Goal: Task Accomplishment & Management: Manage account settings

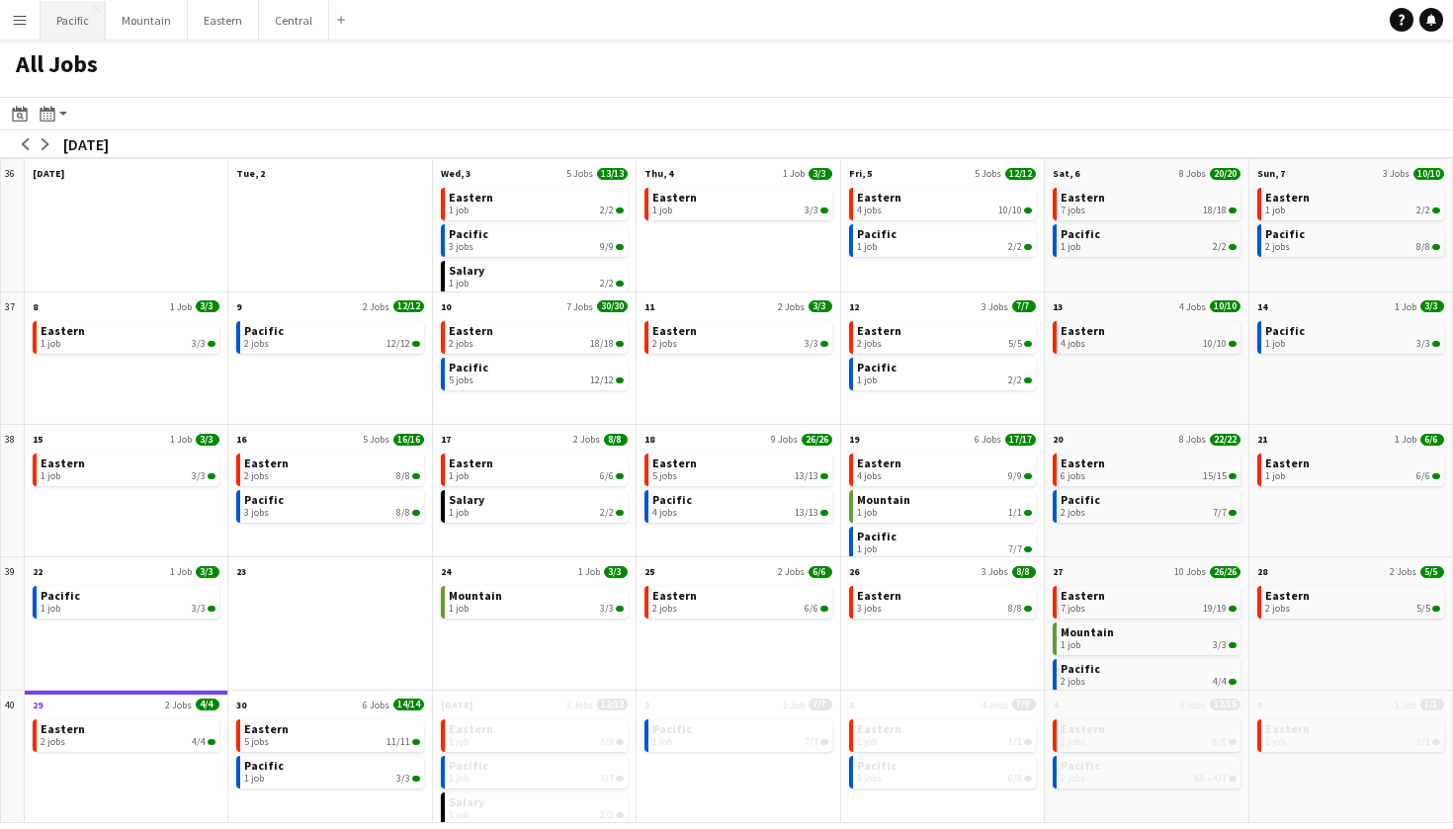
click at [72, 33] on button "Pacific Close" at bounding box center [73, 20] width 65 height 39
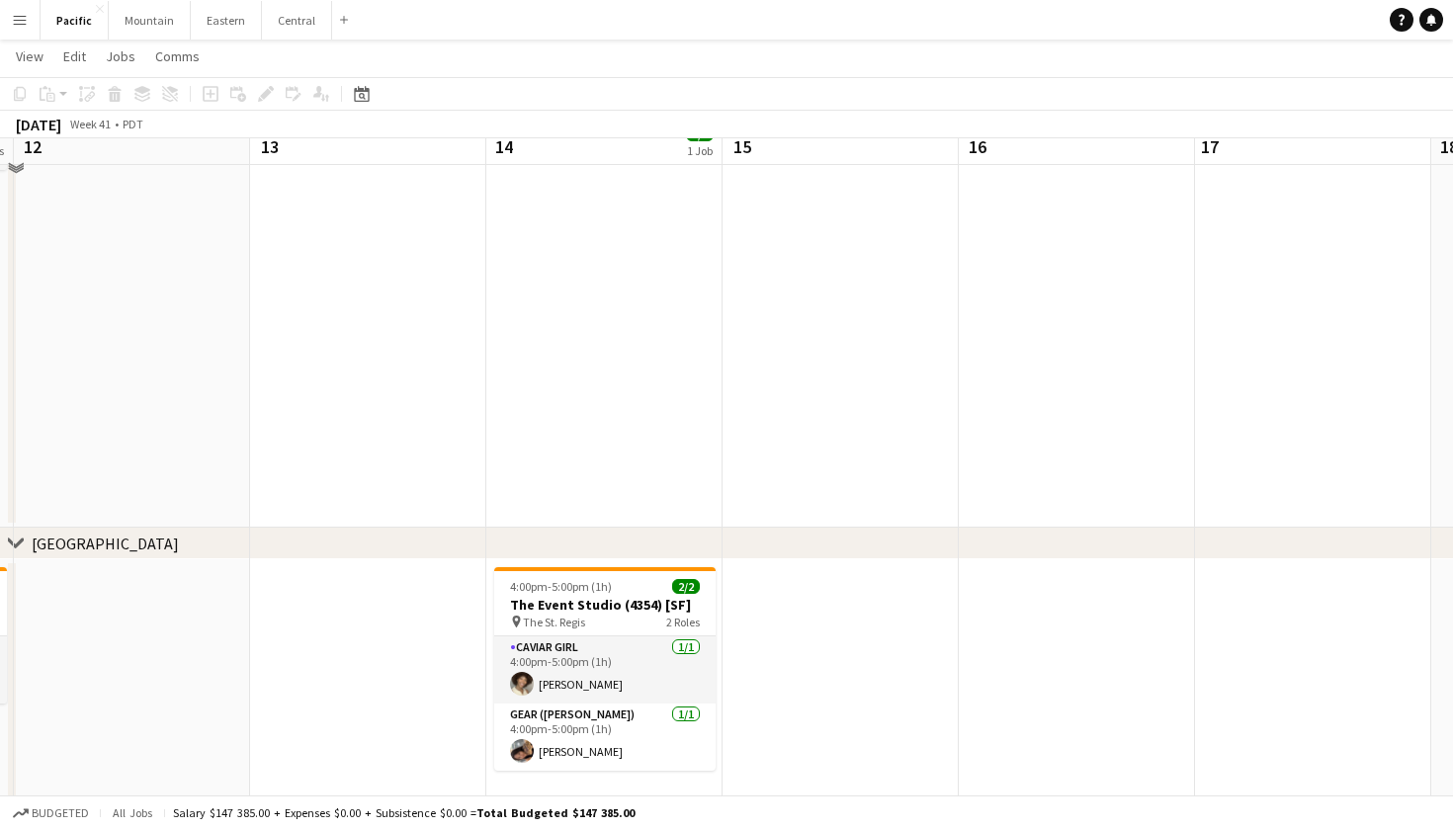
scroll to position [529, 0]
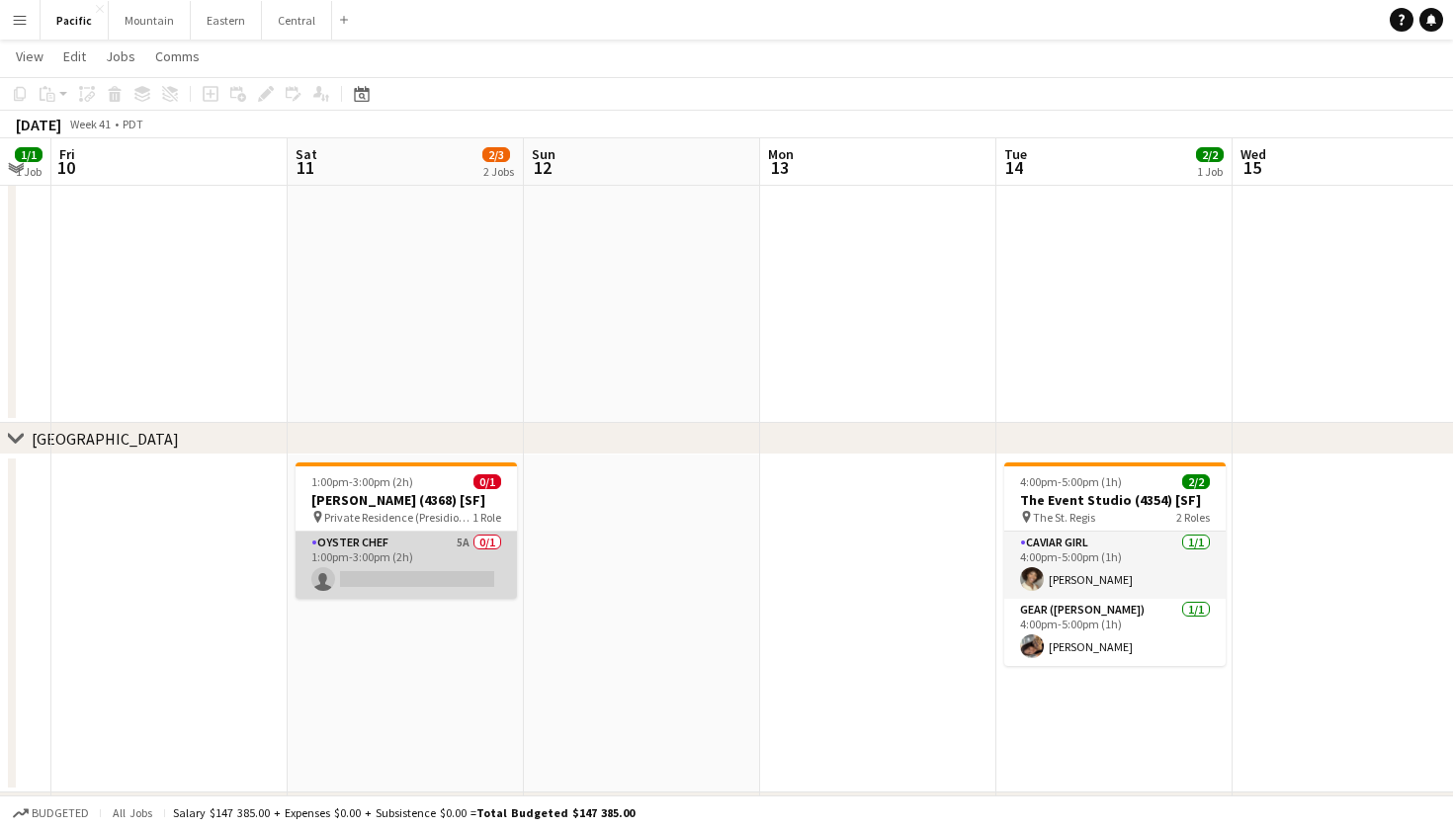
click at [412, 579] on app-card-role "Oyster Chef 5A 0/1 1:00pm-3:00pm (2h) single-neutral-actions" at bounding box center [405, 565] width 221 height 67
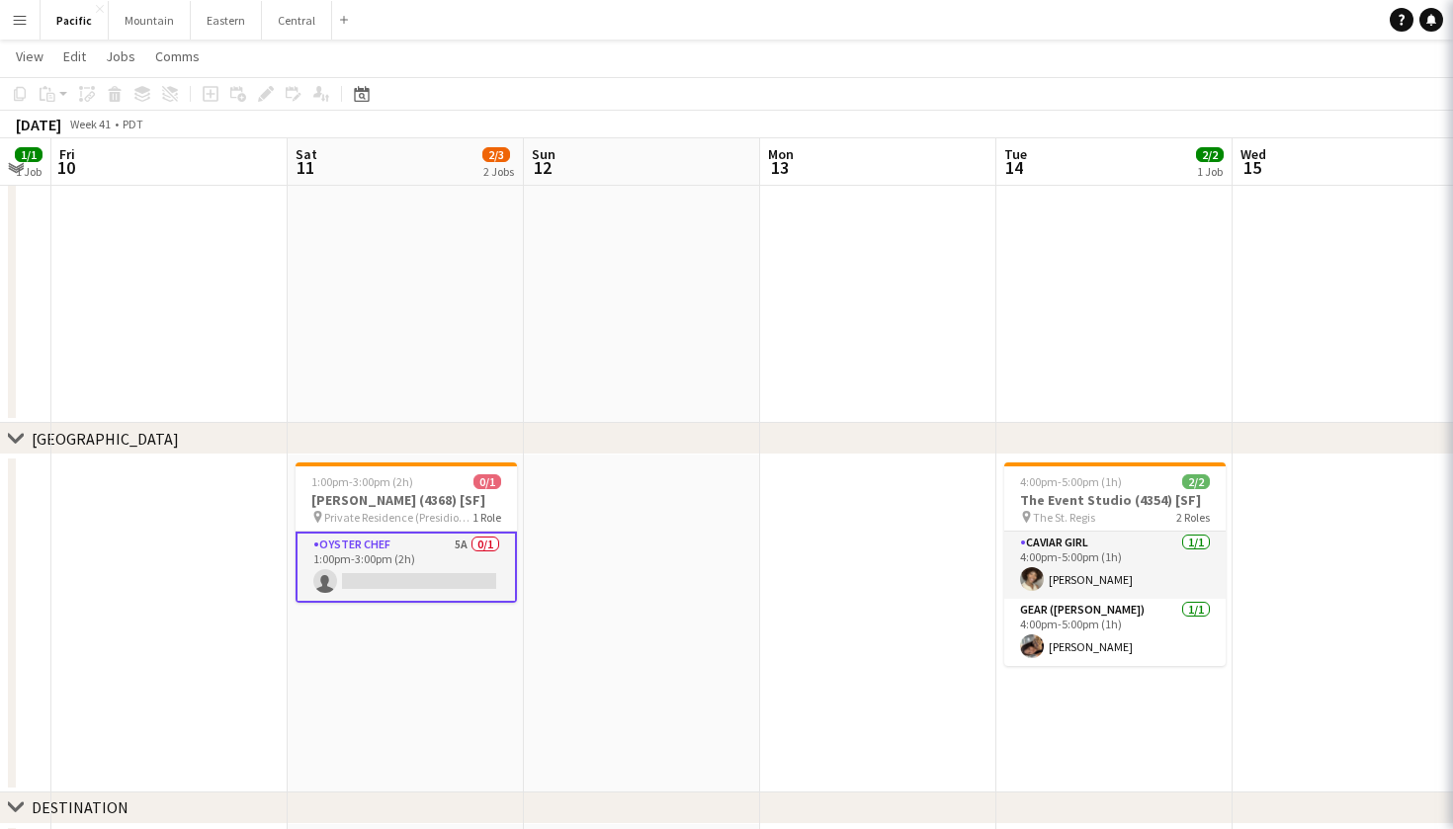
scroll to position [0, 420]
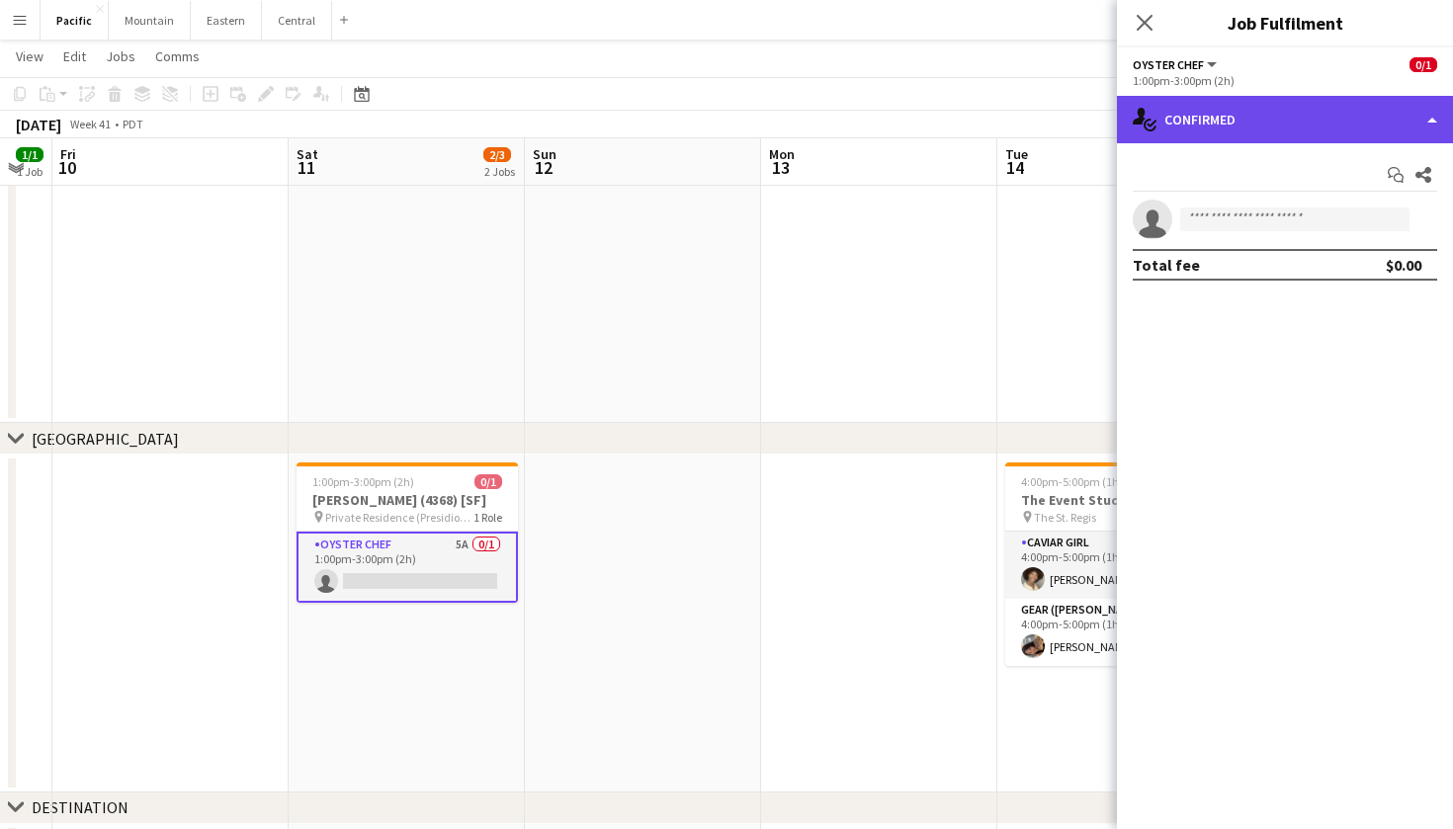
click at [1315, 119] on div "single-neutral-actions-check-2 Confirmed" at bounding box center [1285, 119] width 336 height 47
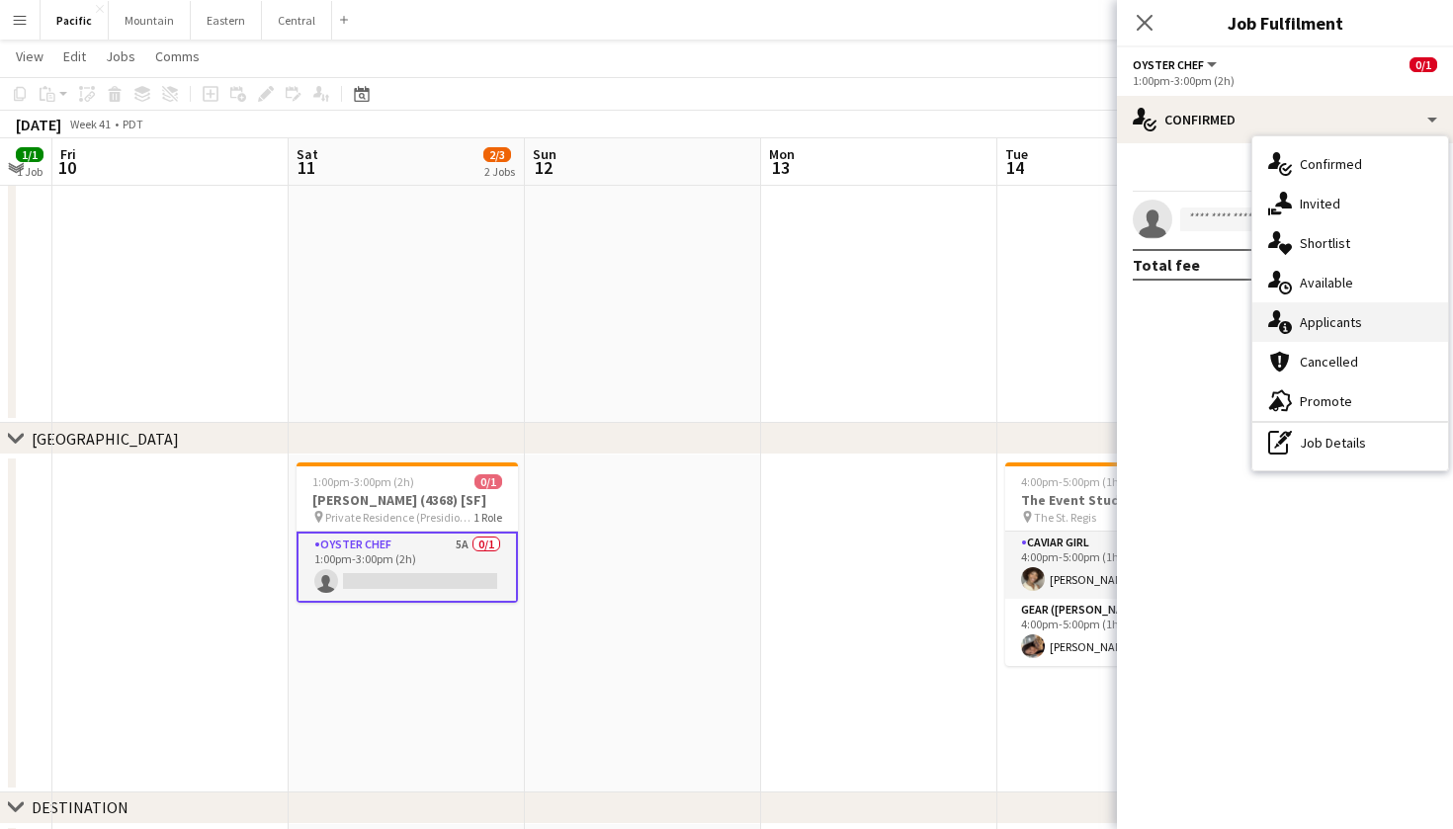
click at [1356, 316] on span "Applicants" at bounding box center [1330, 322] width 62 height 18
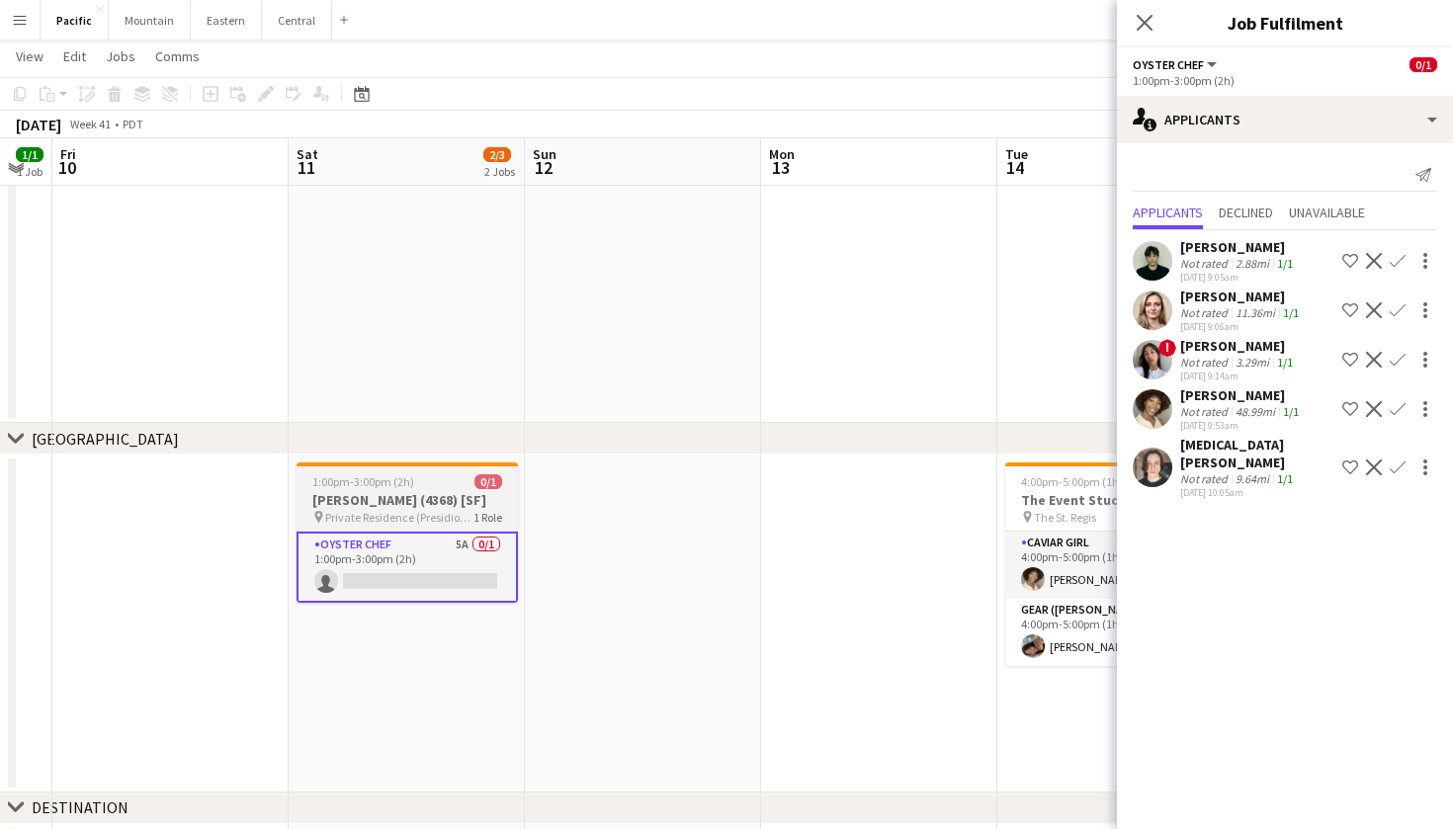
click at [488, 525] on span "1 Role" at bounding box center [487, 517] width 29 height 15
click at [1139, 36] on div "Close pop-in" at bounding box center [1144, 22] width 55 height 45
click at [1144, 14] on icon "Close pop-in" at bounding box center [1143, 22] width 19 height 19
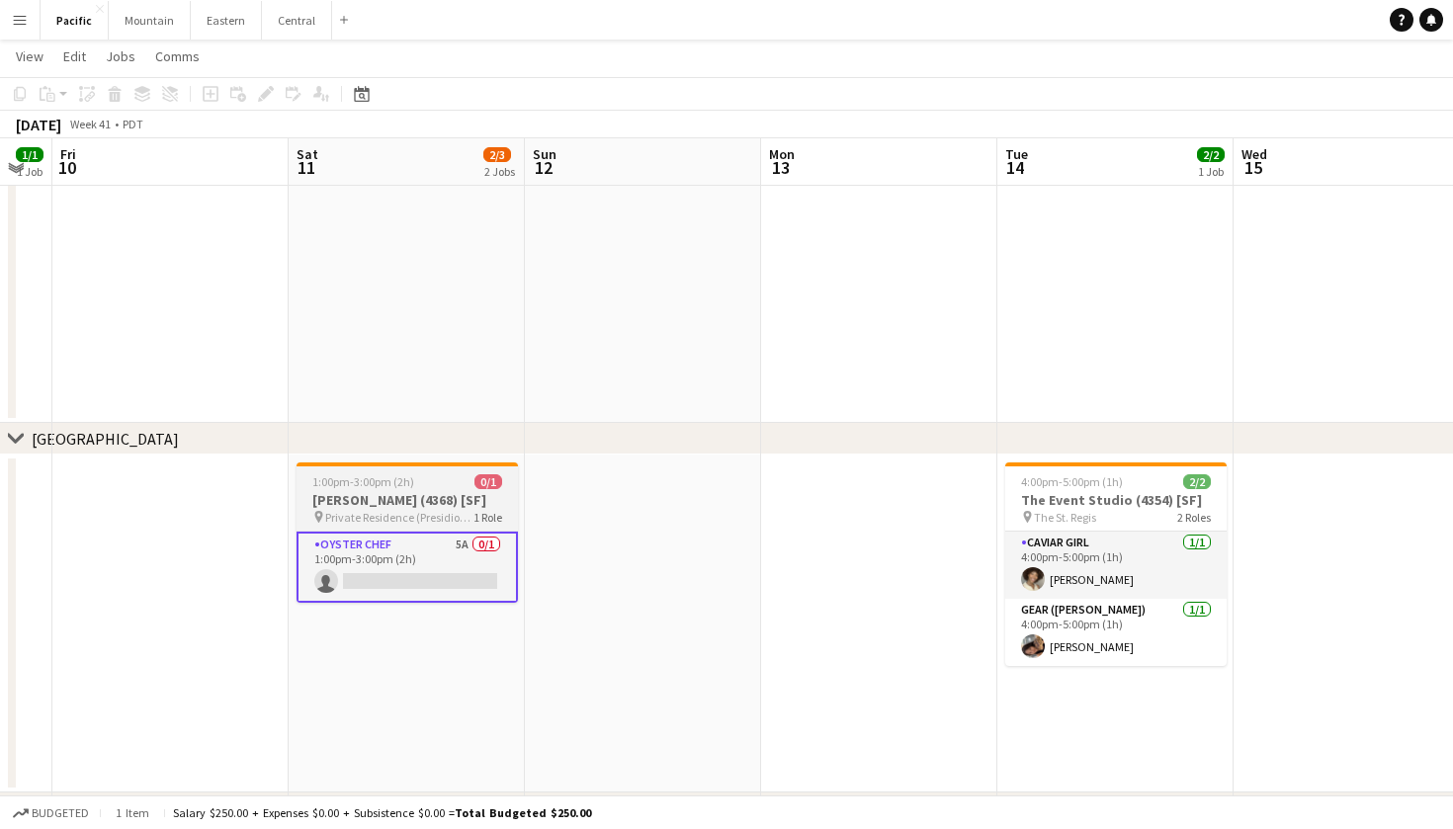
click at [429, 497] on h3 "Amber van Weerden (4368) [SF]" at bounding box center [406, 500] width 221 height 18
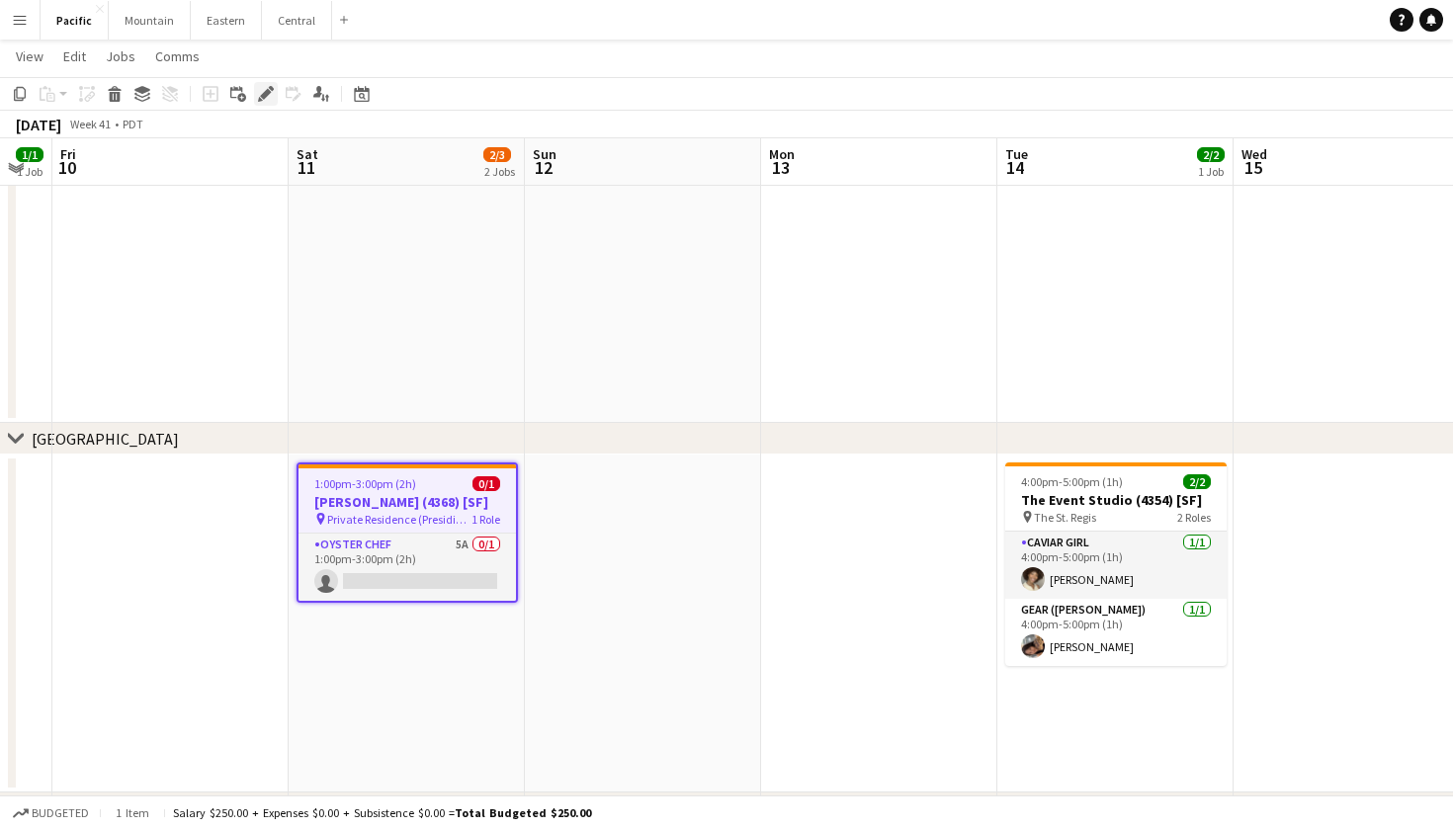
click at [266, 87] on icon "Edit" at bounding box center [266, 94] width 16 height 16
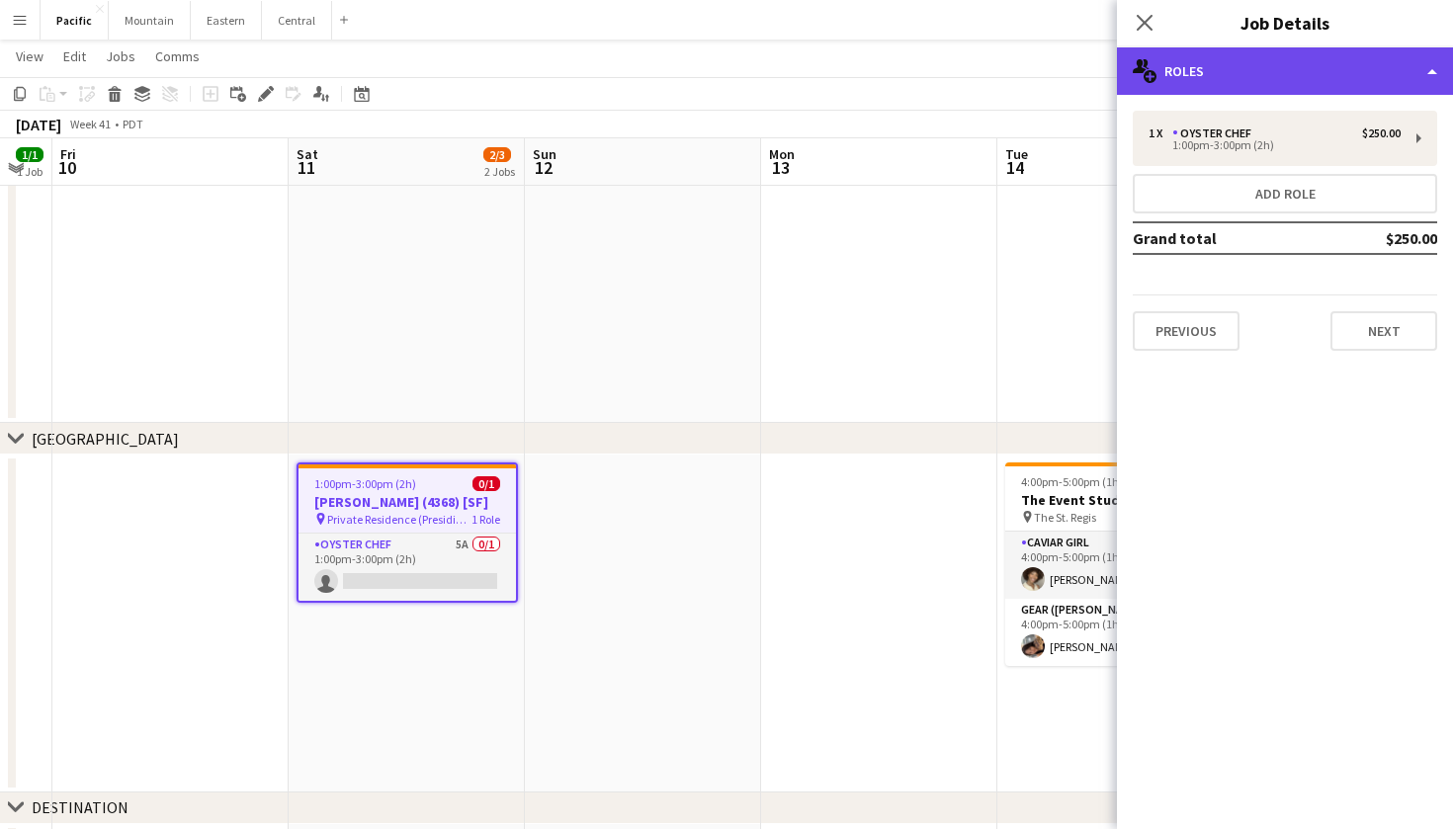
click at [1227, 79] on div "multiple-users-add Roles" at bounding box center [1285, 70] width 336 height 47
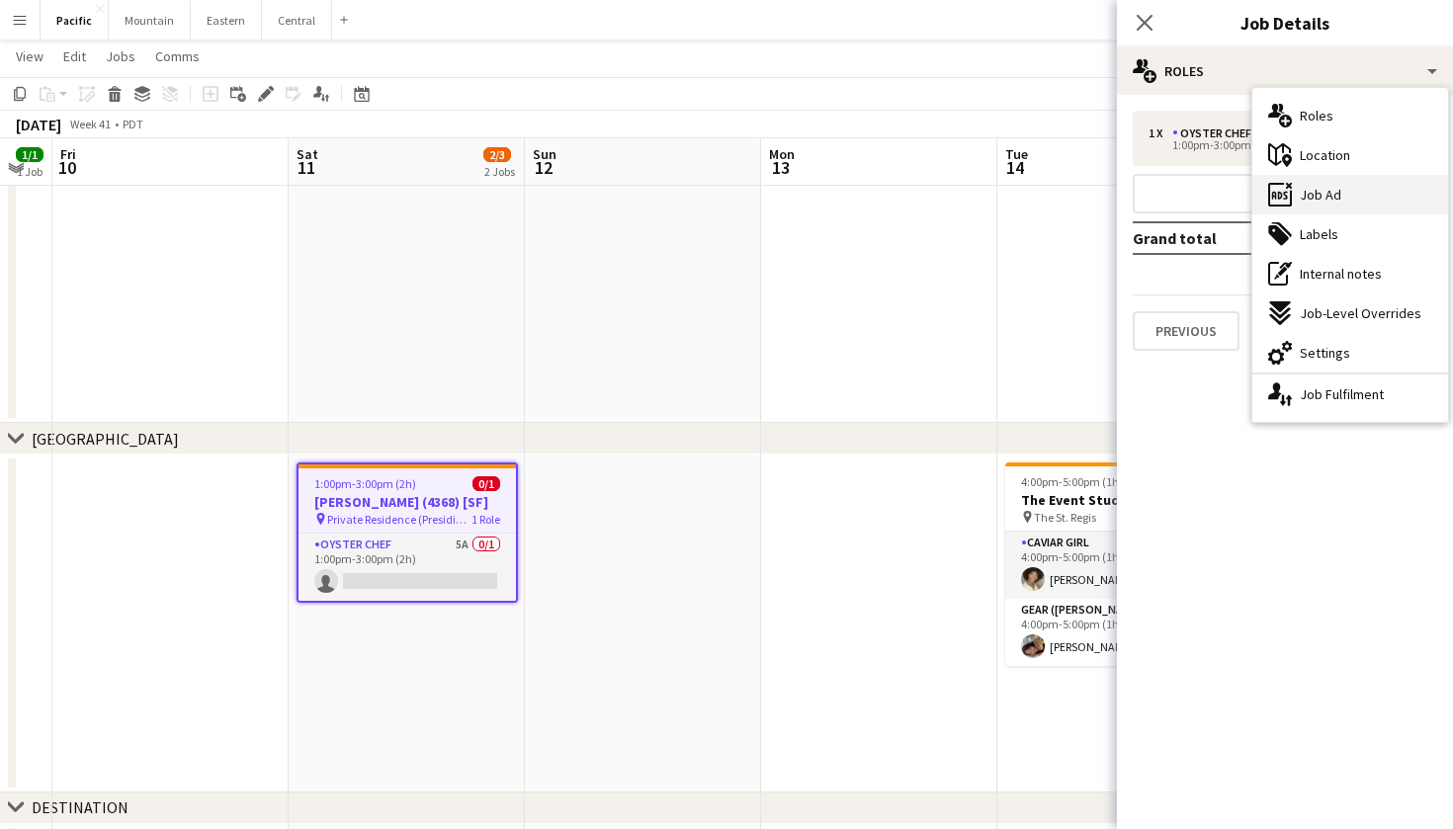
click at [1312, 201] on span "Job Ad" at bounding box center [1320, 195] width 42 height 18
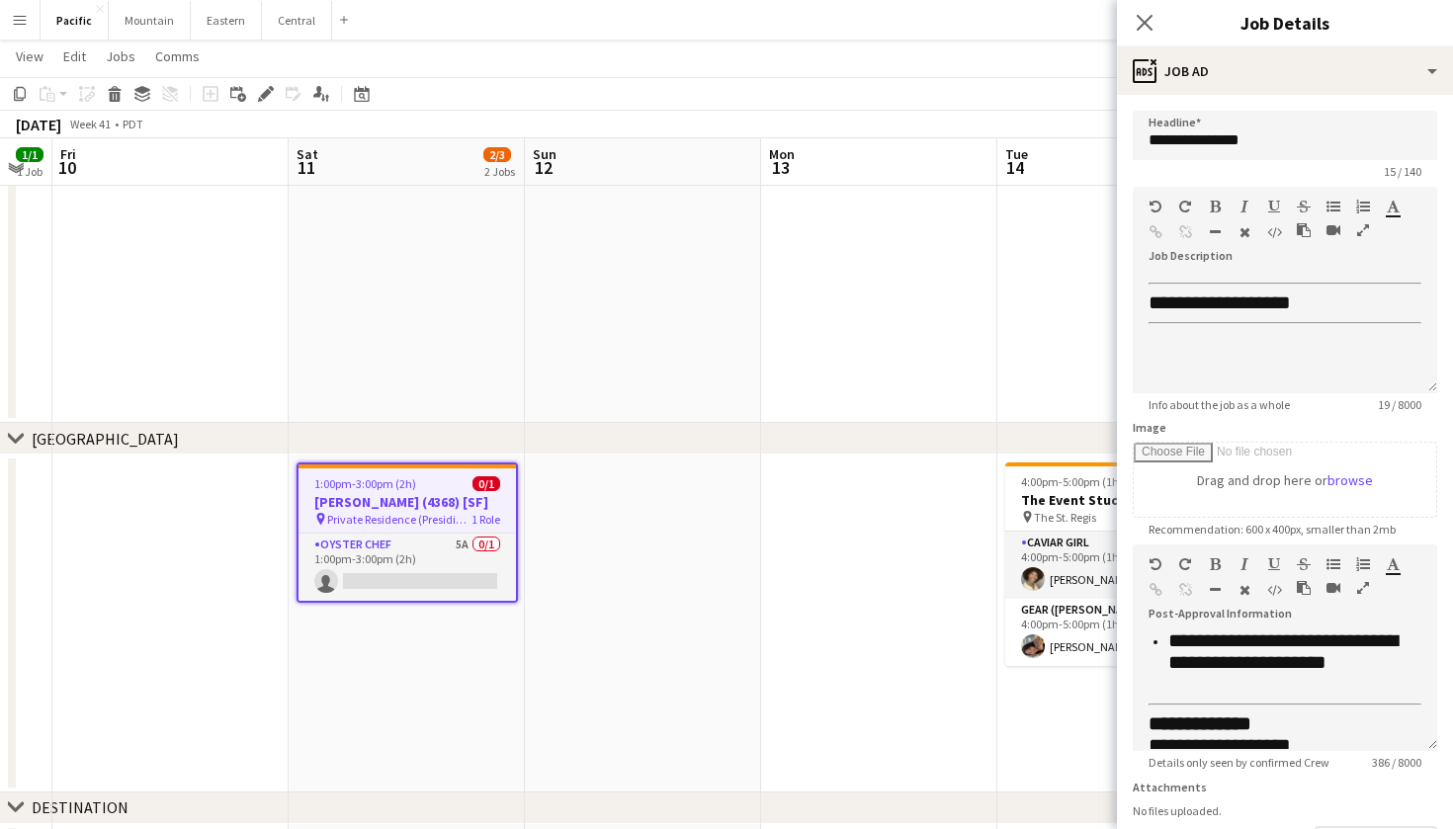
scroll to position [192, 0]
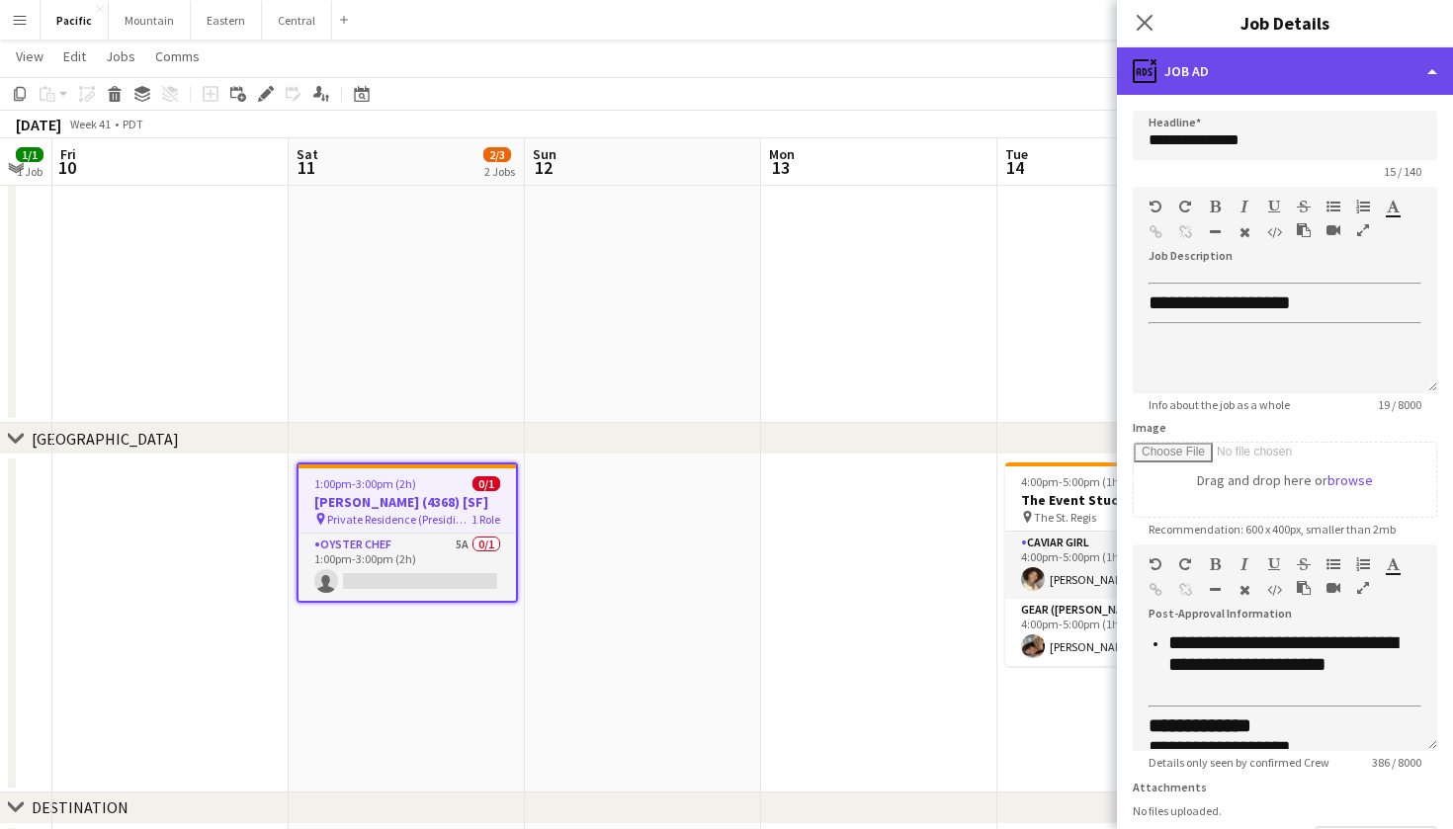
click at [1230, 79] on div "ads-window Job Ad" at bounding box center [1285, 70] width 336 height 47
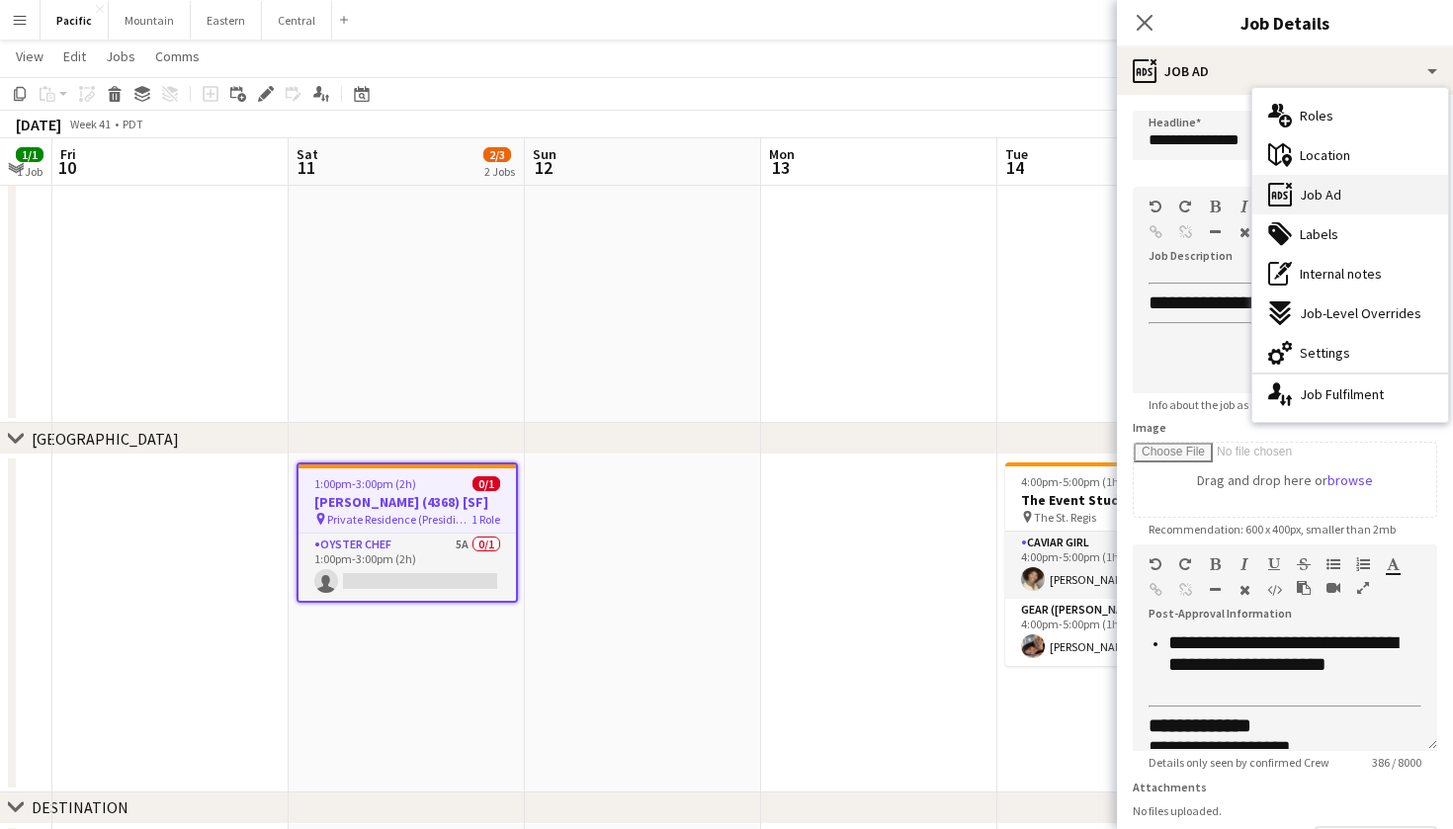
click at [1318, 190] on span "Job Ad" at bounding box center [1320, 195] width 42 height 18
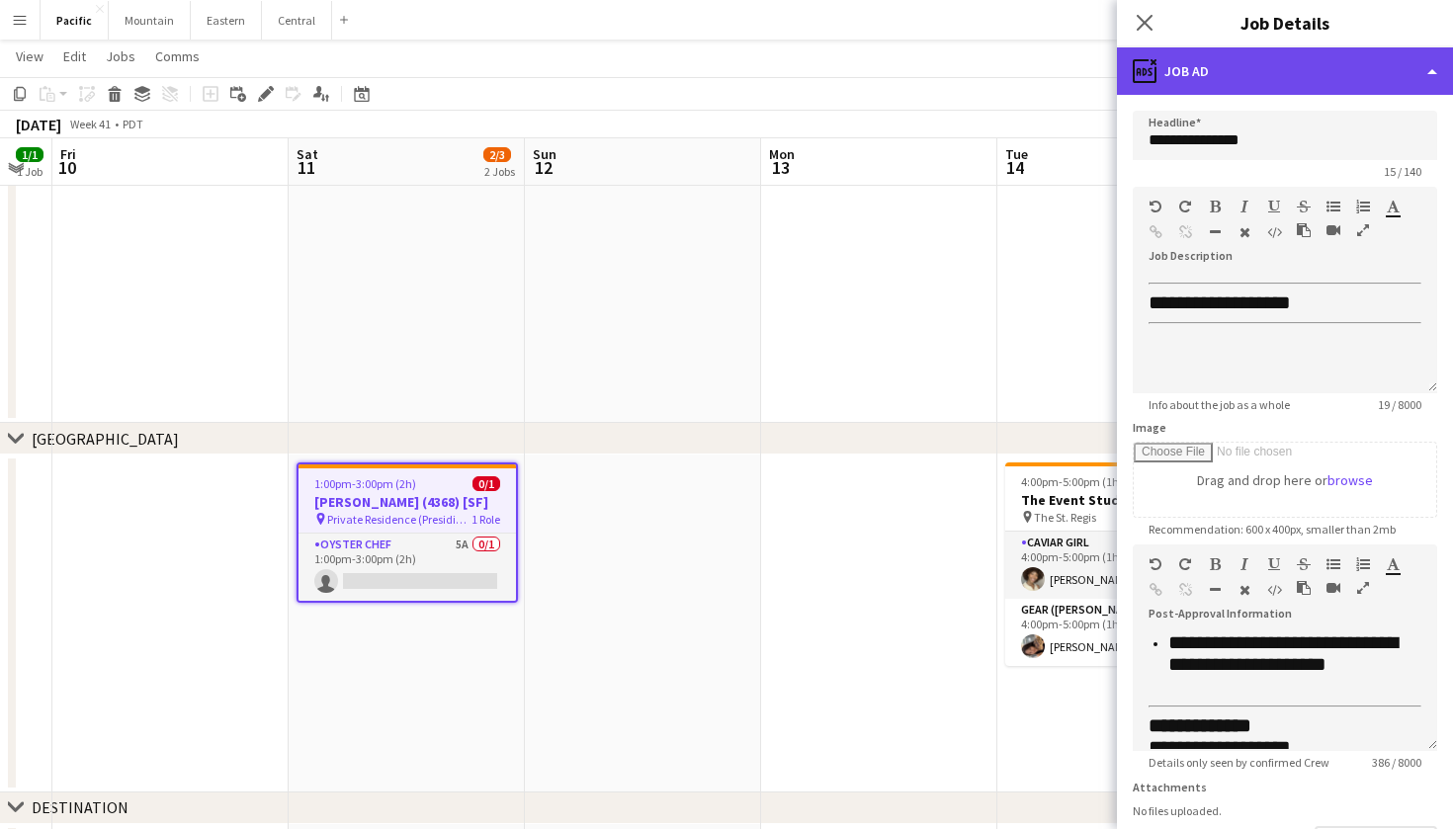
click at [1242, 82] on div "ads-window Job Ad" at bounding box center [1285, 70] width 336 height 47
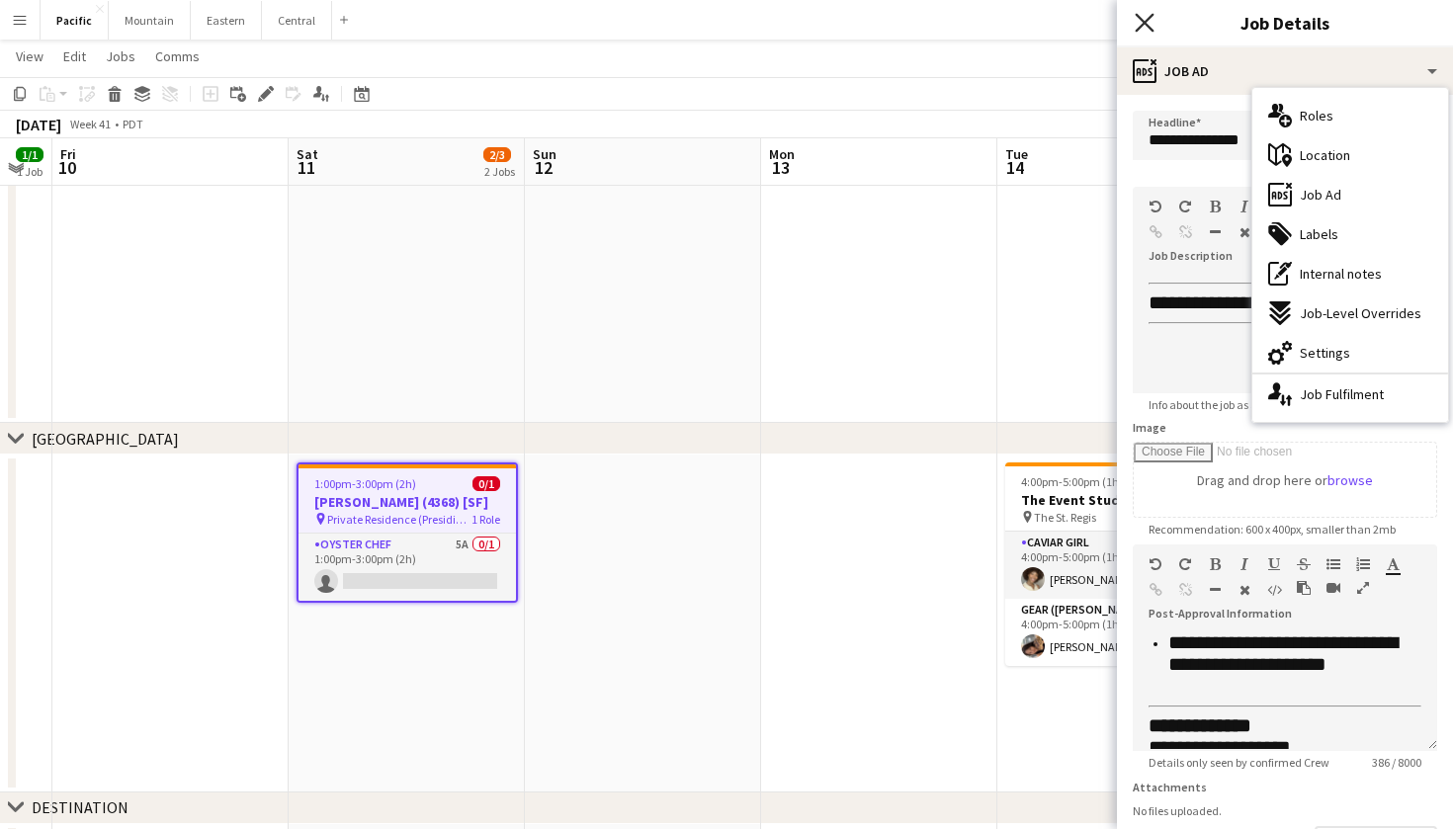
click at [1148, 25] on icon "Close pop-in" at bounding box center [1143, 22] width 19 height 19
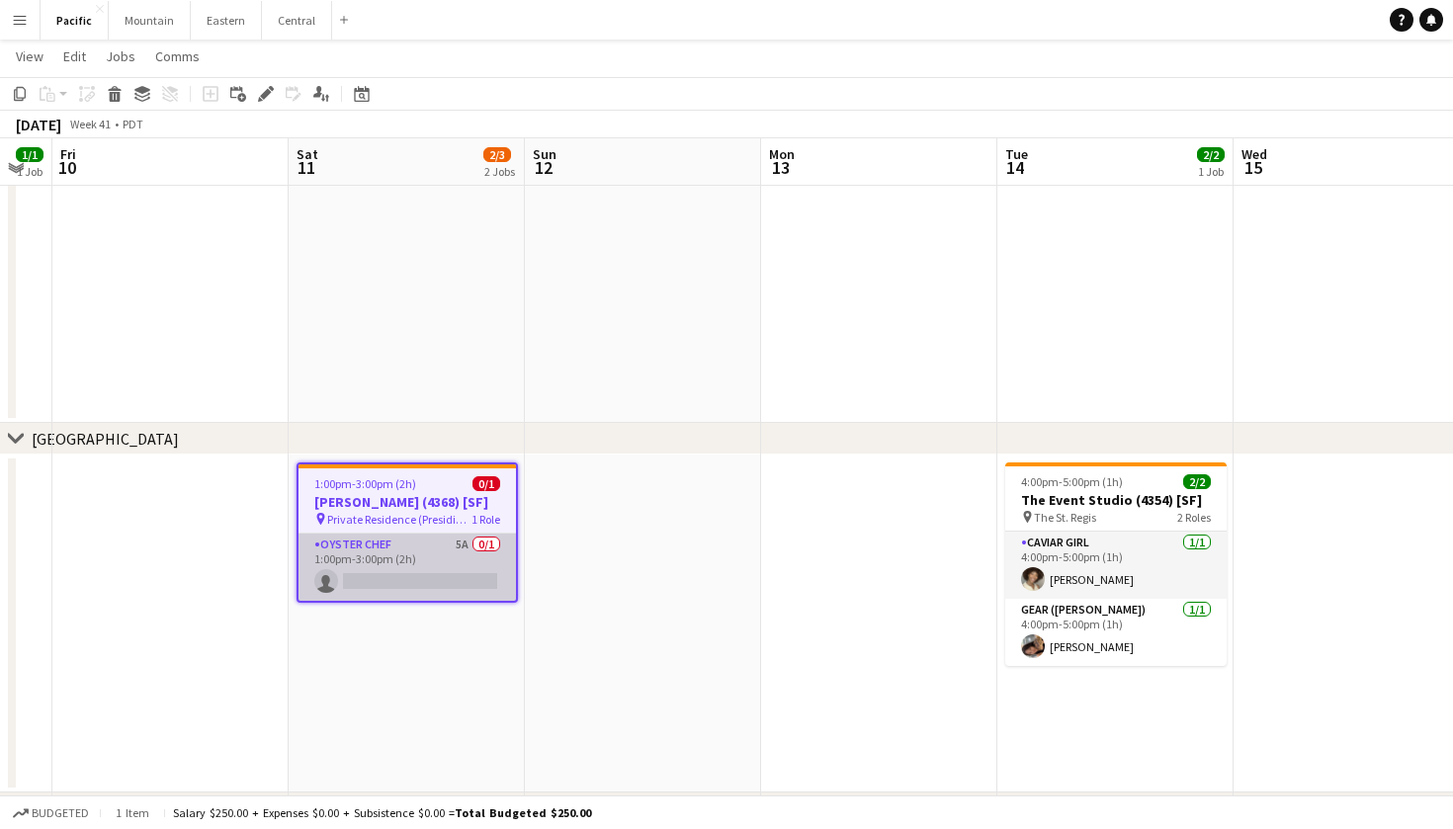
click at [383, 581] on app-card-role "Oyster Chef 5A 0/1 1:00pm-3:00pm (2h) single-neutral-actions" at bounding box center [406, 567] width 217 height 67
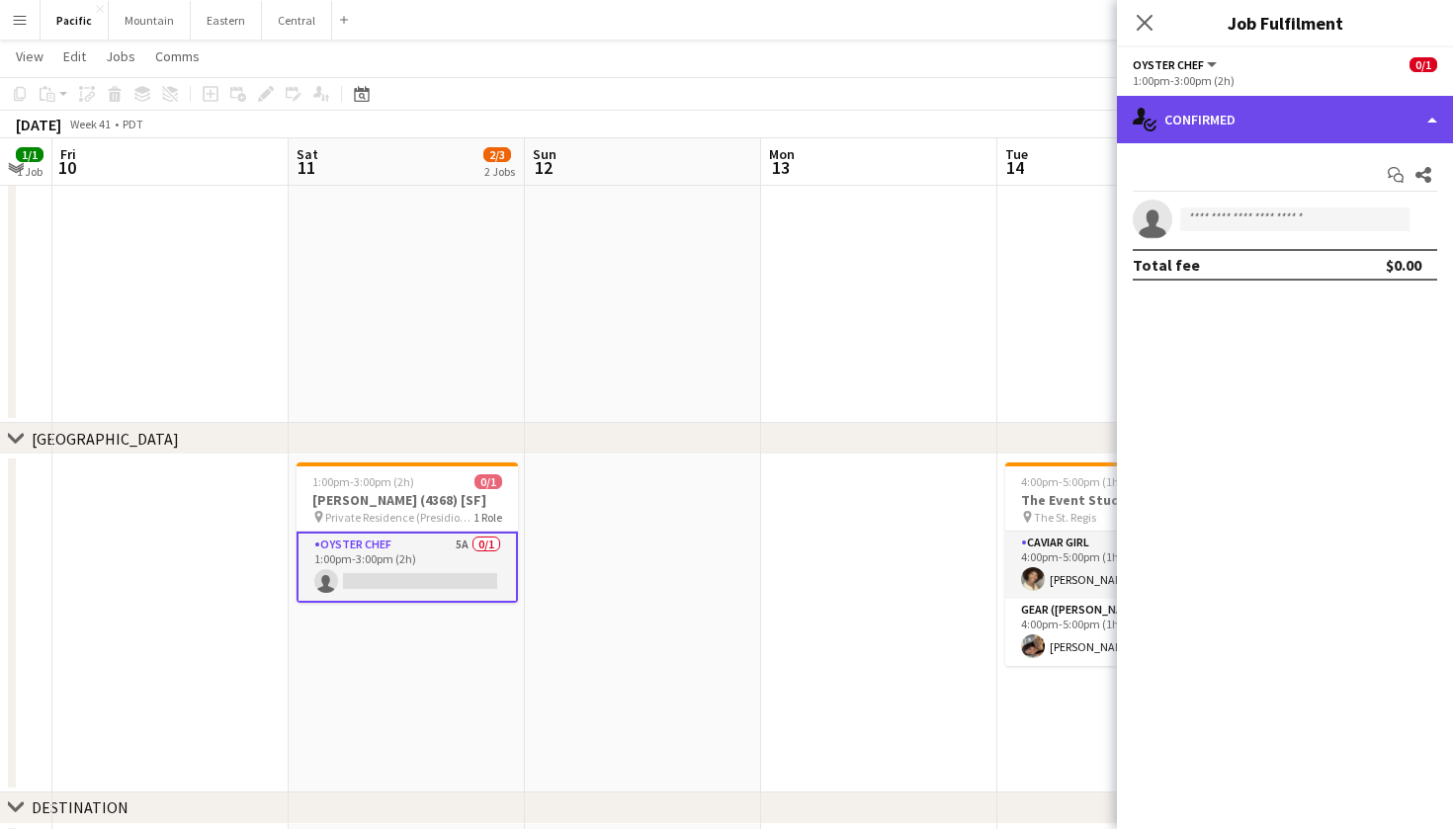
click at [1322, 116] on div "single-neutral-actions-check-2 Confirmed" at bounding box center [1285, 119] width 336 height 47
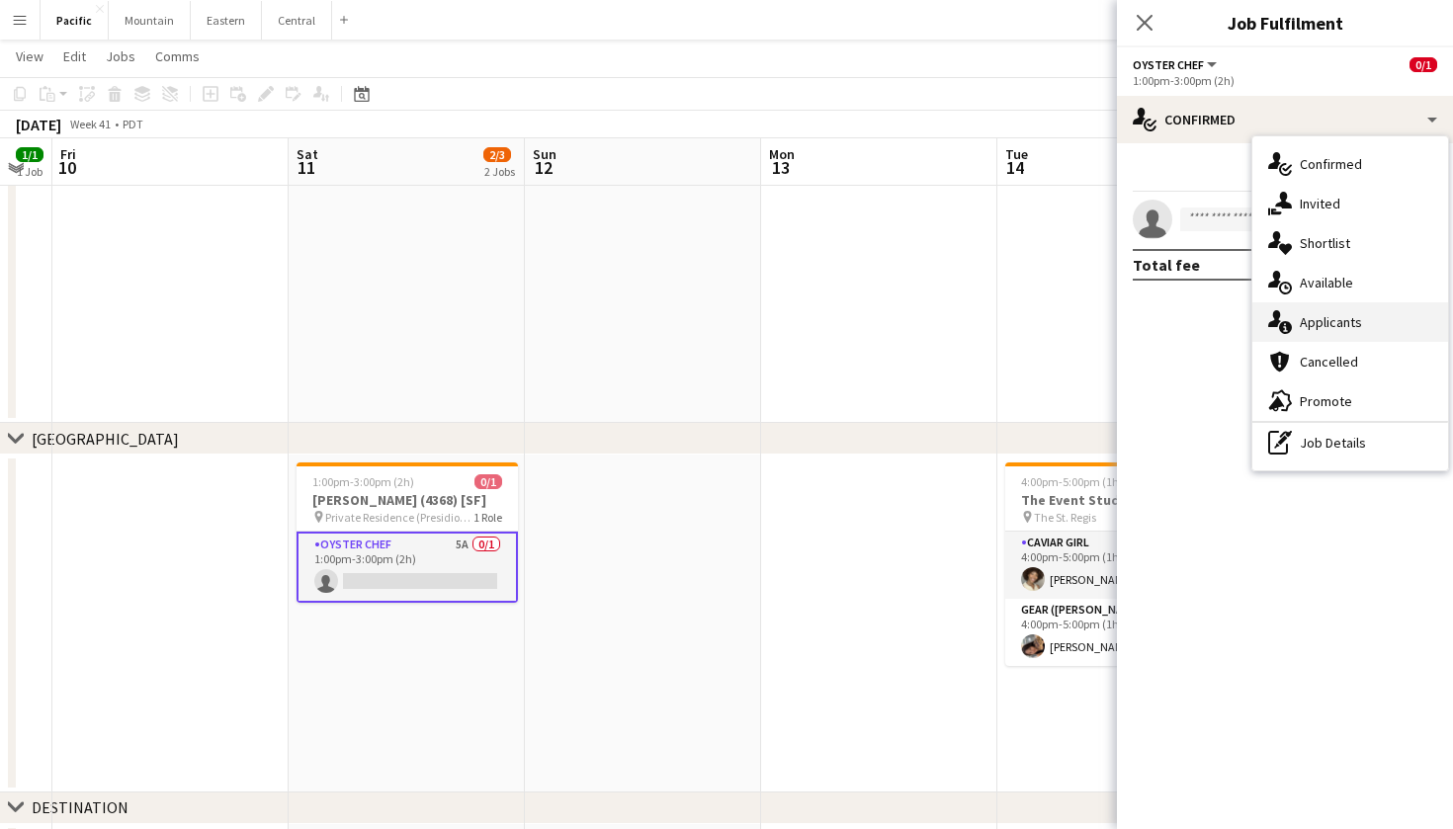
click at [1342, 328] on span "Applicants" at bounding box center [1330, 322] width 62 height 18
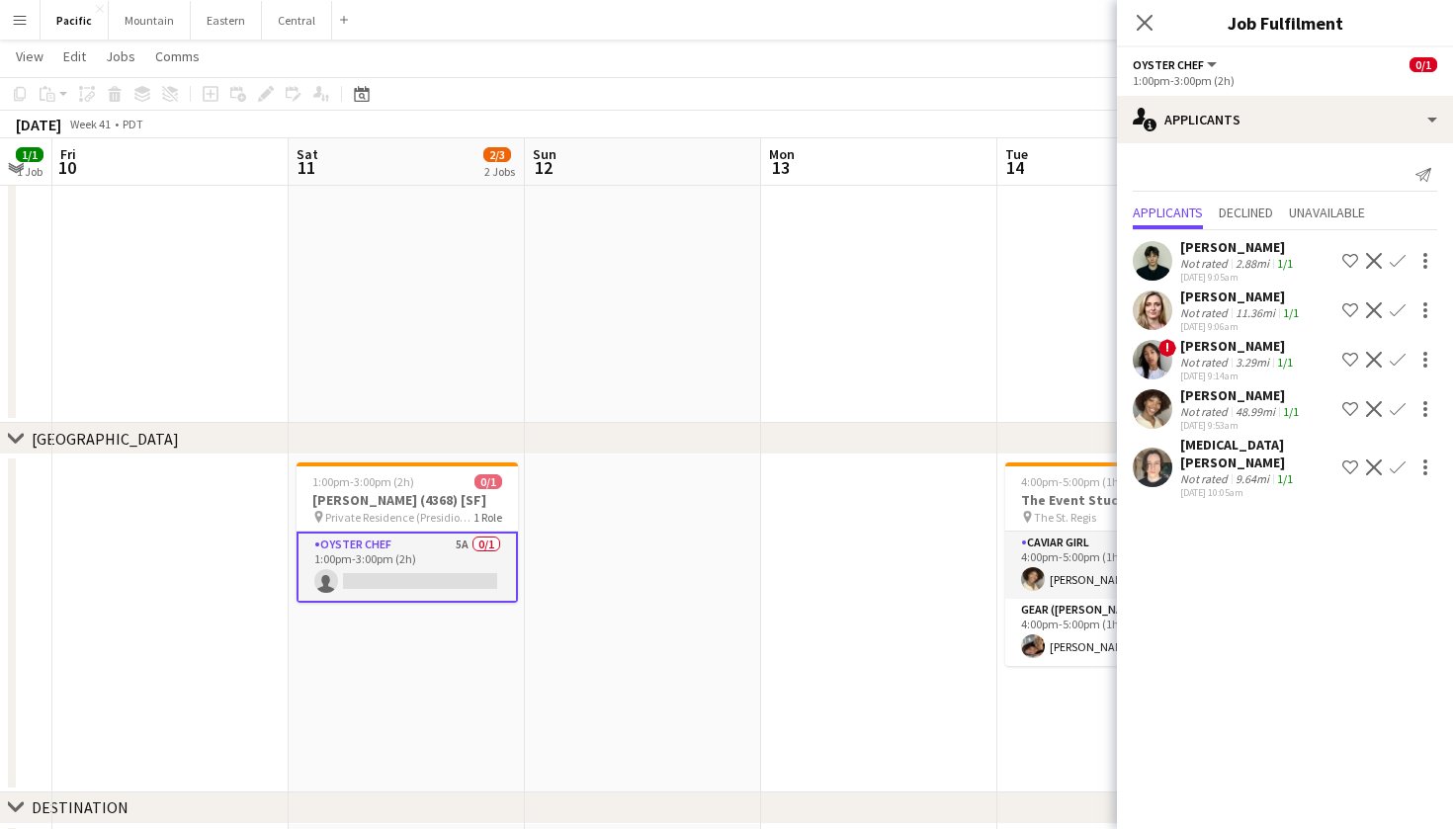
click at [1404, 307] on app-icon "Confirm" at bounding box center [1397, 310] width 16 height 16
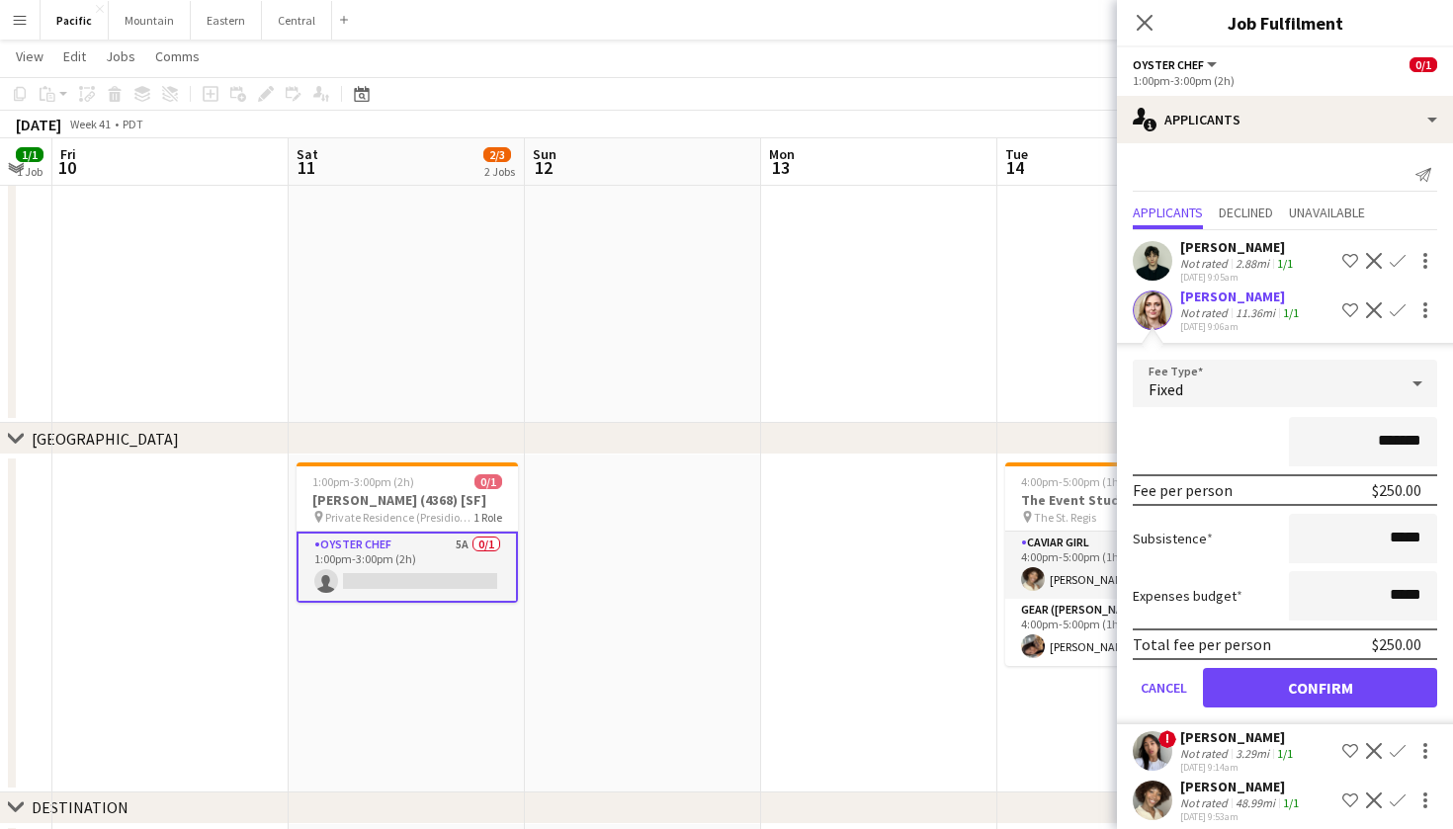
click at [1320, 685] on button "Confirm" at bounding box center [1320, 688] width 234 height 40
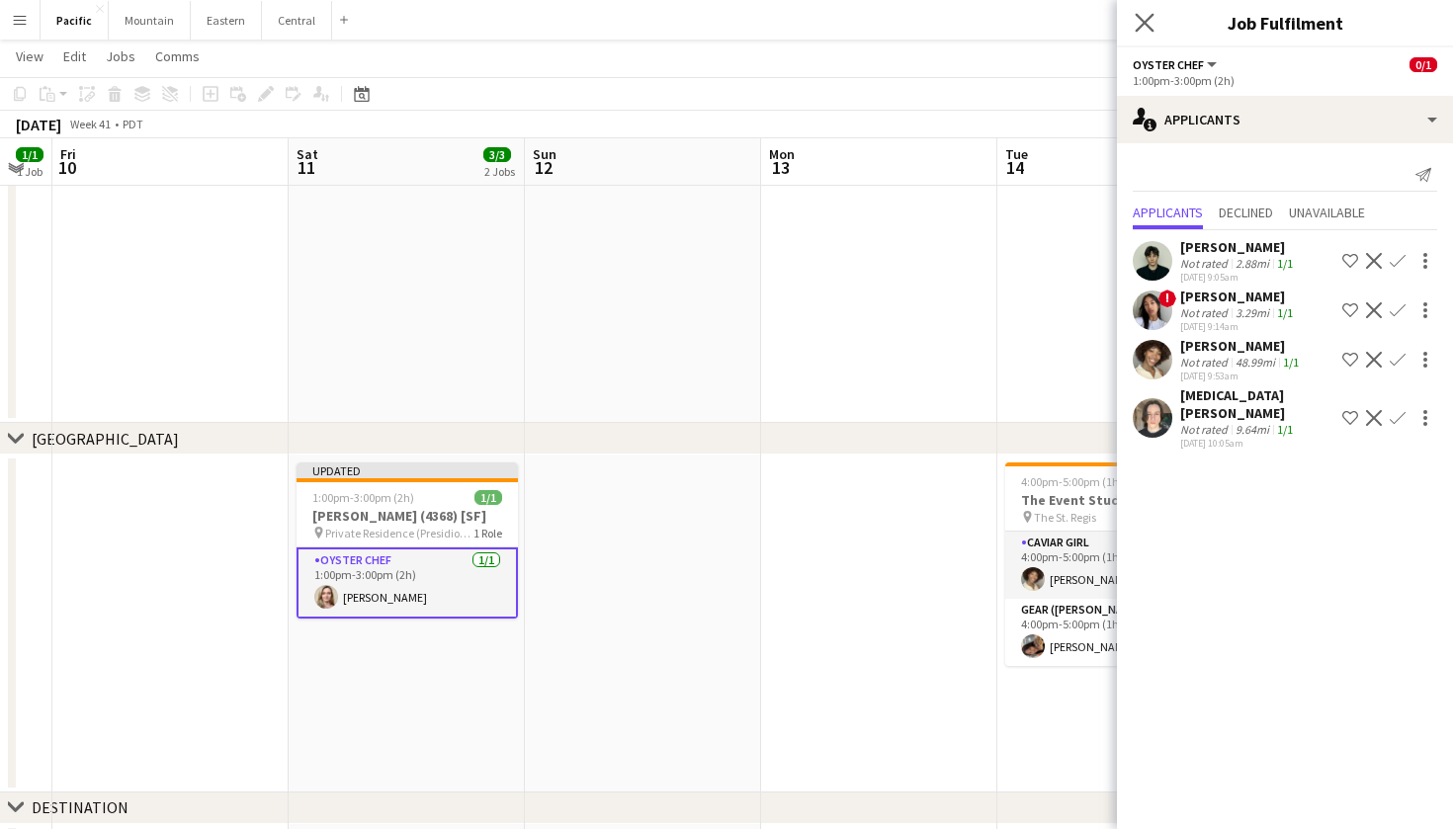
click at [1154, 23] on app-icon "Close pop-in" at bounding box center [1144, 23] width 29 height 29
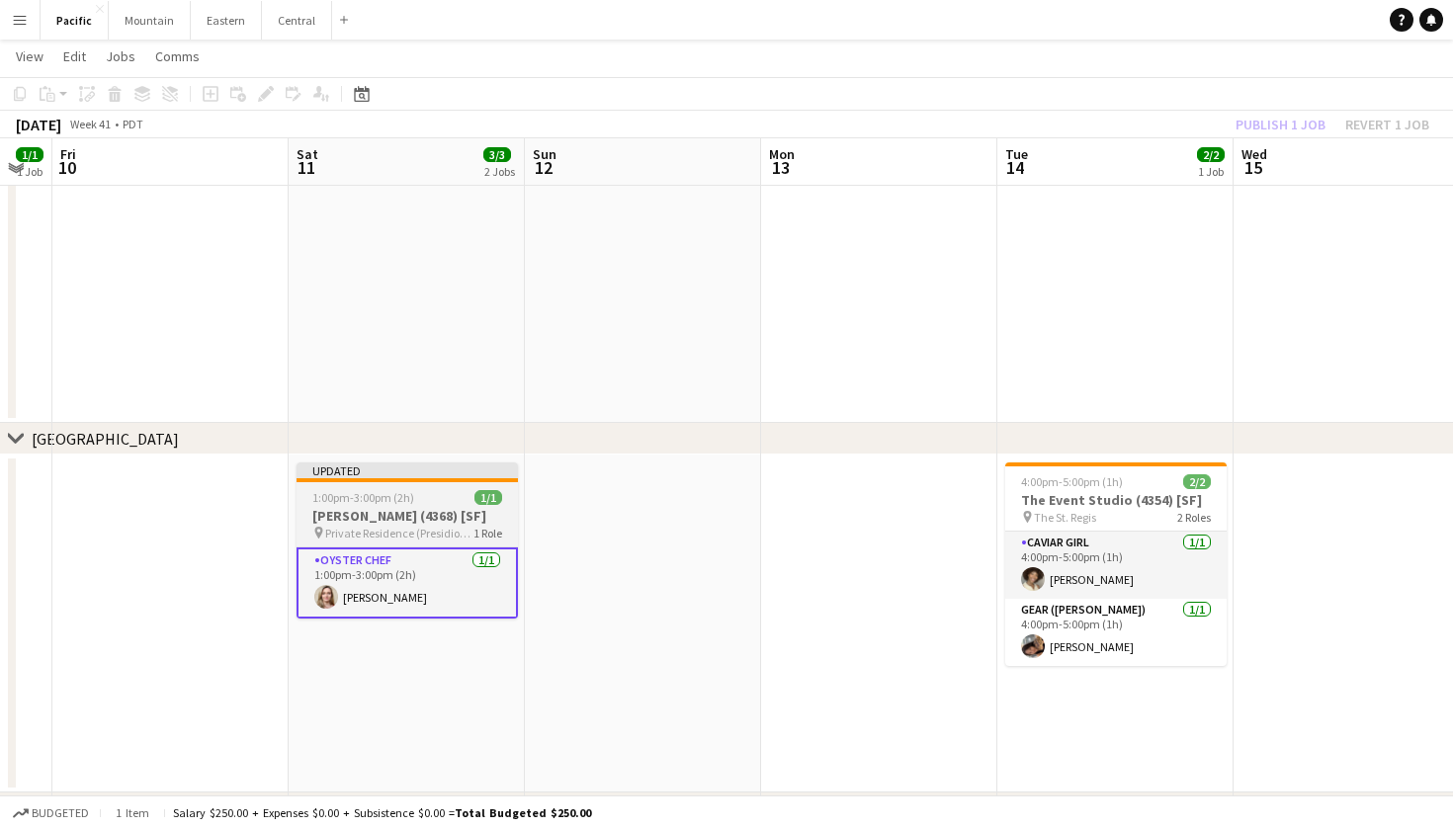
click at [449, 525] on h3 "Amber van Weerden (4368) [SF]" at bounding box center [406, 516] width 221 height 18
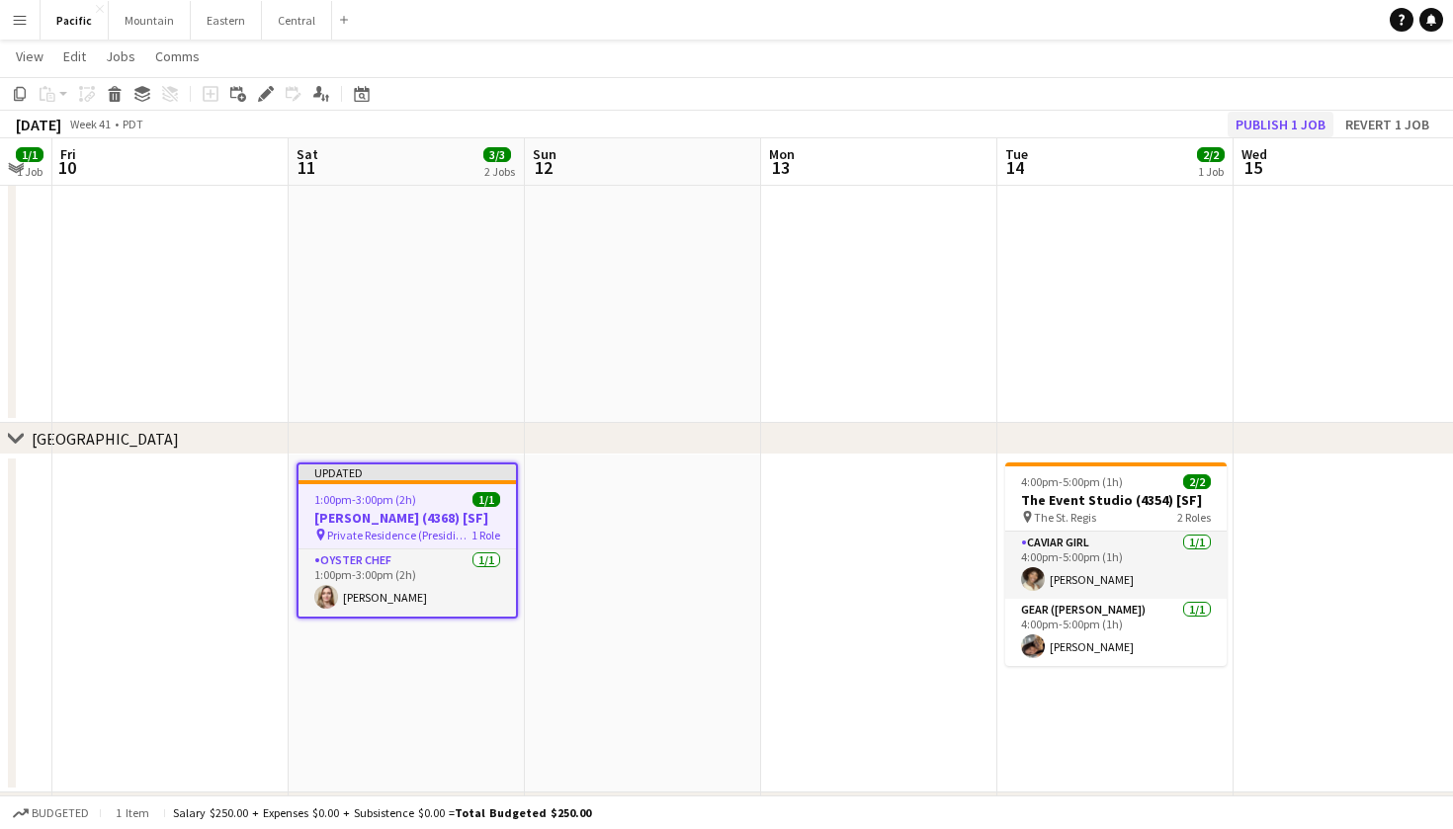
click at [1264, 122] on button "Publish 1 job" at bounding box center [1280, 125] width 106 height 26
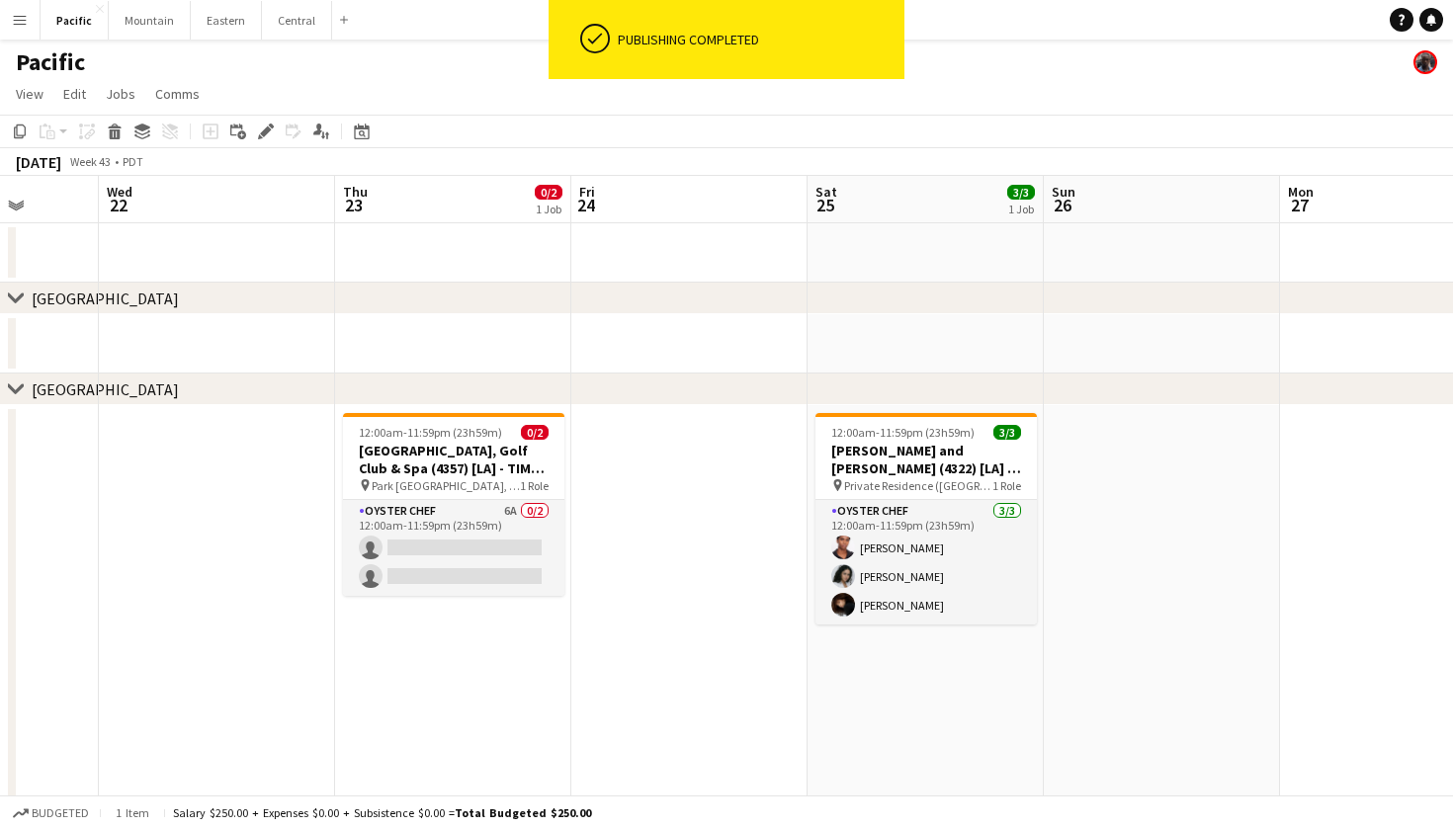
scroll to position [0, 0]
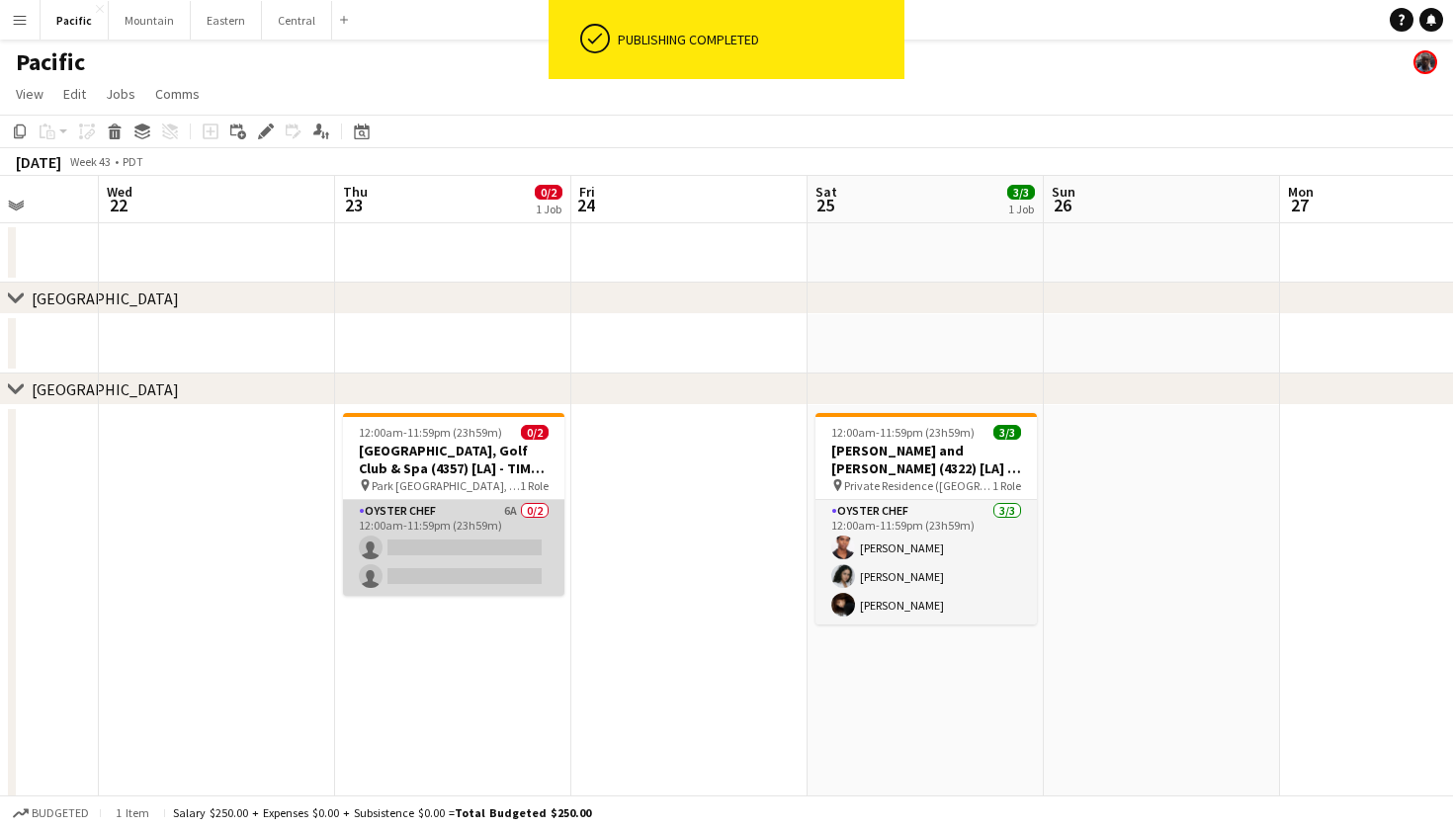
click at [483, 532] on app-card-role "Oyster Chef 6A 0/2 12:00am-11:59pm (23h59m) single-neutral-actions single-neutr…" at bounding box center [453, 548] width 221 height 96
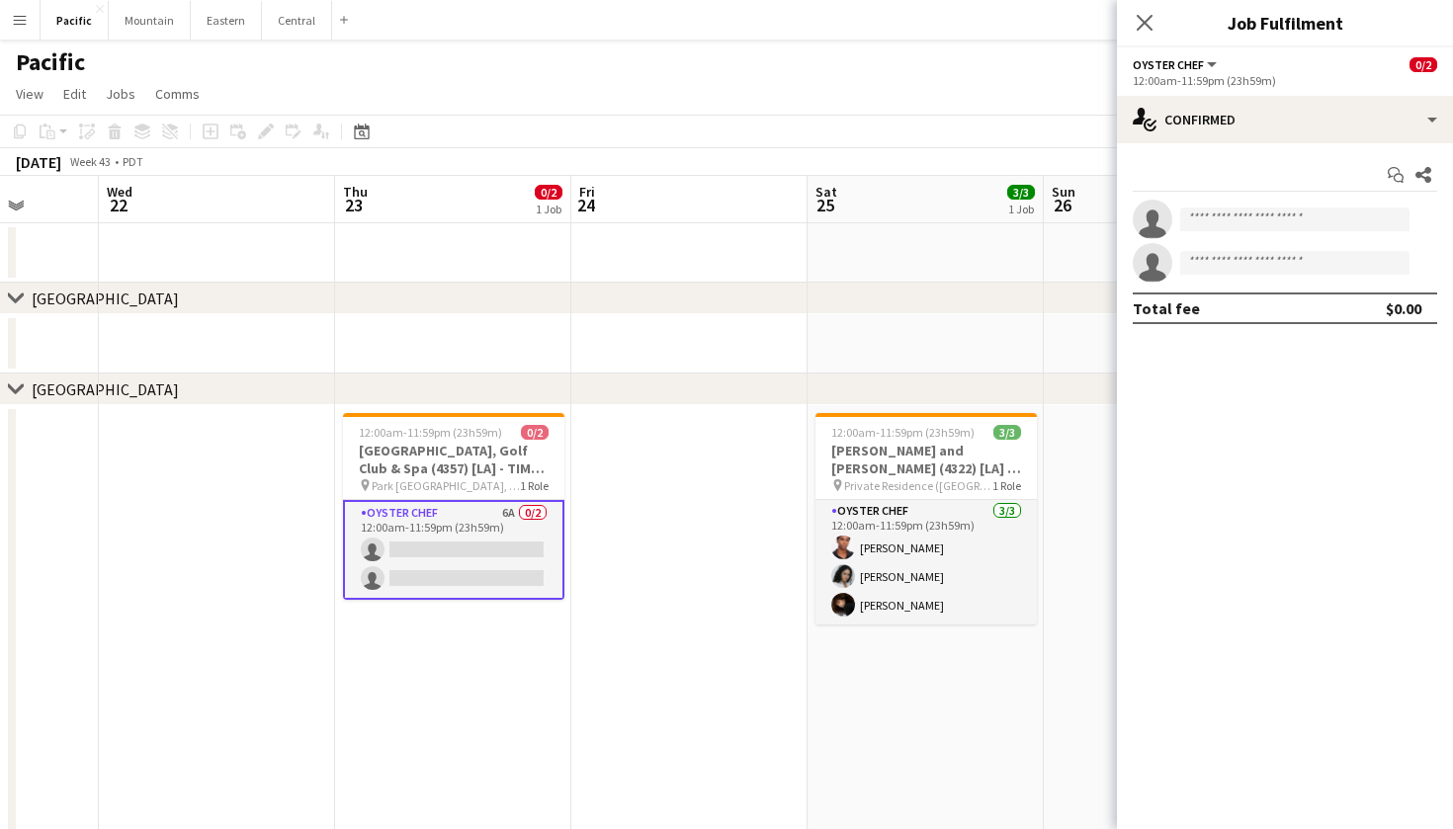
click at [685, 475] on app-date-cell at bounding box center [689, 679] width 236 height 548
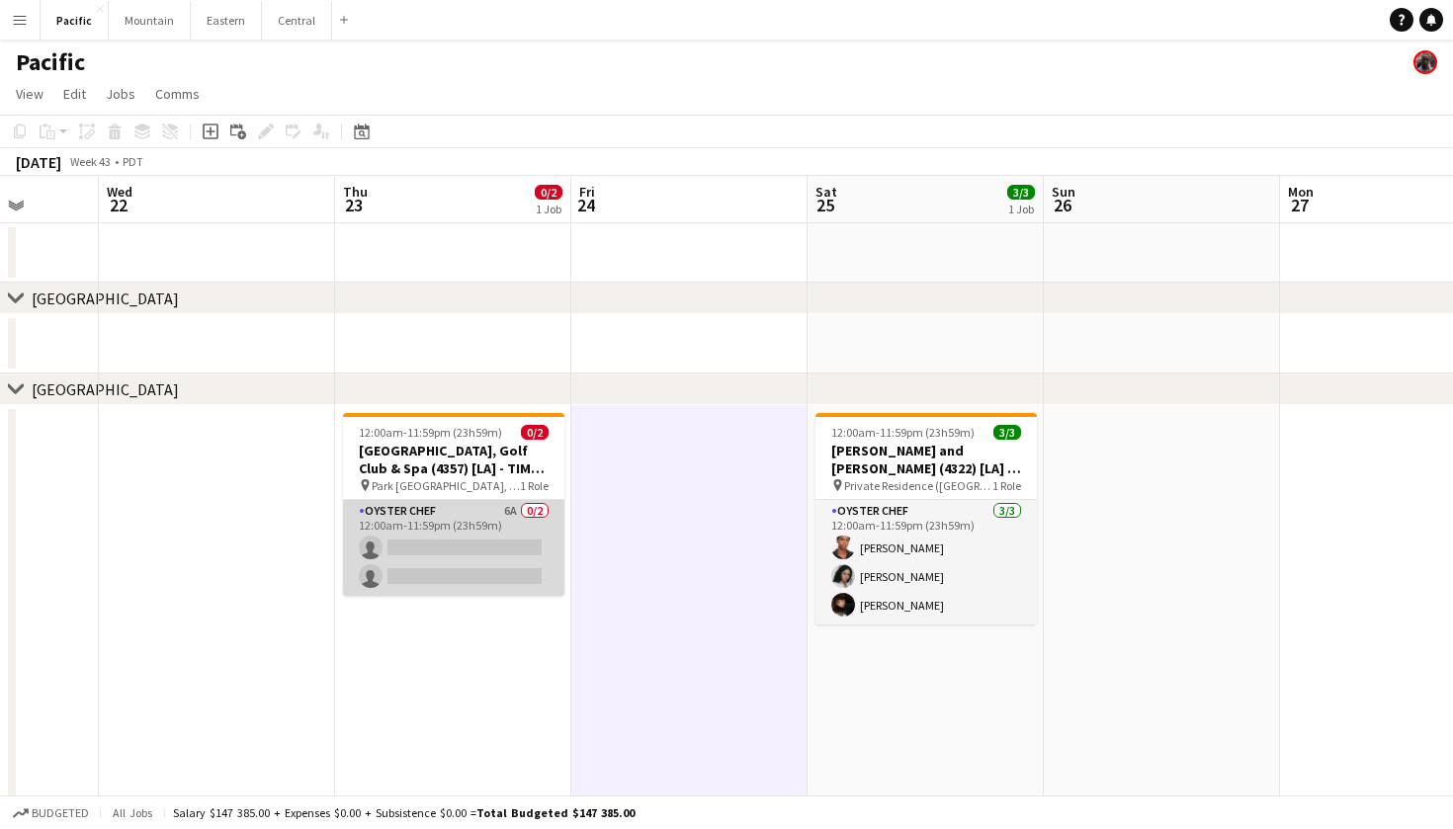
click at [520, 500] on app-card-role "Oyster Chef 6A 0/2 12:00am-11:59pm (23h59m) single-neutral-actions single-neutr…" at bounding box center [453, 548] width 221 height 96
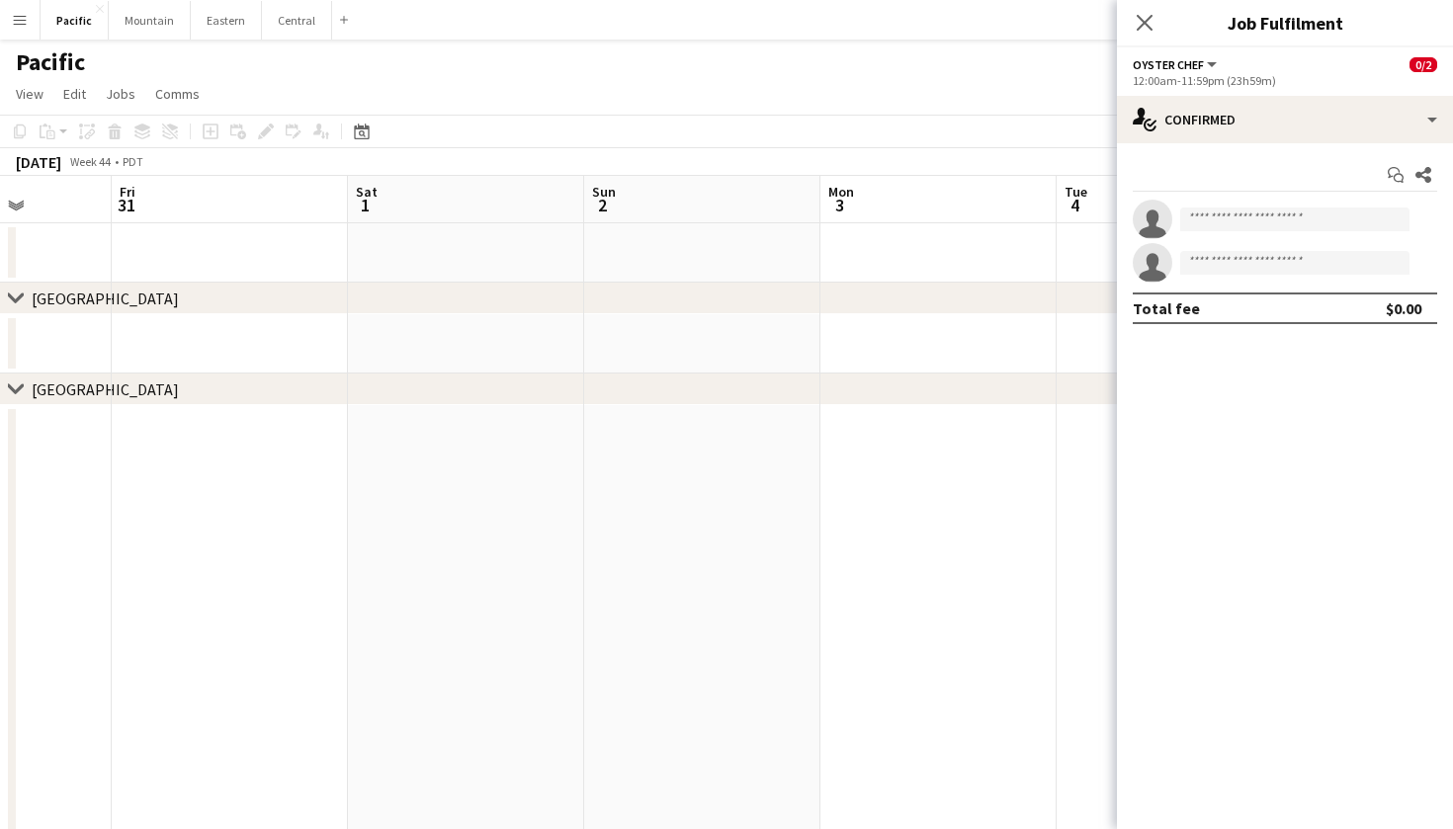
scroll to position [0, 863]
click at [147, 12] on button "Mountain Close" at bounding box center [150, 20] width 82 height 39
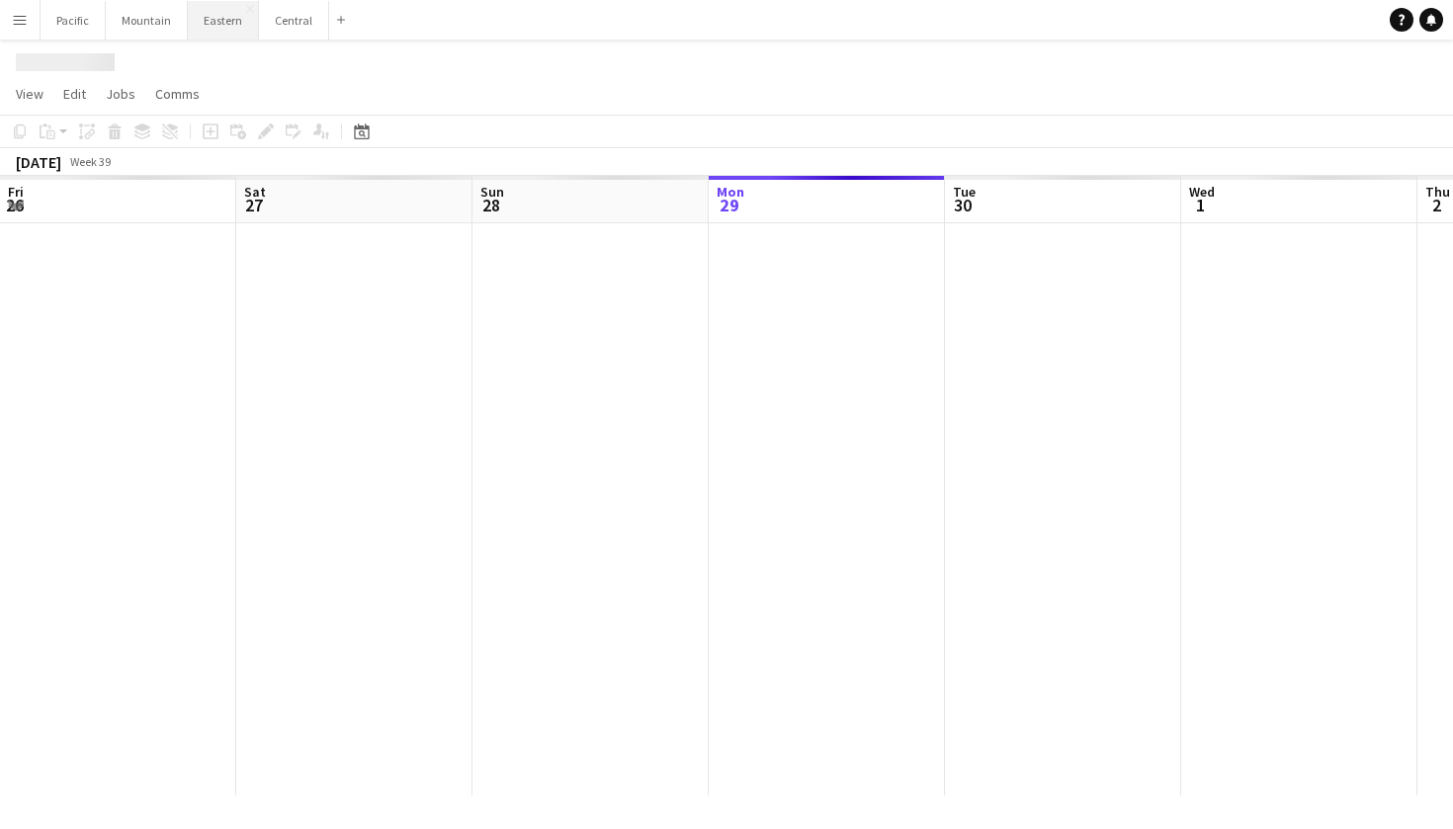
scroll to position [0, 472]
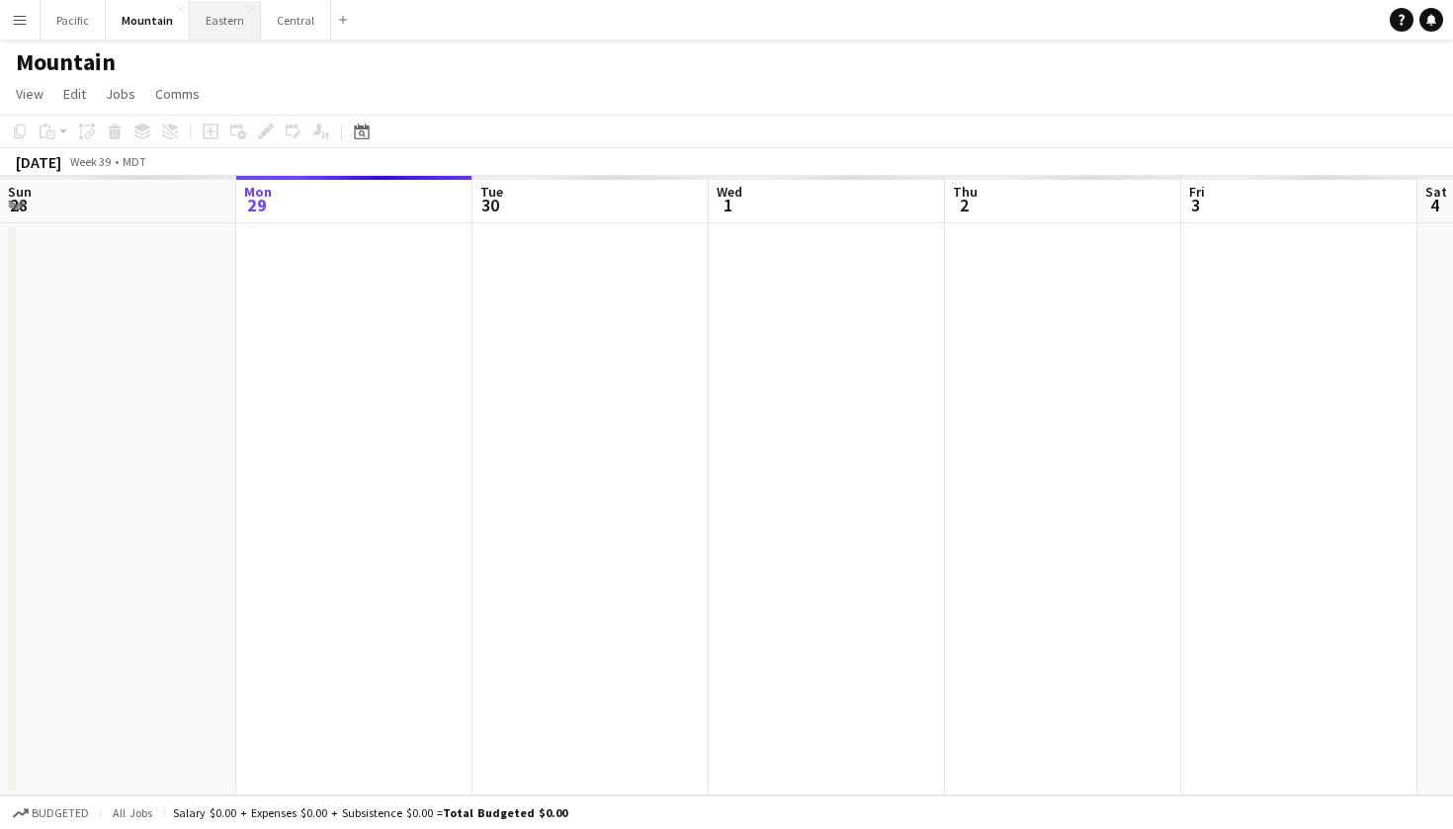
click at [242, 17] on button "Eastern Close" at bounding box center [225, 20] width 71 height 39
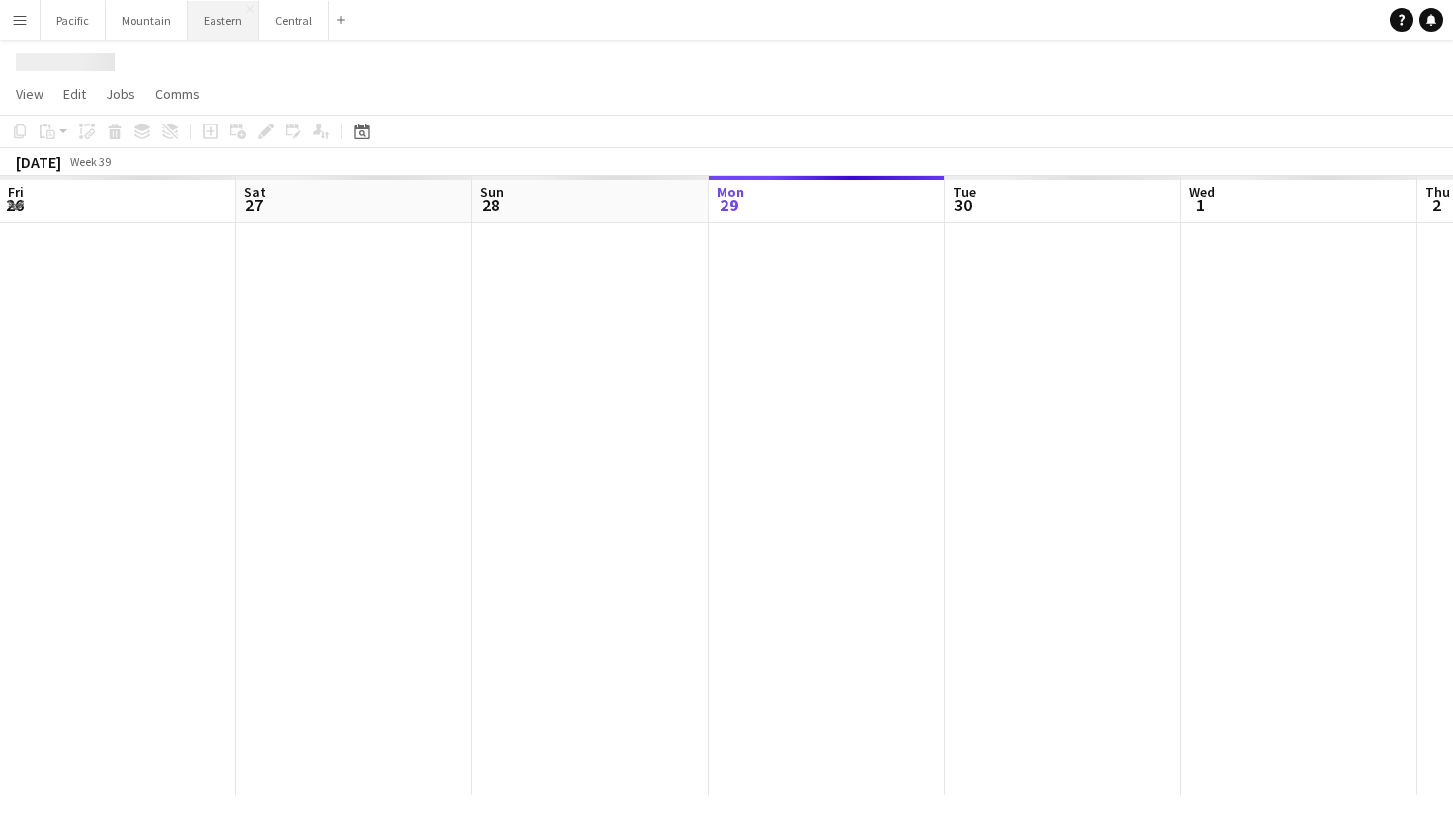
scroll to position [0, 472]
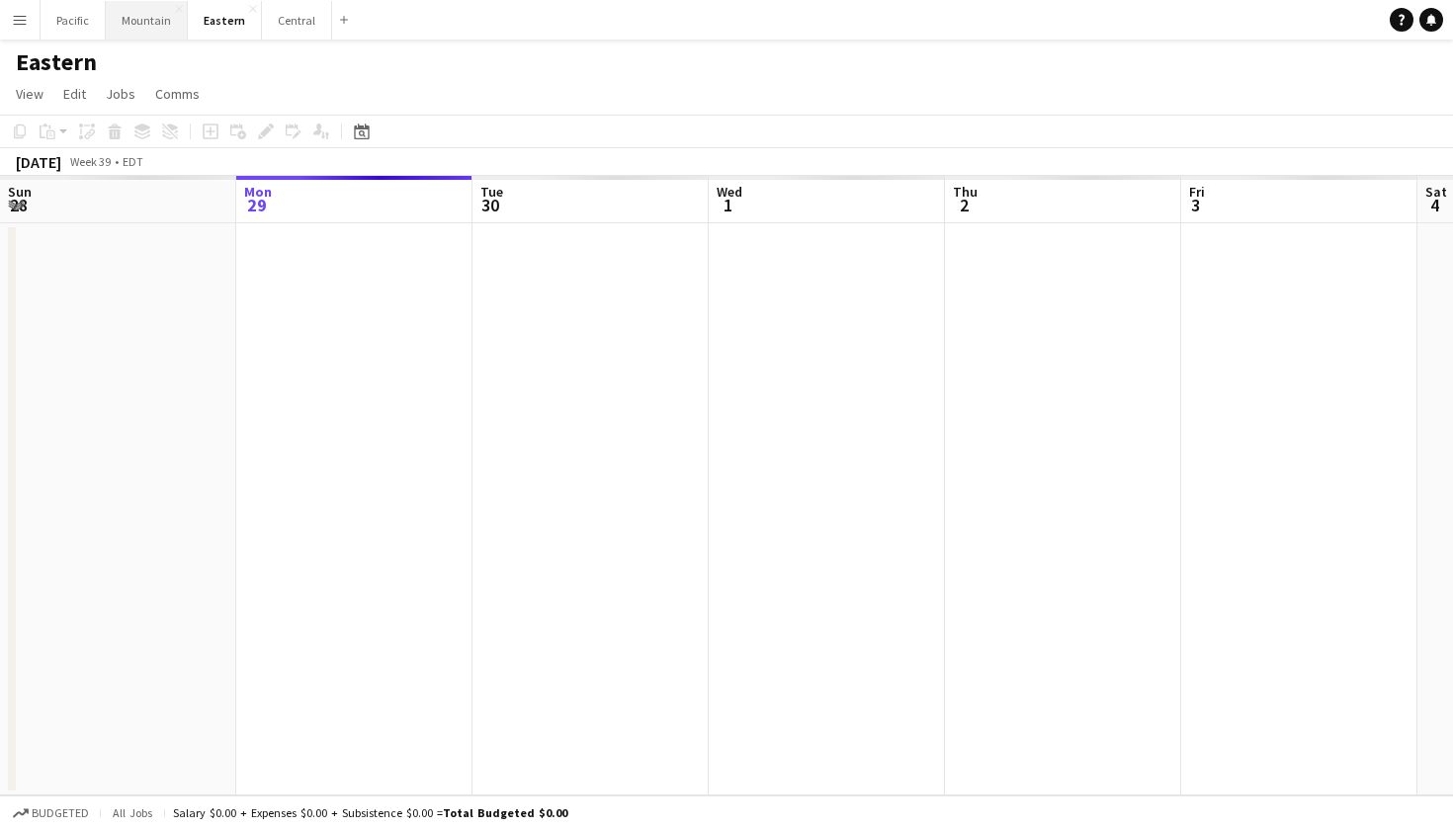
click at [158, 18] on button "Mountain Close" at bounding box center [147, 20] width 82 height 39
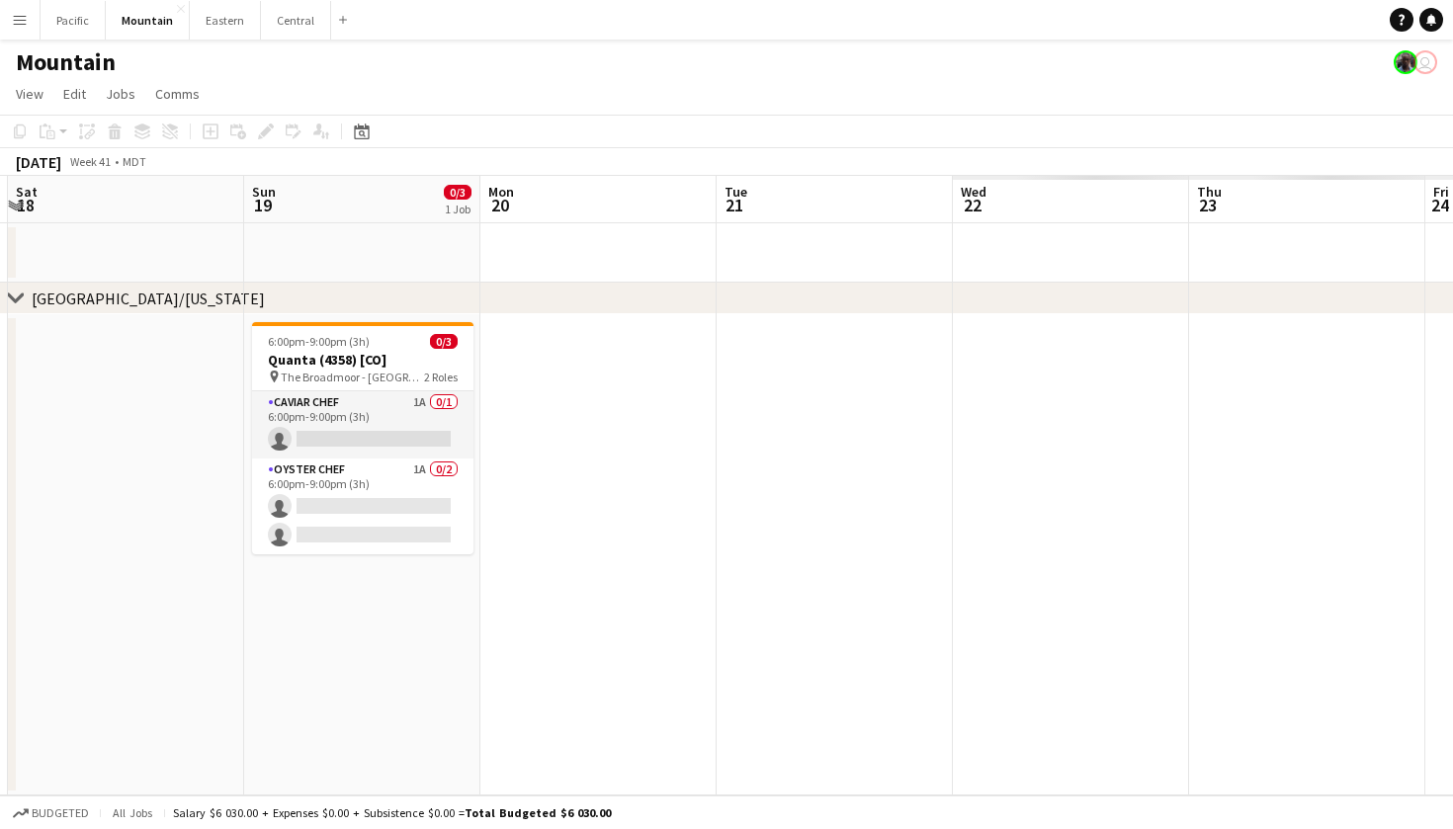
scroll to position [0, 796]
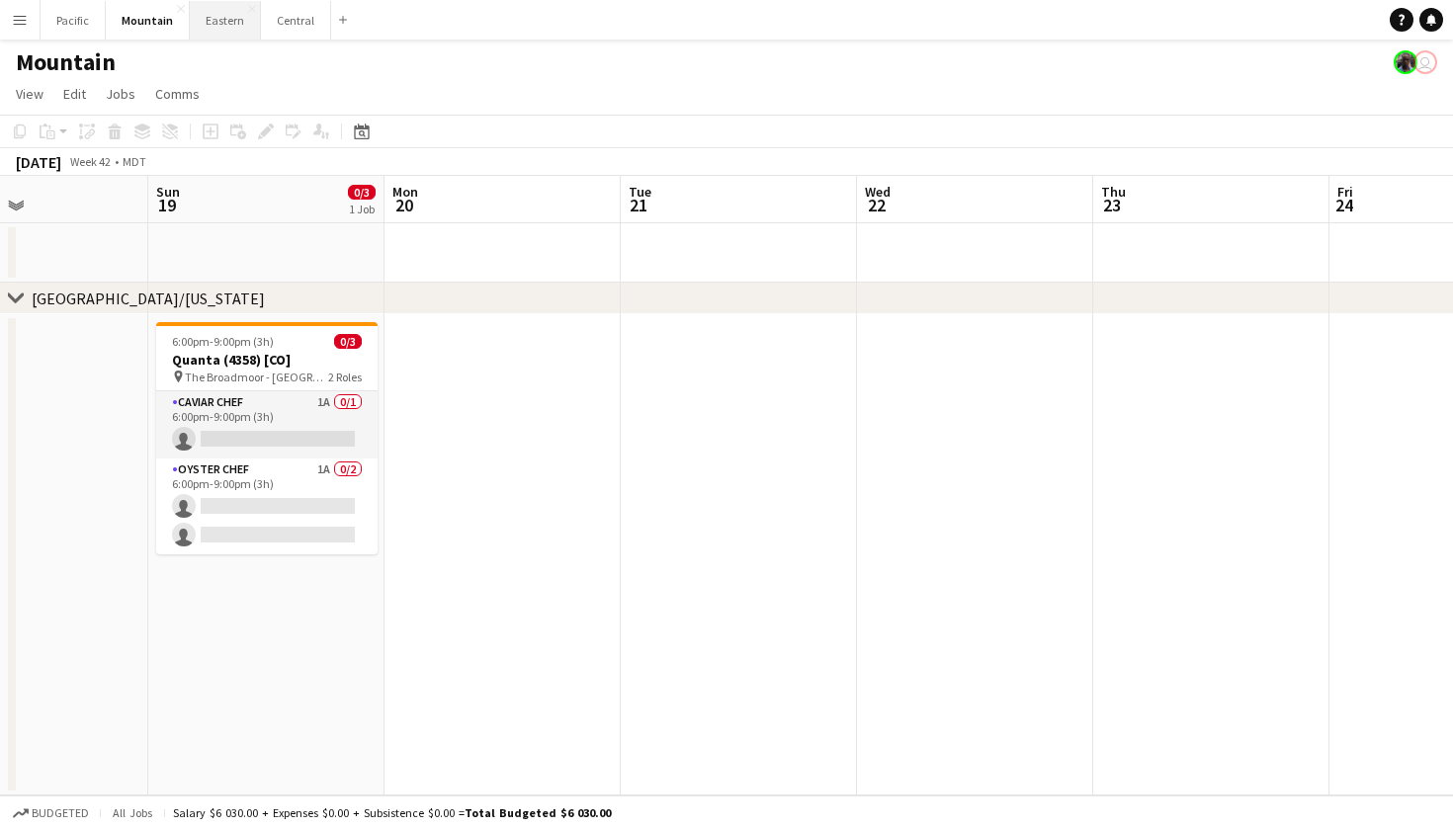
click at [226, 17] on button "Eastern Close" at bounding box center [225, 20] width 71 height 39
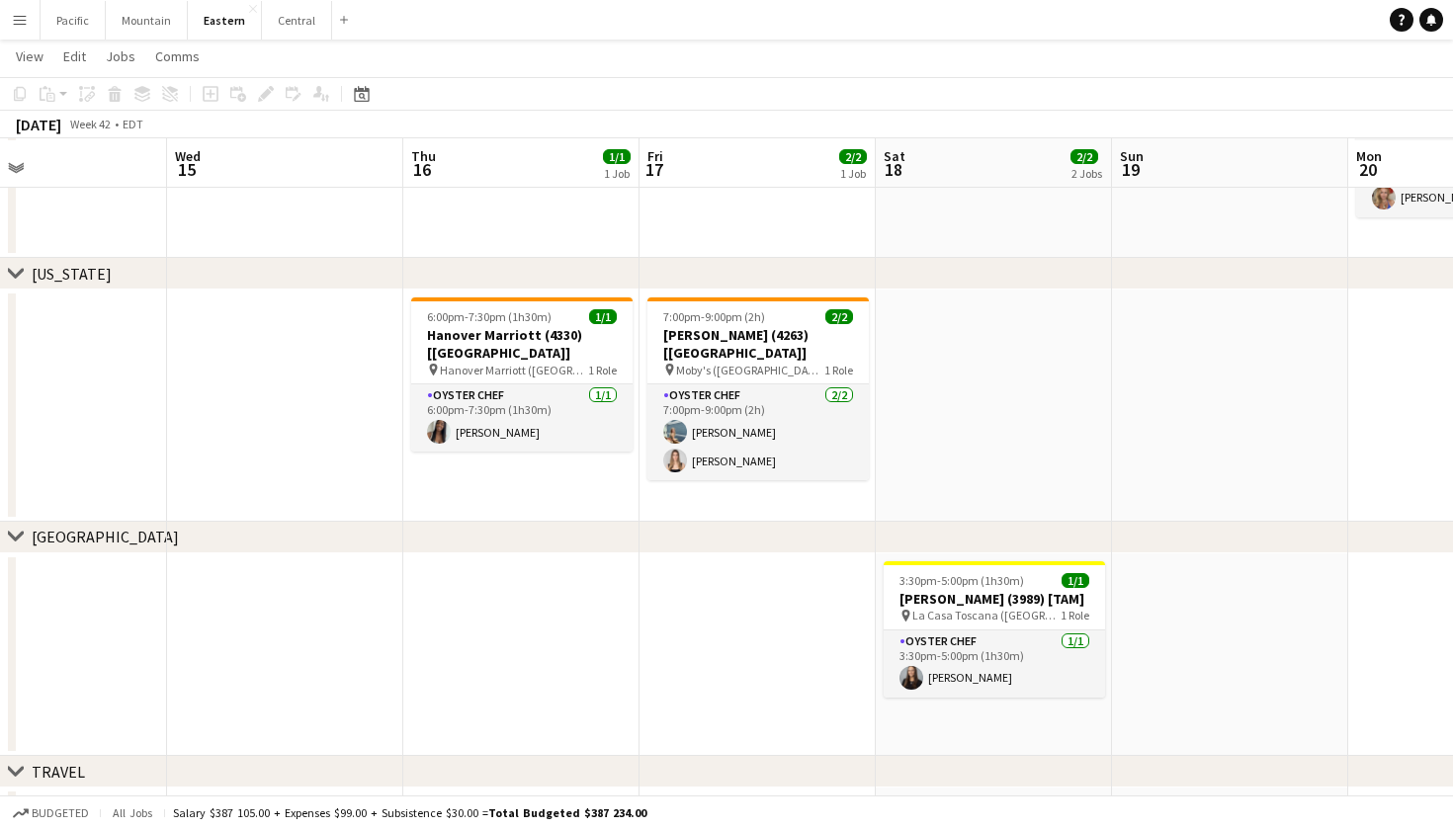
scroll to position [958, 0]
click at [540, 330] on h3 "Hanover Marriott (4330) [NYC]" at bounding box center [521, 345] width 221 height 36
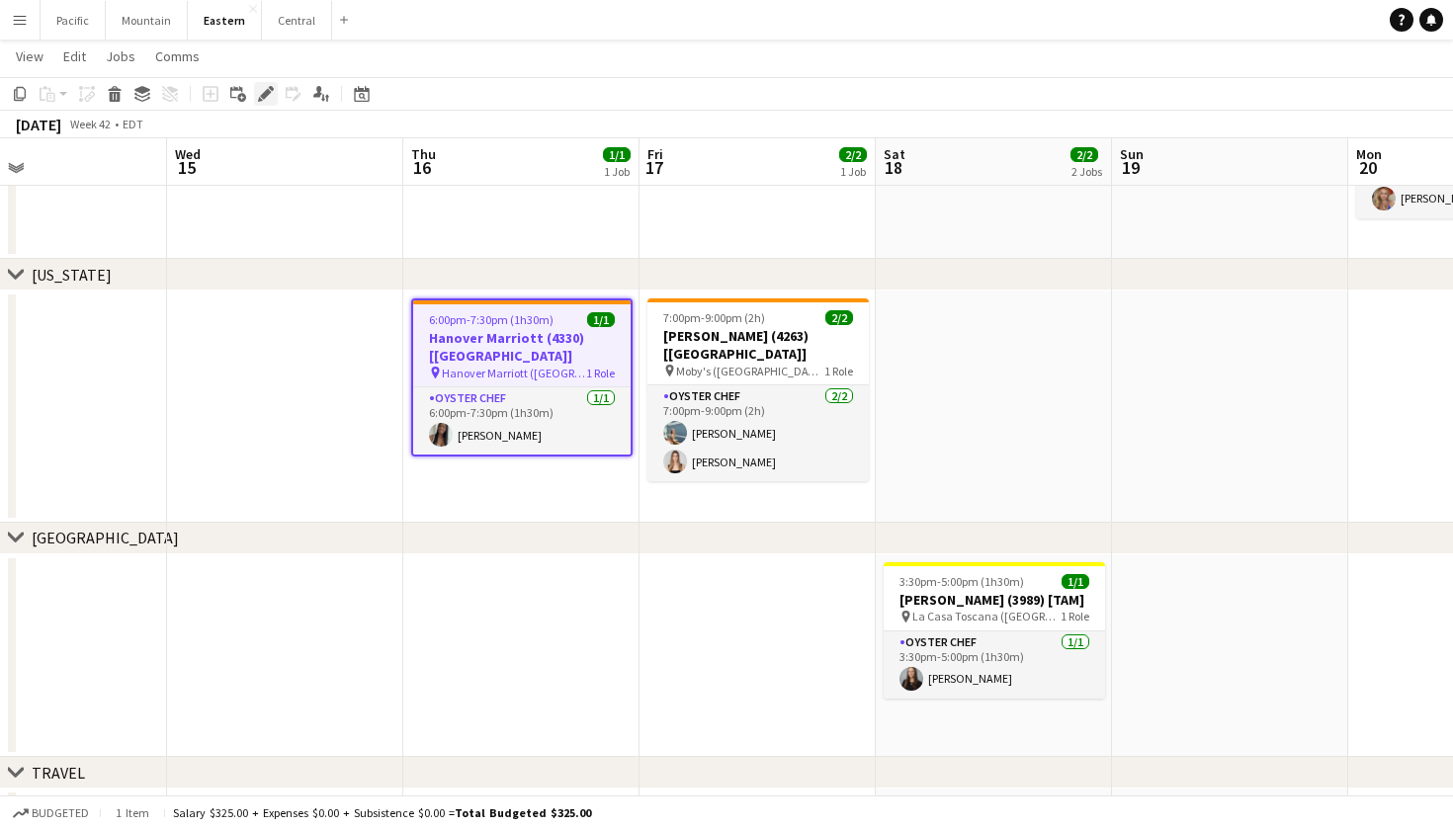
click at [262, 91] on icon "Edit" at bounding box center [266, 94] width 16 height 16
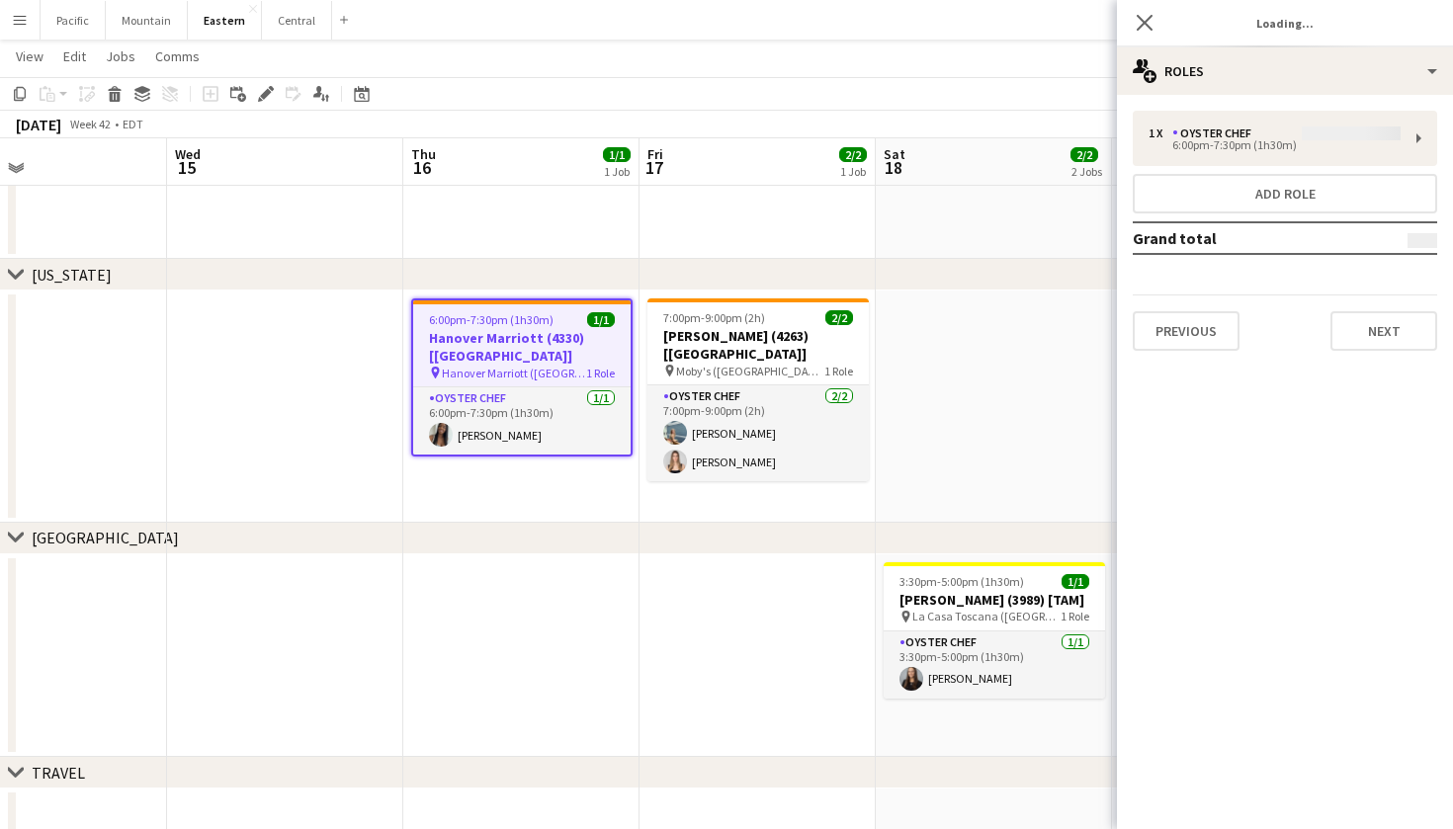
type input "**********"
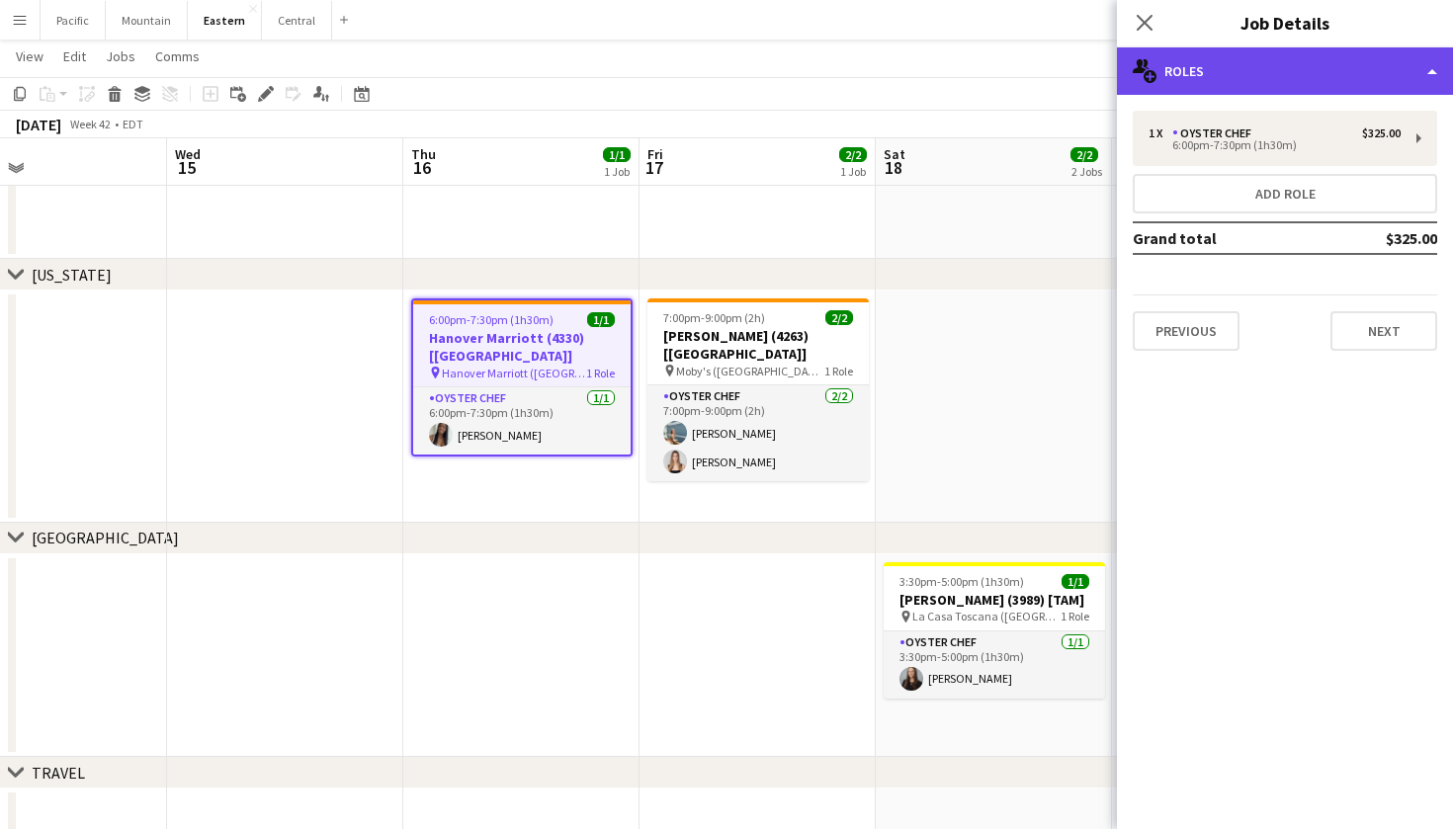
click at [1275, 75] on div "multiple-users-add Roles" at bounding box center [1285, 70] width 336 height 47
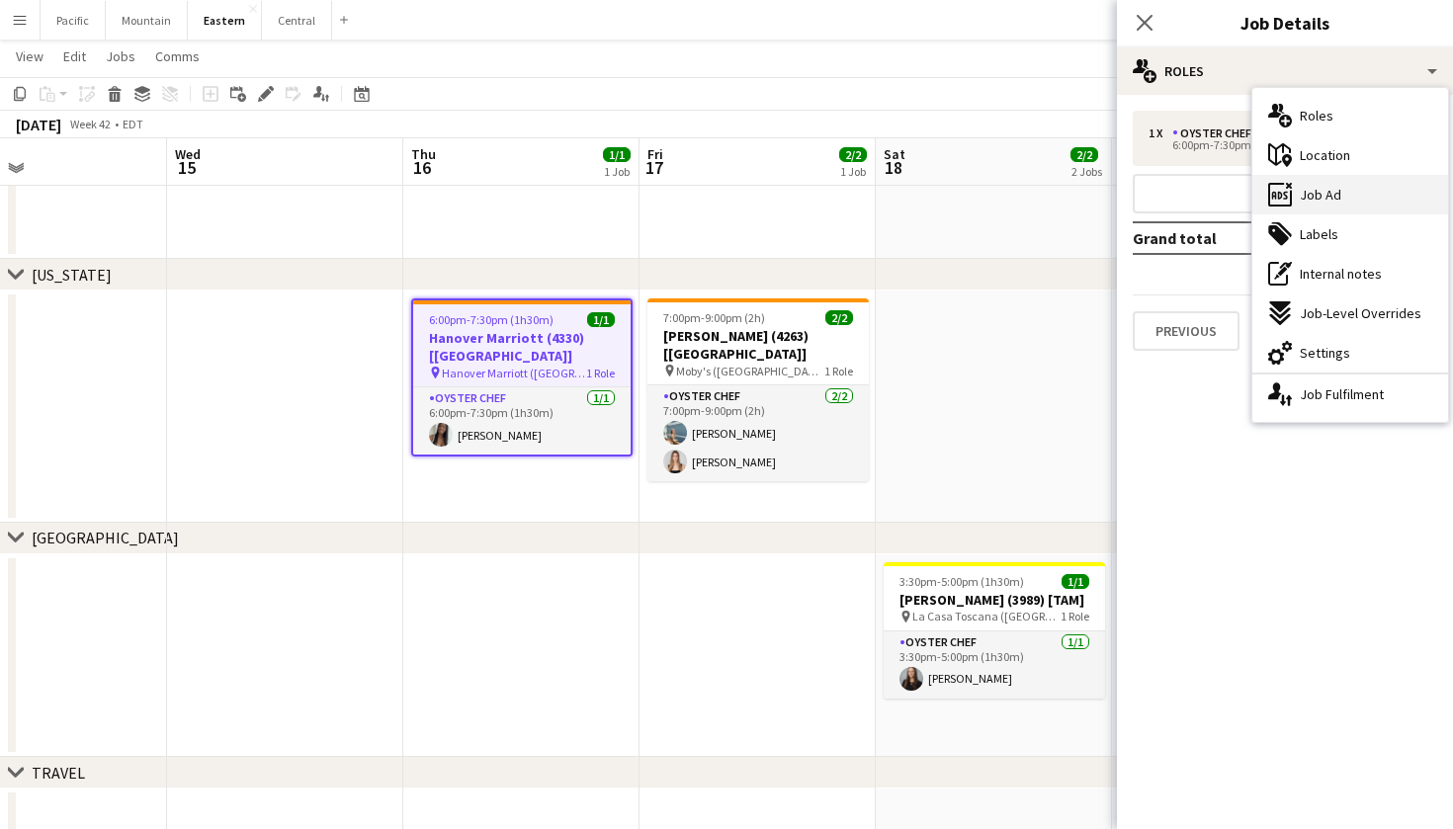
click at [1319, 194] on span "Job Ad" at bounding box center [1320, 195] width 42 height 18
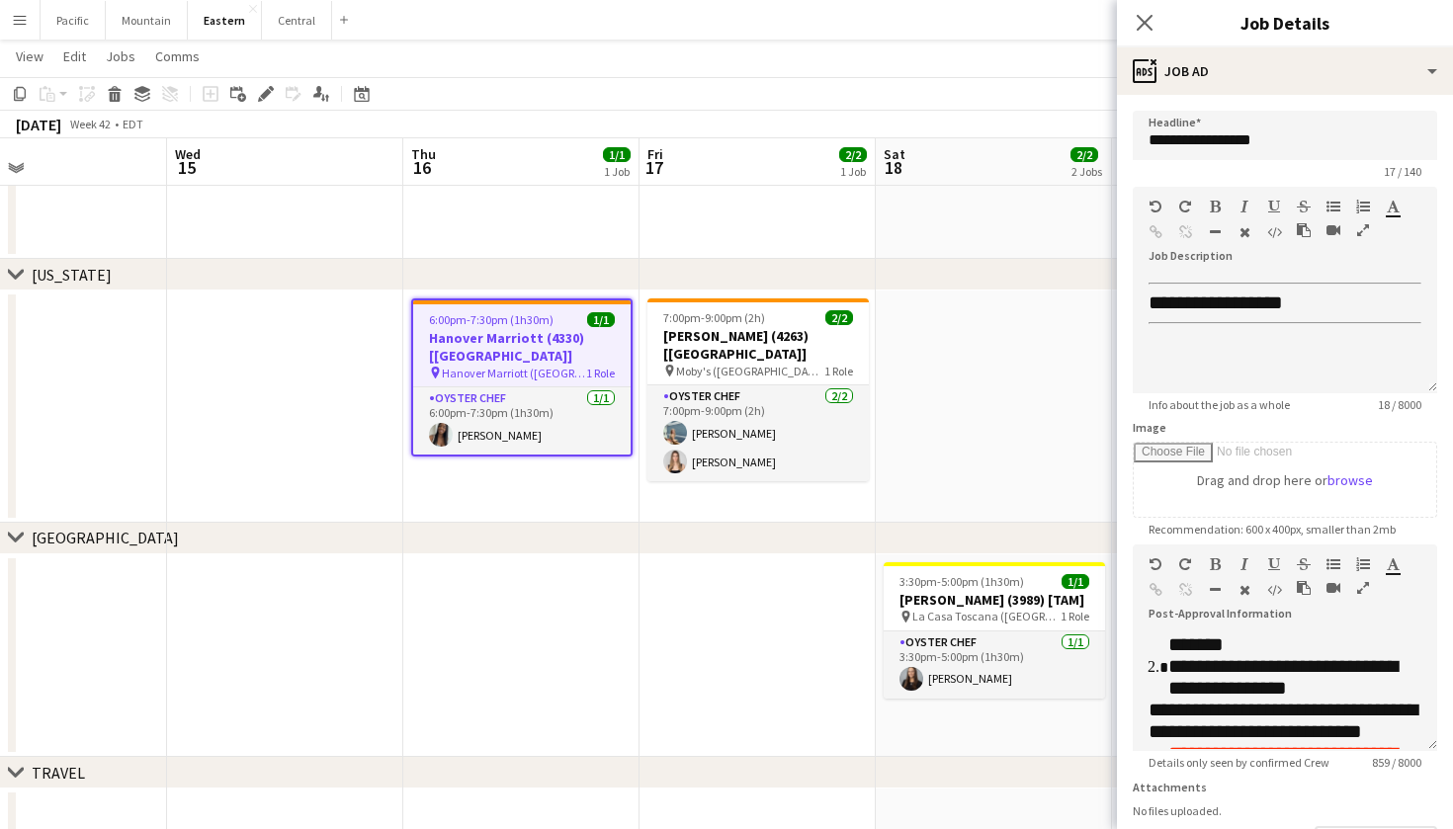
scroll to position [528, 0]
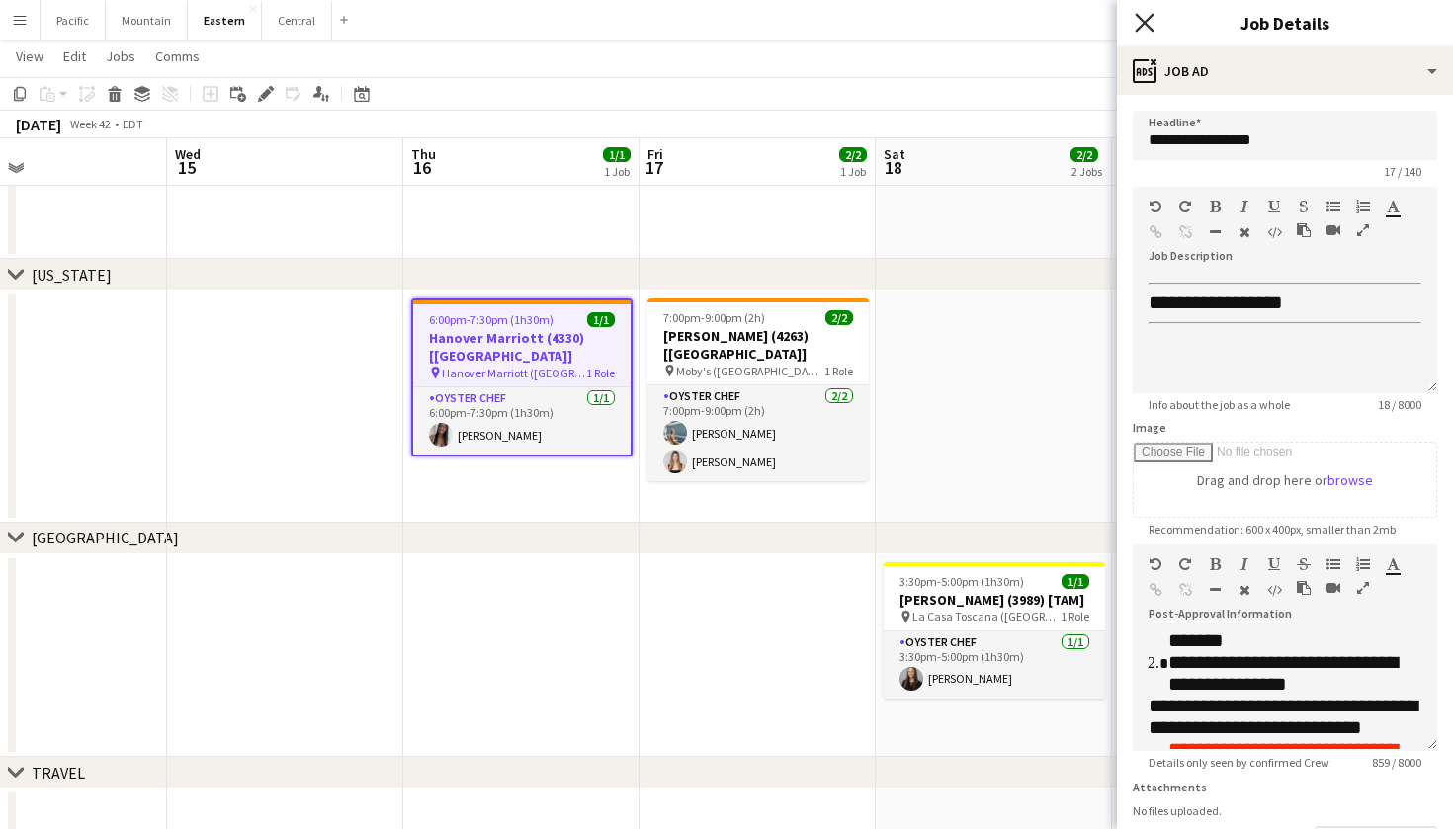
click at [1143, 24] on icon at bounding box center [1143, 22] width 19 height 19
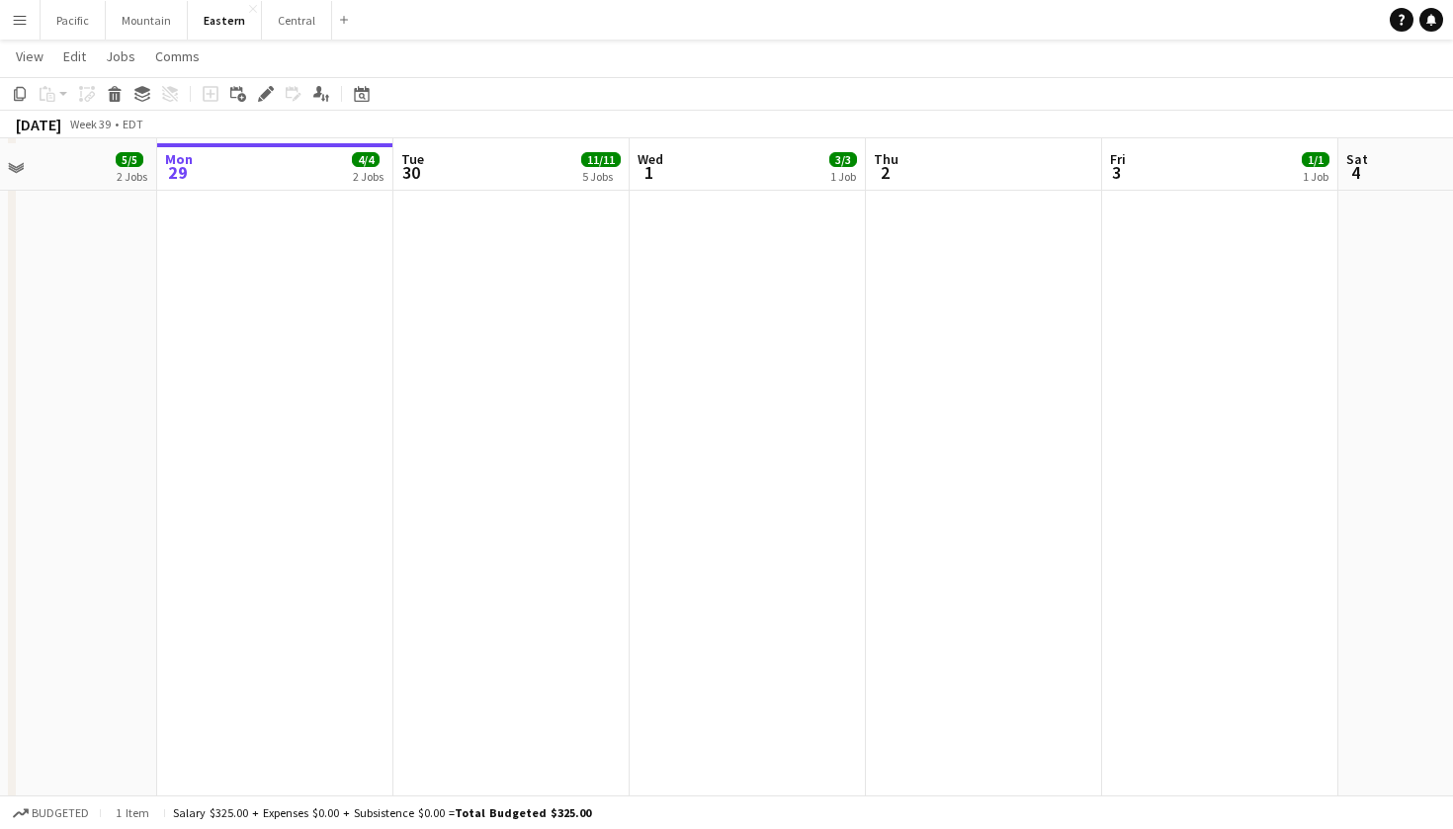
scroll to position [2064, 0]
click at [77, 23] on button "Pacific Close" at bounding box center [73, 20] width 65 height 39
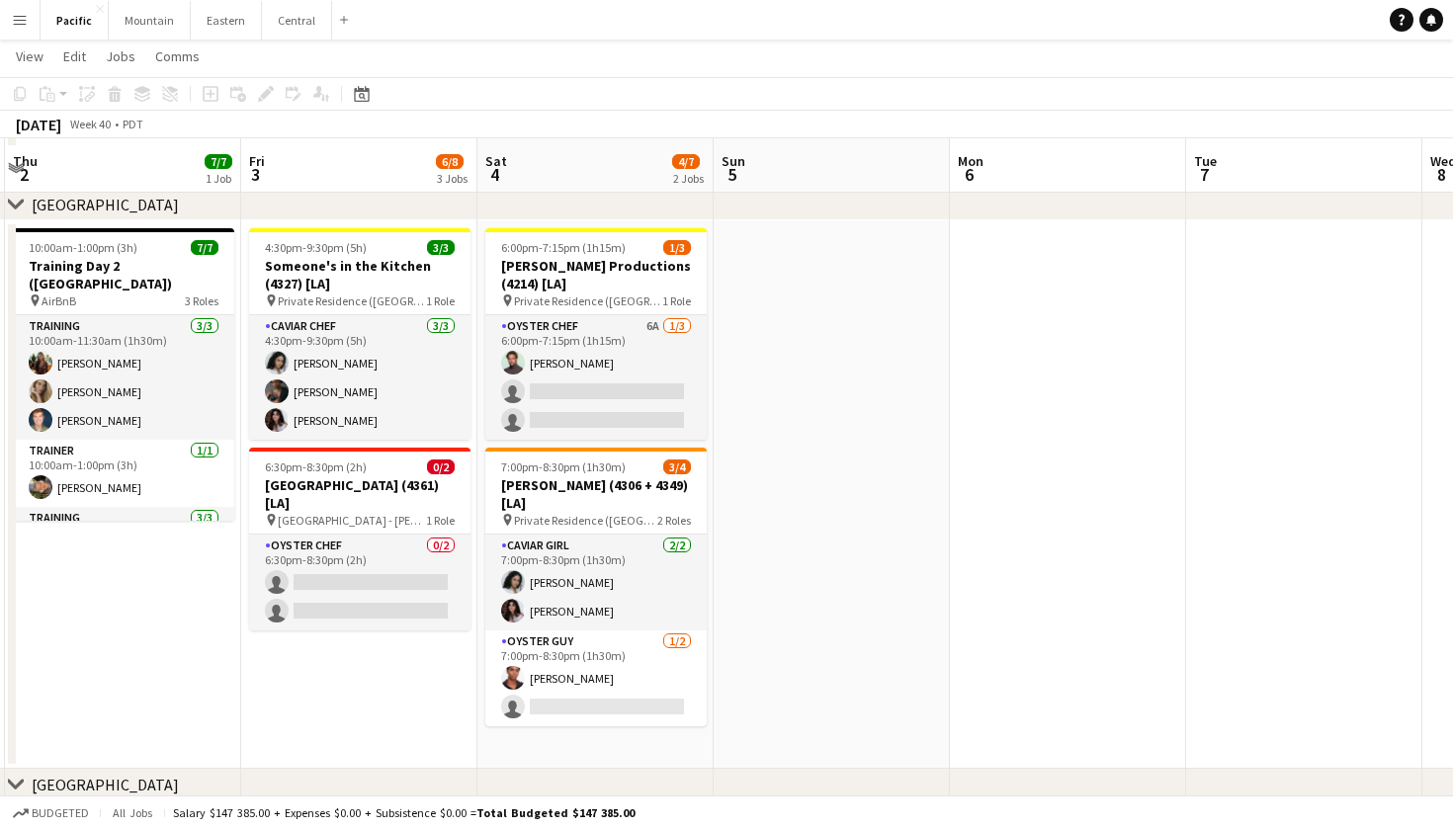
scroll to position [183, 1]
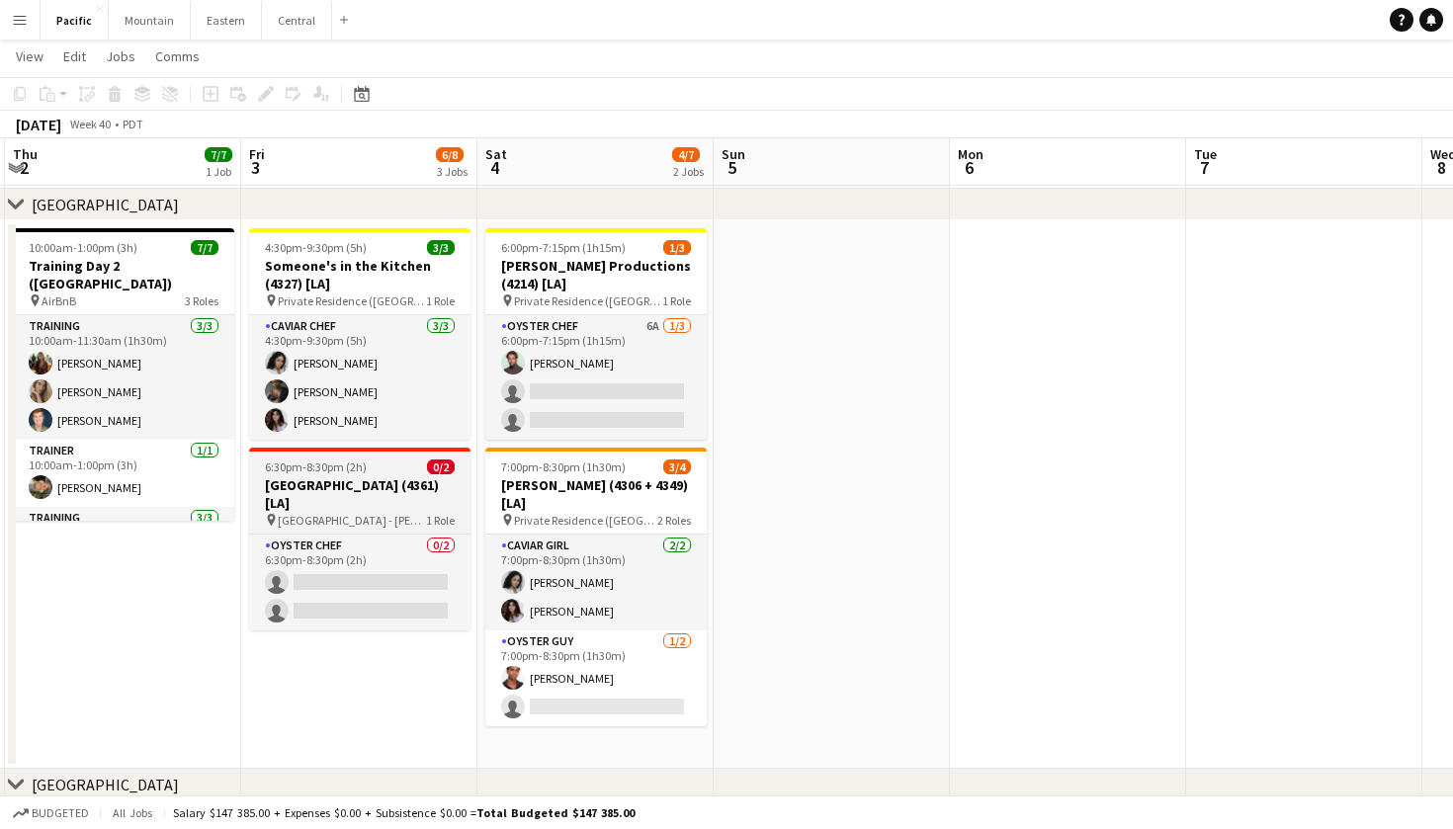
click at [416, 513] on span "Terranea Resort - Nelson’s Sunset Bluffs (Rancho Palos Verdes, CA)" at bounding box center [352, 520] width 148 height 15
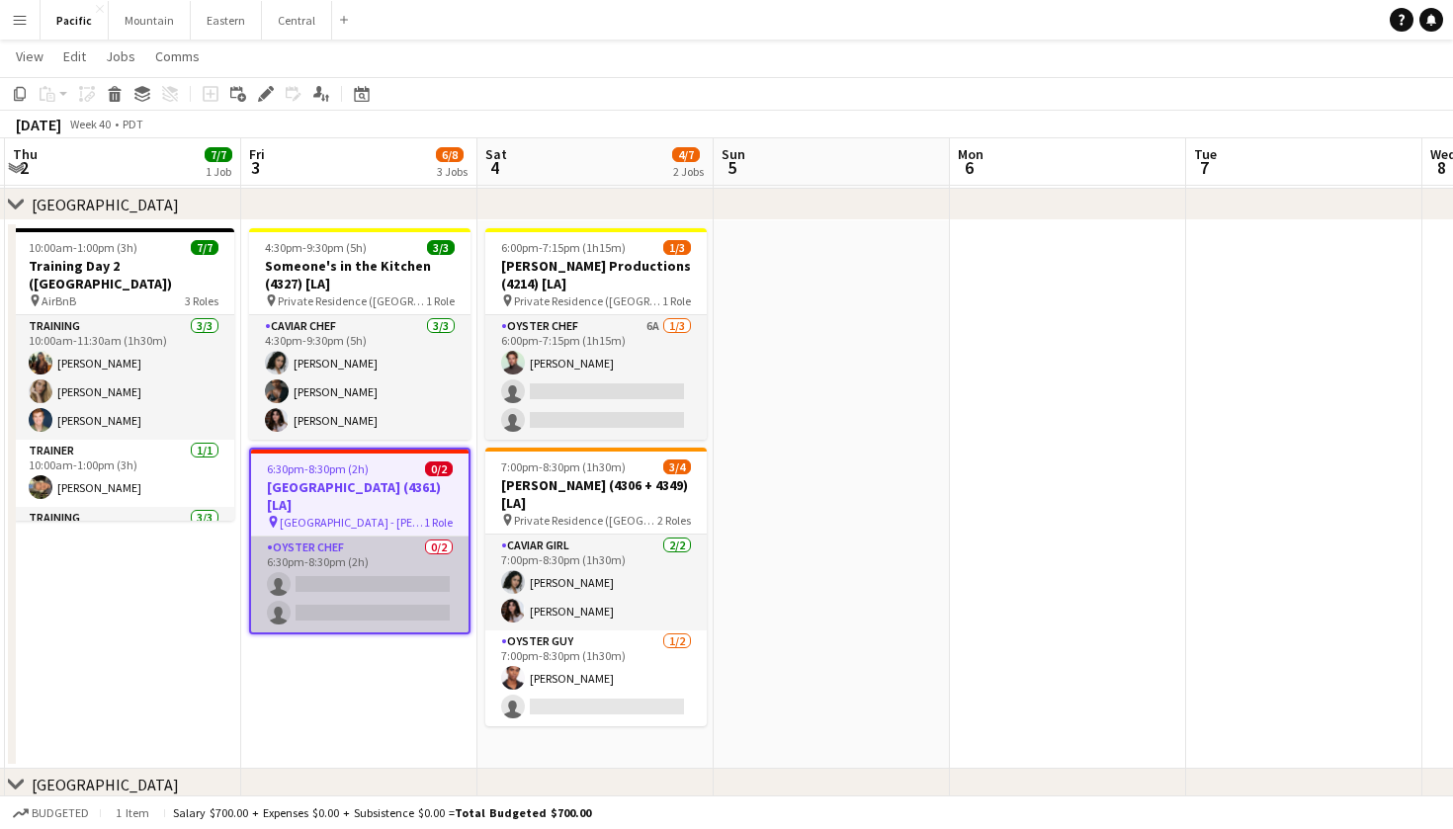
click at [422, 563] on app-card-role "Oyster Chef 0/2 6:30pm-8:30pm (2h) single-neutral-actions single-neutral-actions" at bounding box center [359, 585] width 217 height 96
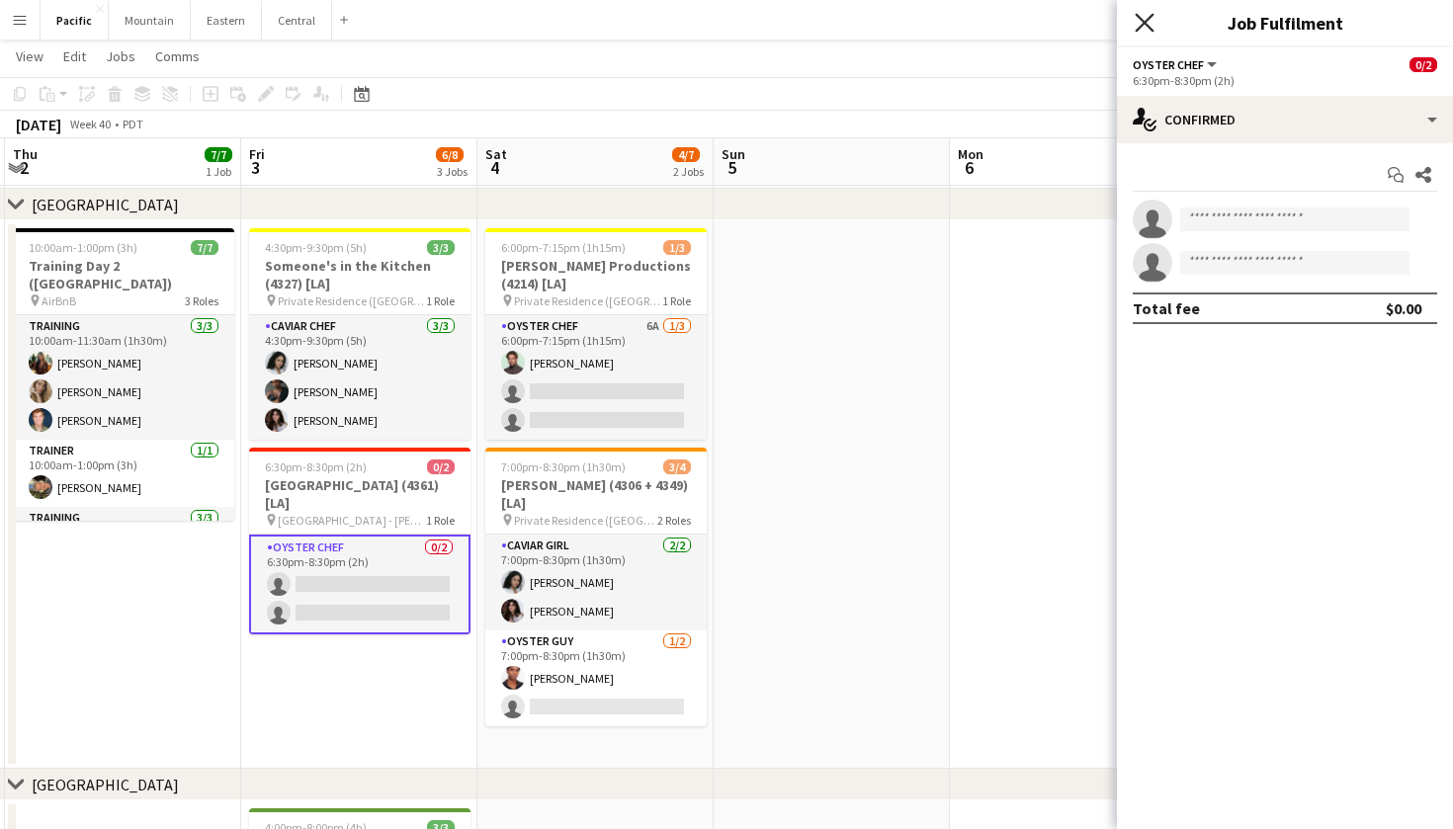
click at [1136, 21] on icon "Close pop-in" at bounding box center [1143, 22] width 19 height 19
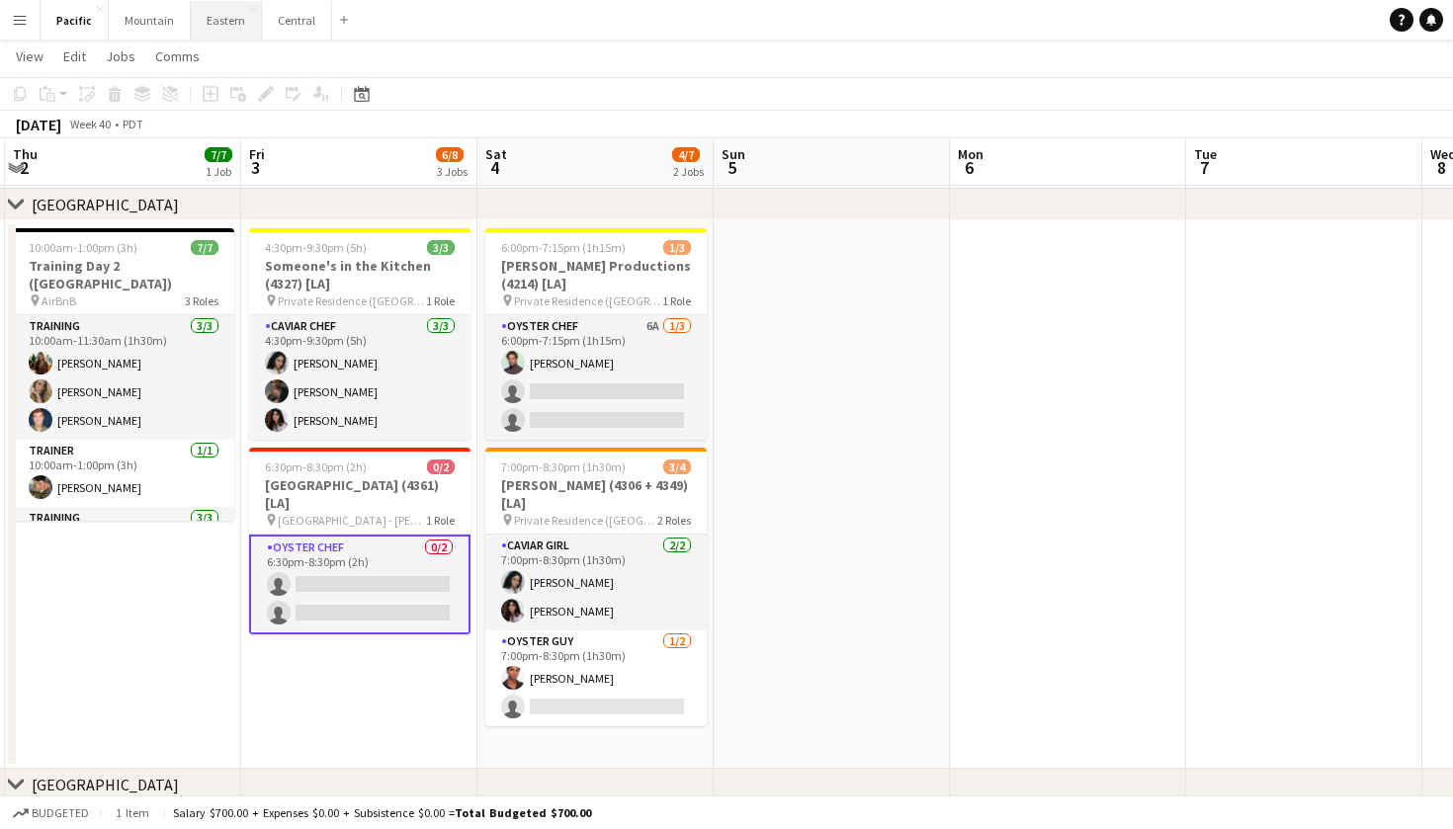
click at [215, 14] on button "Eastern Close" at bounding box center [226, 20] width 71 height 39
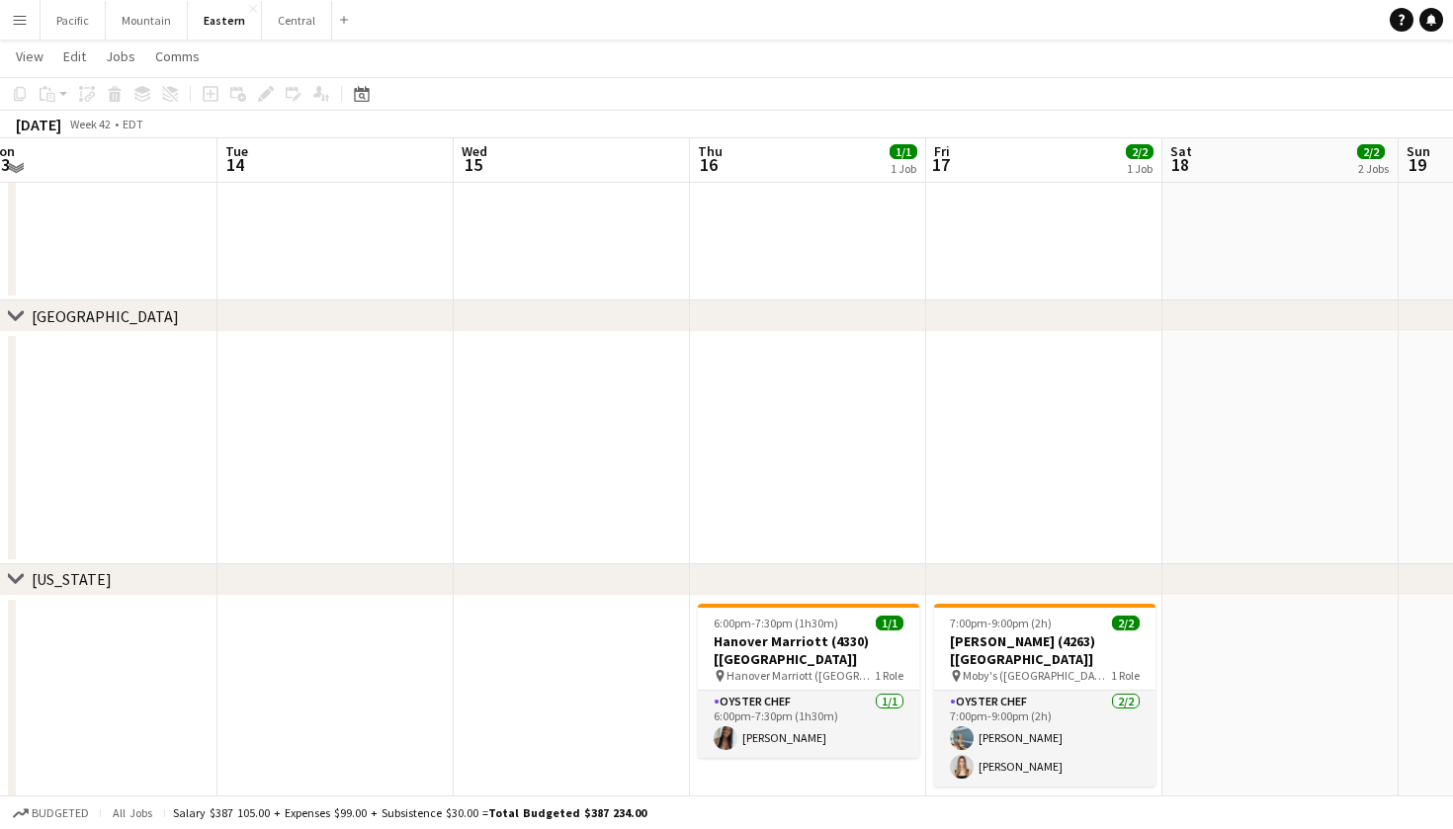
scroll to position [987, 0]
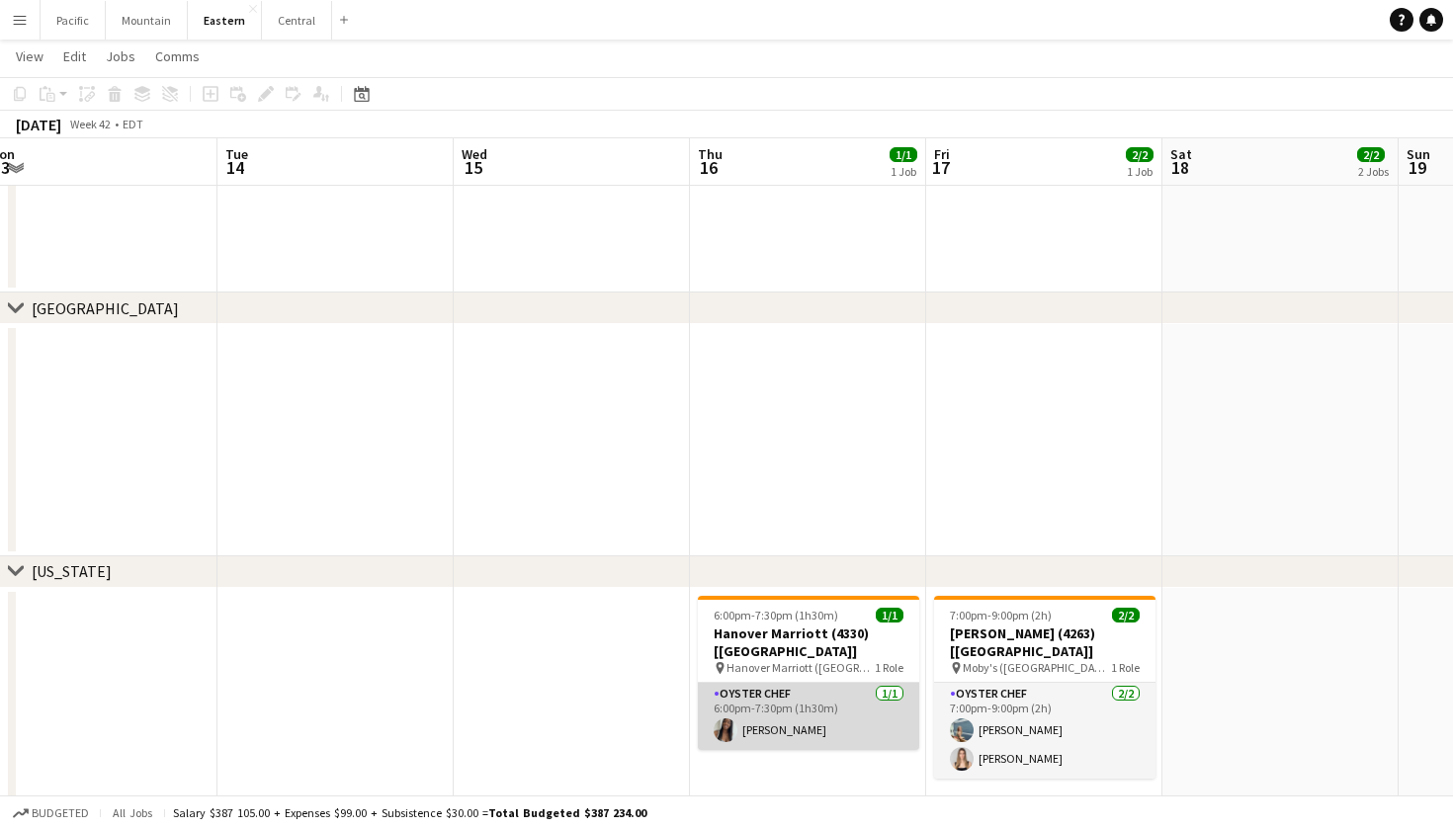
click at [818, 706] on app-card-role "Oyster Chef 1/1 6:00pm-7:30pm (1h30m) Eileen Saa" at bounding box center [808, 716] width 221 height 67
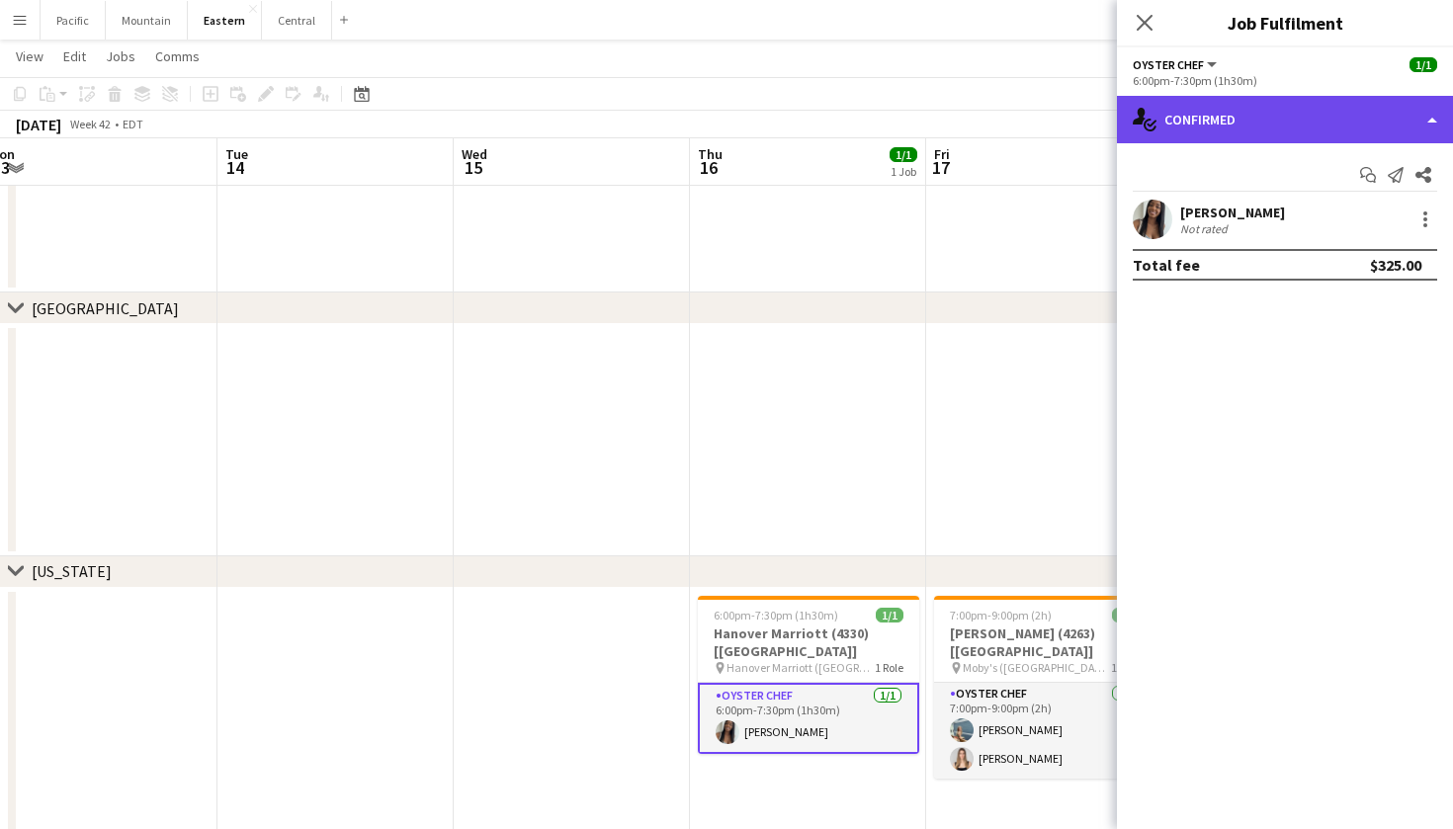
click at [1332, 126] on div "single-neutral-actions-check-2 Confirmed" at bounding box center [1285, 119] width 336 height 47
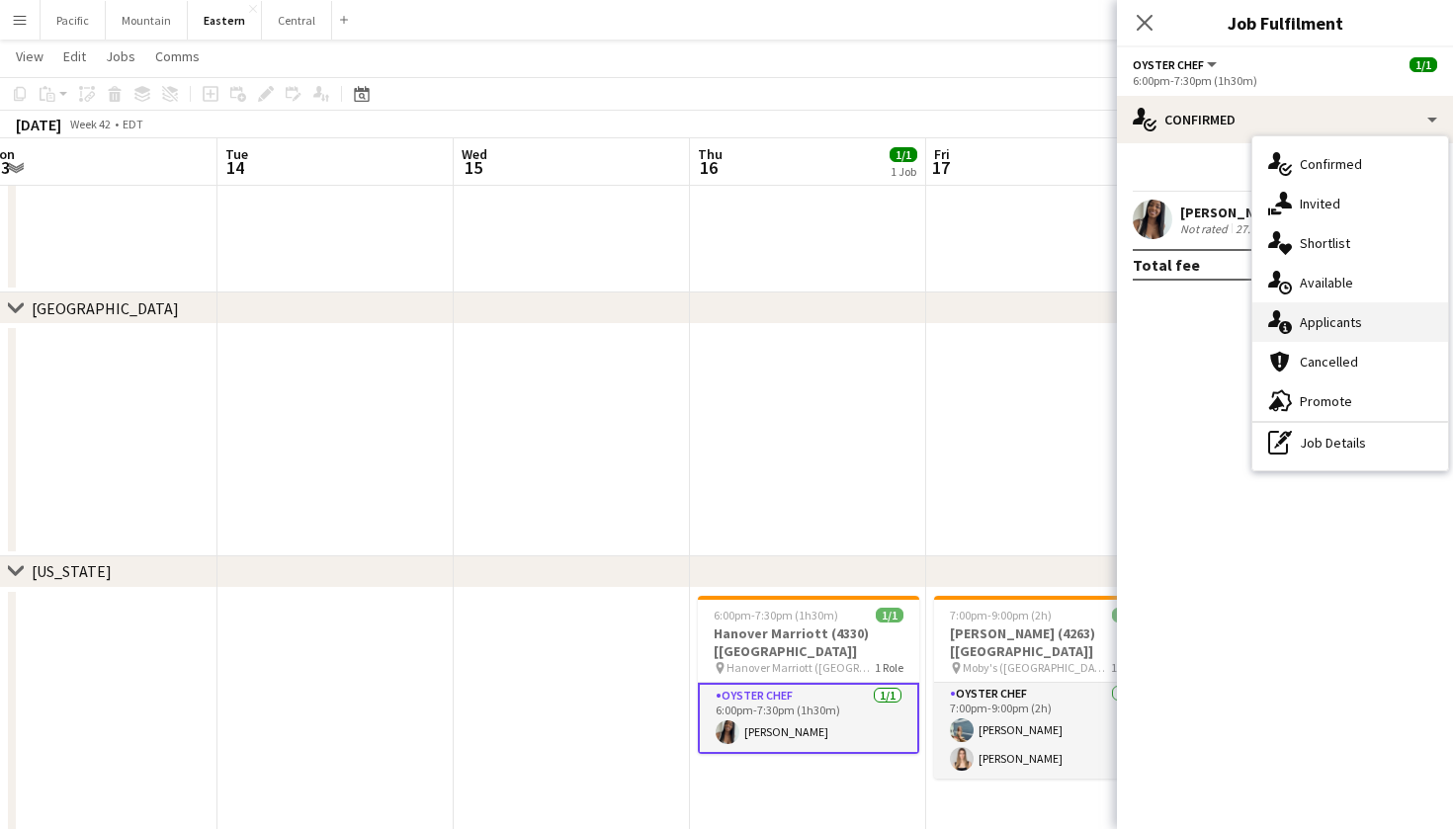
click at [1326, 331] on div "single-neutral-actions-information Applicants" at bounding box center [1350, 322] width 196 height 40
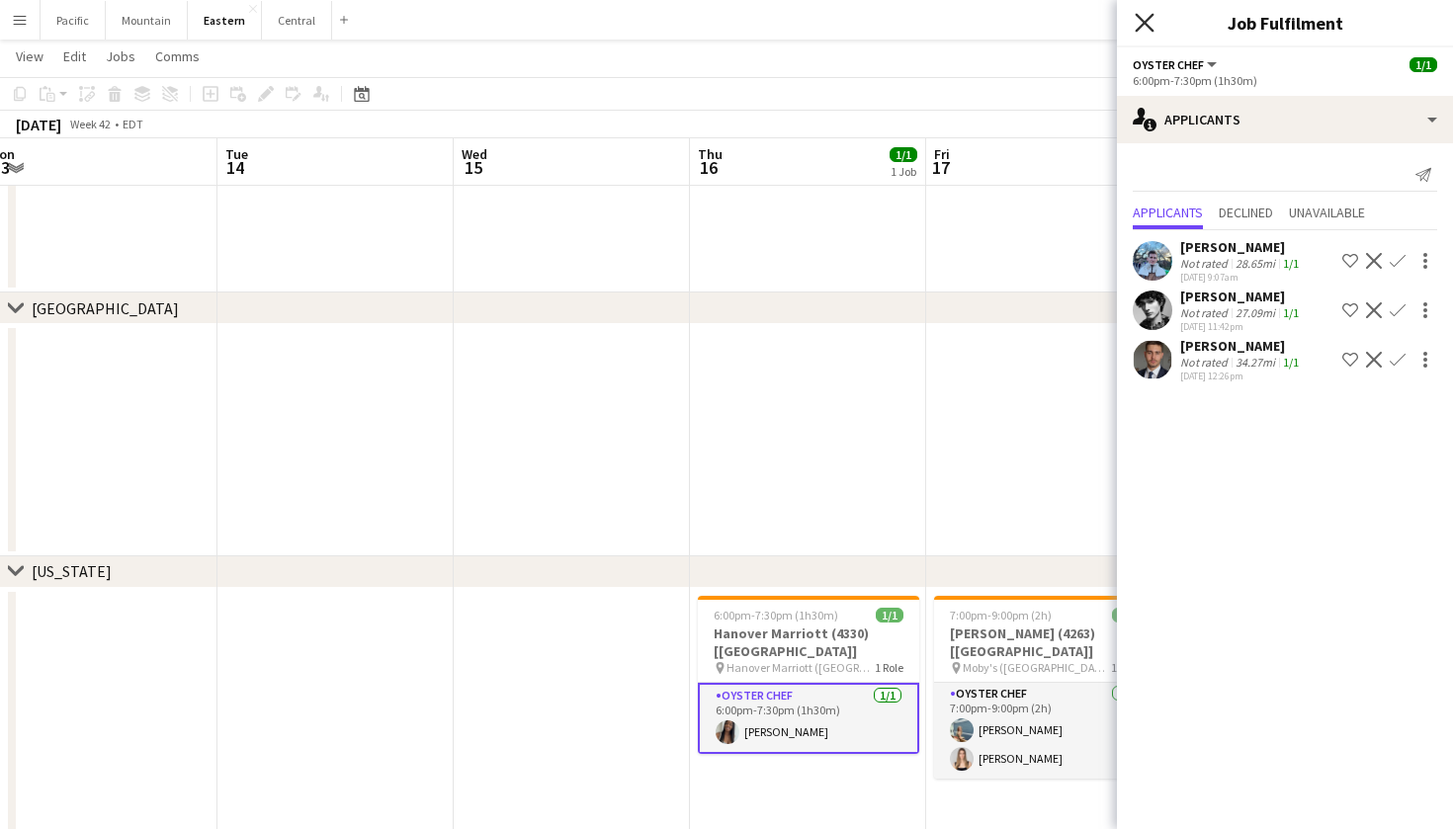
click at [1148, 30] on icon "Close pop-in" at bounding box center [1143, 22] width 19 height 19
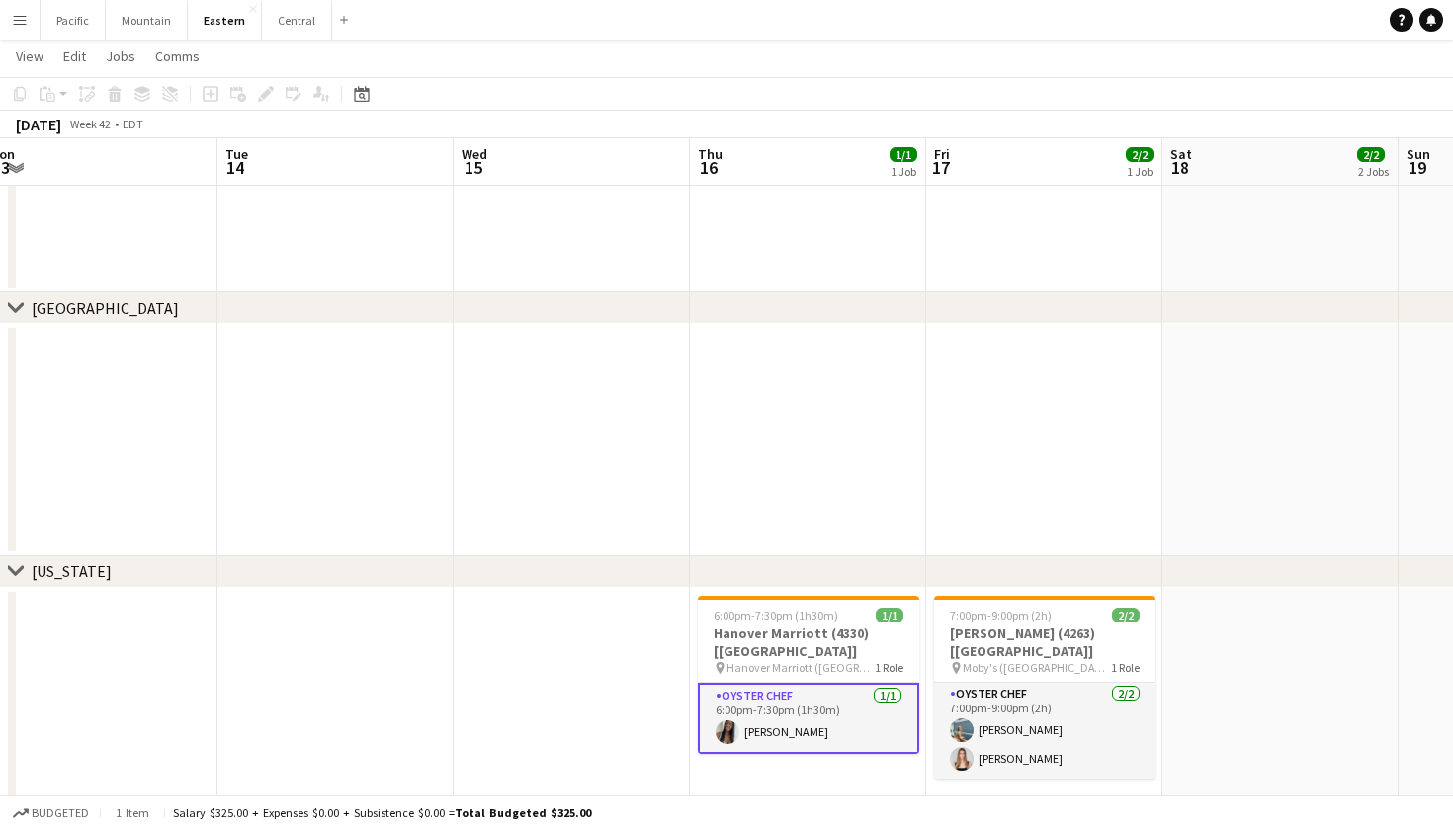
click at [838, 705] on app-card-role "Oyster Chef 1/1 6:00pm-7:30pm (1h30m) Eileen Saa" at bounding box center [808, 718] width 221 height 71
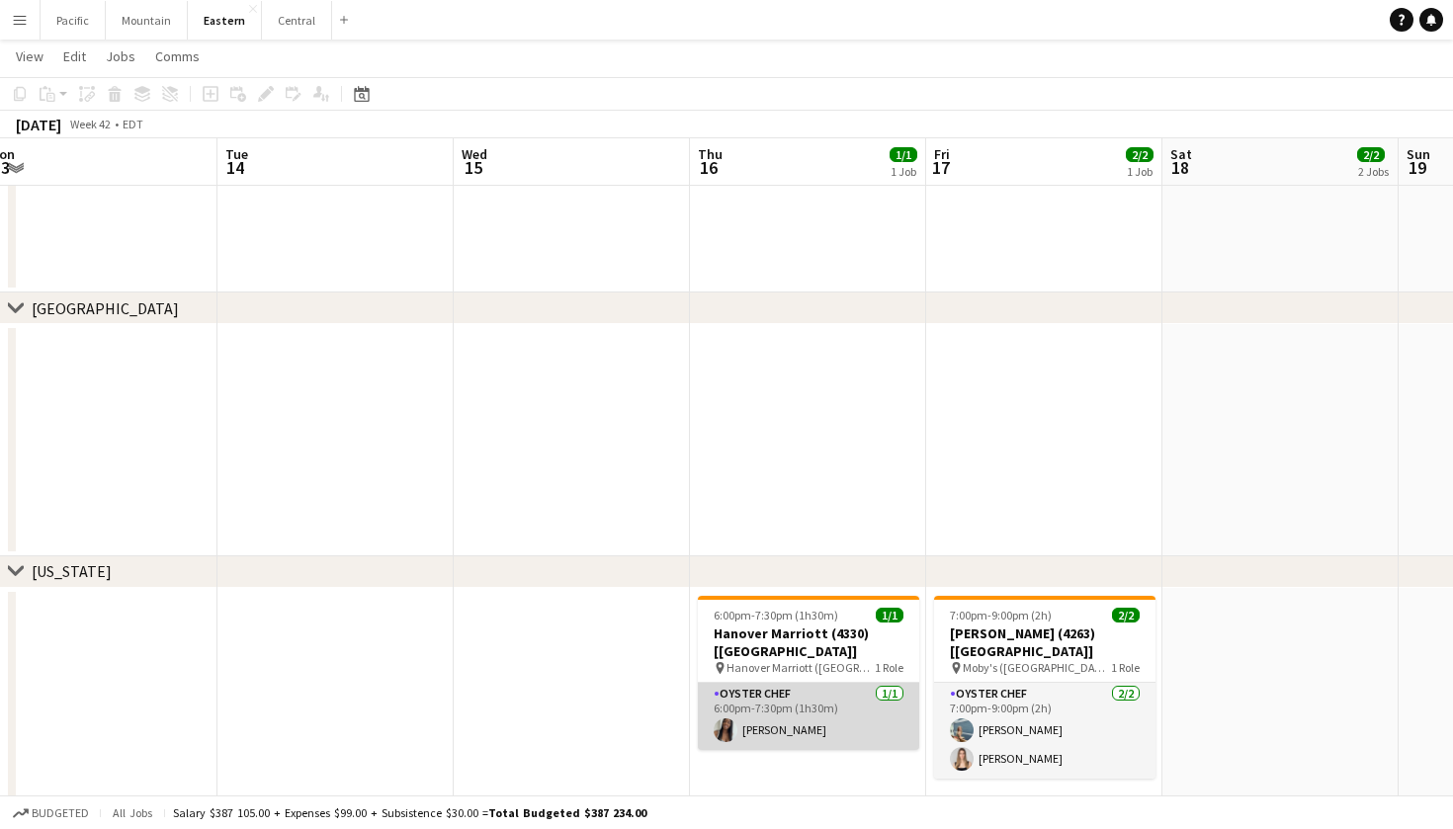
click at [870, 702] on app-card-role "Oyster Chef 1/1 6:00pm-7:30pm (1h30m) Eileen Saa" at bounding box center [808, 716] width 221 height 67
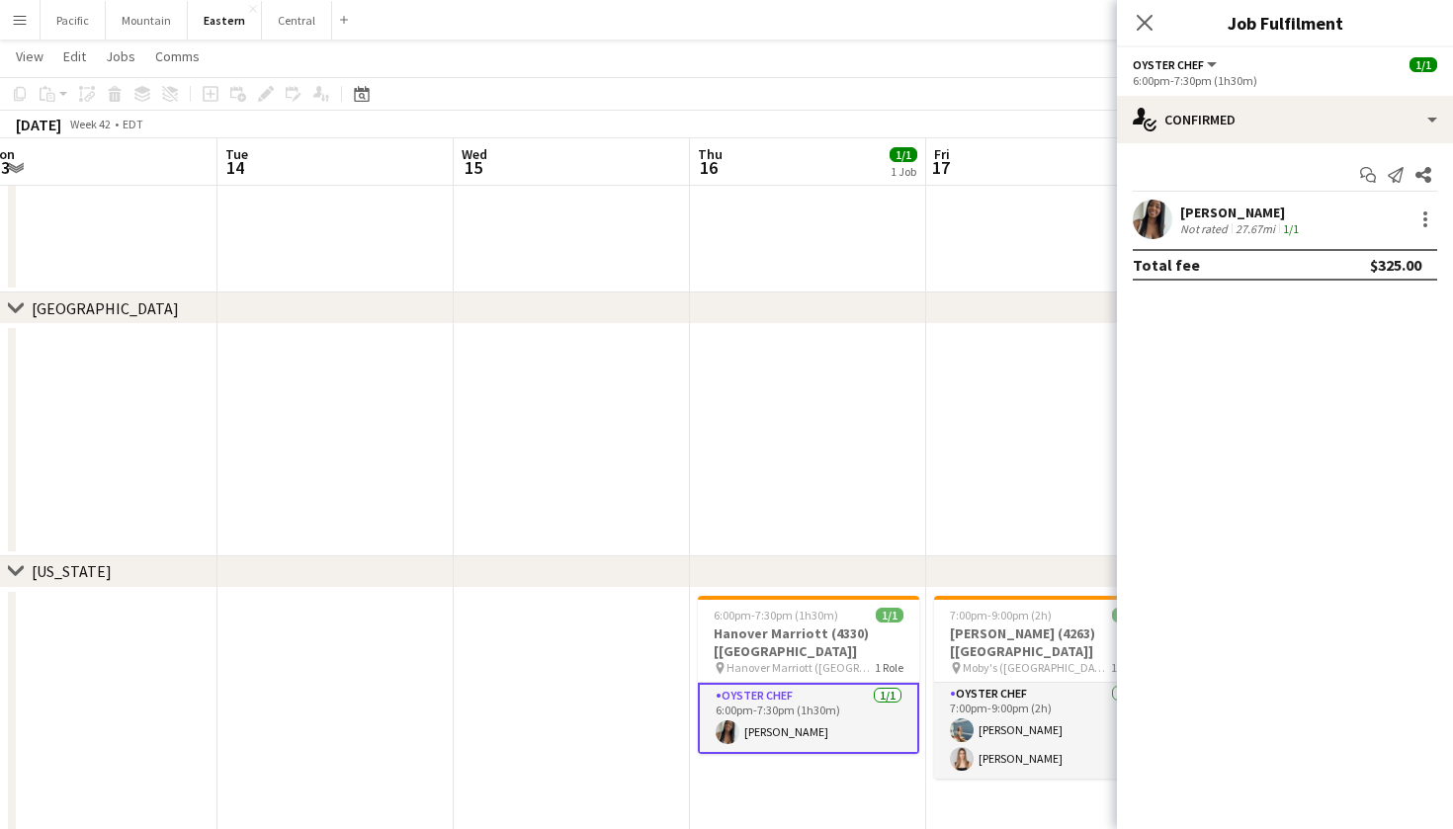
click at [1411, 213] on div at bounding box center [1423, 220] width 28 height 24
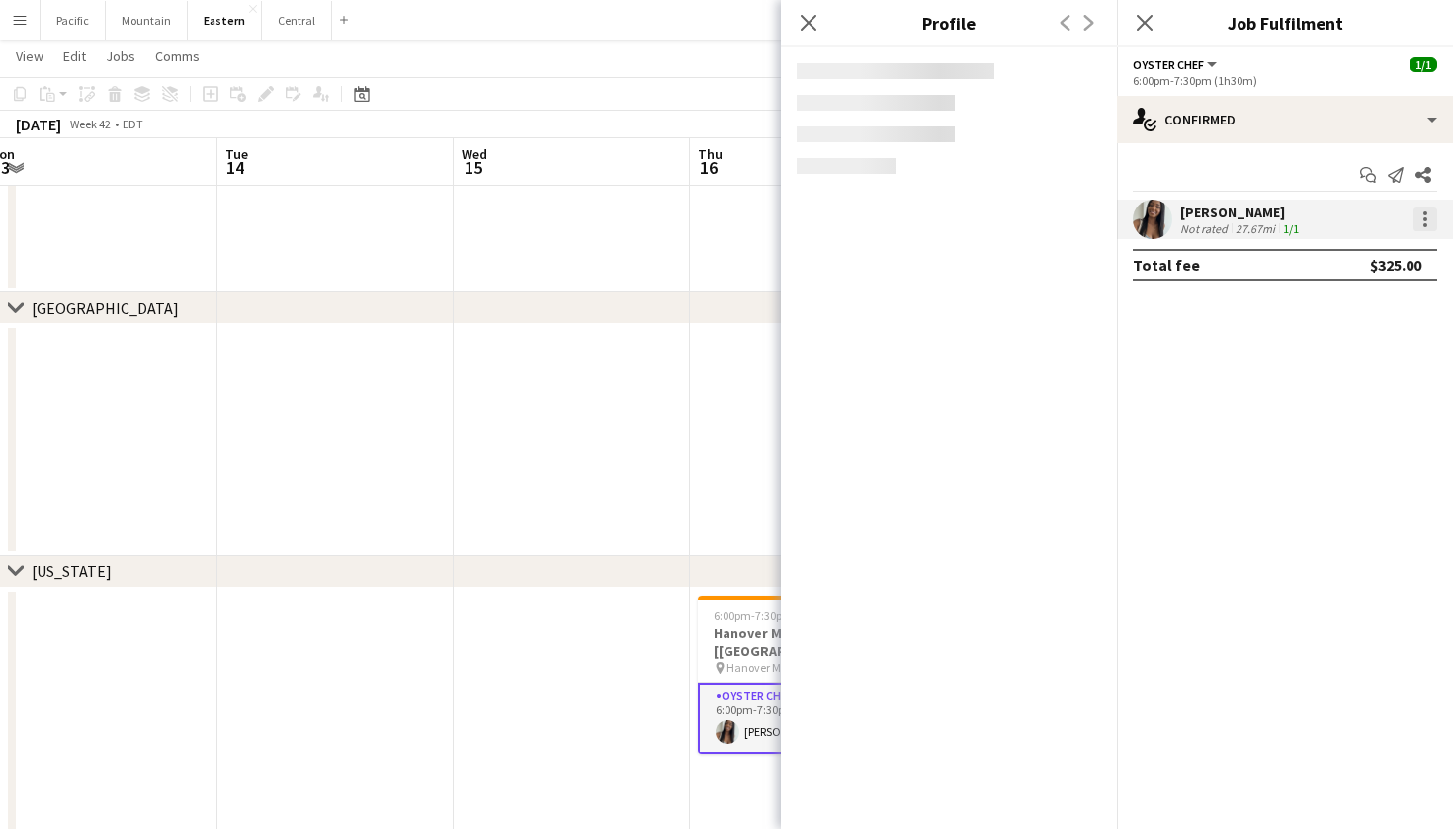
click at [1427, 227] on div at bounding box center [1425, 220] width 24 height 24
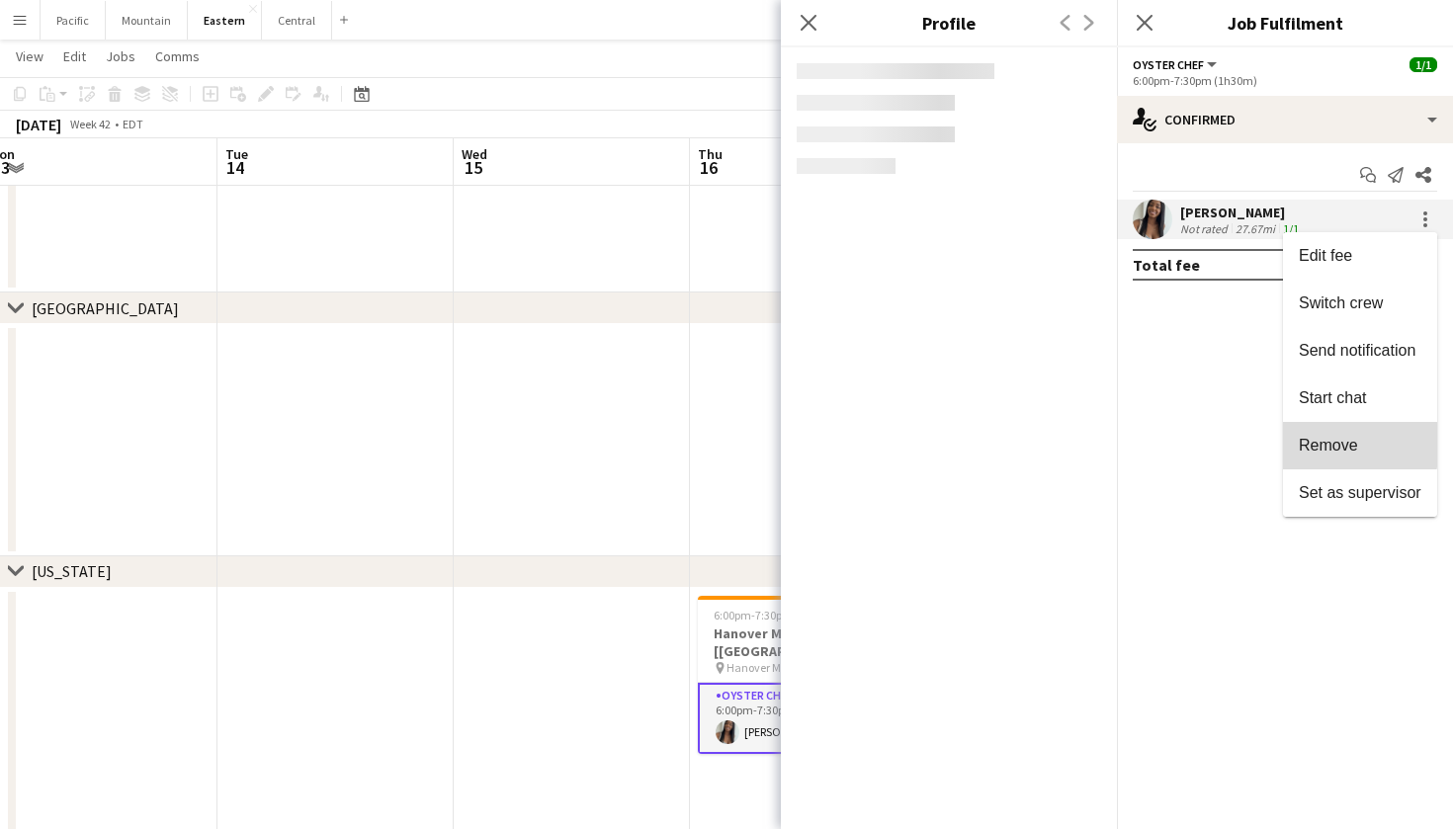
click at [1355, 445] on span "Remove" at bounding box center [1327, 445] width 59 height 17
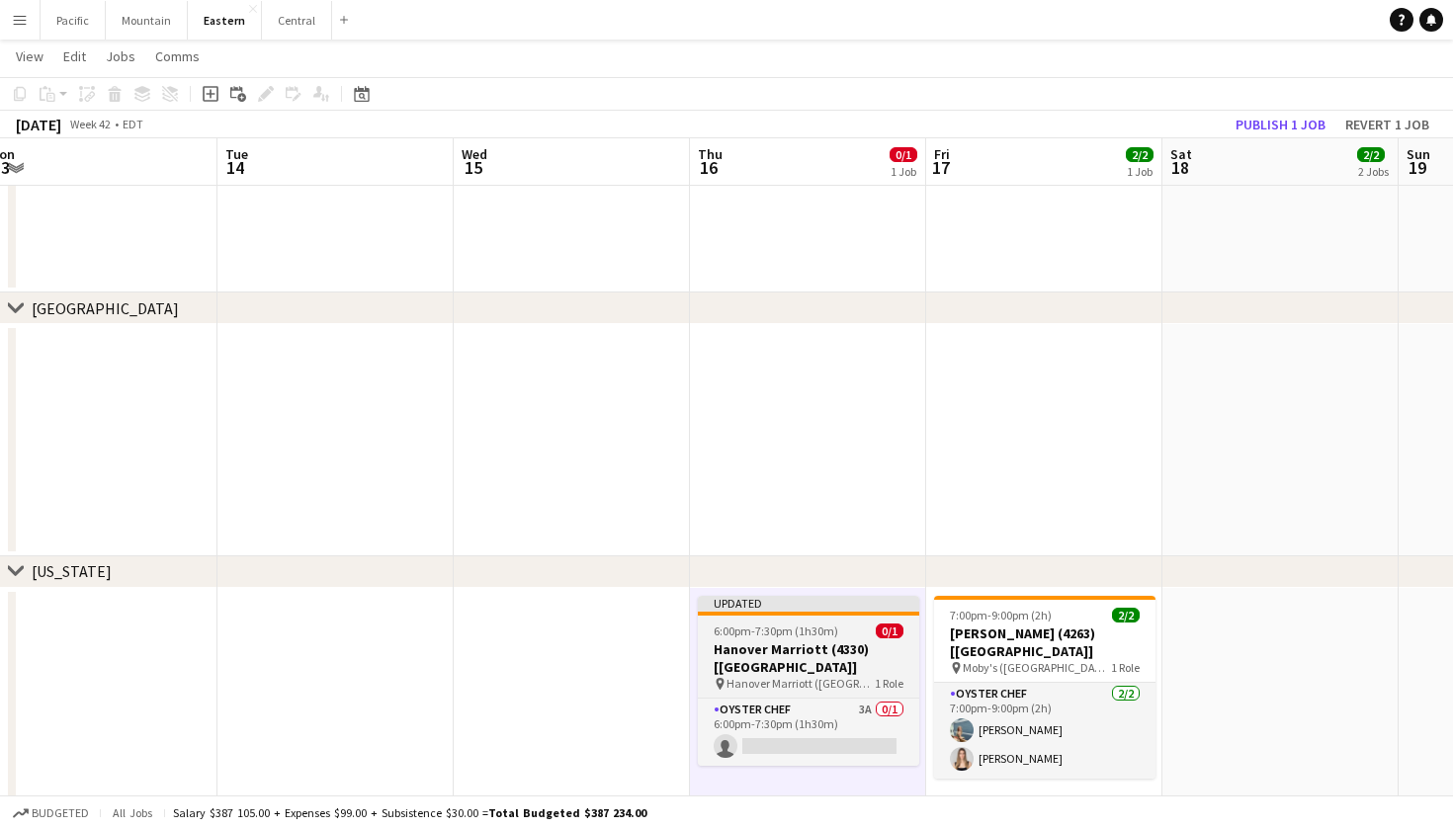
click at [850, 623] on app-job-card "Updated 6:00pm-7:30pm (1h30m) 0/1 Hanover Marriott (4330) [NYC] pin Hanover Mar…" at bounding box center [808, 681] width 221 height 170
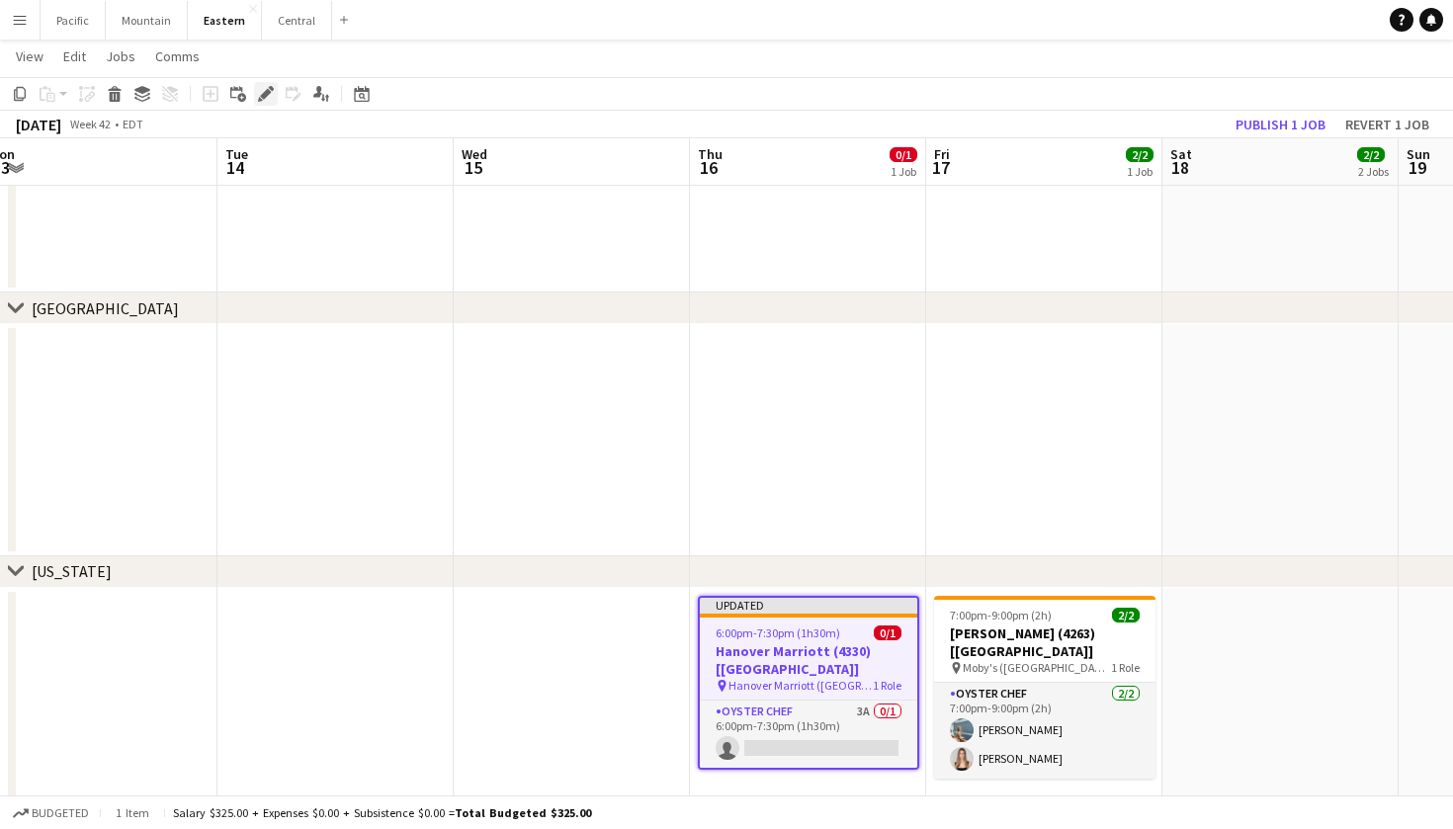
click at [269, 97] on icon "Edit" at bounding box center [266, 94] width 16 height 16
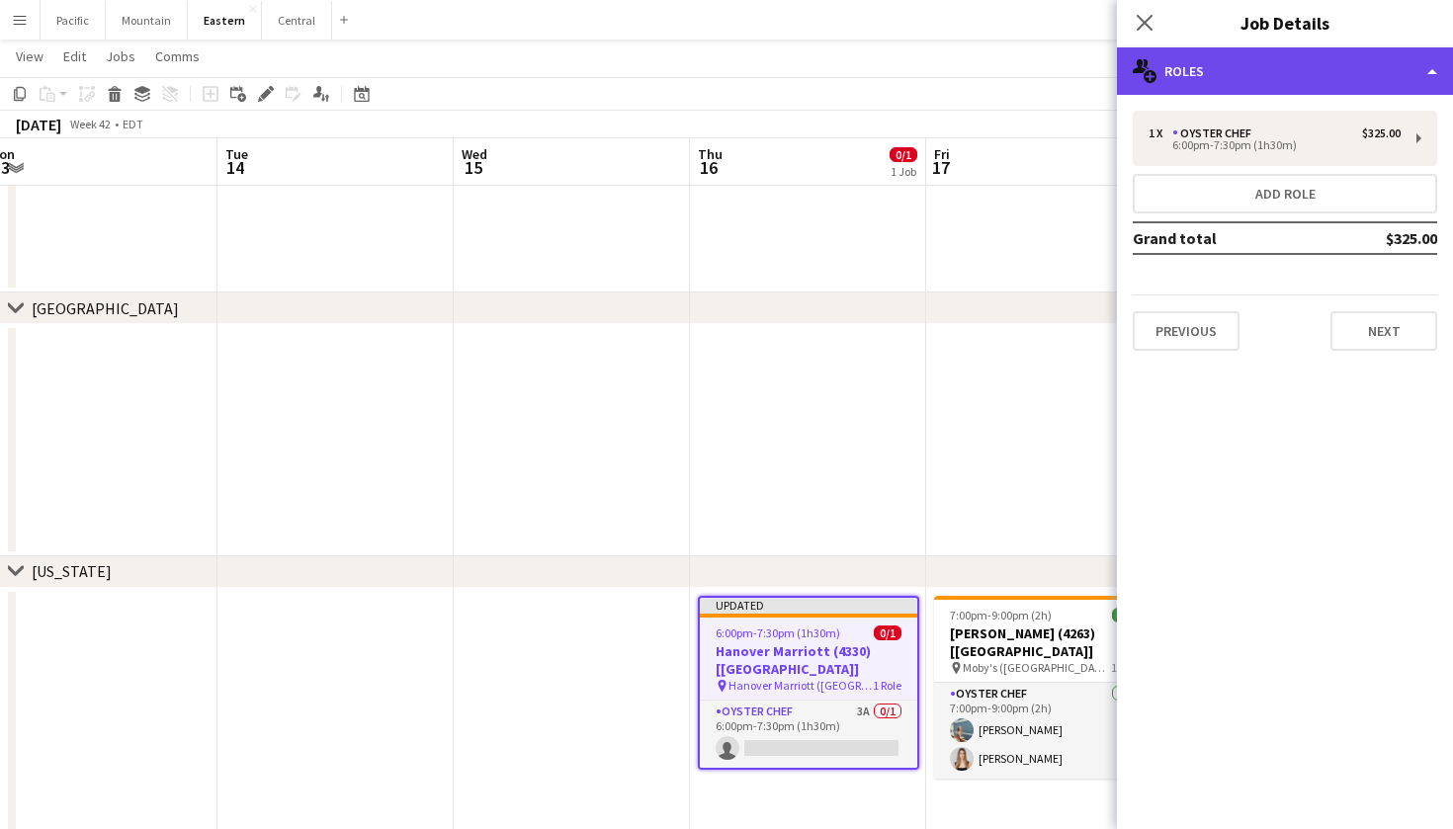
click at [1362, 66] on div "multiple-users-add Roles" at bounding box center [1285, 70] width 336 height 47
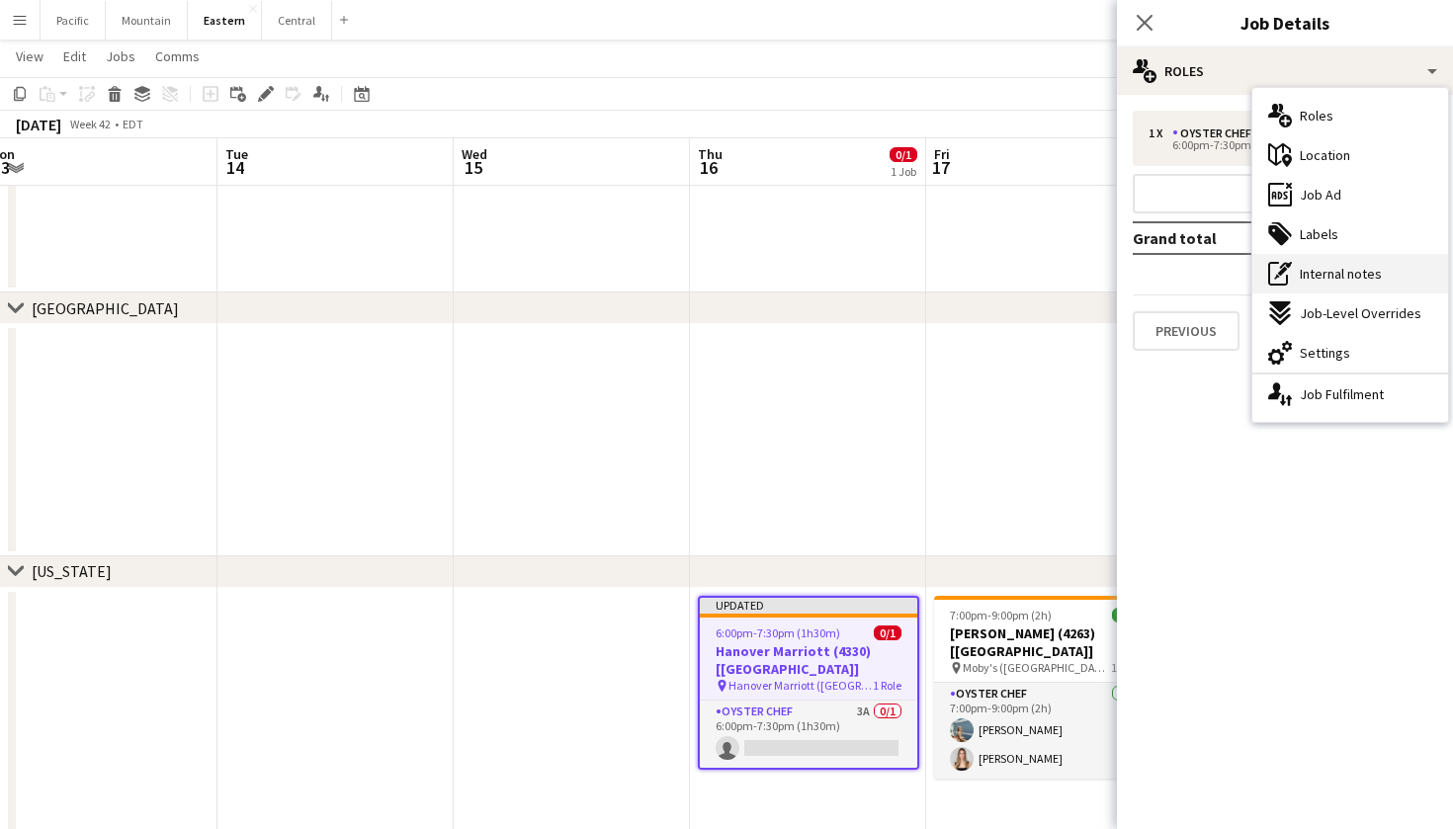
click at [1367, 259] on div "pen-write Internal notes" at bounding box center [1350, 274] width 196 height 40
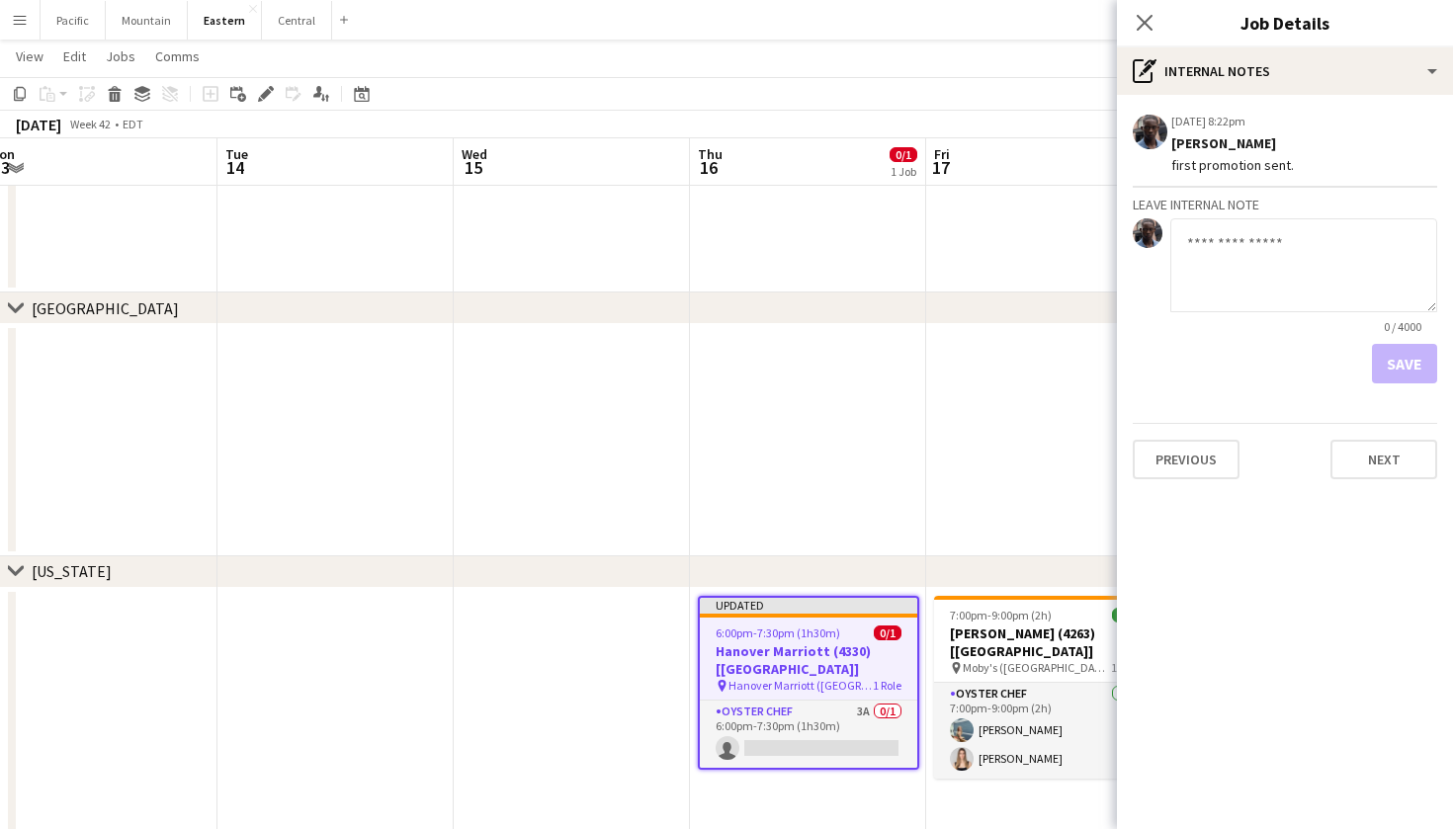
click at [1247, 237] on textarea at bounding box center [1303, 265] width 267 height 94
type textarea "**********"
click at [1412, 373] on button "Save" at bounding box center [1404, 364] width 65 height 40
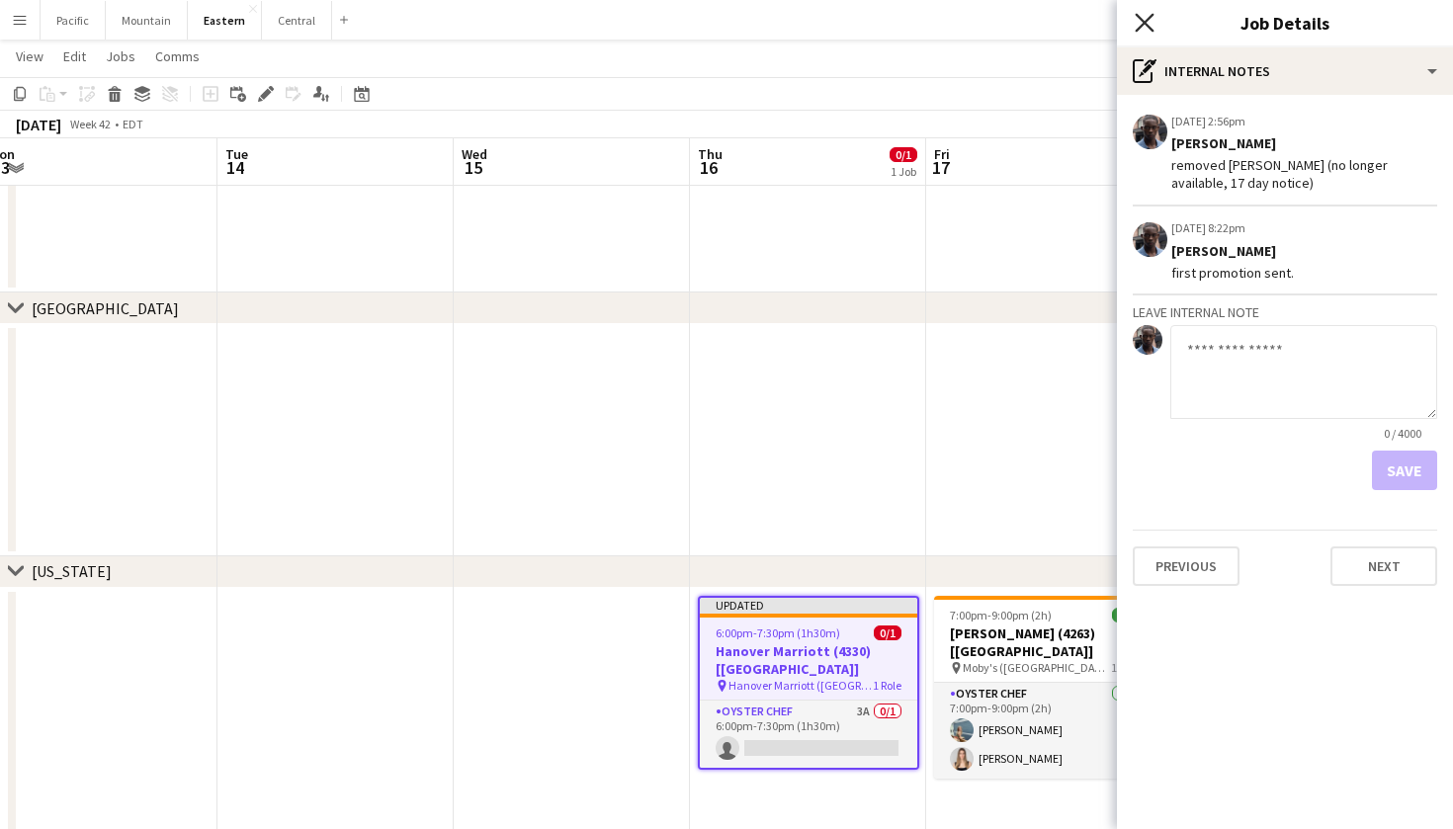
click at [1147, 17] on icon "Close pop-in" at bounding box center [1143, 22] width 19 height 19
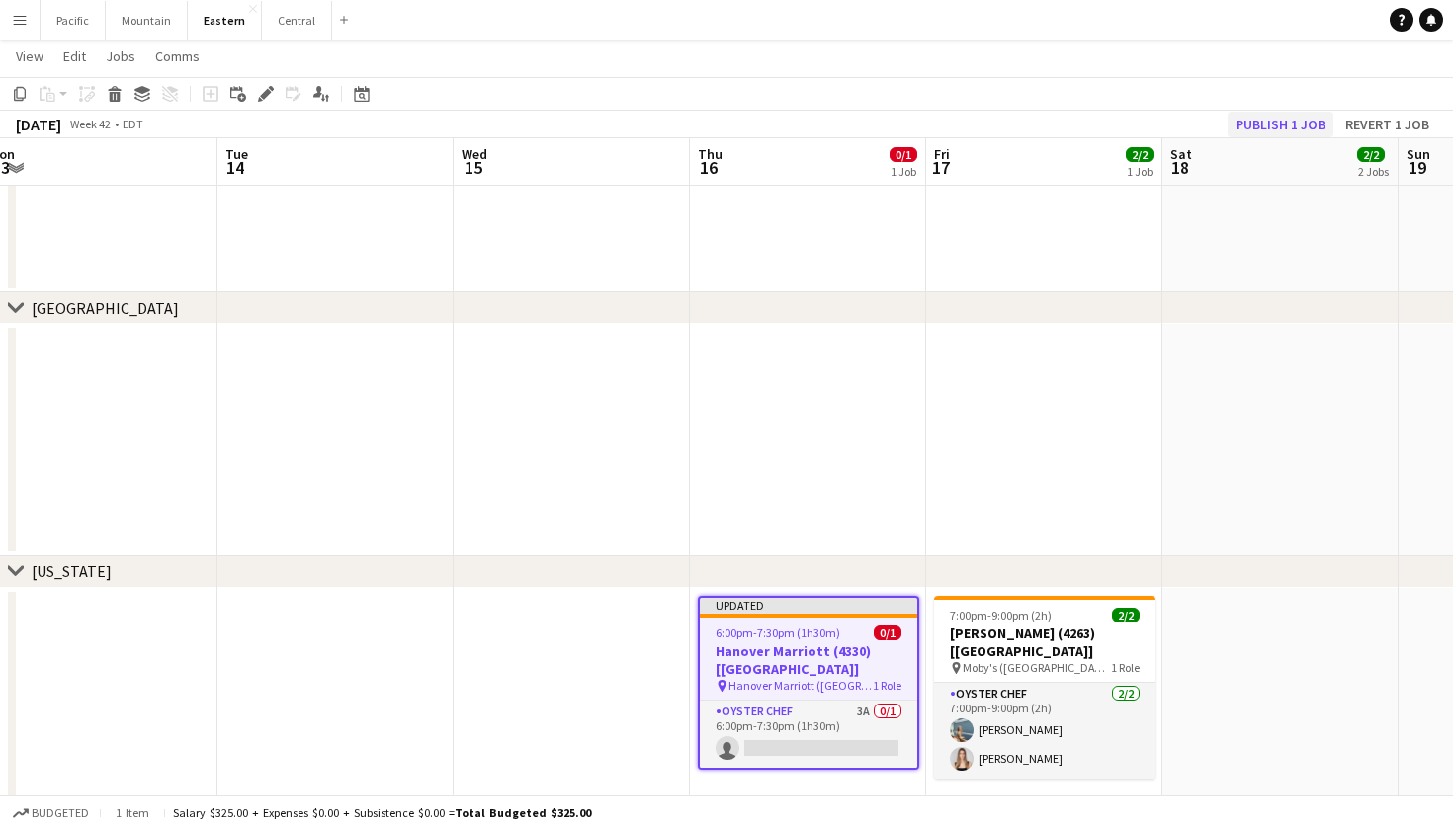
click at [1290, 119] on button "Publish 1 job" at bounding box center [1280, 125] width 106 height 26
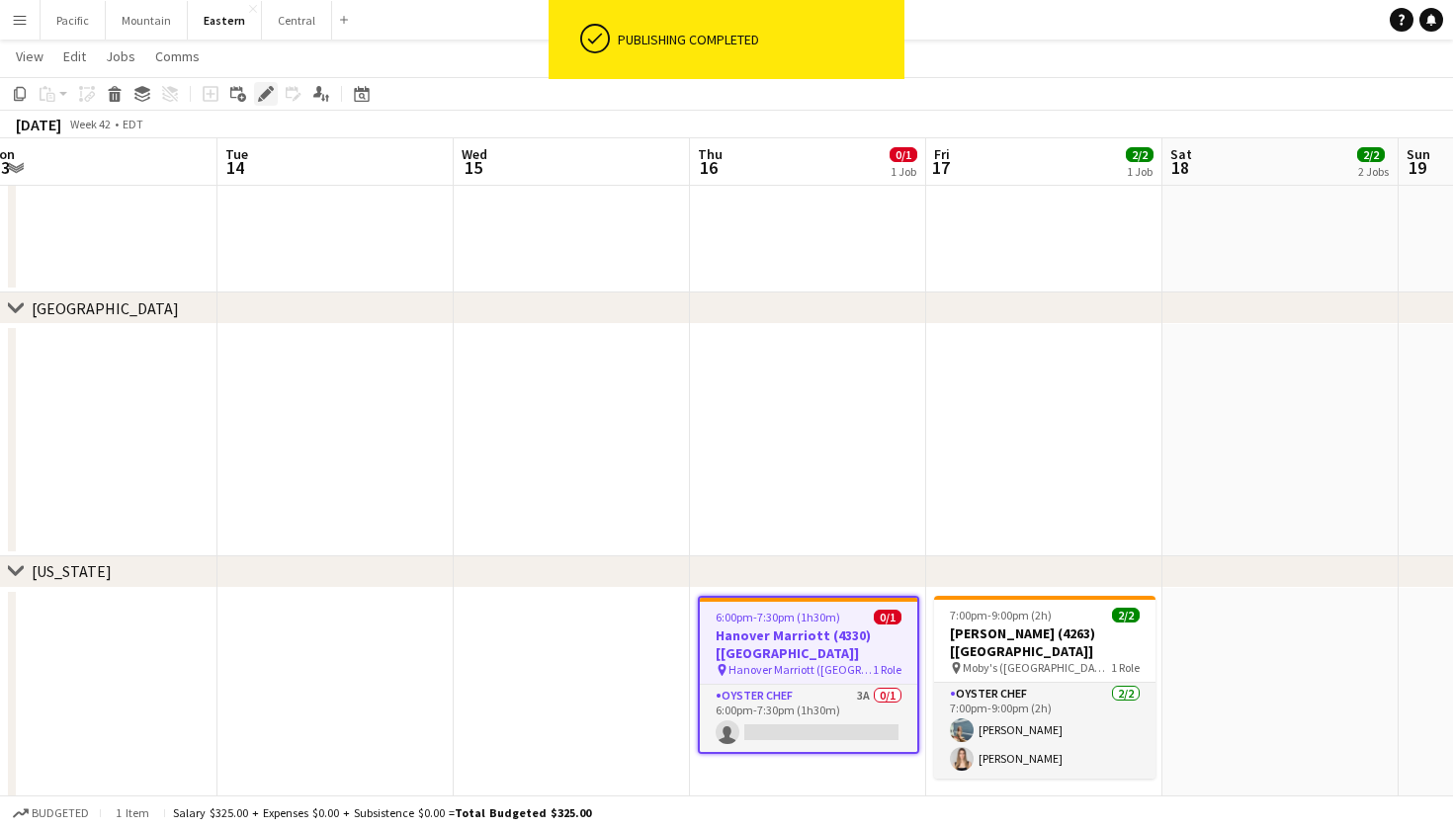
click at [269, 94] on icon at bounding box center [265, 94] width 11 height 11
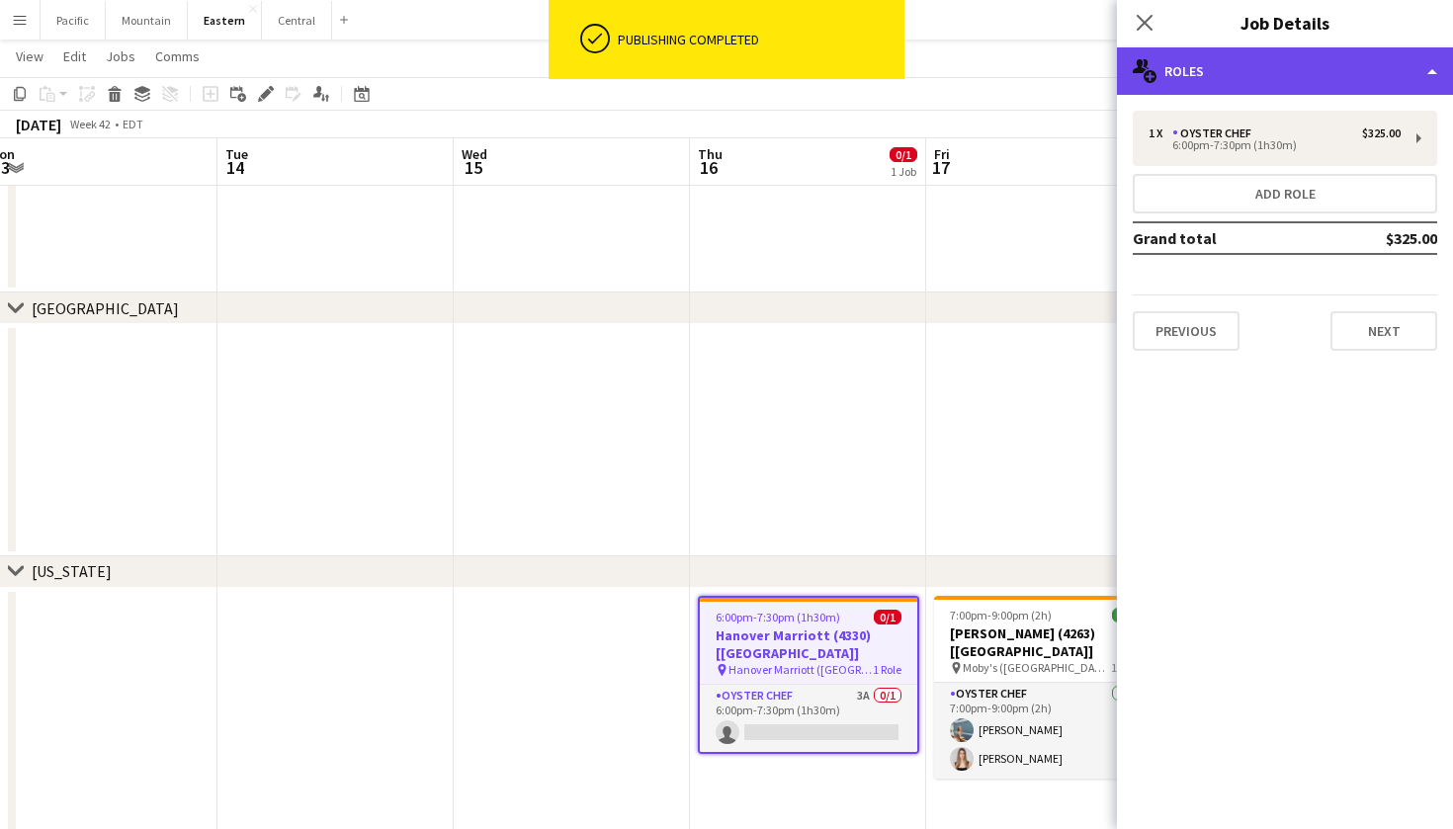
click at [1185, 55] on div "multiple-users-add Roles" at bounding box center [1285, 70] width 336 height 47
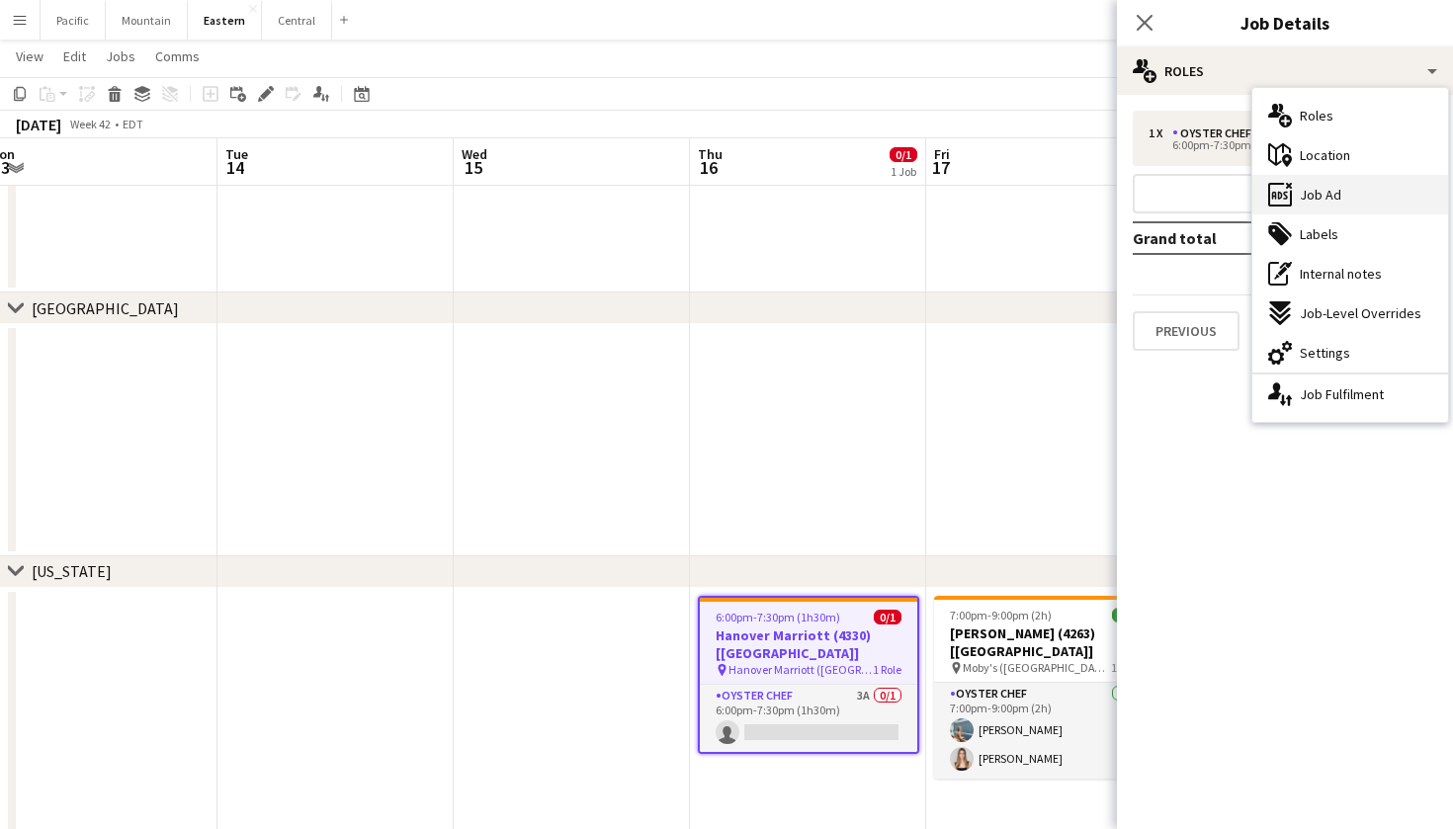
click at [1311, 200] on span "Job Ad" at bounding box center [1320, 195] width 42 height 18
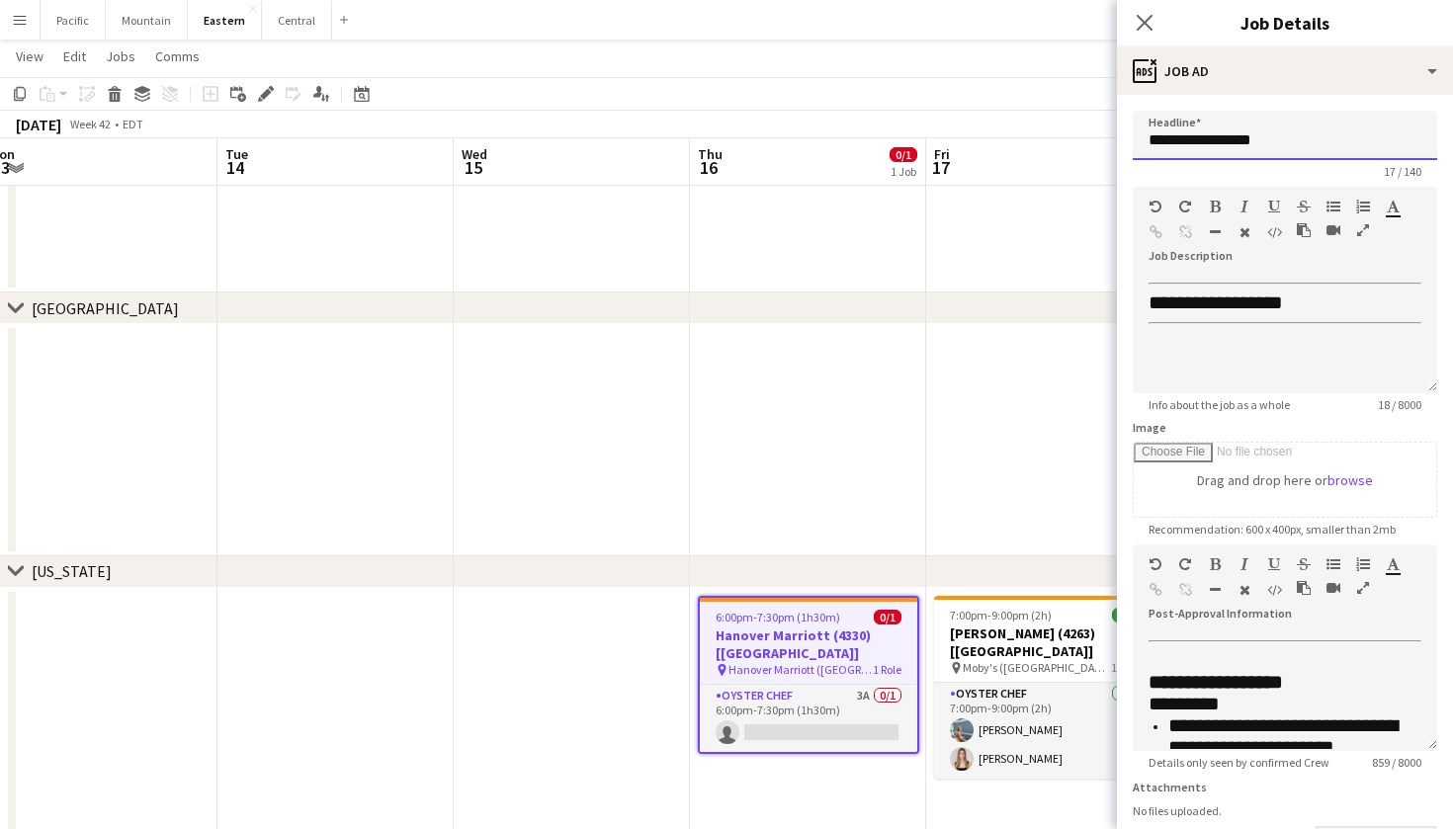
click at [1209, 129] on input "**********" at bounding box center [1284, 135] width 304 height 49
click at [1137, 8] on div "Close pop-in" at bounding box center [1144, 22] width 55 height 45
click at [1146, 24] on icon at bounding box center [1143, 22] width 19 height 19
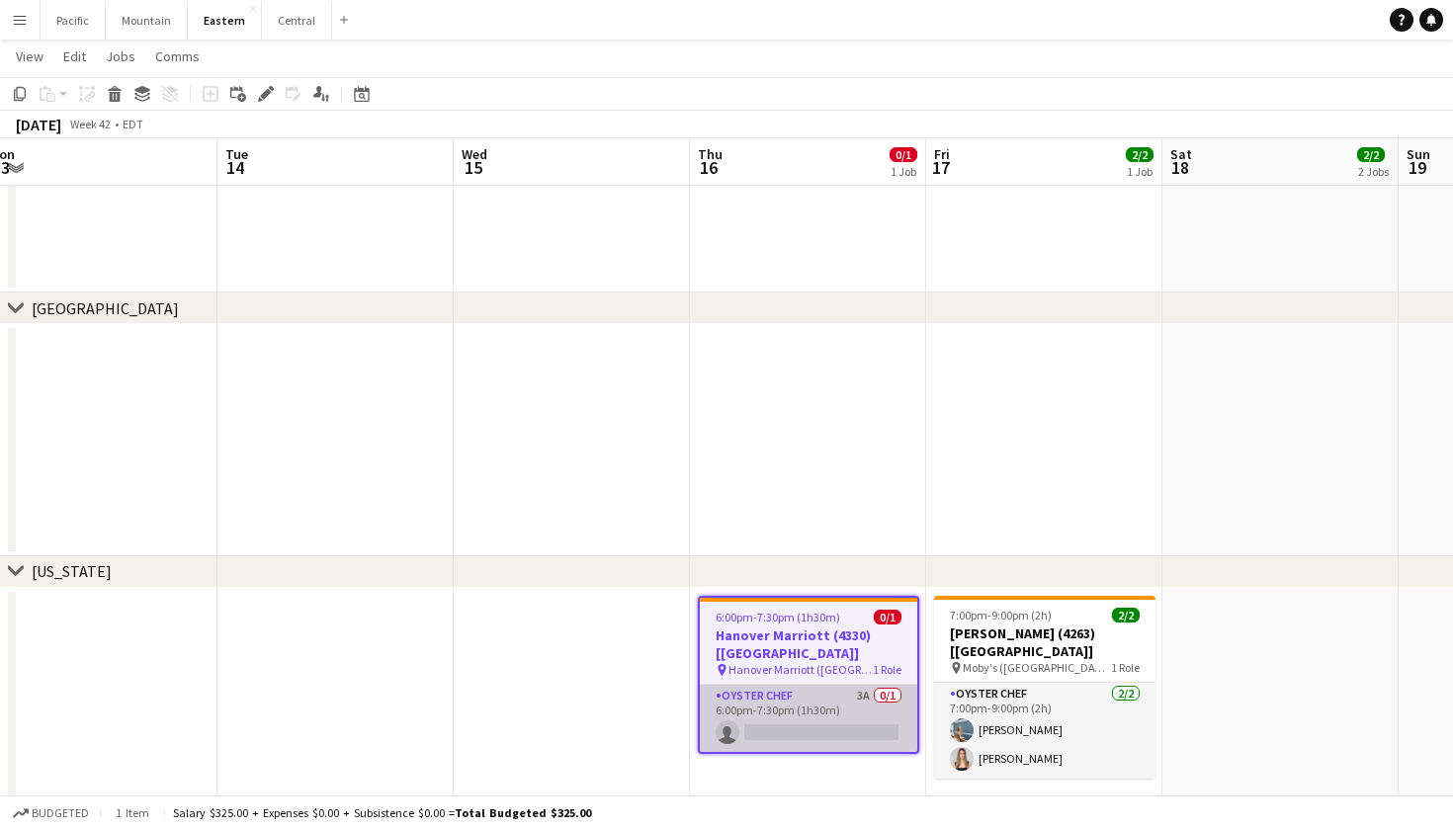
click at [809, 714] on app-card-role "Oyster Chef 3A 0/1 6:00pm-7:30pm (1h30m) single-neutral-actions" at bounding box center [808, 718] width 217 height 67
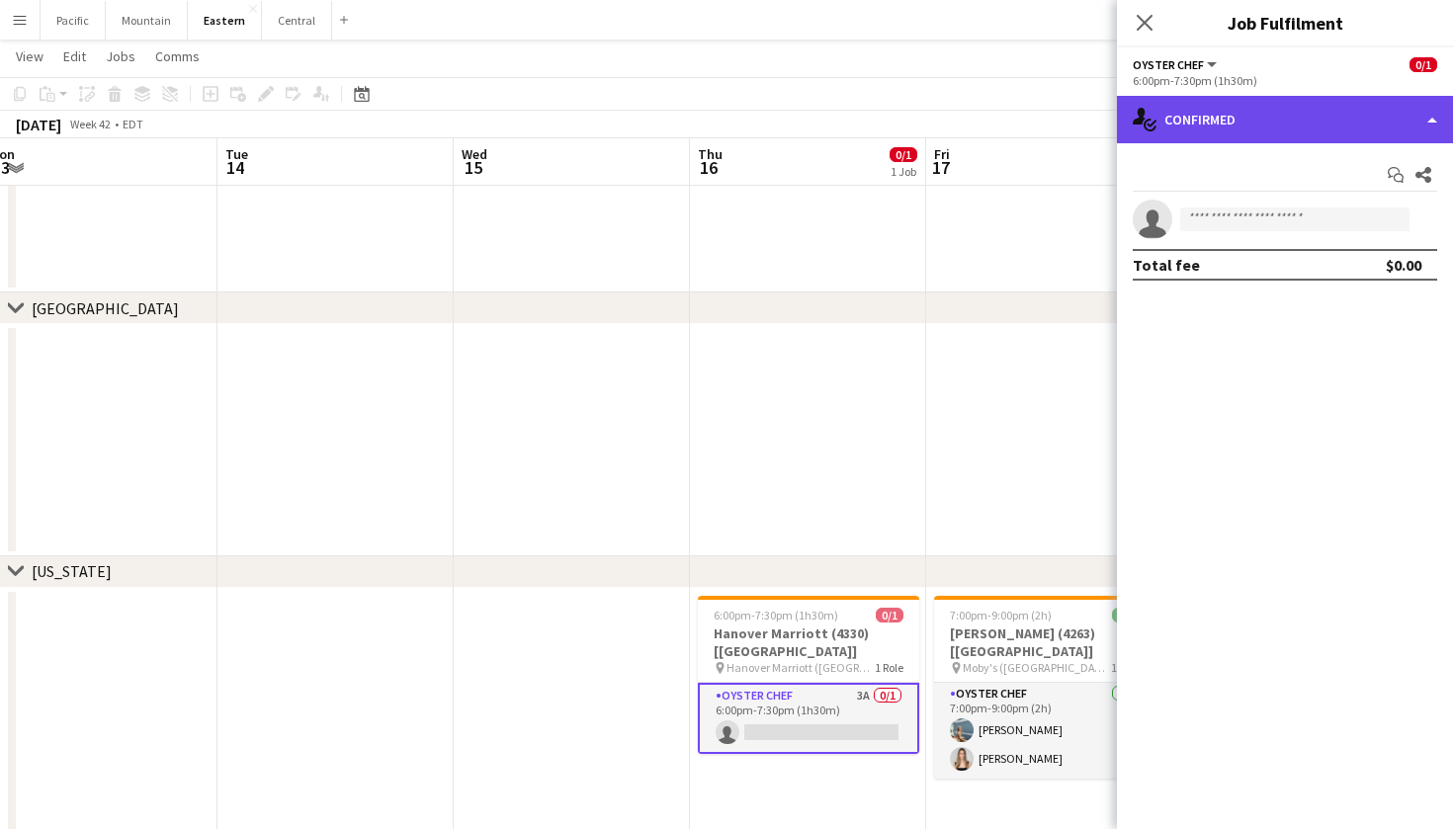
click at [1297, 139] on div "single-neutral-actions-check-2 Confirmed" at bounding box center [1285, 119] width 336 height 47
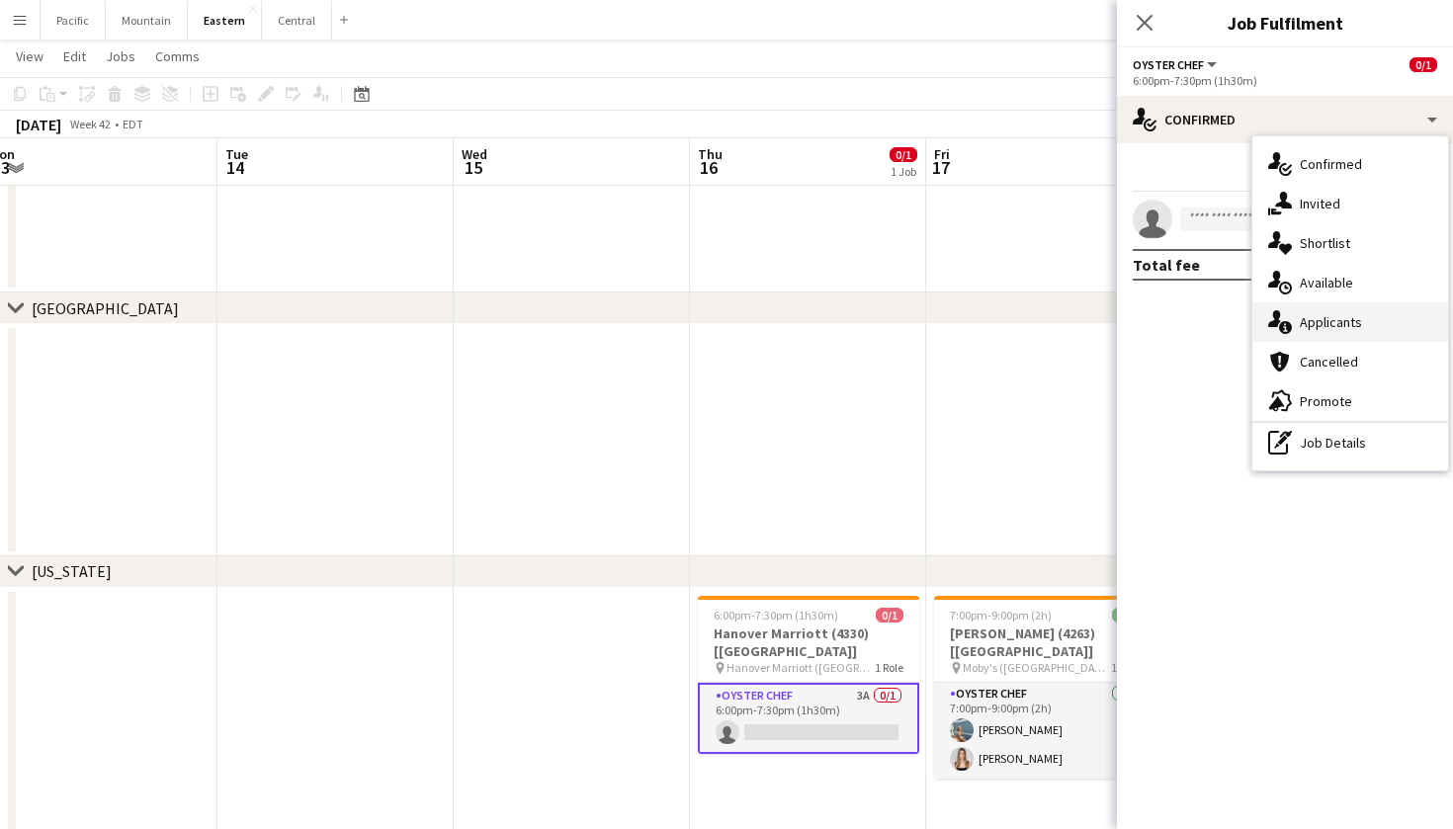
click at [1338, 325] on span "Applicants" at bounding box center [1330, 322] width 62 height 18
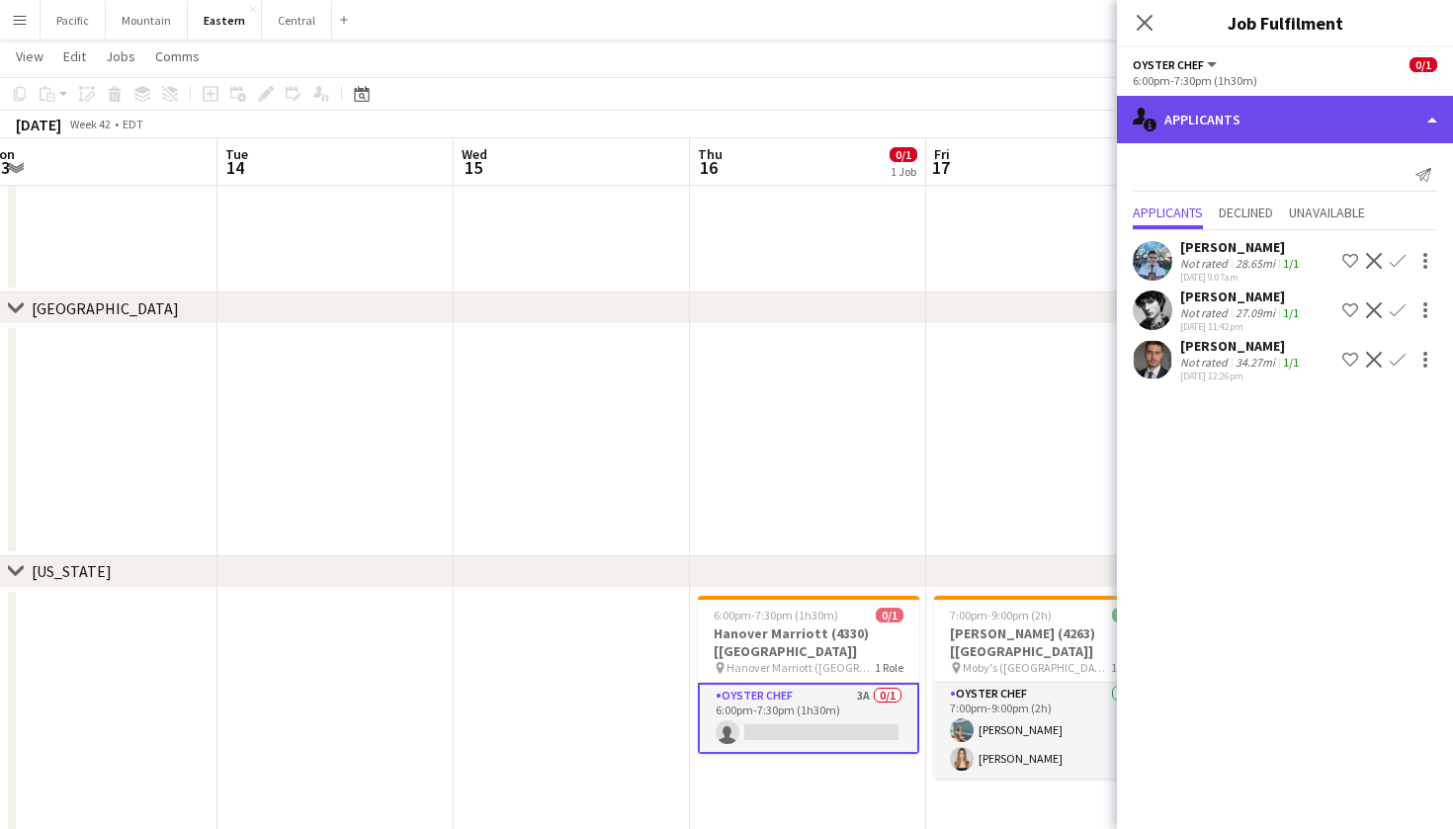
click at [1380, 116] on div "single-neutral-actions-information Applicants" at bounding box center [1285, 119] width 336 height 47
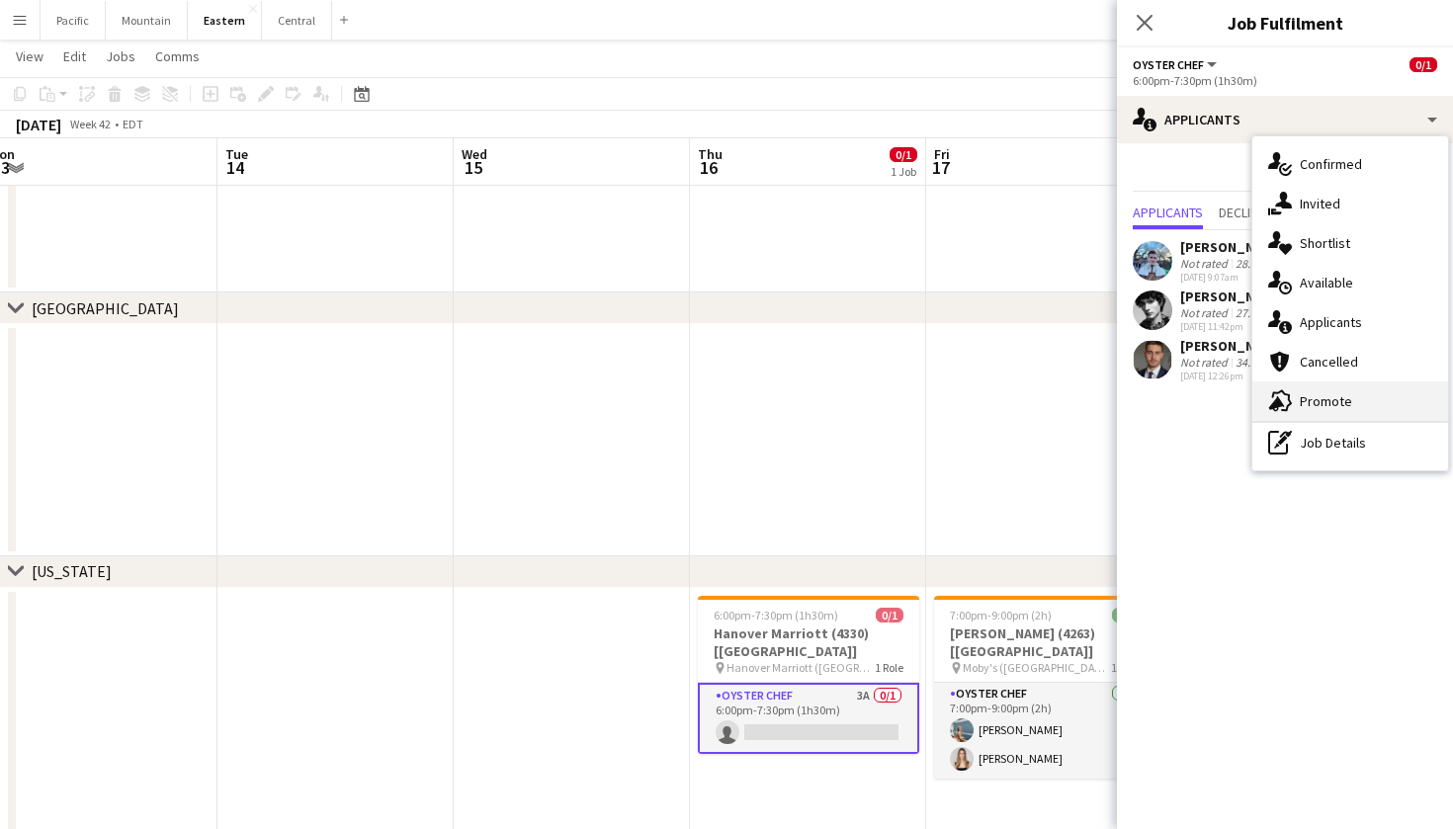
click at [1354, 403] on div "advertising-megaphone Promote" at bounding box center [1350, 401] width 196 height 40
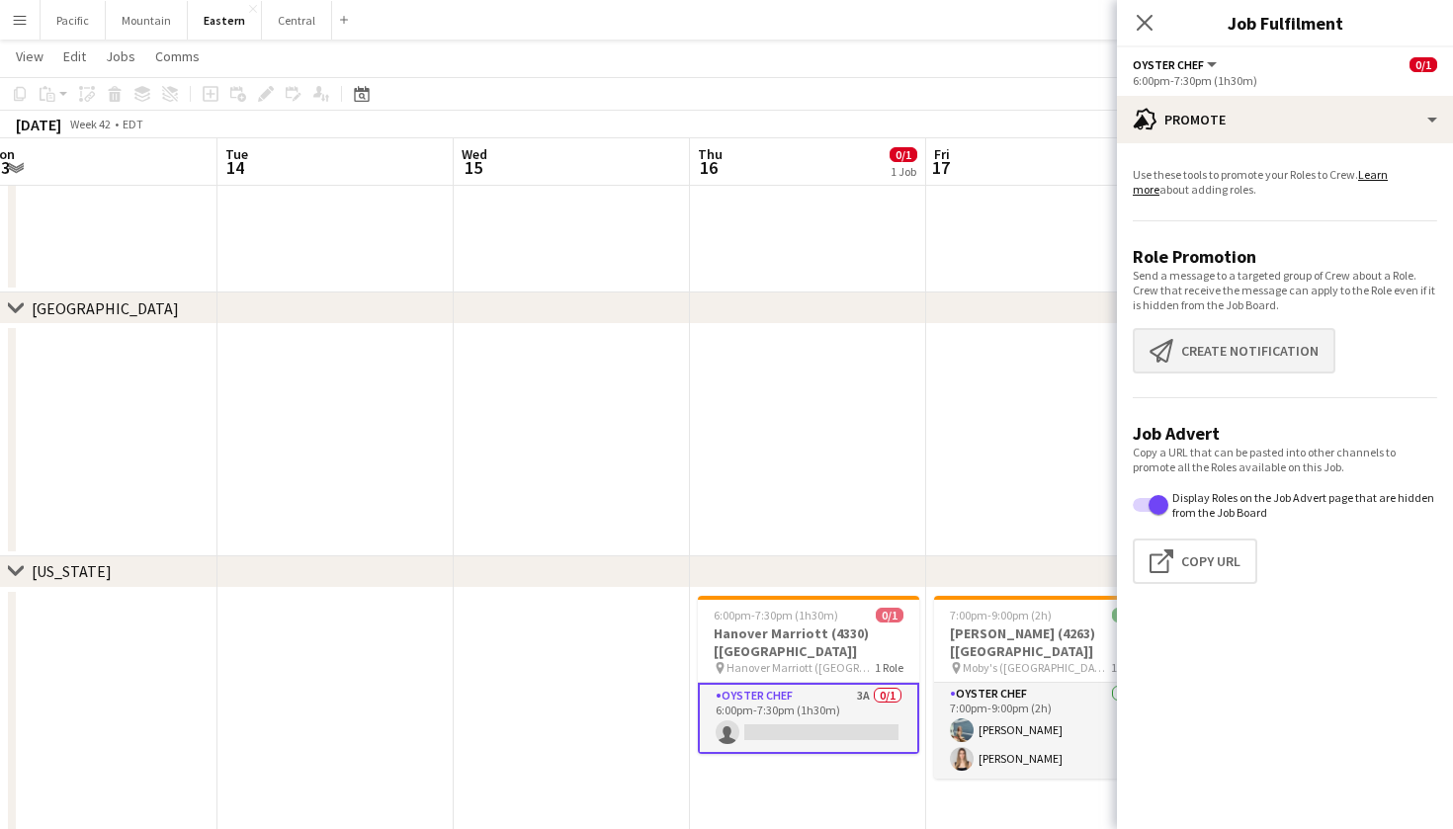
click at [1198, 330] on button "Create notification Create notification" at bounding box center [1233, 350] width 203 height 45
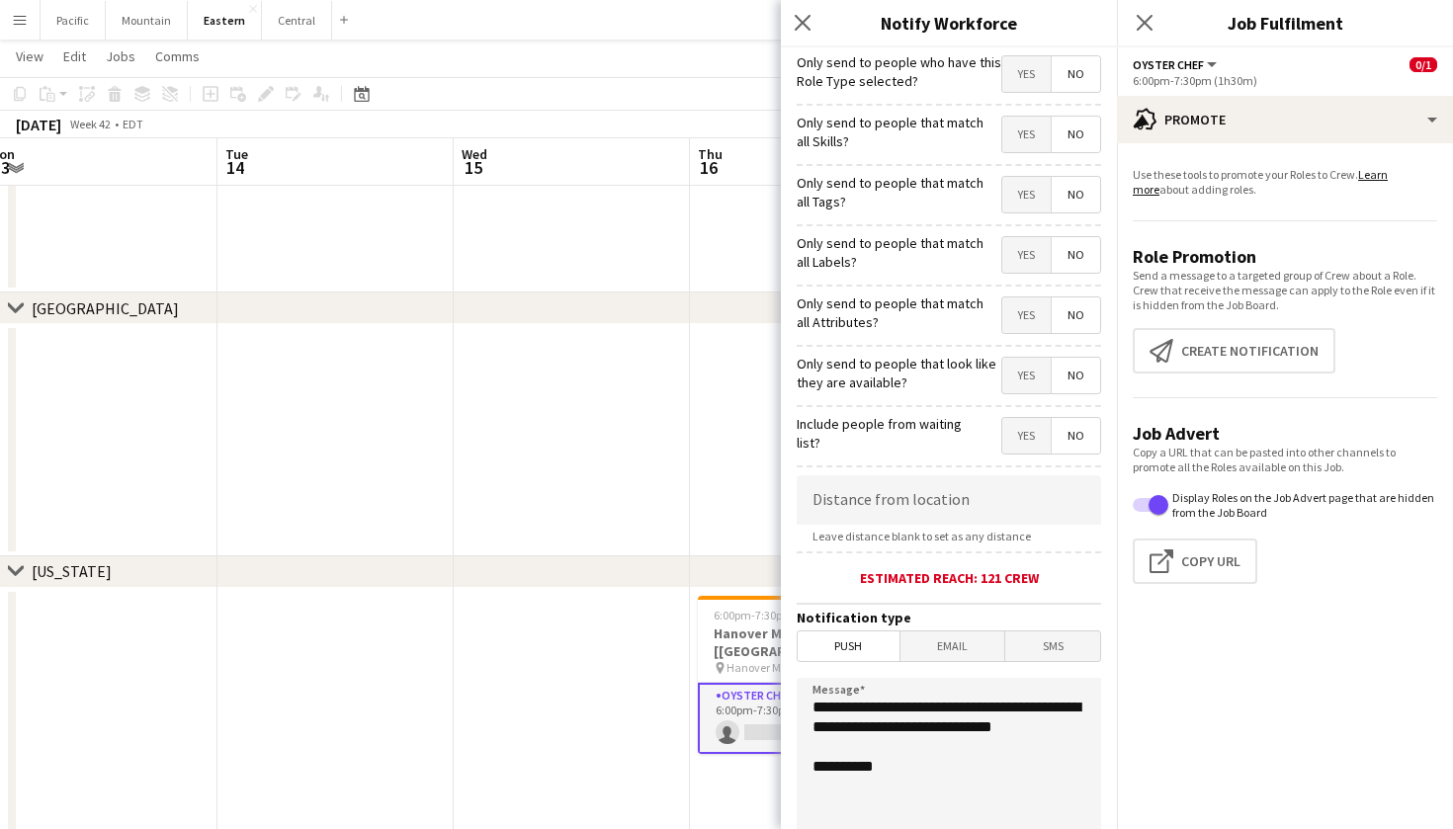
click at [1060, 268] on span "No" at bounding box center [1075, 255] width 48 height 36
click at [1027, 193] on span "Yes" at bounding box center [1026, 195] width 48 height 36
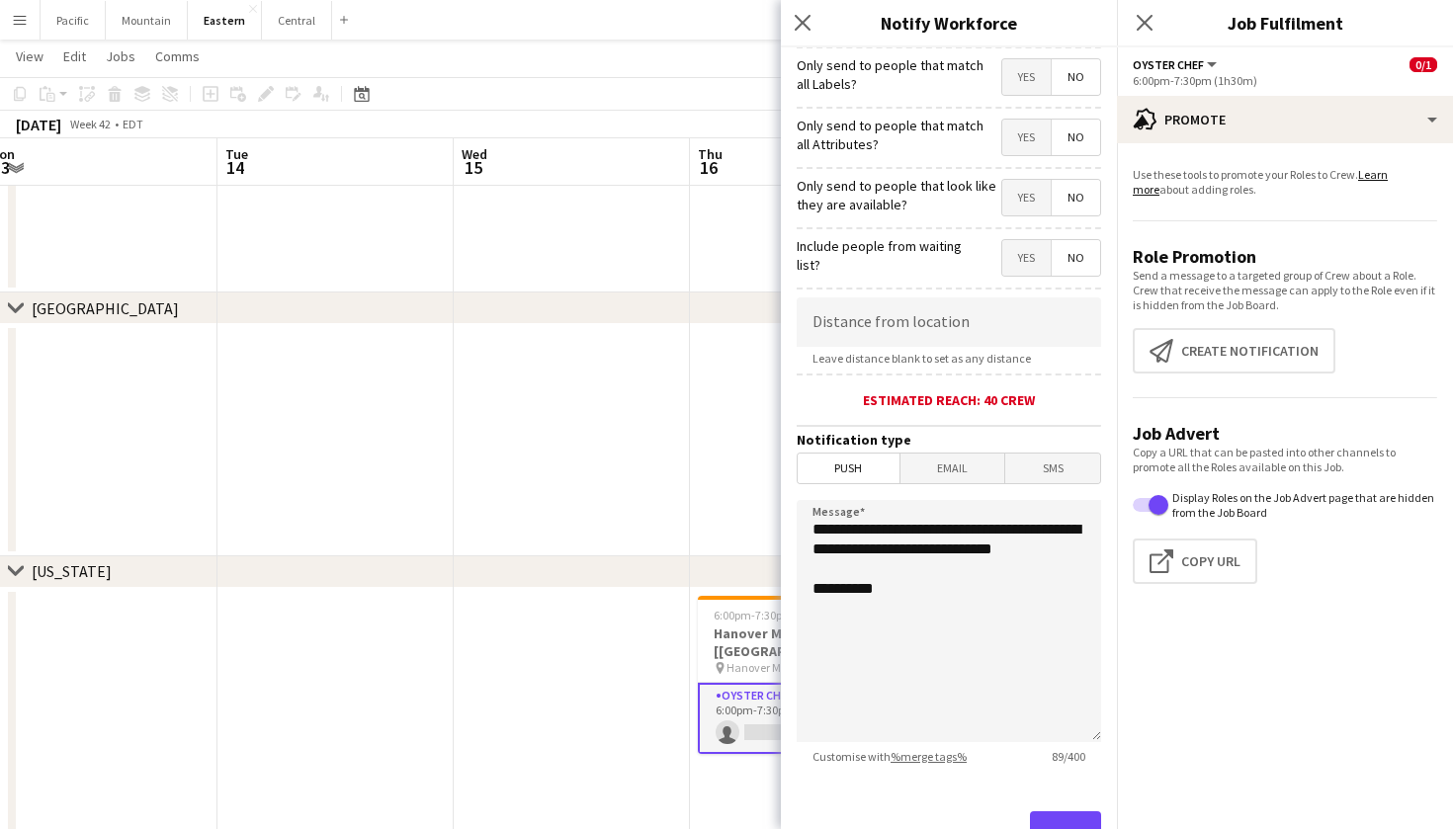
scroll to position [204, 0]
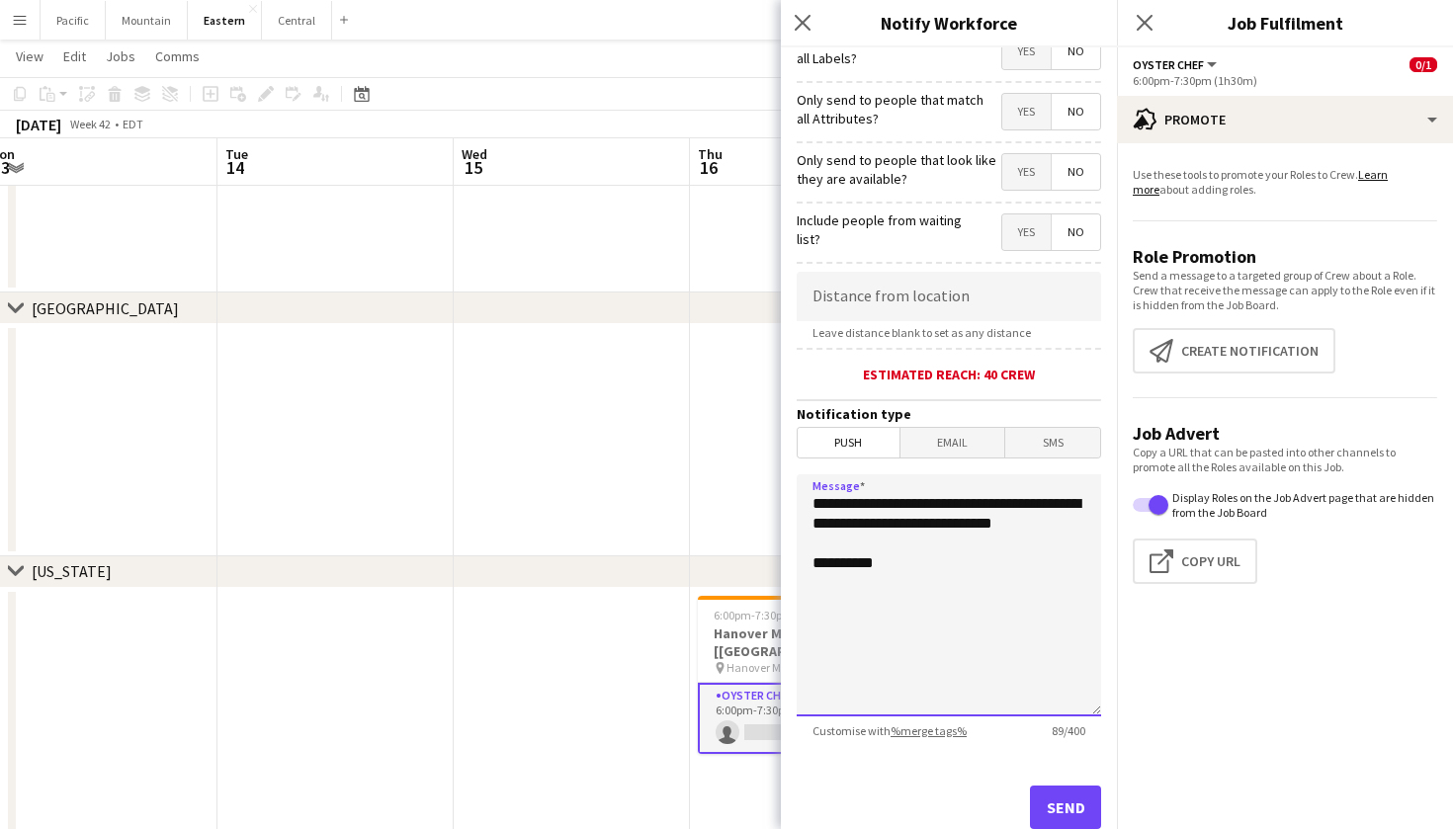
drag, startPoint x: 906, startPoint y: 535, endPoint x: 770, endPoint y: 461, distance: 154.7
paste textarea "**********"
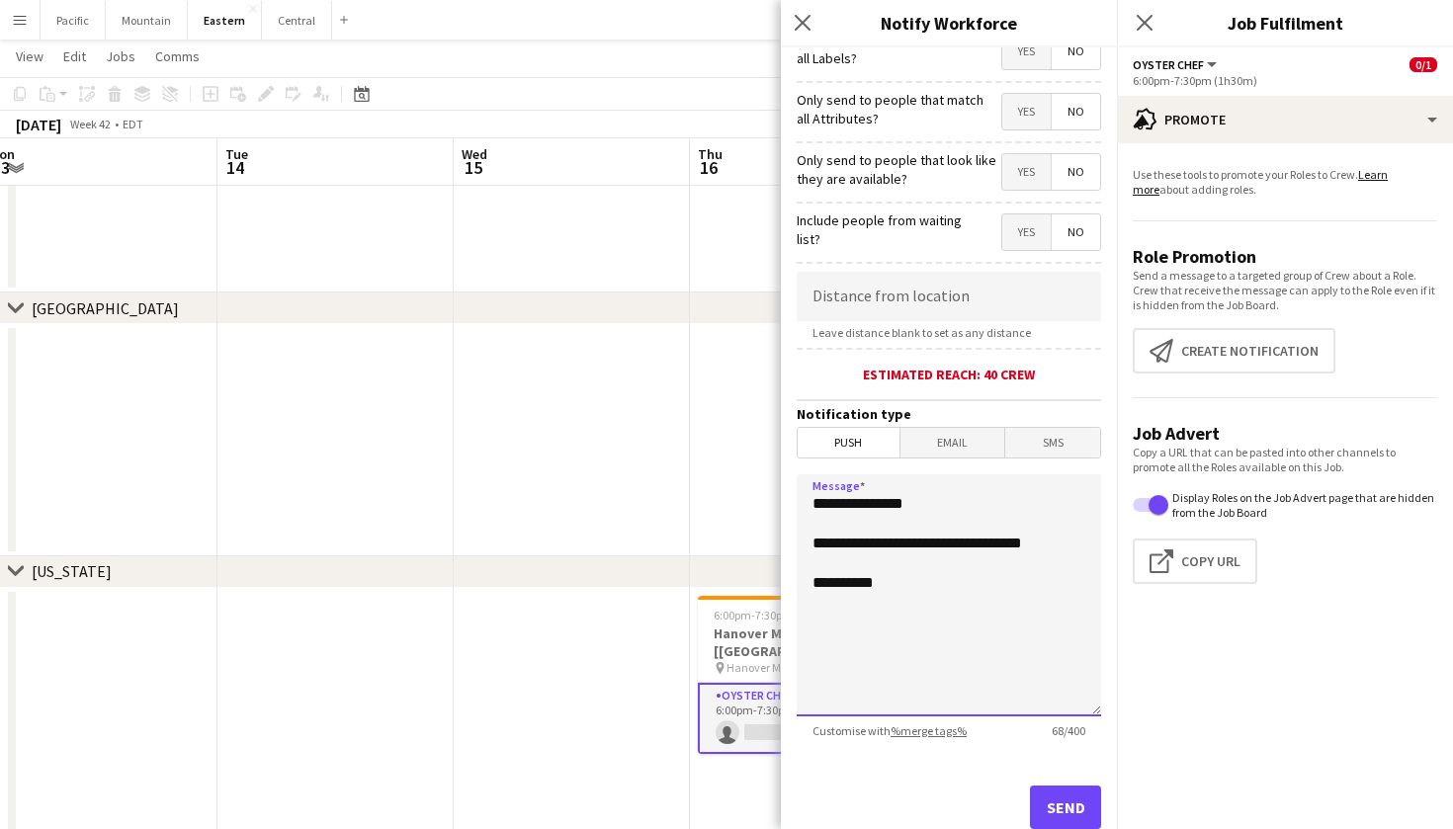
type textarea "**********"
click at [1073, 818] on button "Send" at bounding box center [1065, 807] width 71 height 43
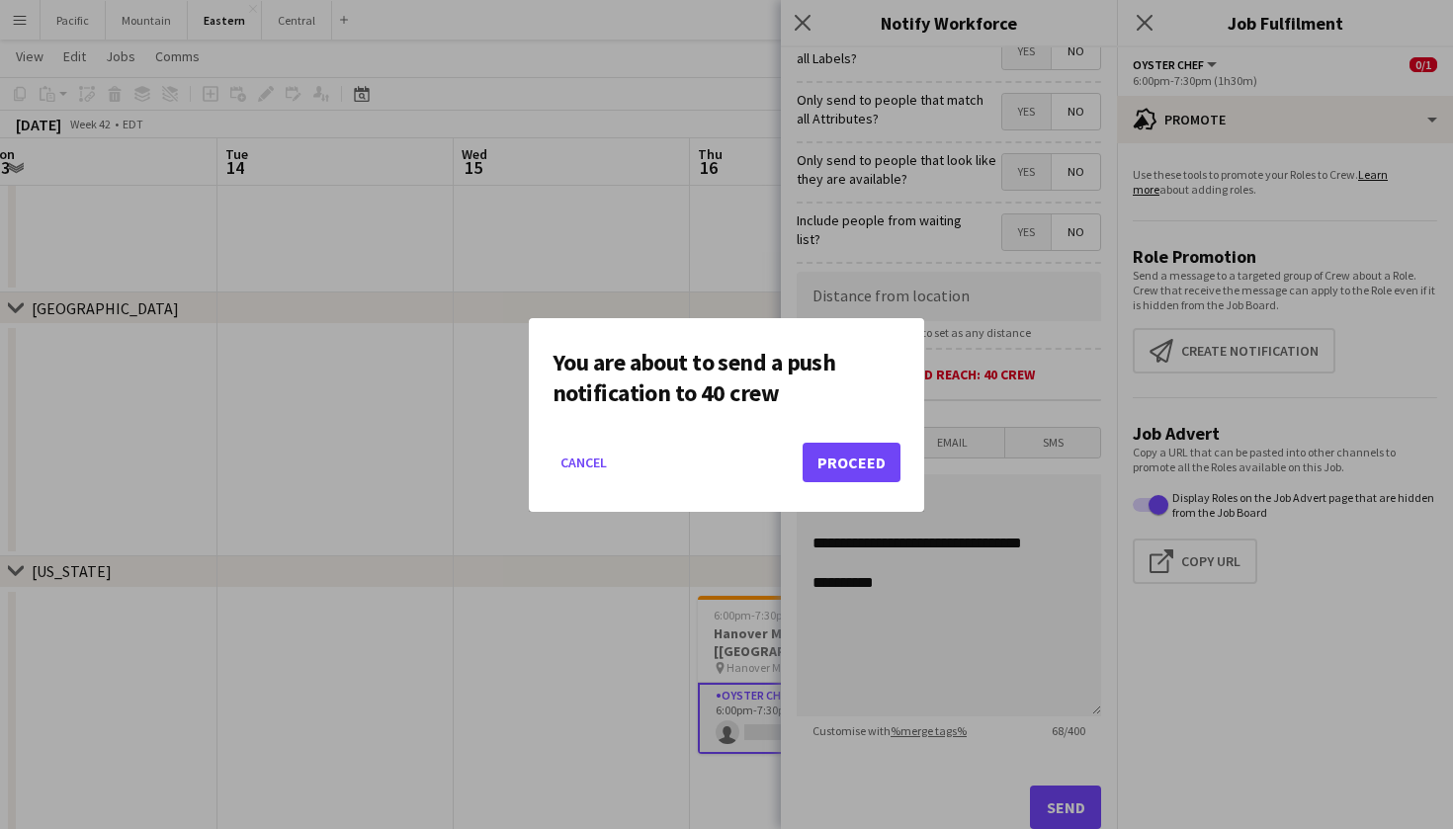
click at [825, 461] on button "Proceed" at bounding box center [851, 463] width 98 height 40
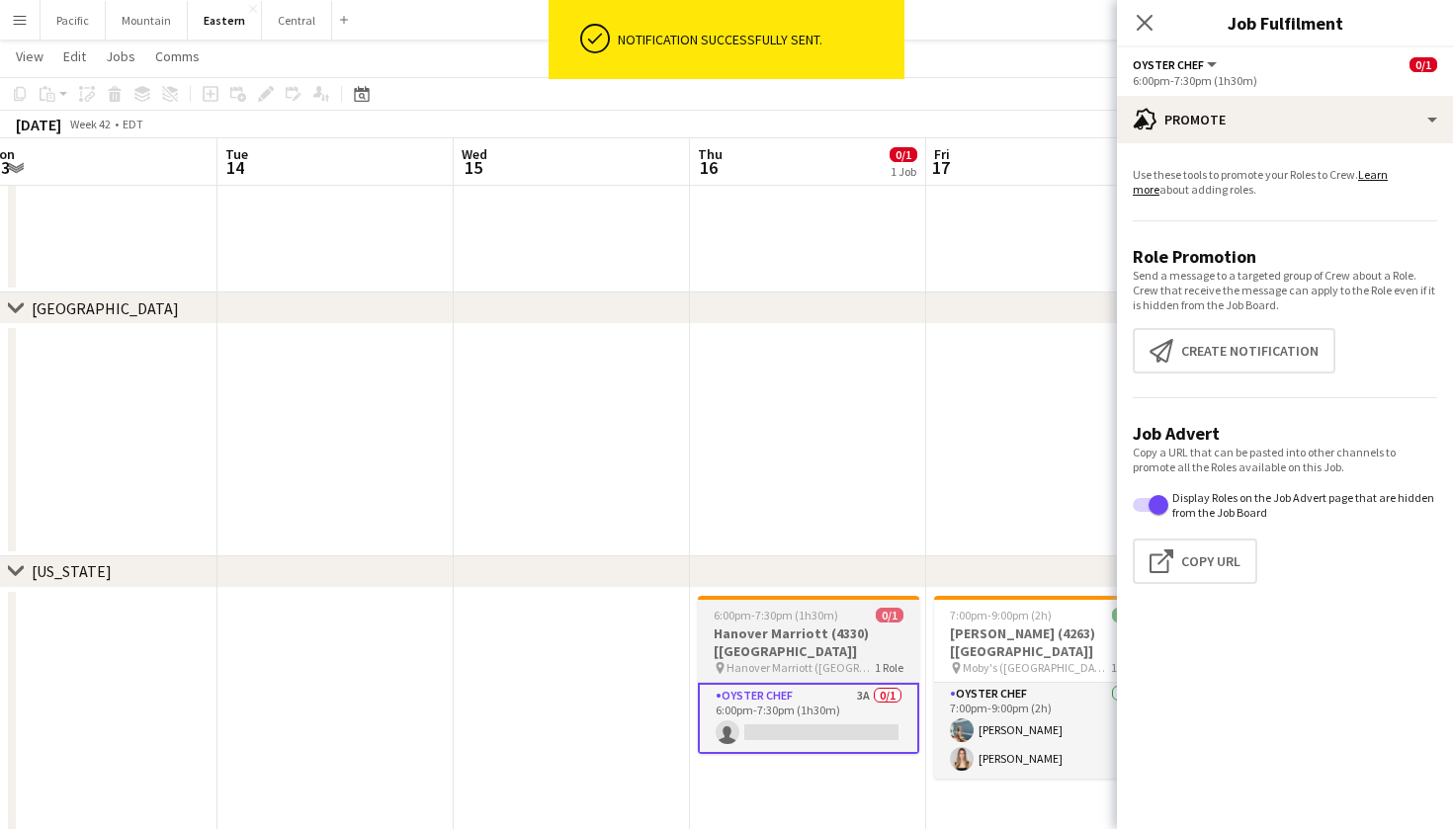
click at [851, 613] on div "6:00pm-7:30pm (1h30m) 0/1" at bounding box center [808, 615] width 221 height 15
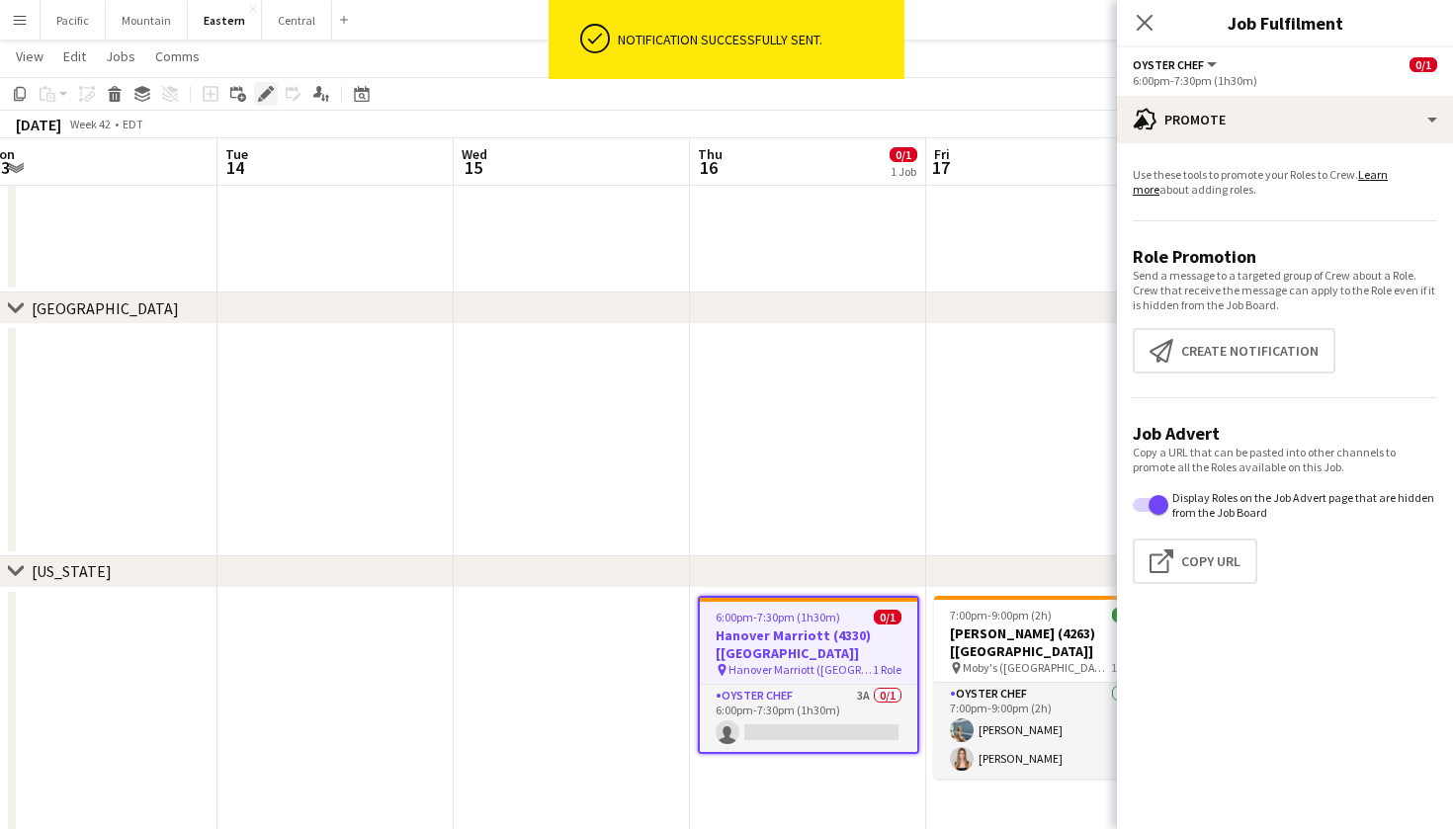
click at [269, 88] on icon at bounding box center [271, 88] width 5 height 5
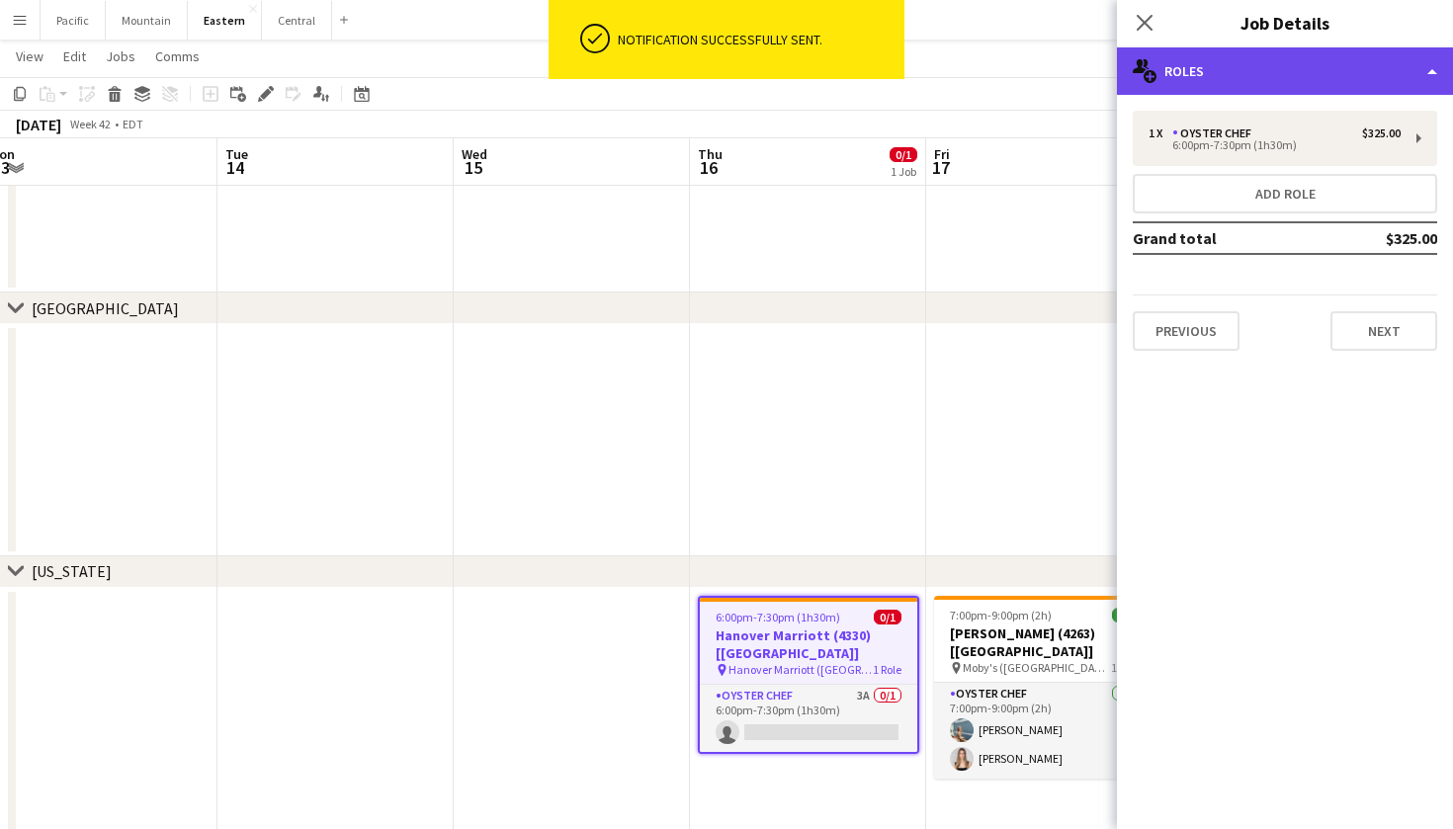
click at [1291, 57] on div "multiple-users-add Roles" at bounding box center [1285, 70] width 336 height 47
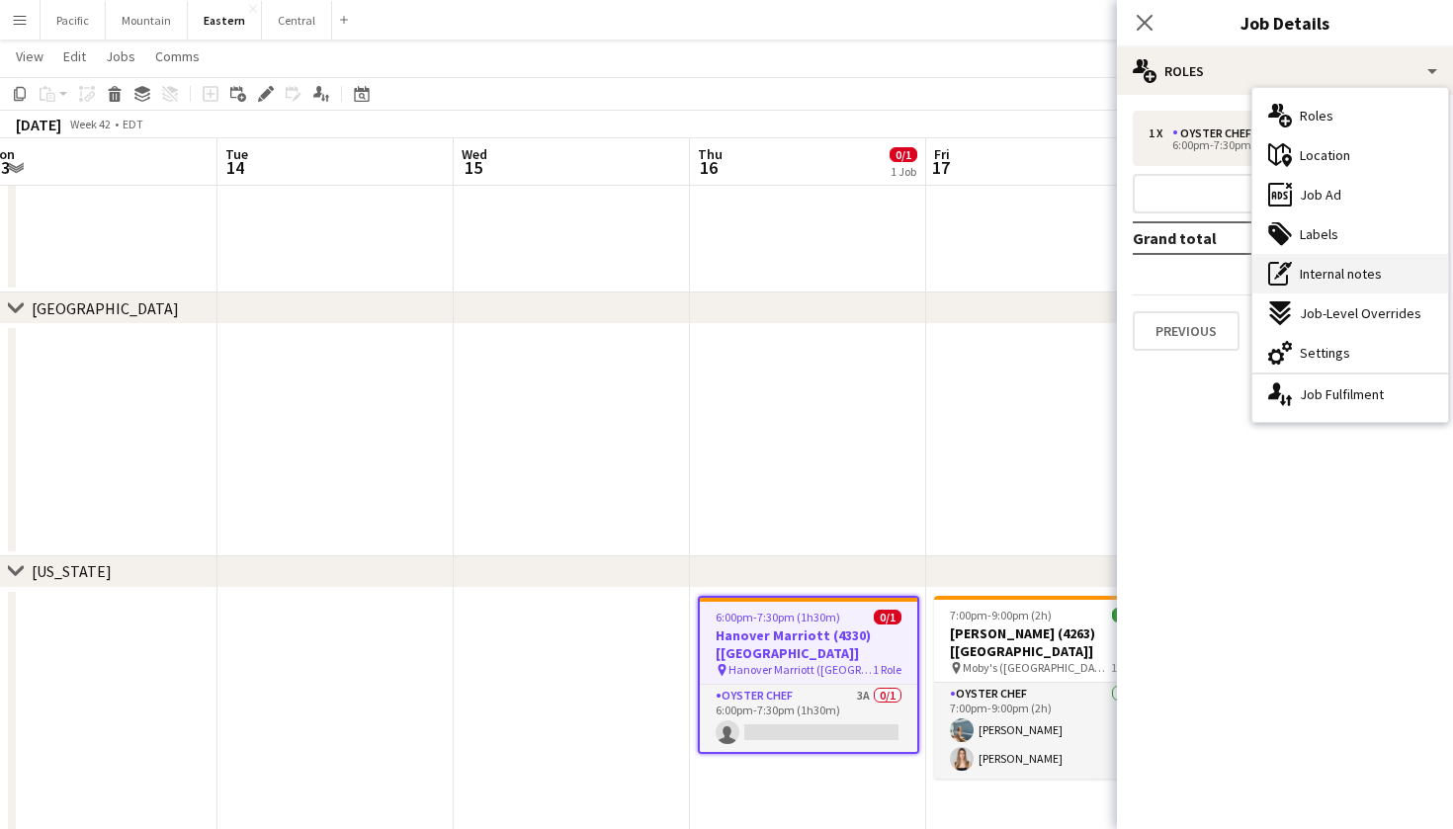
click at [1311, 269] on span "Internal notes" at bounding box center [1340, 274] width 82 height 18
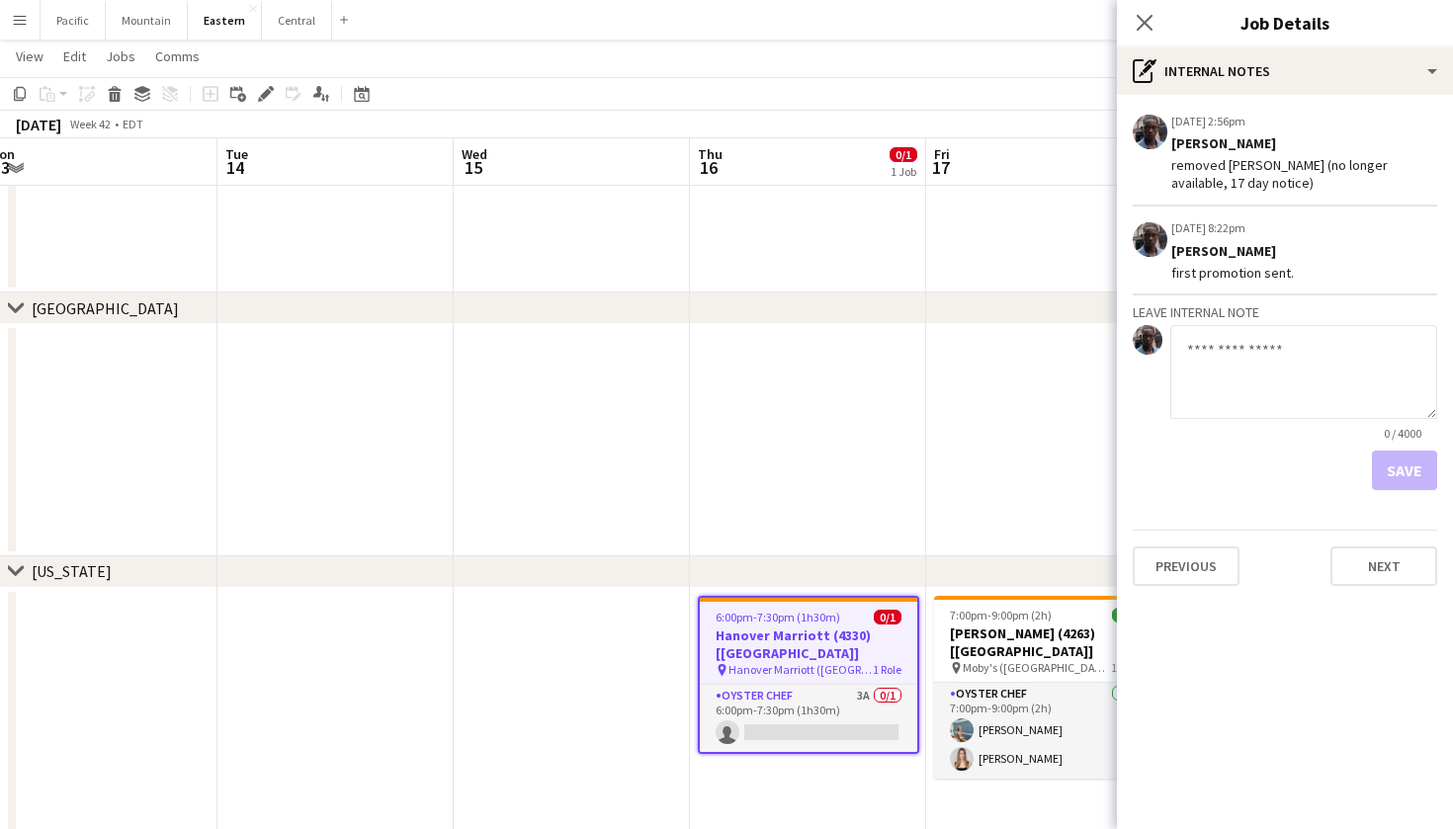
click at [1239, 349] on textarea at bounding box center [1303, 372] width 267 height 94
type textarea "**********"
click at [1428, 475] on button "Save" at bounding box center [1404, 471] width 65 height 40
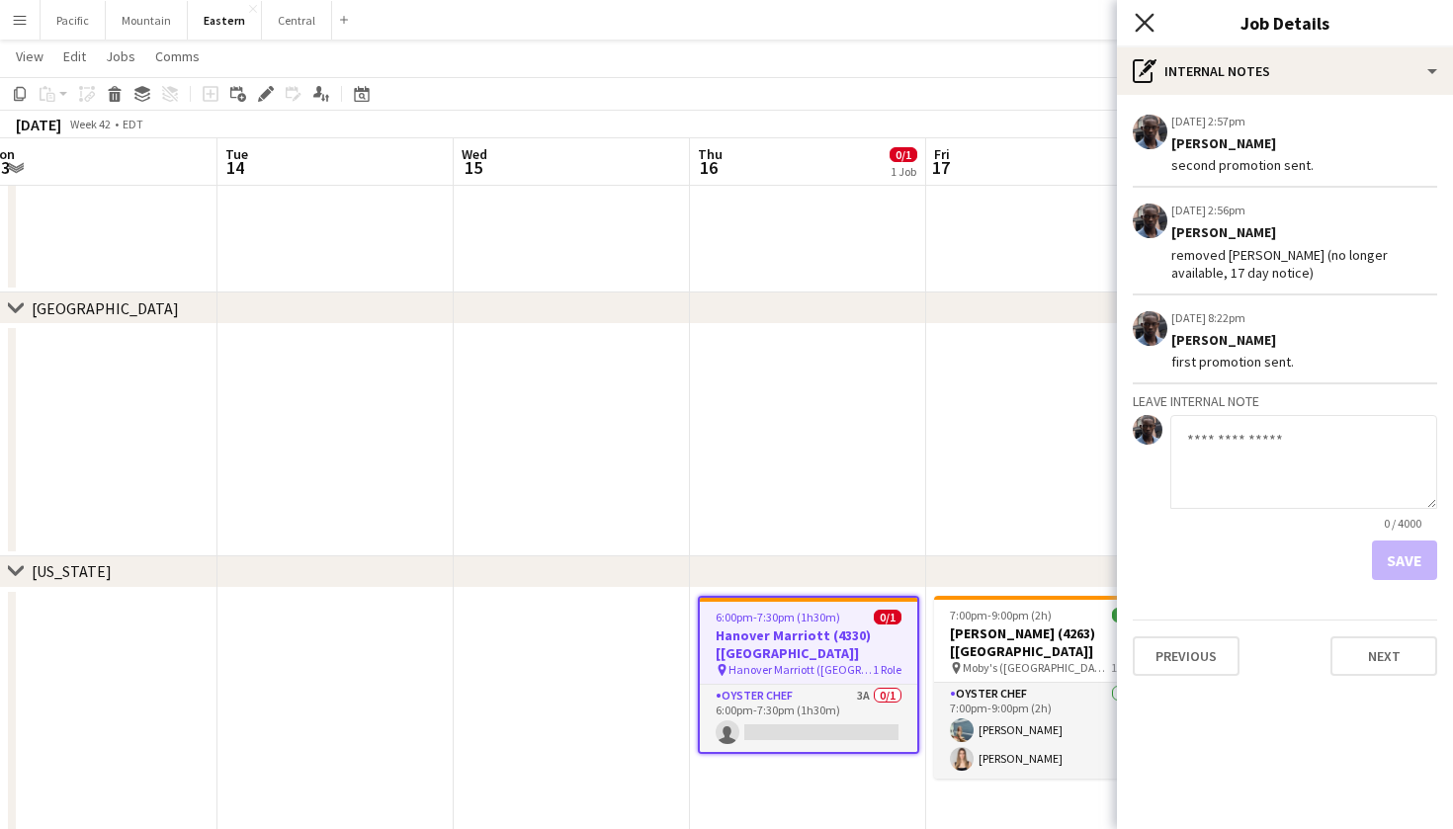
click at [1141, 15] on icon "Close pop-in" at bounding box center [1143, 22] width 19 height 19
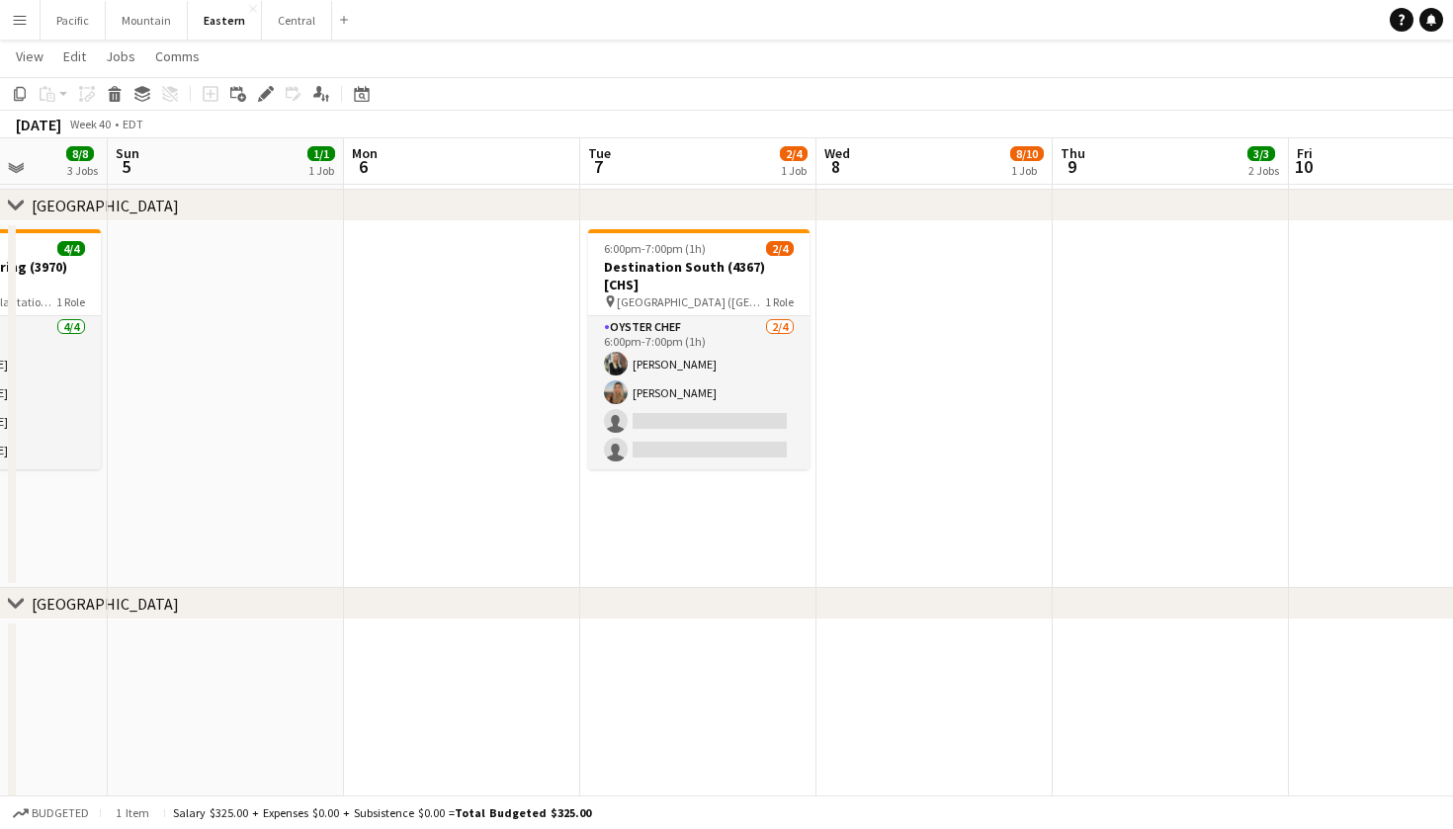
scroll to position [693, 0]
click at [717, 264] on h3 "Destination South (4367) [CHS]" at bounding box center [698, 275] width 221 height 36
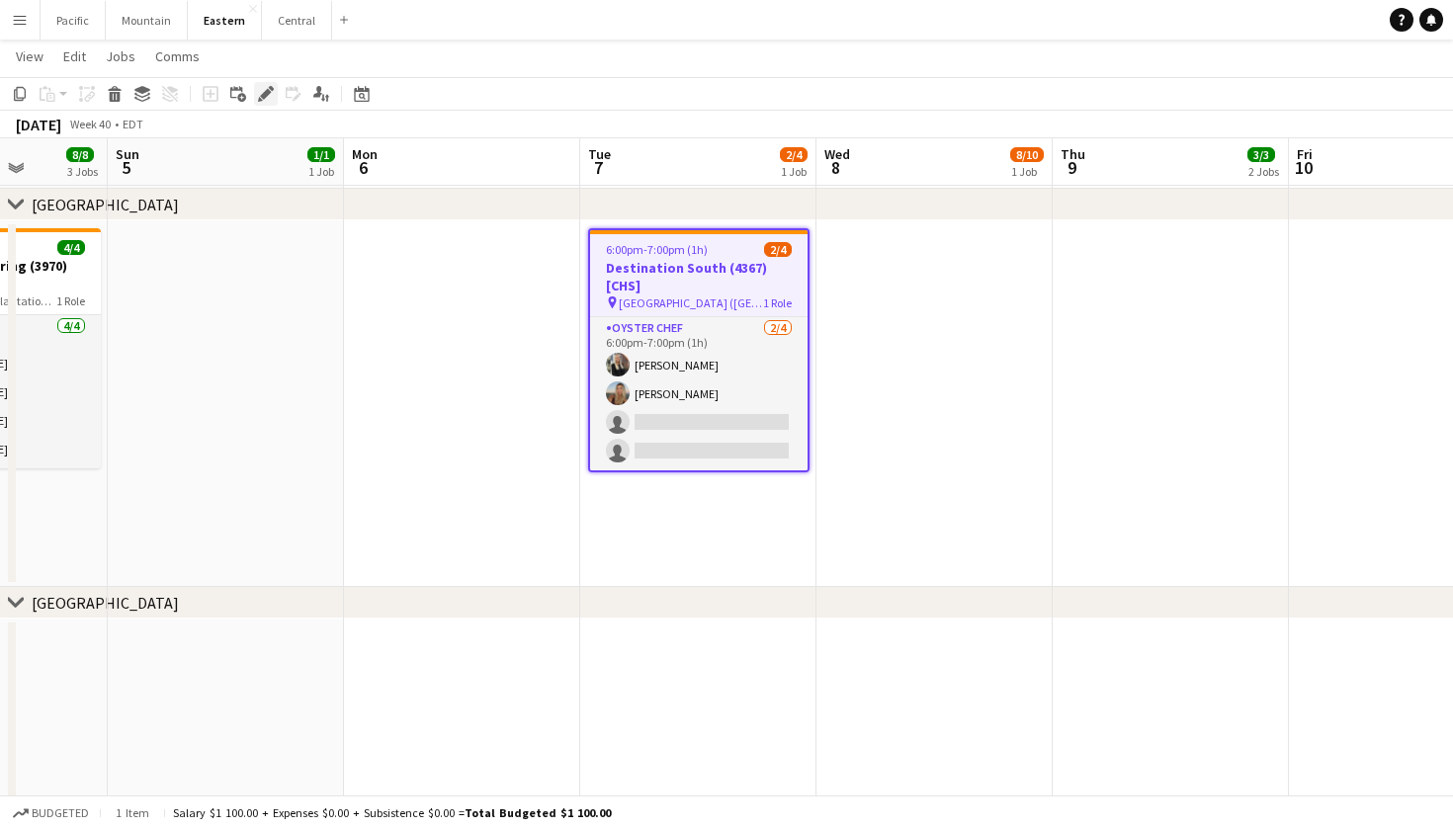
click at [262, 85] on div "Edit" at bounding box center [266, 94] width 24 height 24
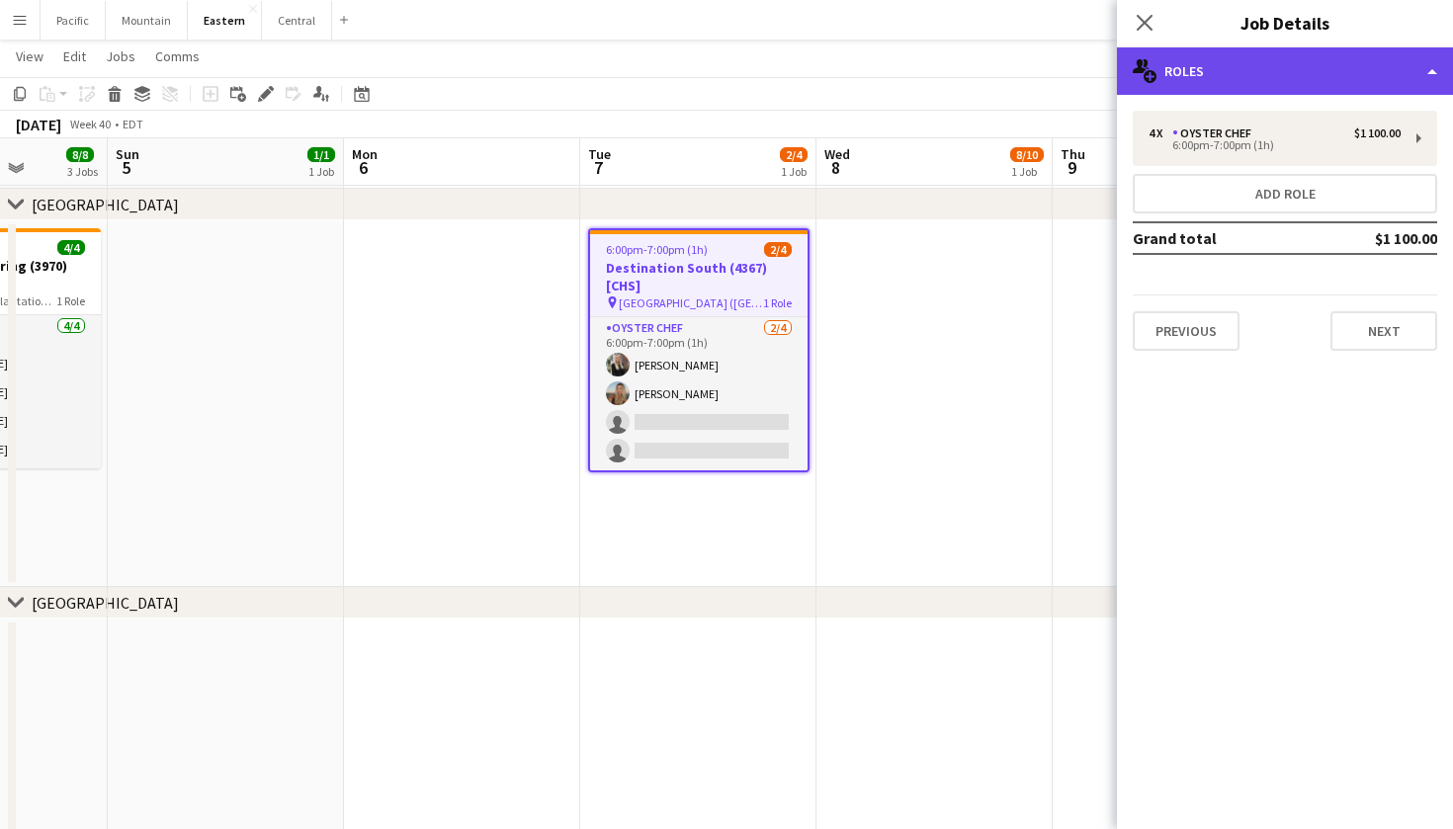
click at [1201, 84] on div "multiple-users-add Roles" at bounding box center [1285, 70] width 336 height 47
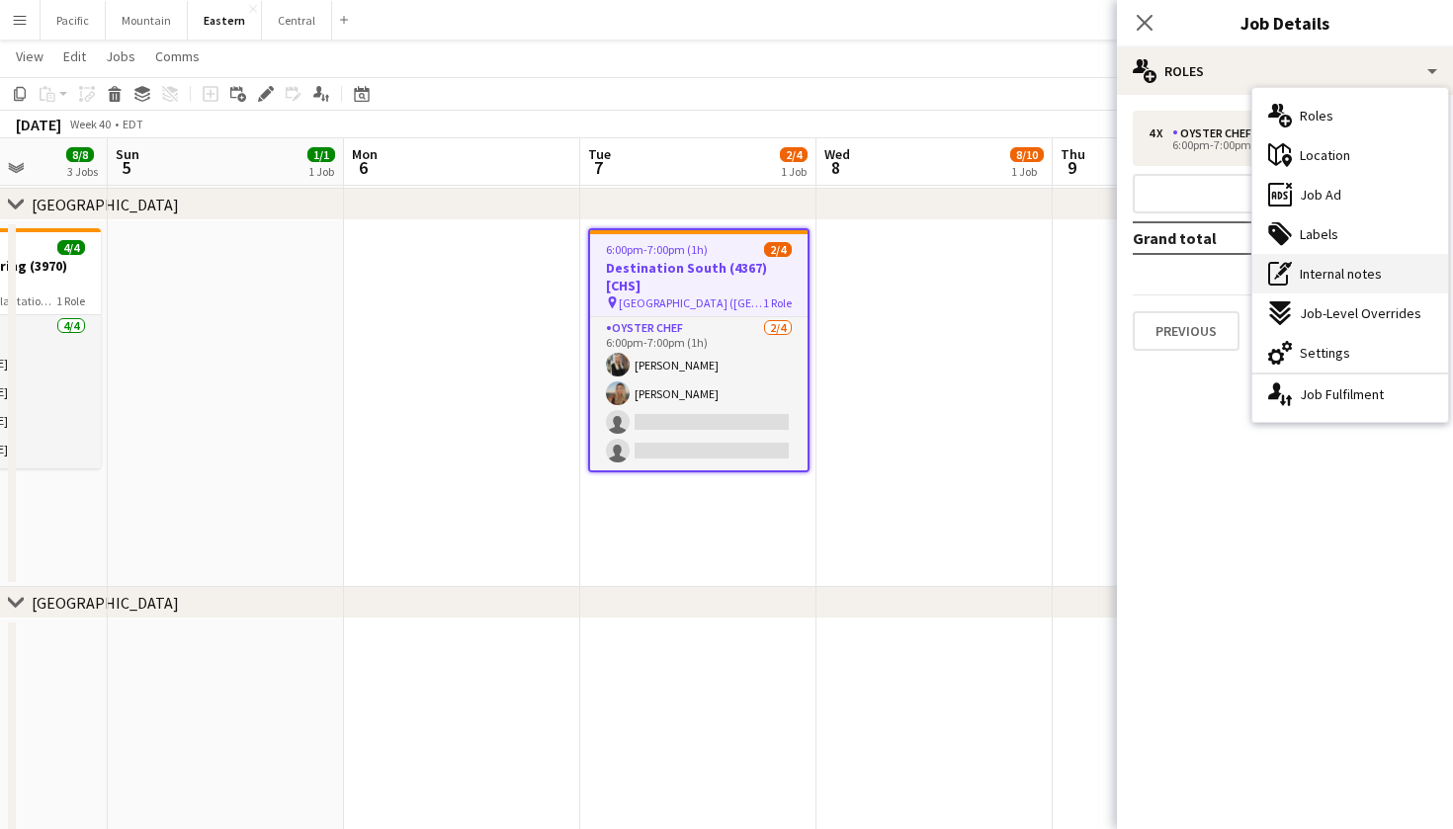
click at [1334, 271] on span "Internal notes" at bounding box center [1340, 274] width 82 height 18
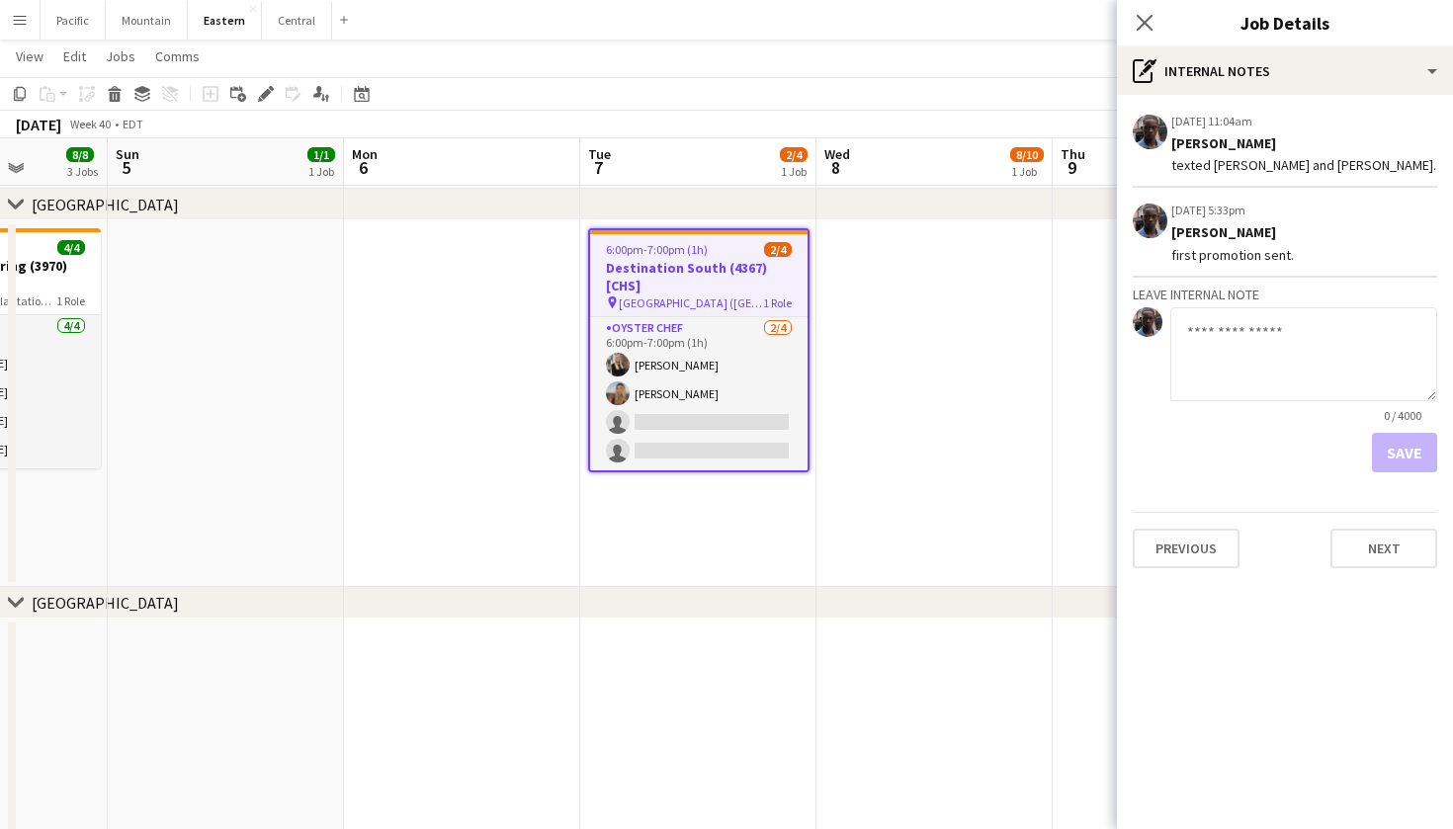
click at [1237, 332] on textarea at bounding box center [1303, 354] width 267 height 94
type textarea "**********"
click at [1391, 443] on button "Save" at bounding box center [1404, 453] width 65 height 40
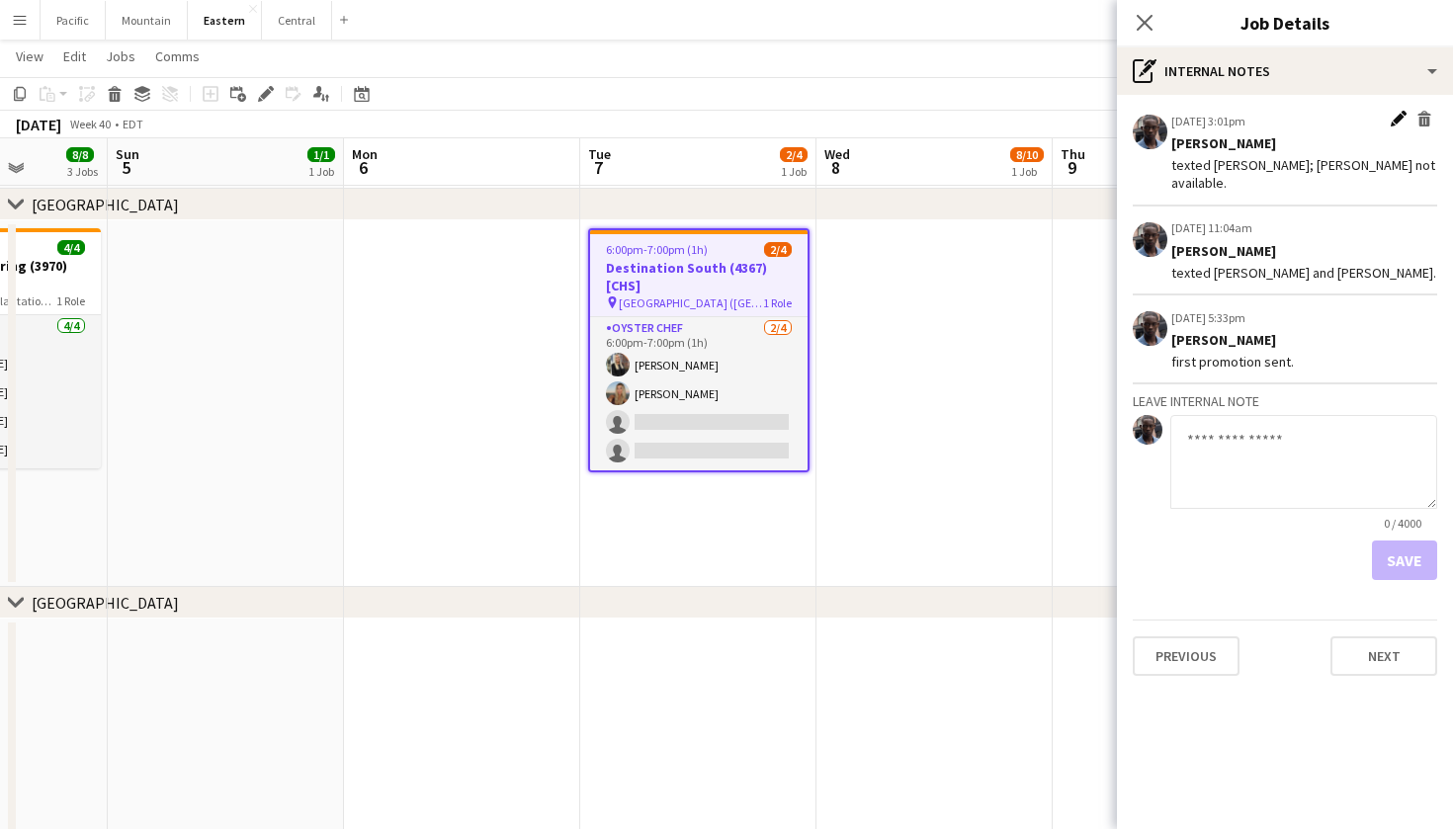
click at [1396, 111] on app-icon "Edit internal note" at bounding box center [1398, 121] width 16 height 20
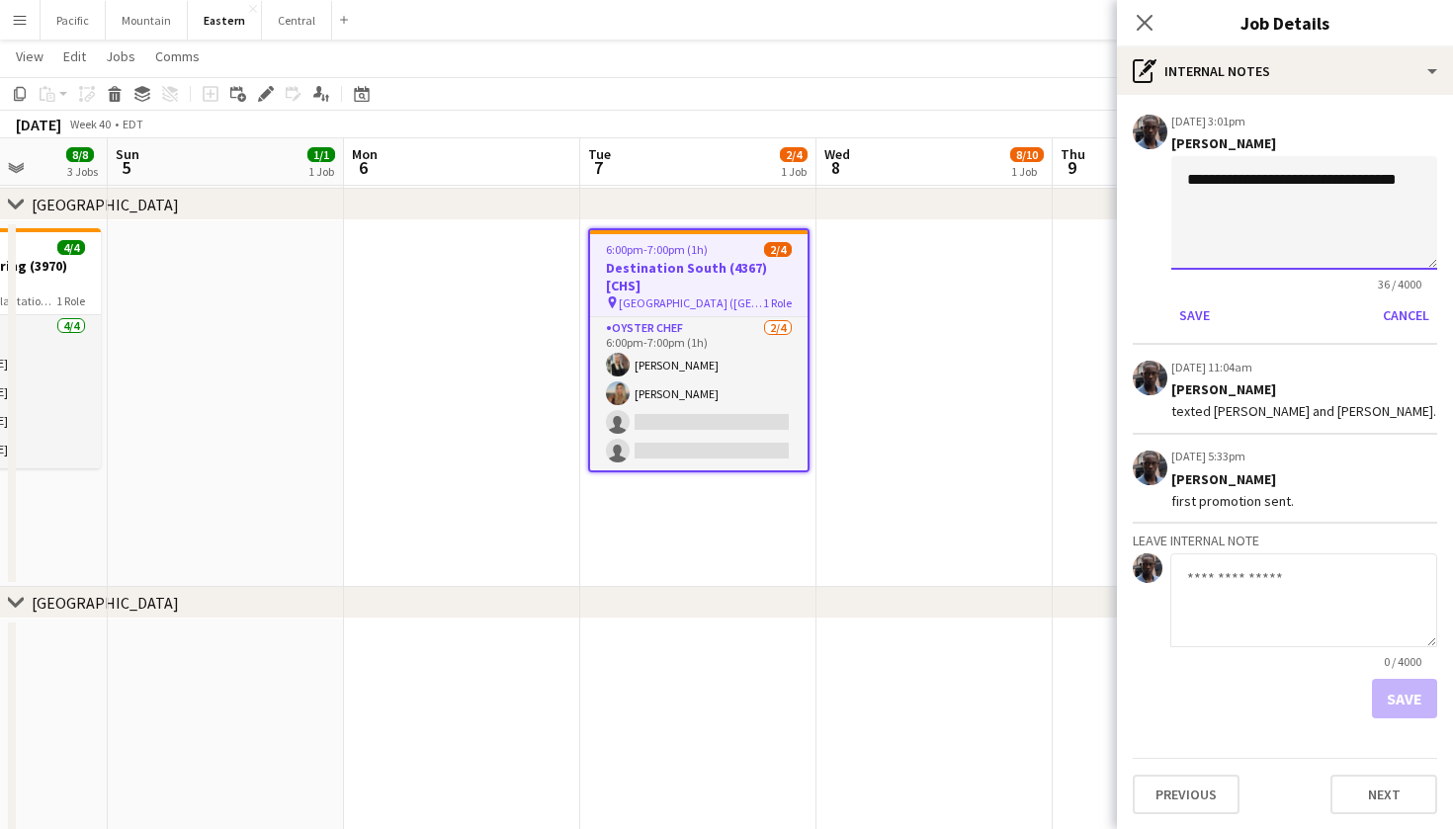
click at [1241, 182] on textarea "**********" at bounding box center [1304, 213] width 266 height 114
type textarea "**********"
click at [1189, 320] on button "Save" at bounding box center [1194, 315] width 46 height 32
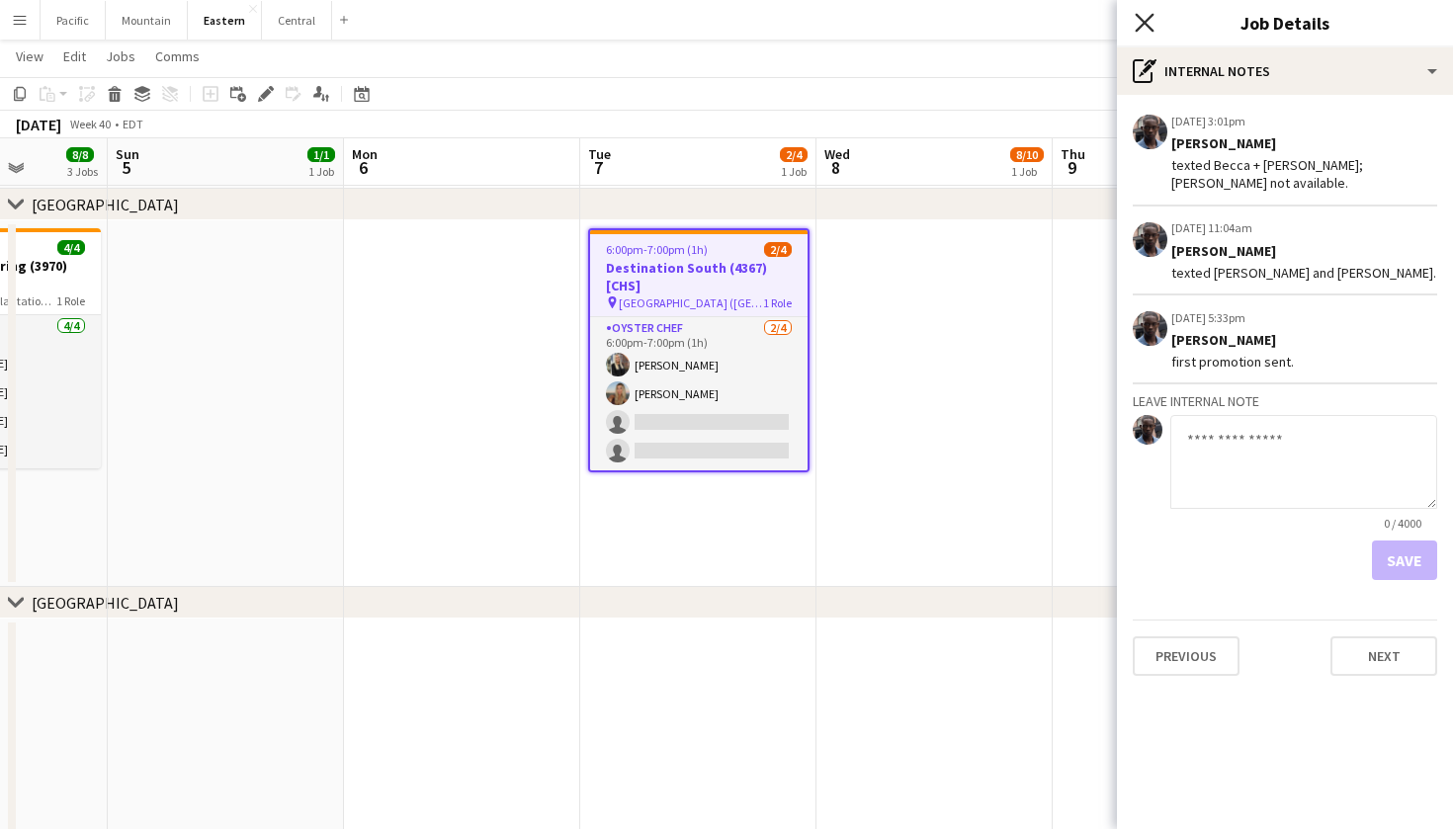
click at [1146, 22] on icon at bounding box center [1143, 22] width 19 height 19
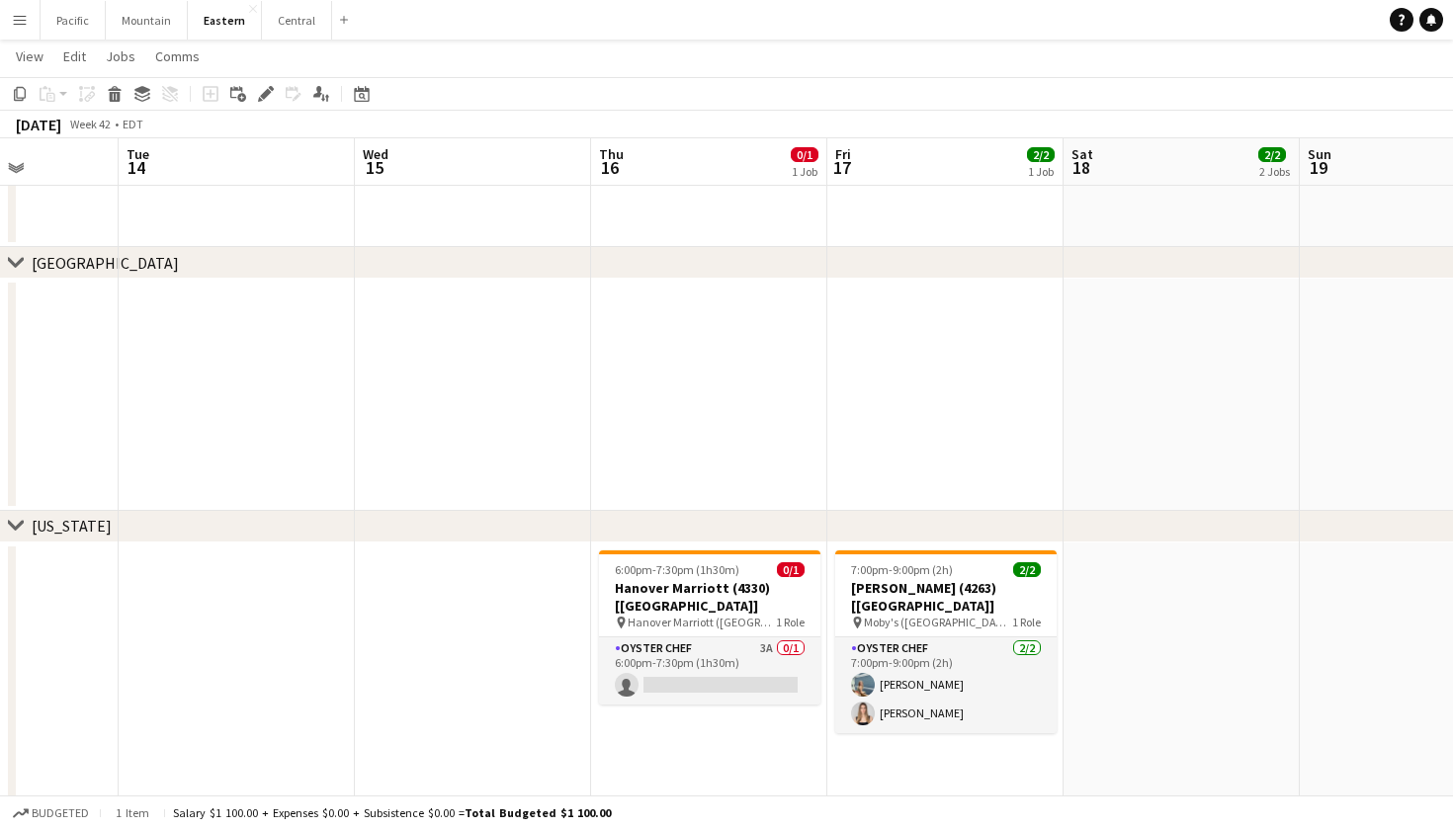
scroll to position [1047, 0]
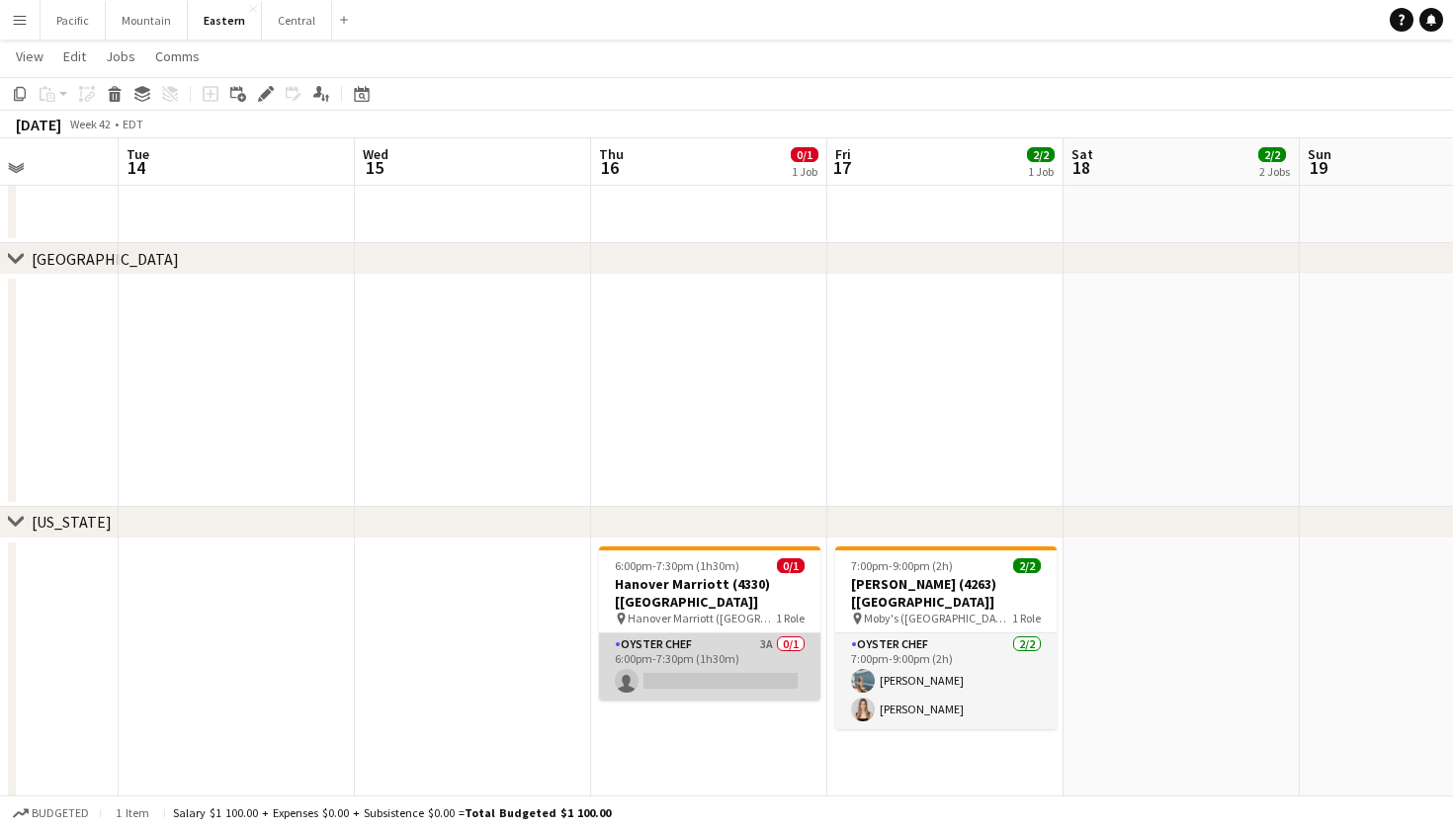
click at [709, 662] on app-card-role "Oyster Chef 3A 0/1 6:00pm-7:30pm (1h30m) single-neutral-actions" at bounding box center [709, 666] width 221 height 67
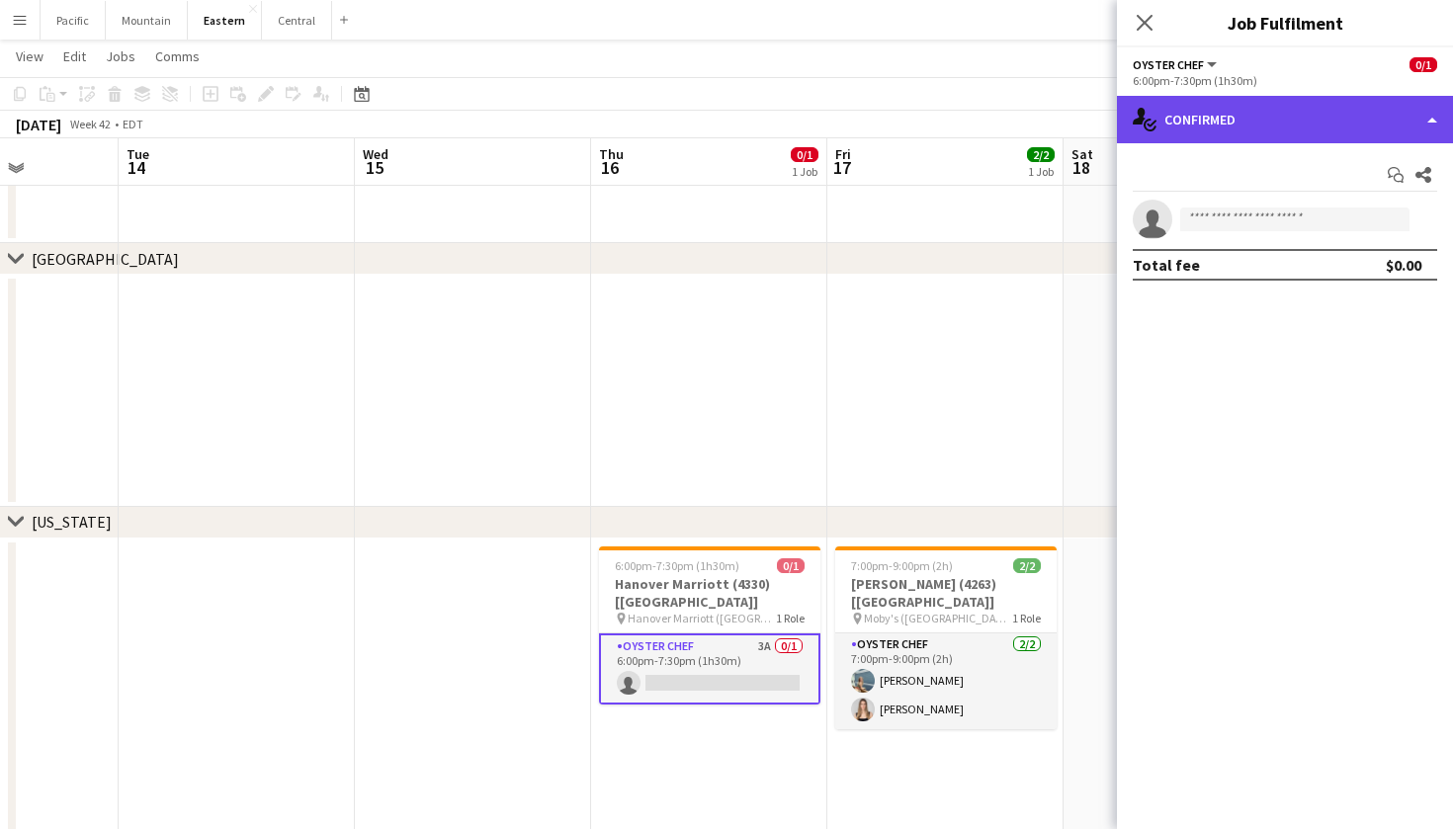
click at [1270, 110] on div "single-neutral-actions-check-2 Confirmed" at bounding box center [1285, 119] width 336 height 47
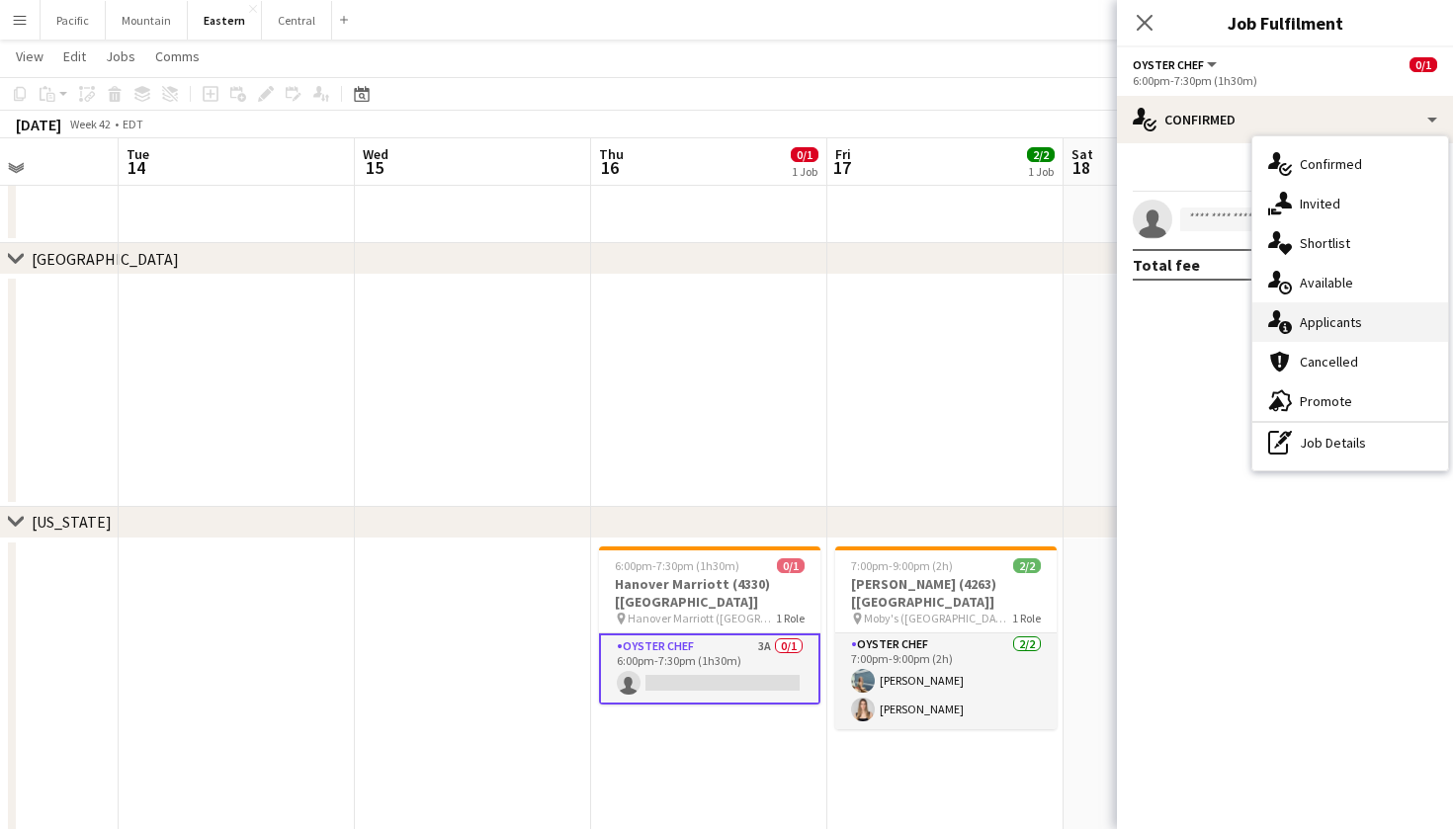
click at [1331, 323] on span "Applicants" at bounding box center [1330, 322] width 62 height 18
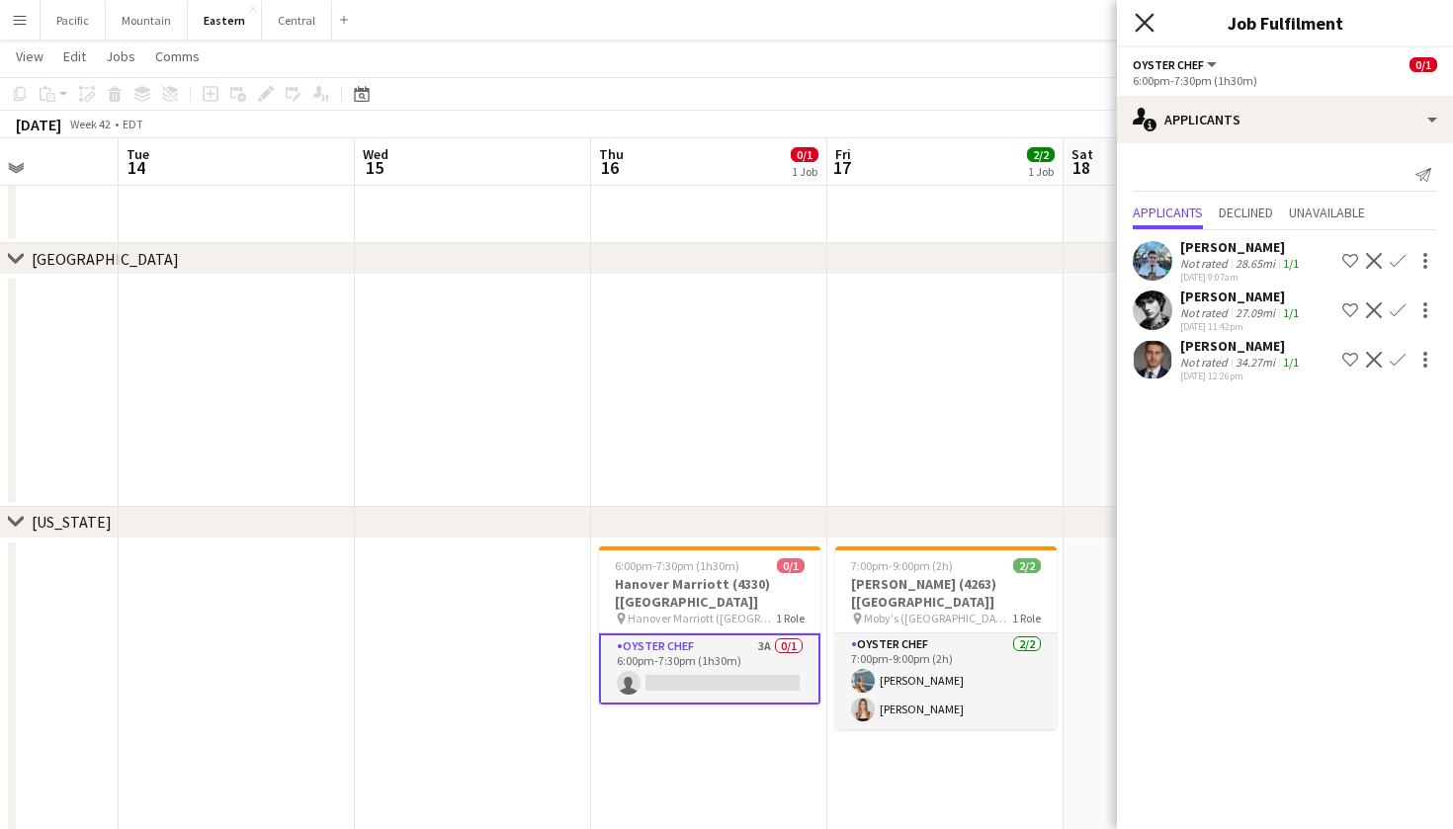
click at [1145, 26] on icon "Close pop-in" at bounding box center [1143, 22] width 19 height 19
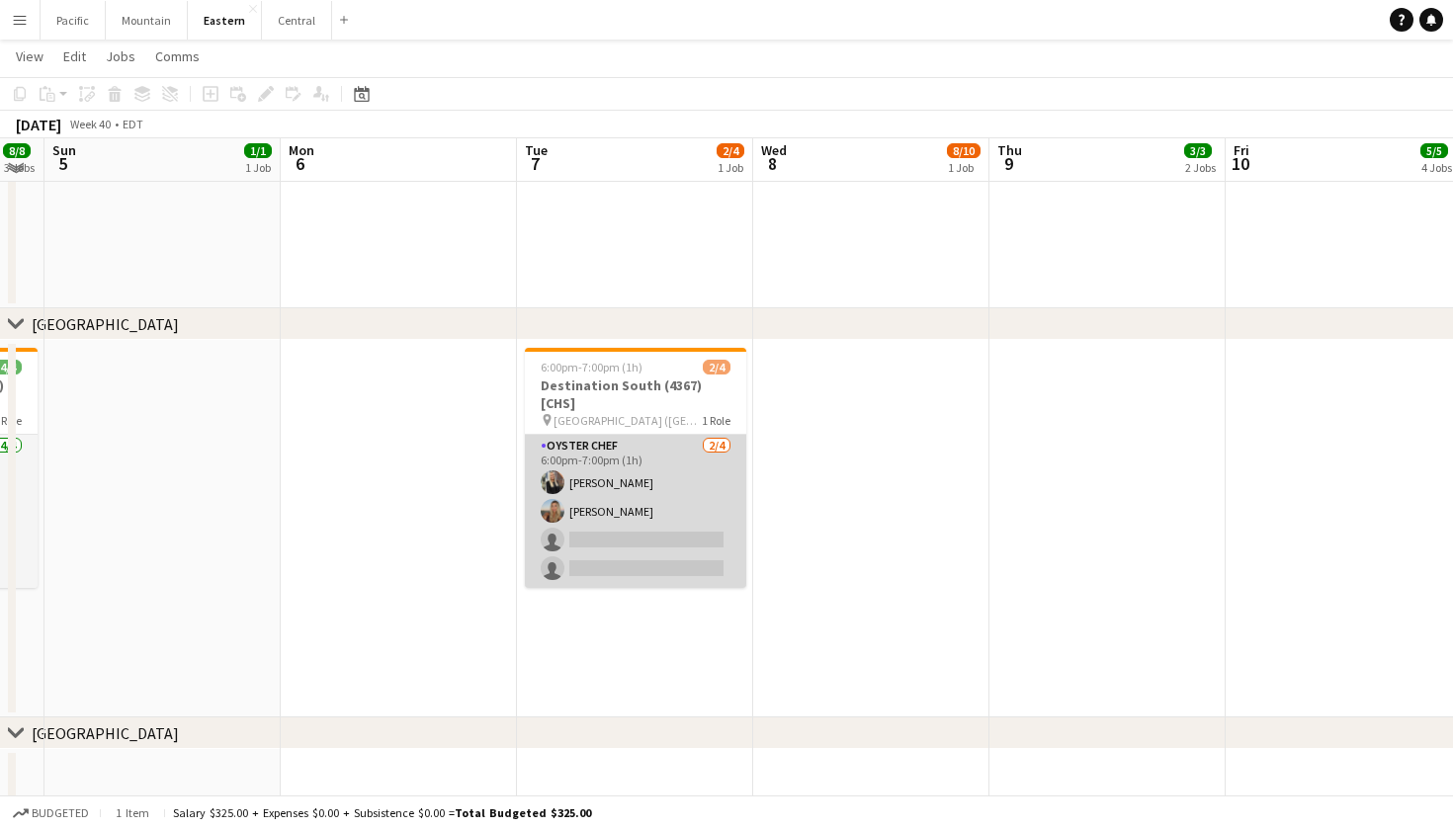
scroll to position [569, 0]
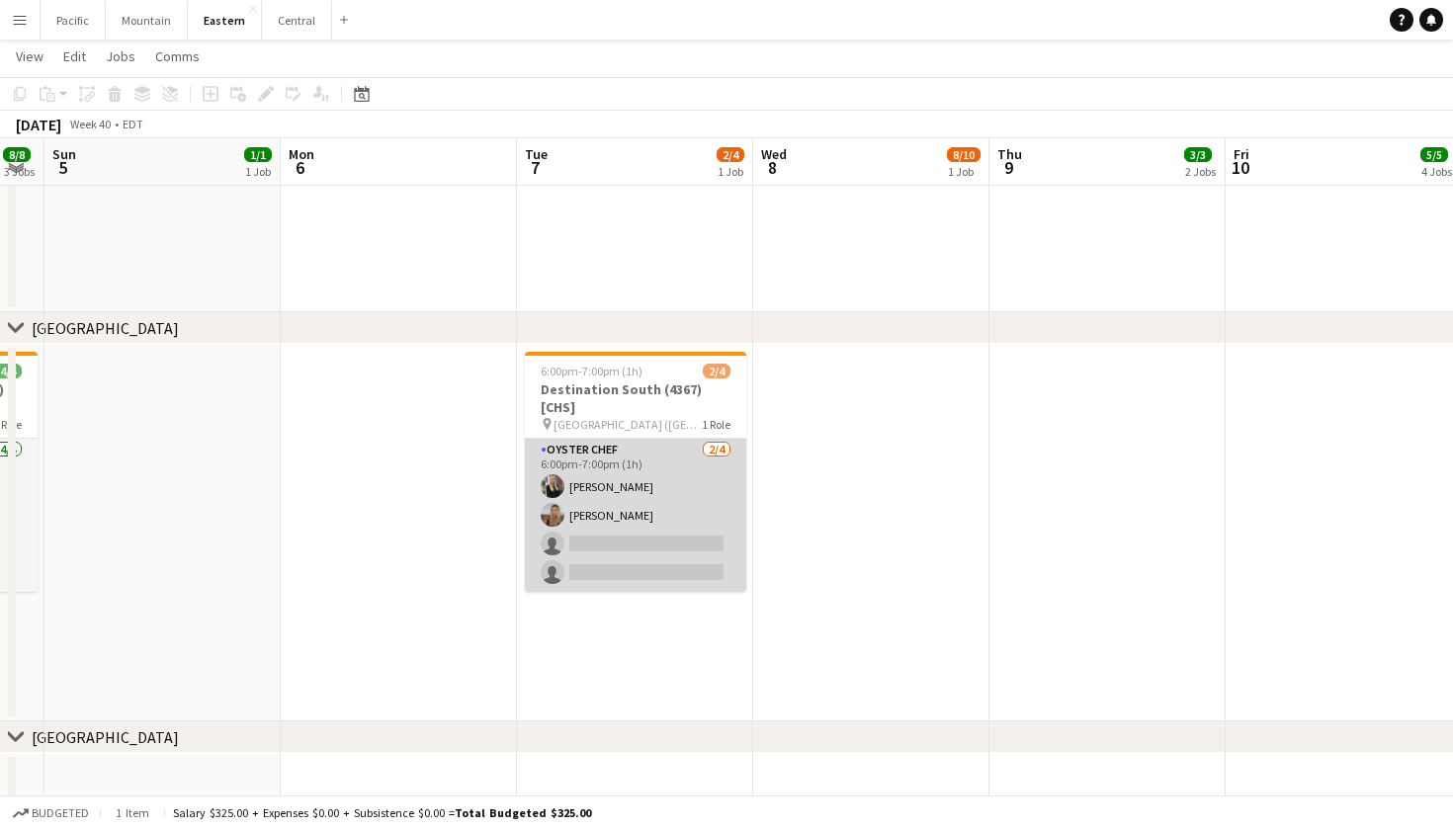
click at [643, 521] on app-card-role "Oyster Chef 2/4 6:00pm-7:00pm (1h) Katie Rand Caelin Crowther single-neutral-ac…" at bounding box center [635, 515] width 221 height 153
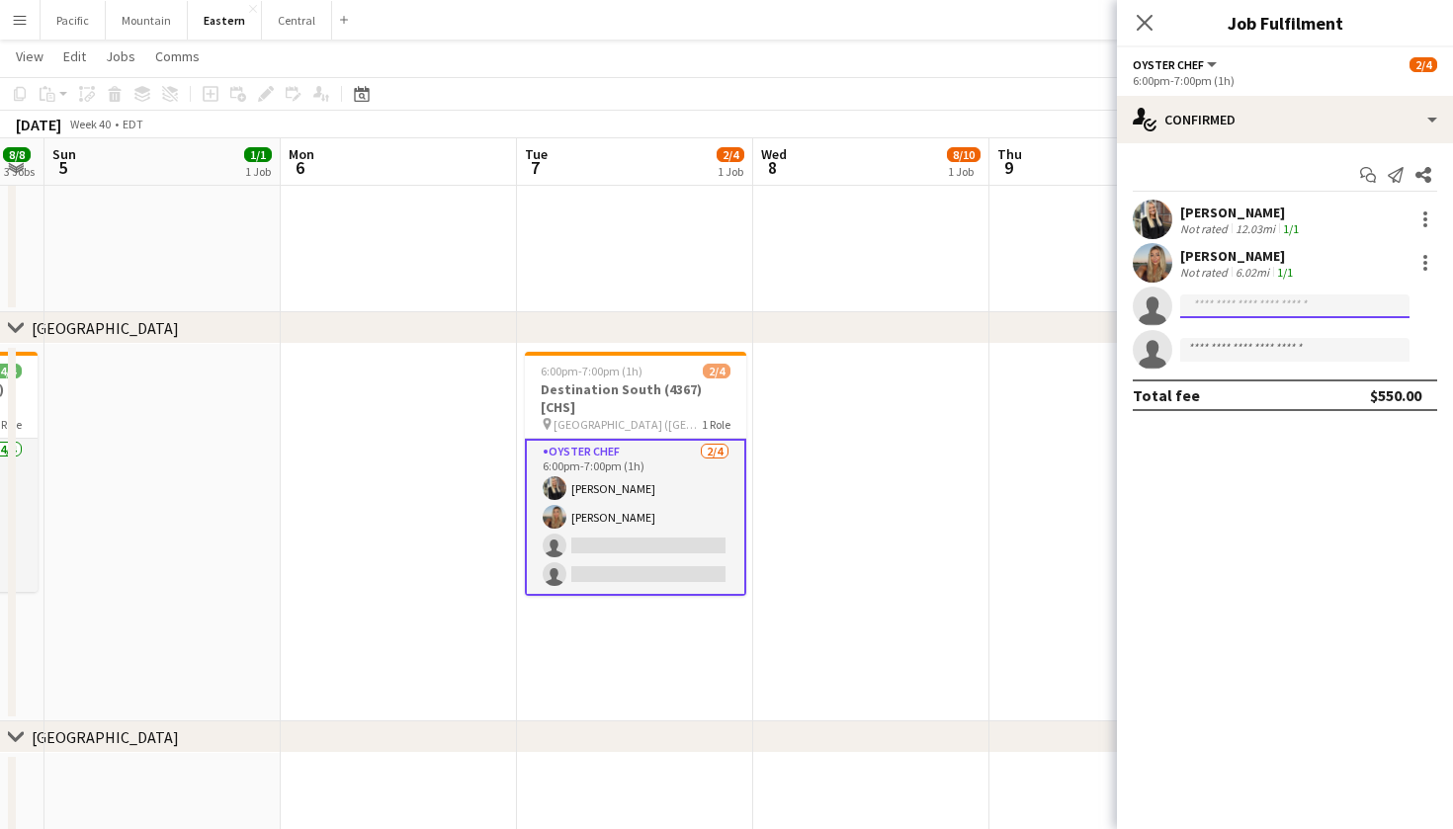
click at [1204, 314] on input at bounding box center [1294, 306] width 229 height 24
click at [1245, 191] on div "Start chat Send notification Share" at bounding box center [1284, 175] width 304 height 33
click at [1207, 296] on input at bounding box center [1294, 306] width 229 height 24
type input "*****"
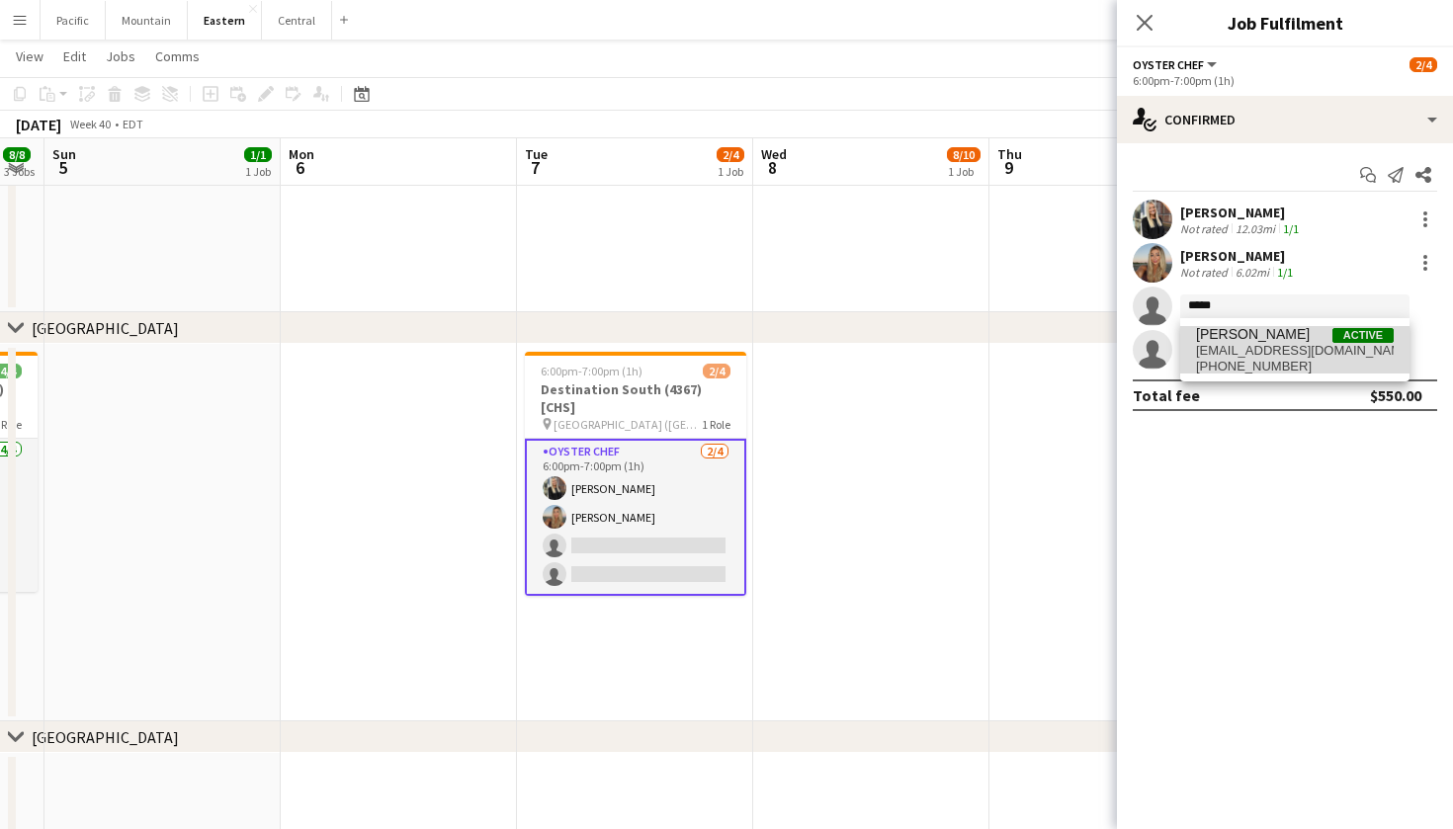
click at [1259, 369] on span "+18037277605" at bounding box center [1295, 367] width 198 height 16
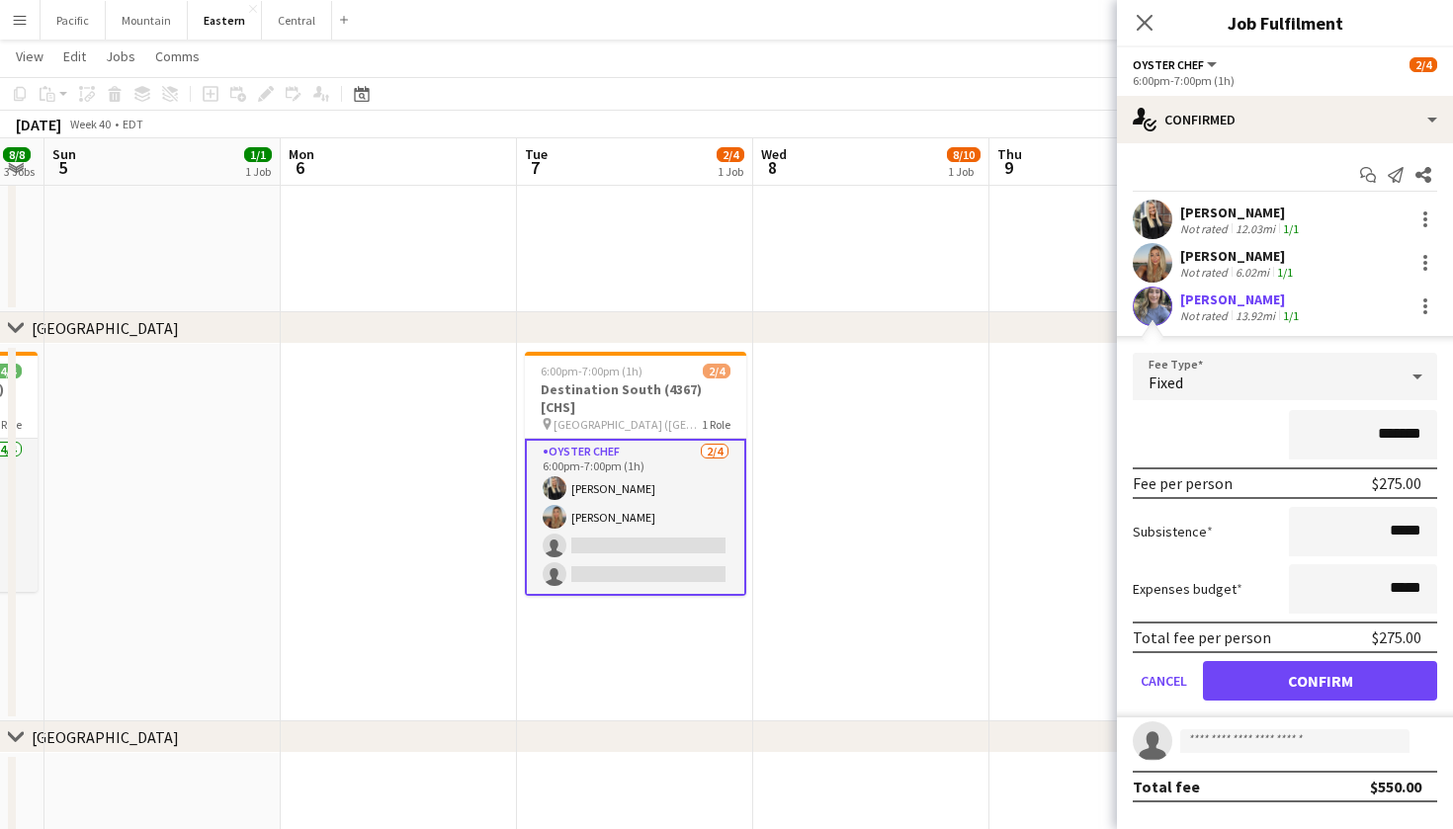
click at [1251, 677] on button "Confirm" at bounding box center [1320, 681] width 234 height 40
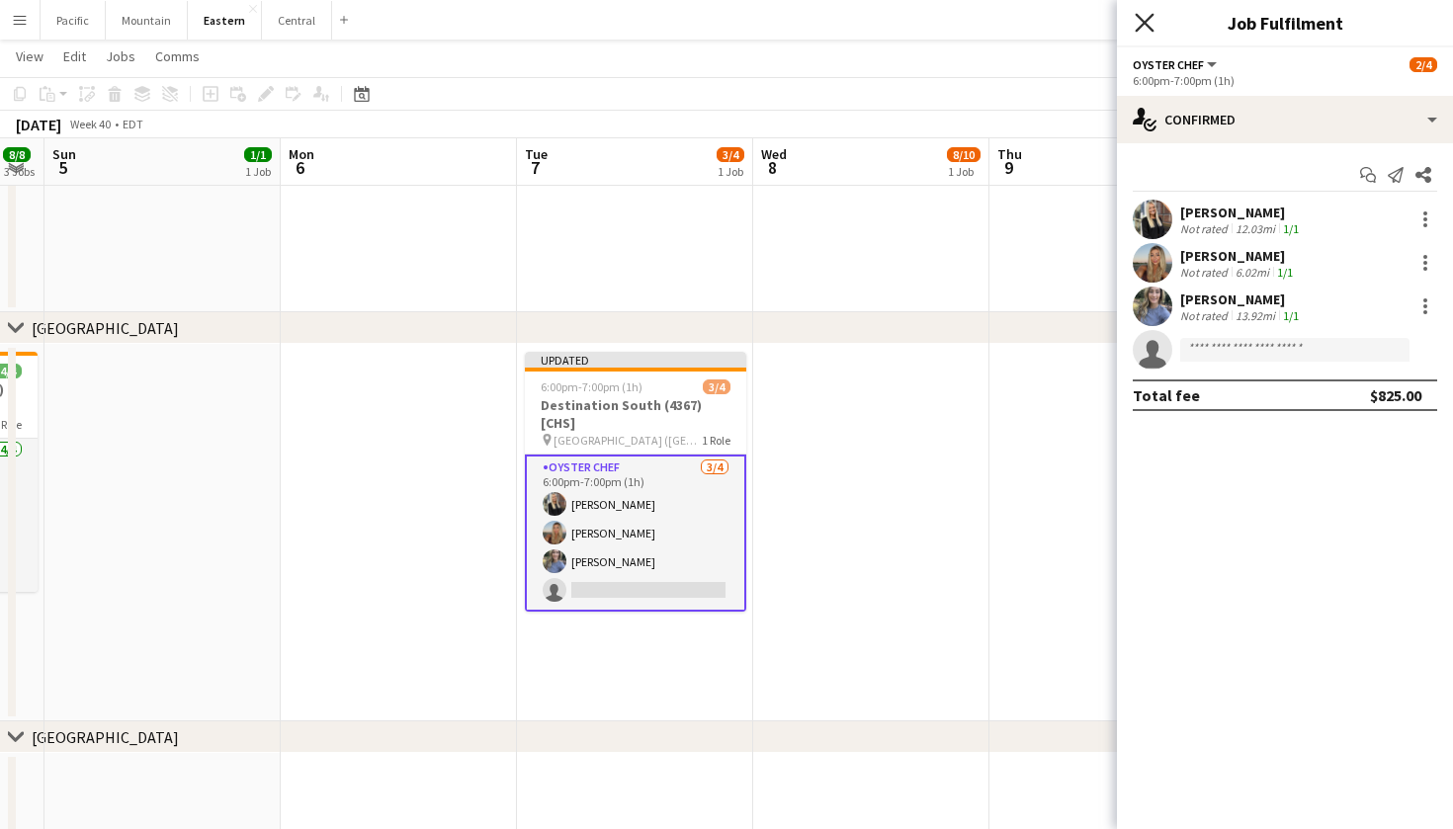
click at [1146, 18] on icon "Close pop-in" at bounding box center [1143, 22] width 19 height 19
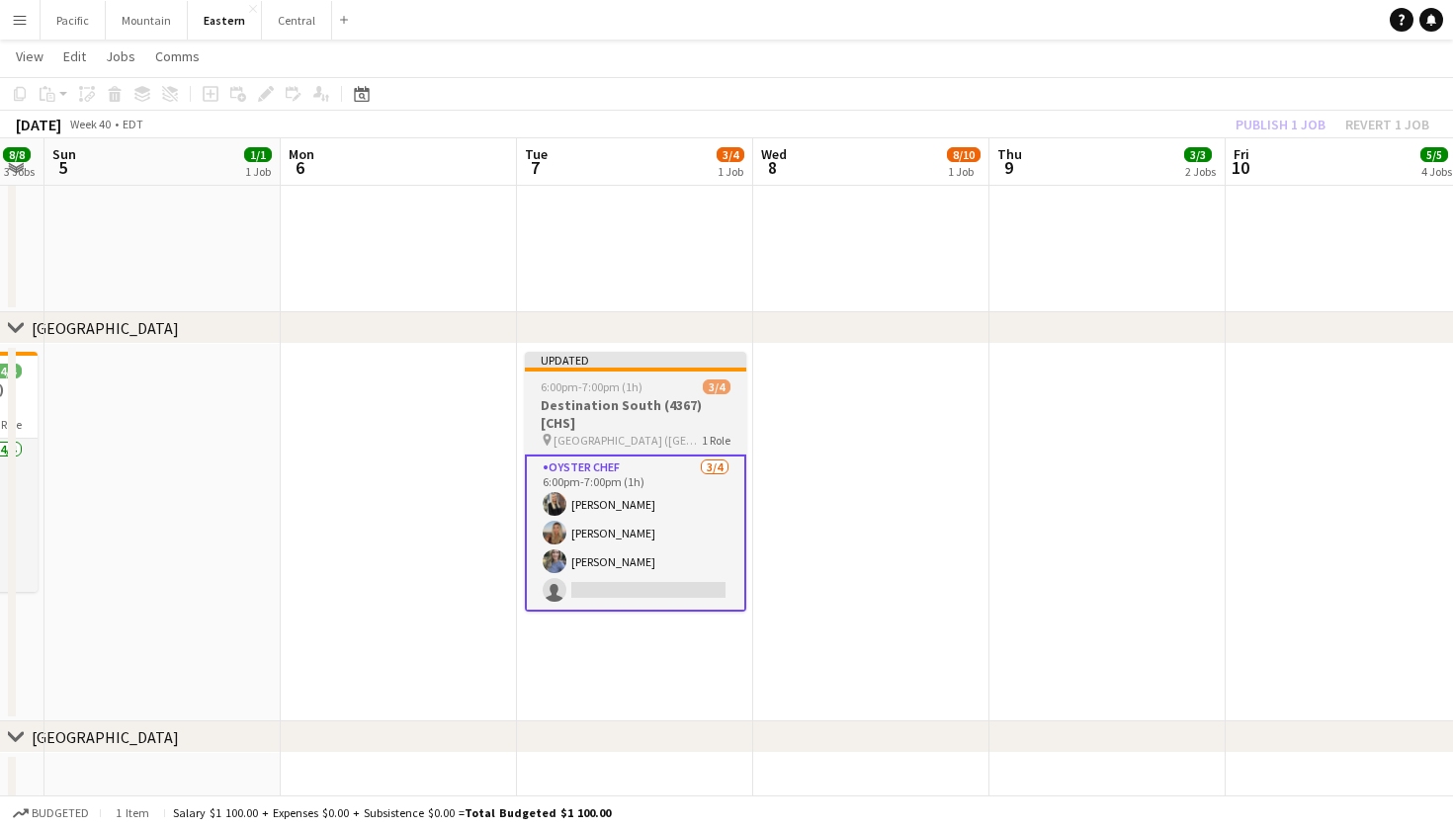
click at [658, 384] on div "6:00pm-7:00pm (1h) 3/4" at bounding box center [635, 386] width 221 height 15
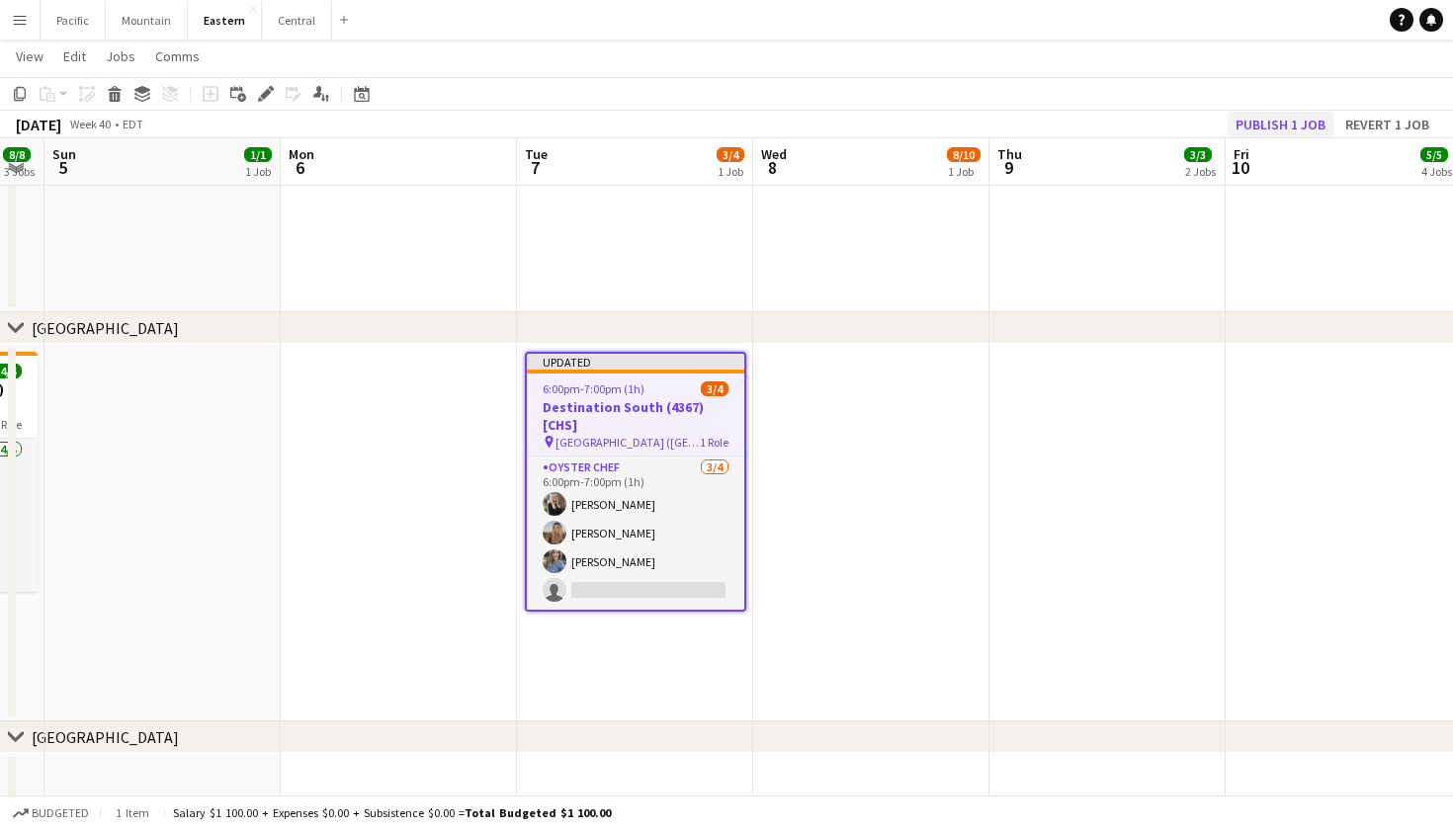
click at [1280, 126] on button "Publish 1 job" at bounding box center [1280, 125] width 106 height 26
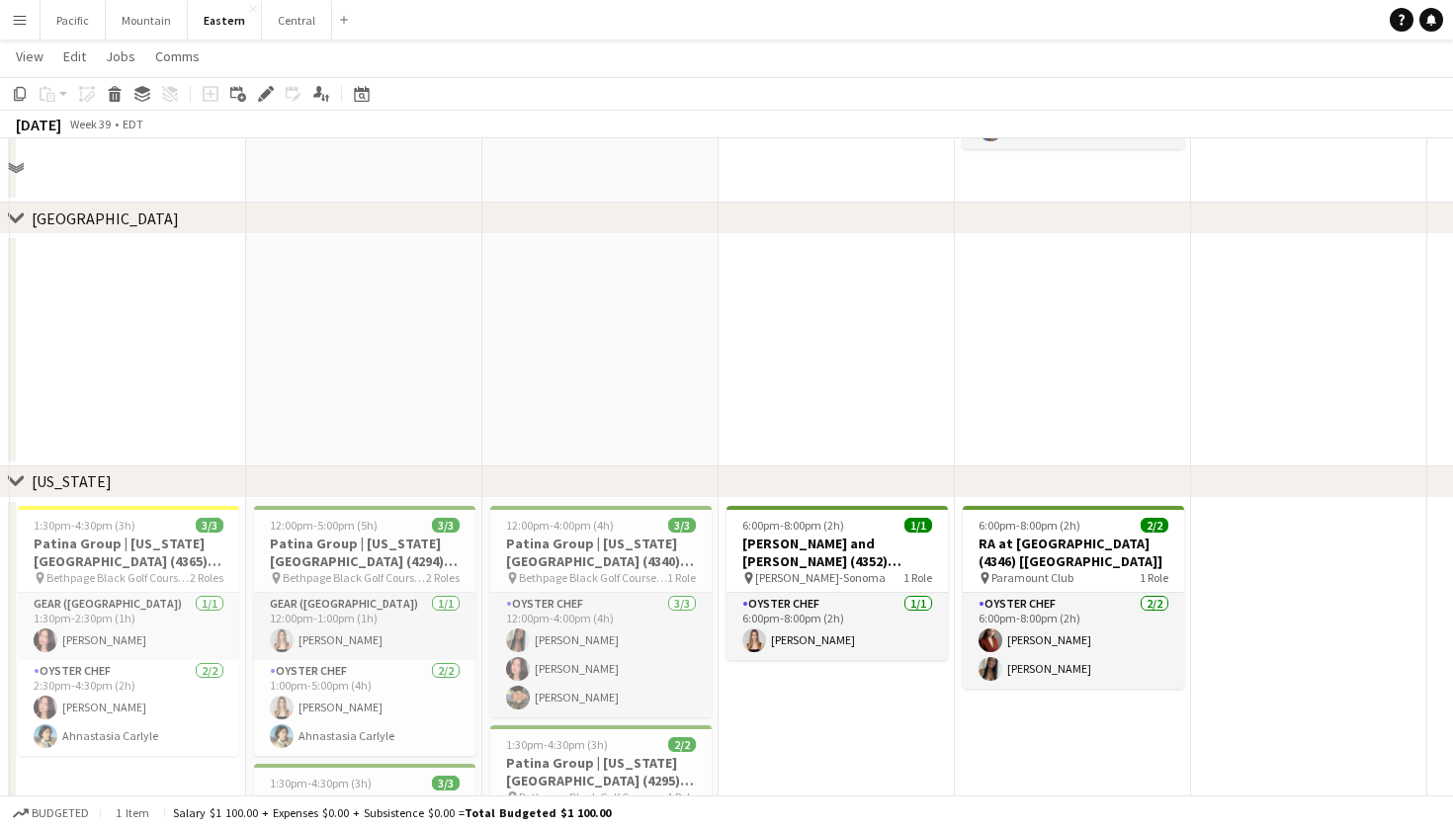
scroll to position [986, 0]
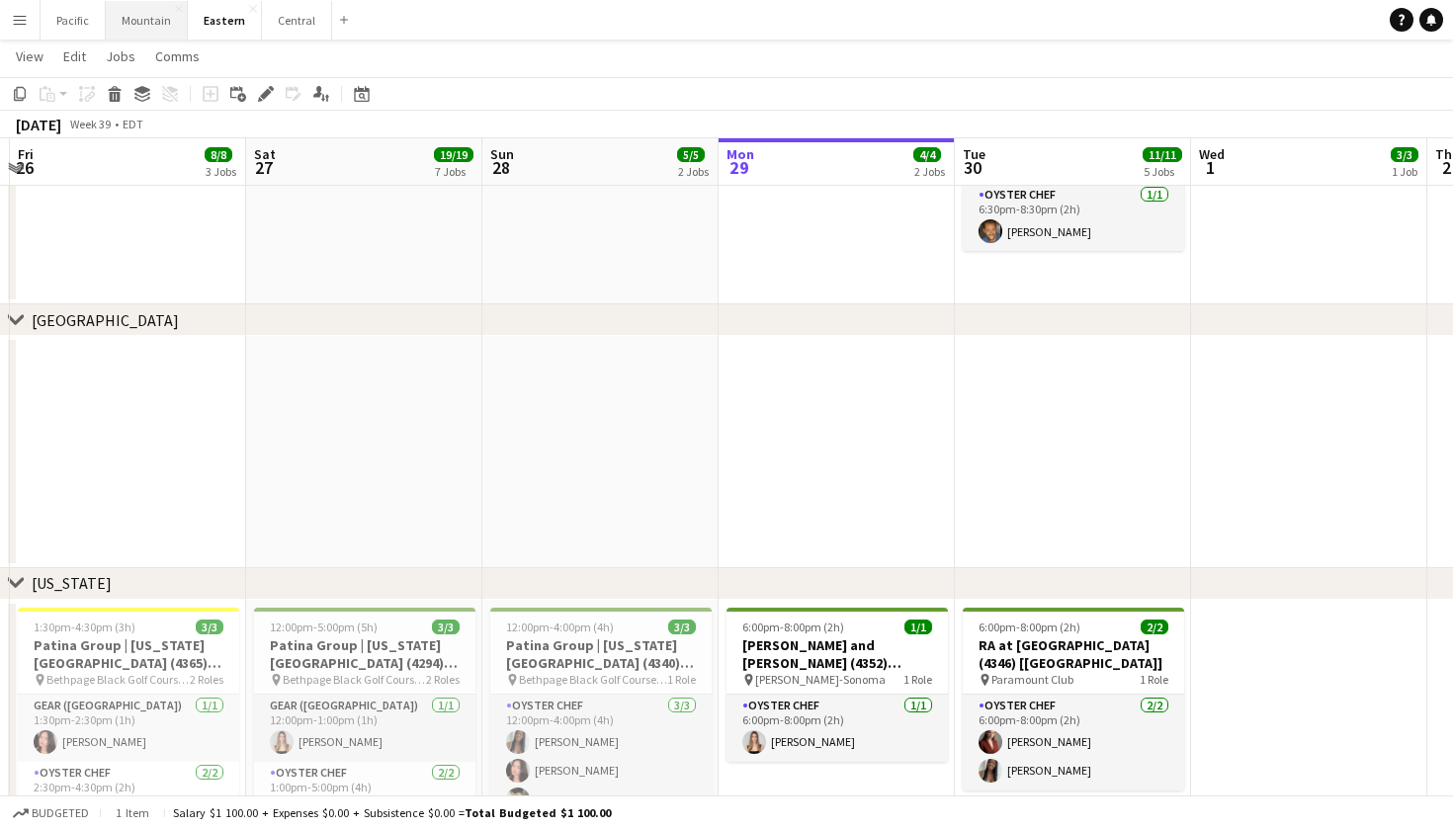
click at [125, 22] on button "Mountain Close" at bounding box center [147, 20] width 82 height 39
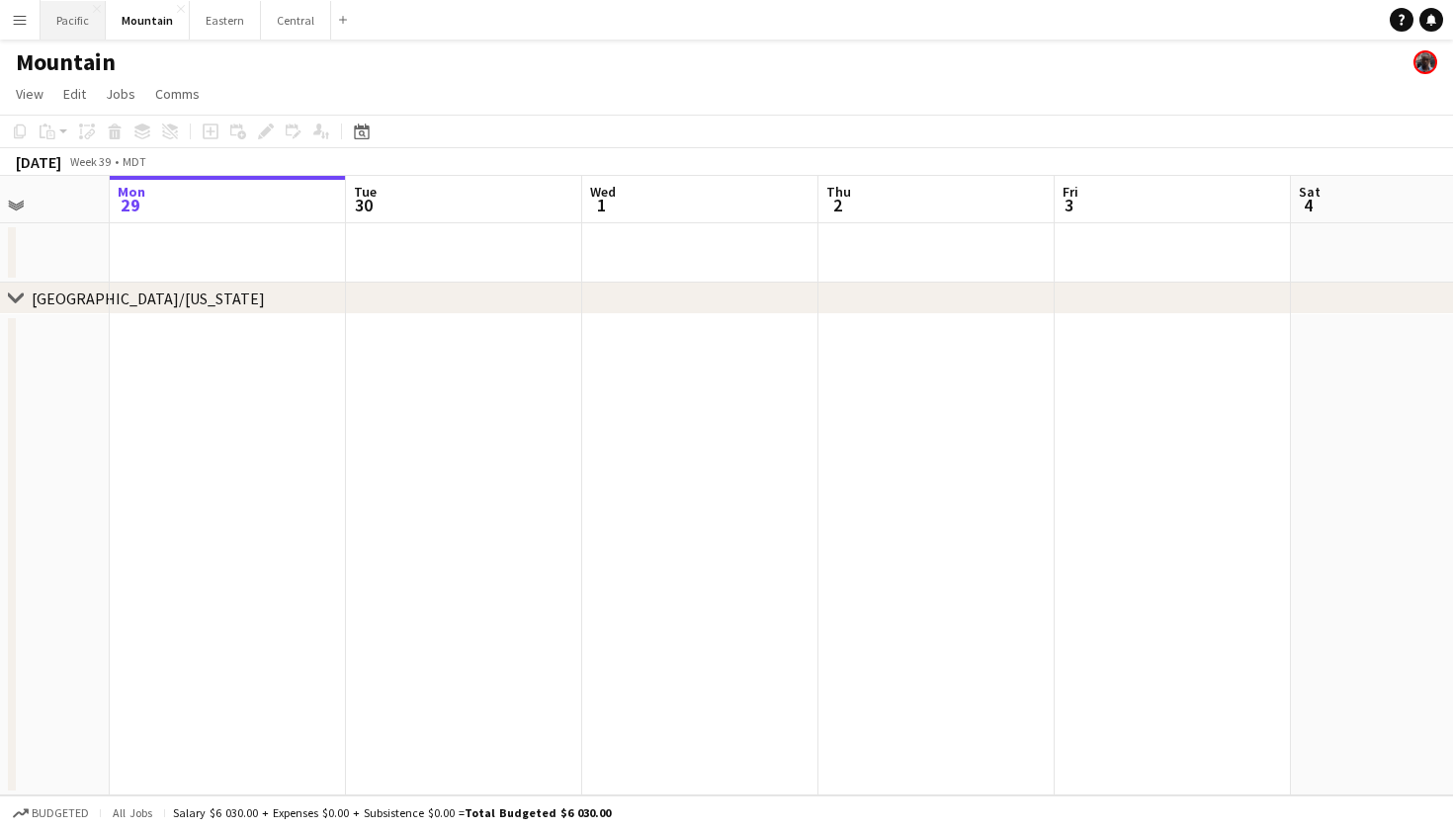
click at [78, 28] on button "Pacific Close" at bounding box center [73, 20] width 65 height 39
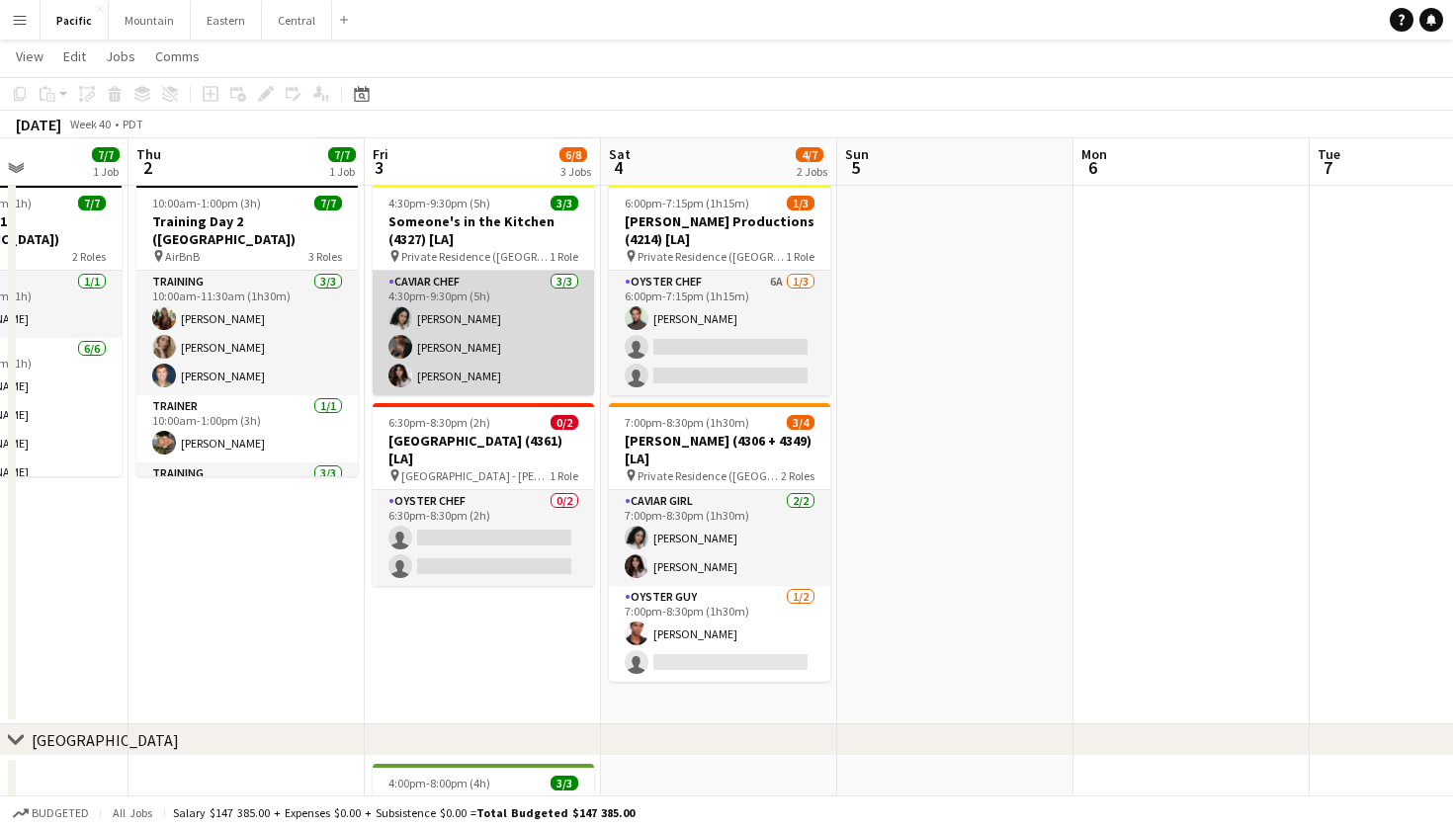
click at [522, 336] on app-card-role "Caviar Chef 3/3 4:30pm-9:30pm (5h) Natalie Reynafarje Amber Shields Claire Rice" at bounding box center [483, 333] width 221 height 125
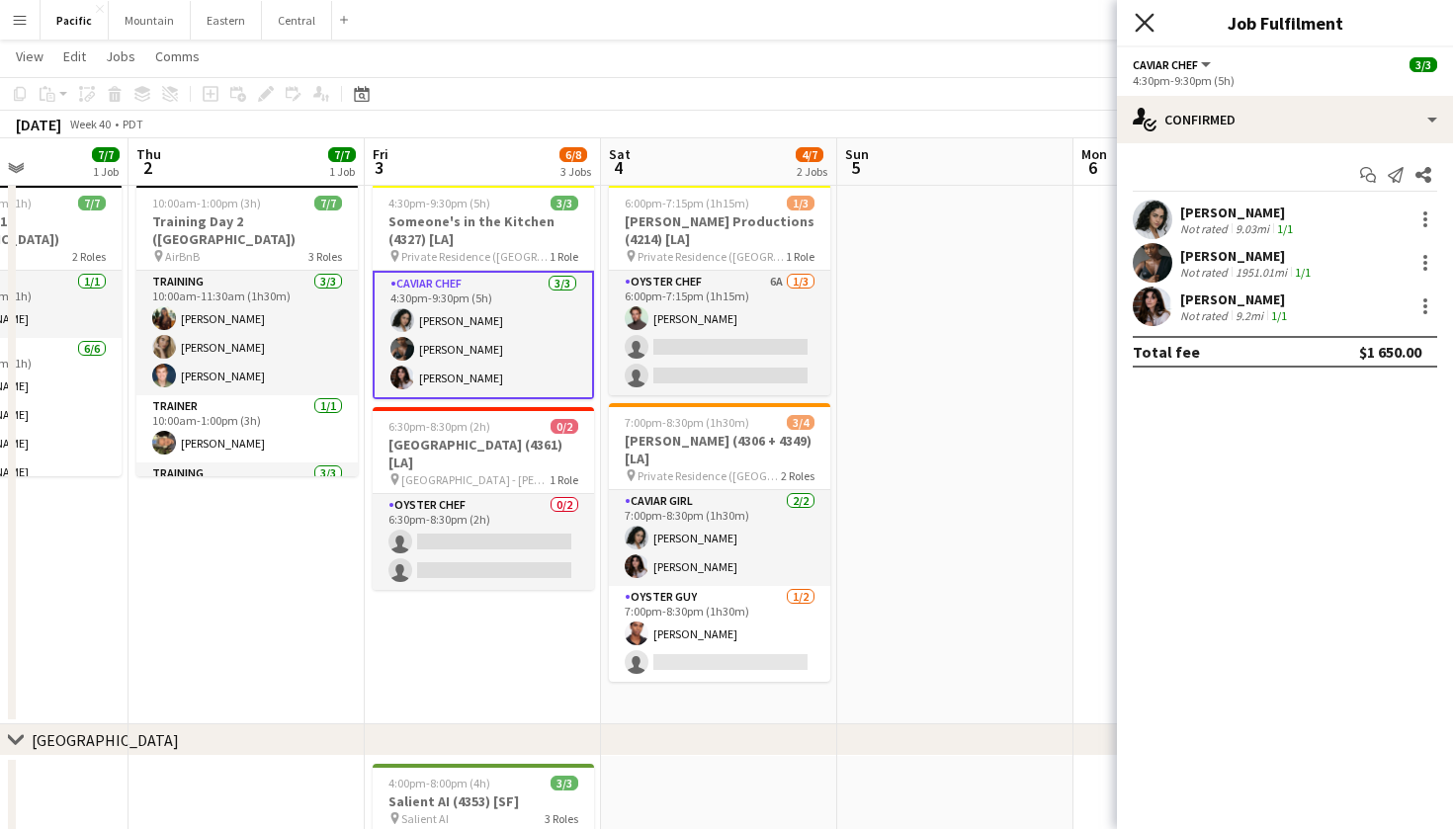
click at [1141, 22] on icon "Close pop-in" at bounding box center [1143, 22] width 19 height 19
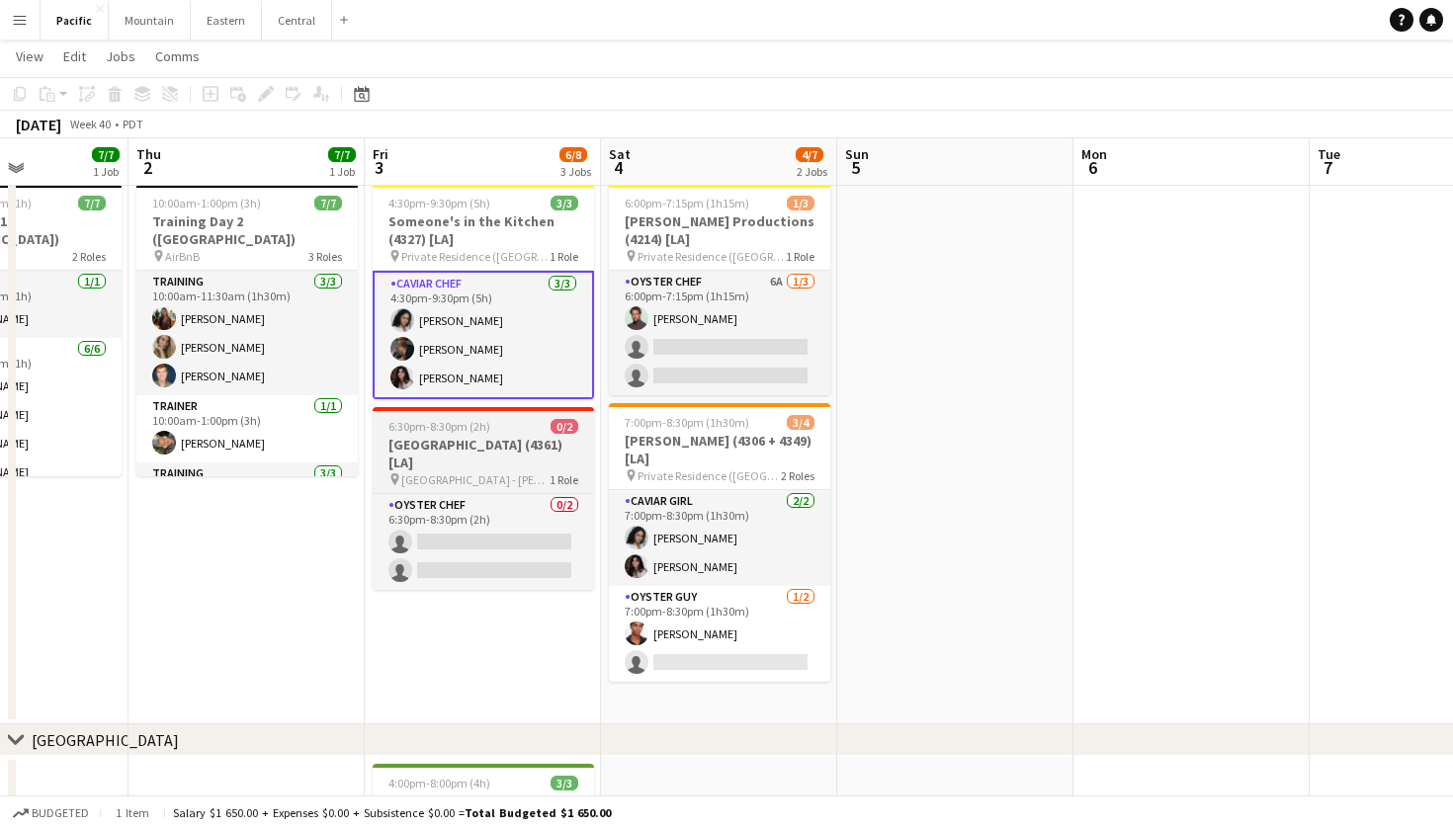
click at [503, 453] on h3 "Terranea Resort (4361) [LA]" at bounding box center [483, 454] width 221 height 36
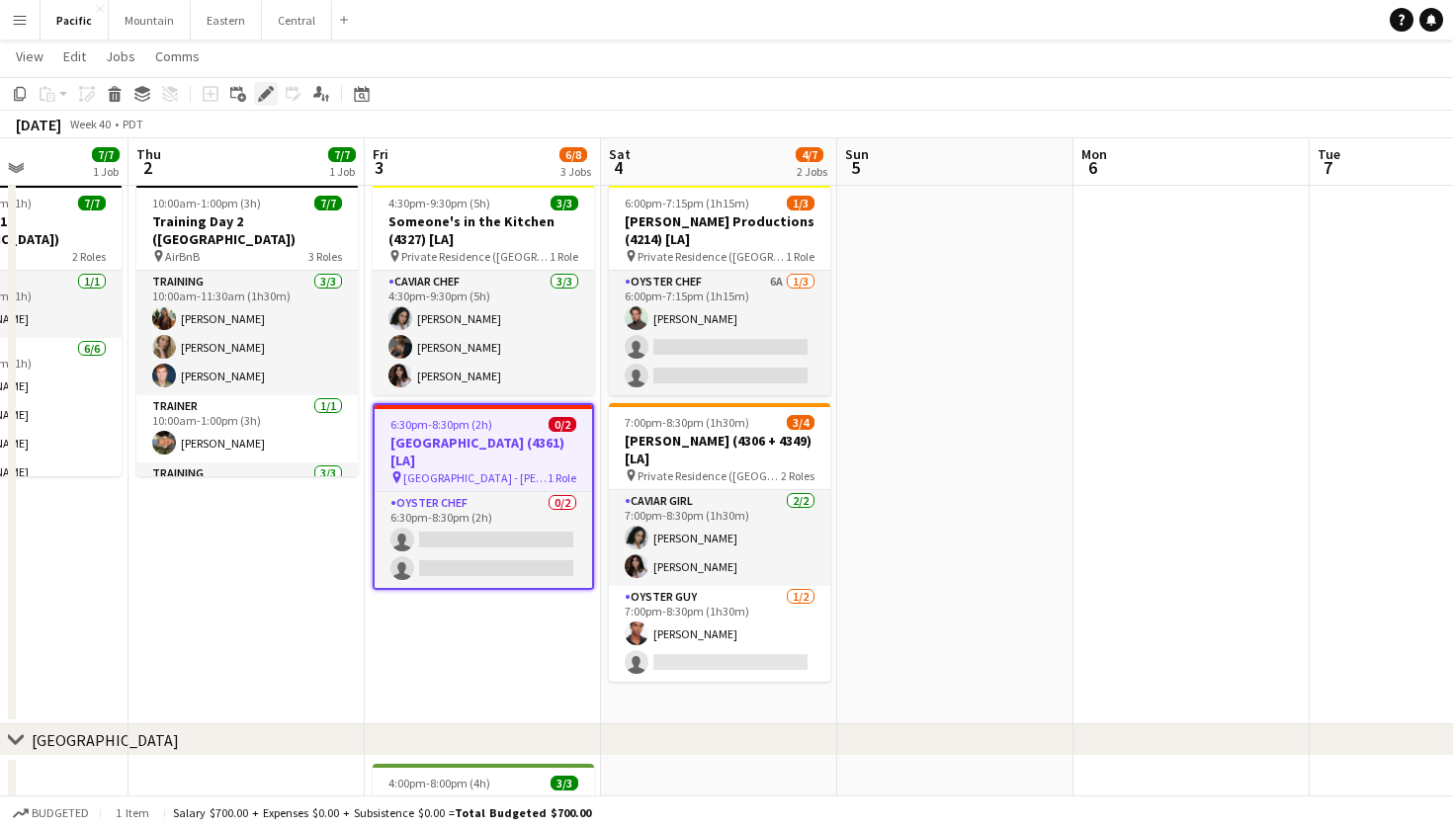
click at [274, 90] on div "Edit" at bounding box center [266, 94] width 24 height 24
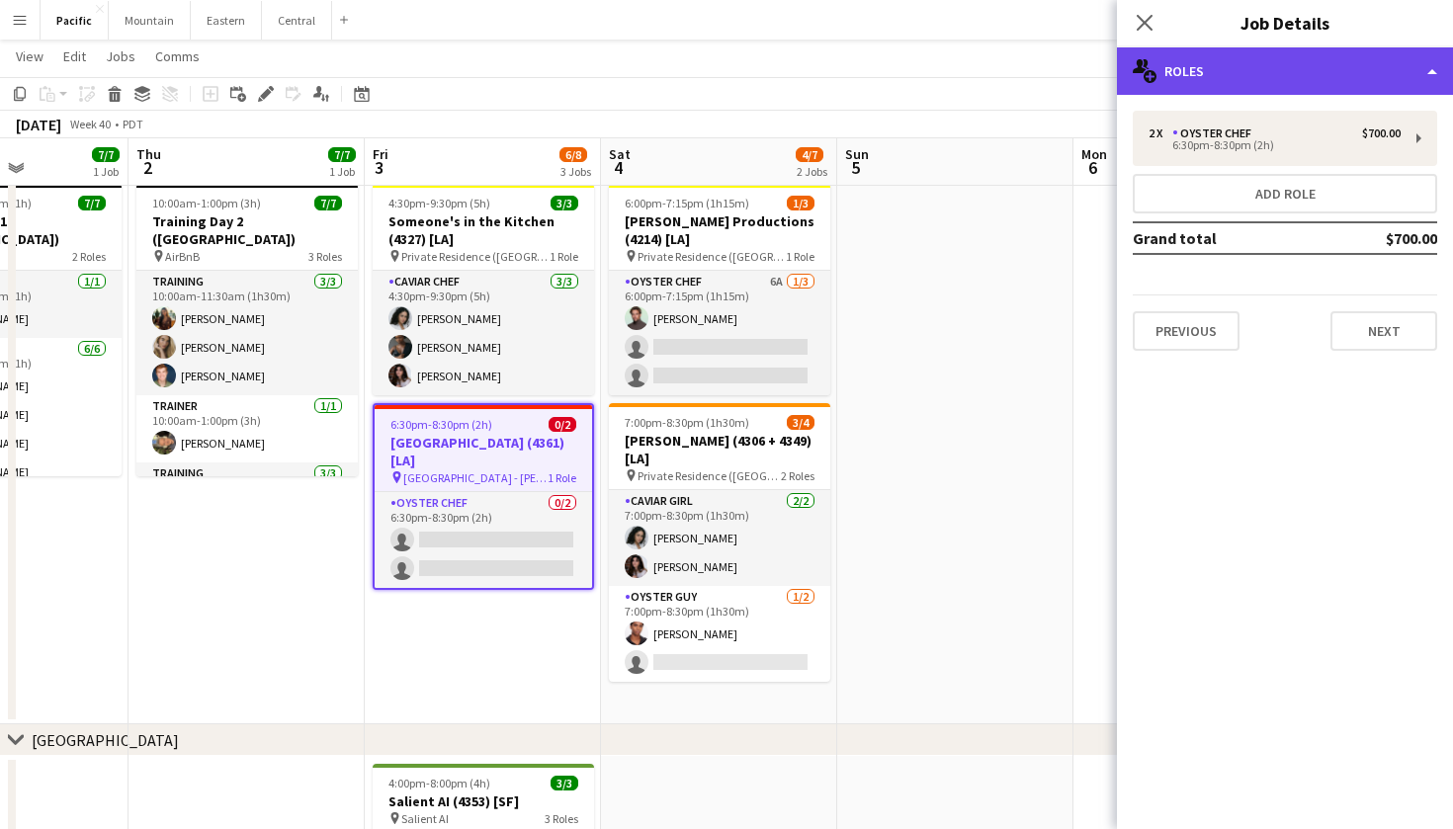
click at [1280, 86] on div "multiple-users-add Roles" at bounding box center [1285, 70] width 336 height 47
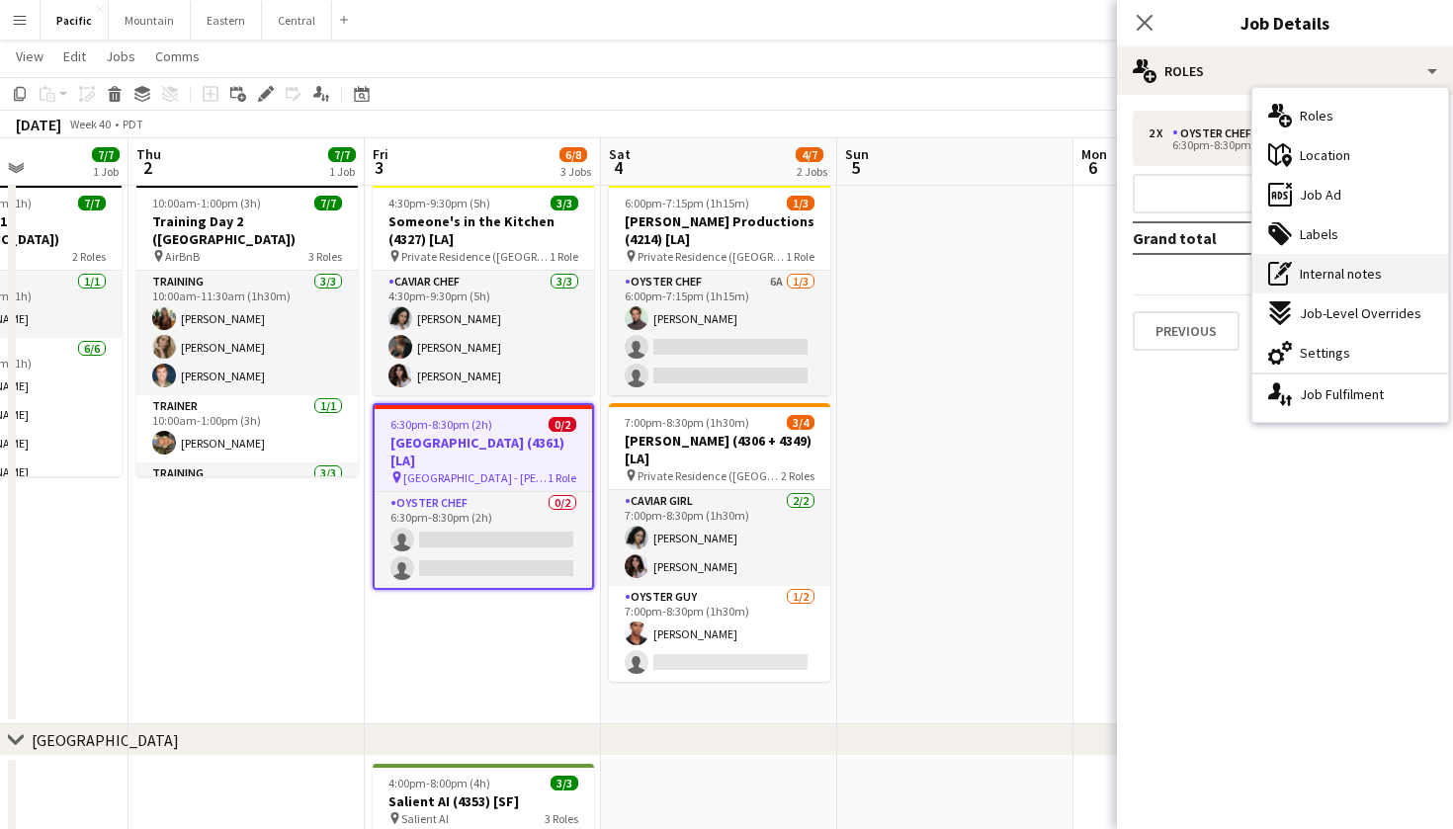
click at [1327, 263] on div "pen-write Internal notes" at bounding box center [1350, 274] width 196 height 40
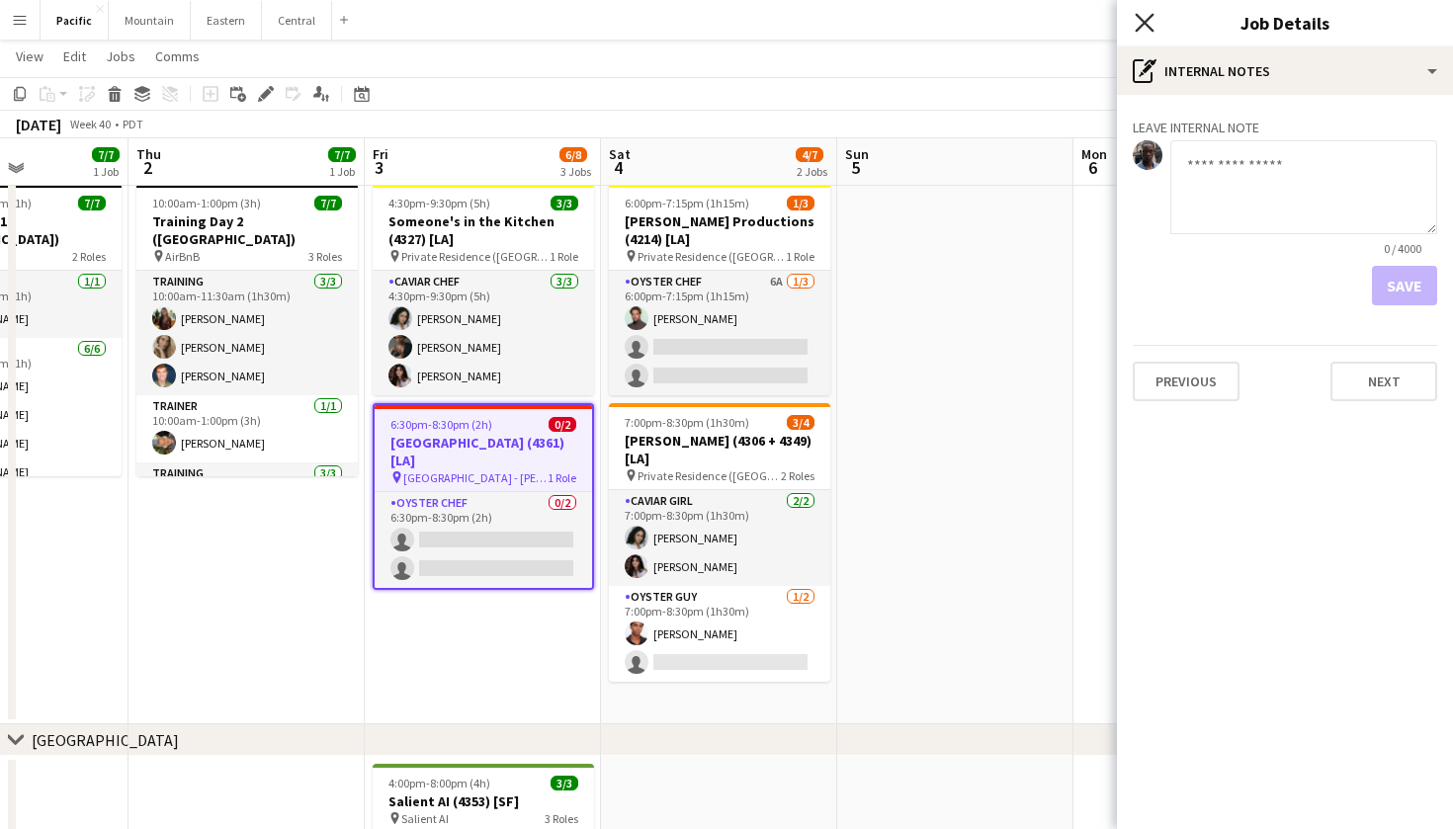
click at [1142, 25] on icon at bounding box center [1143, 22] width 19 height 19
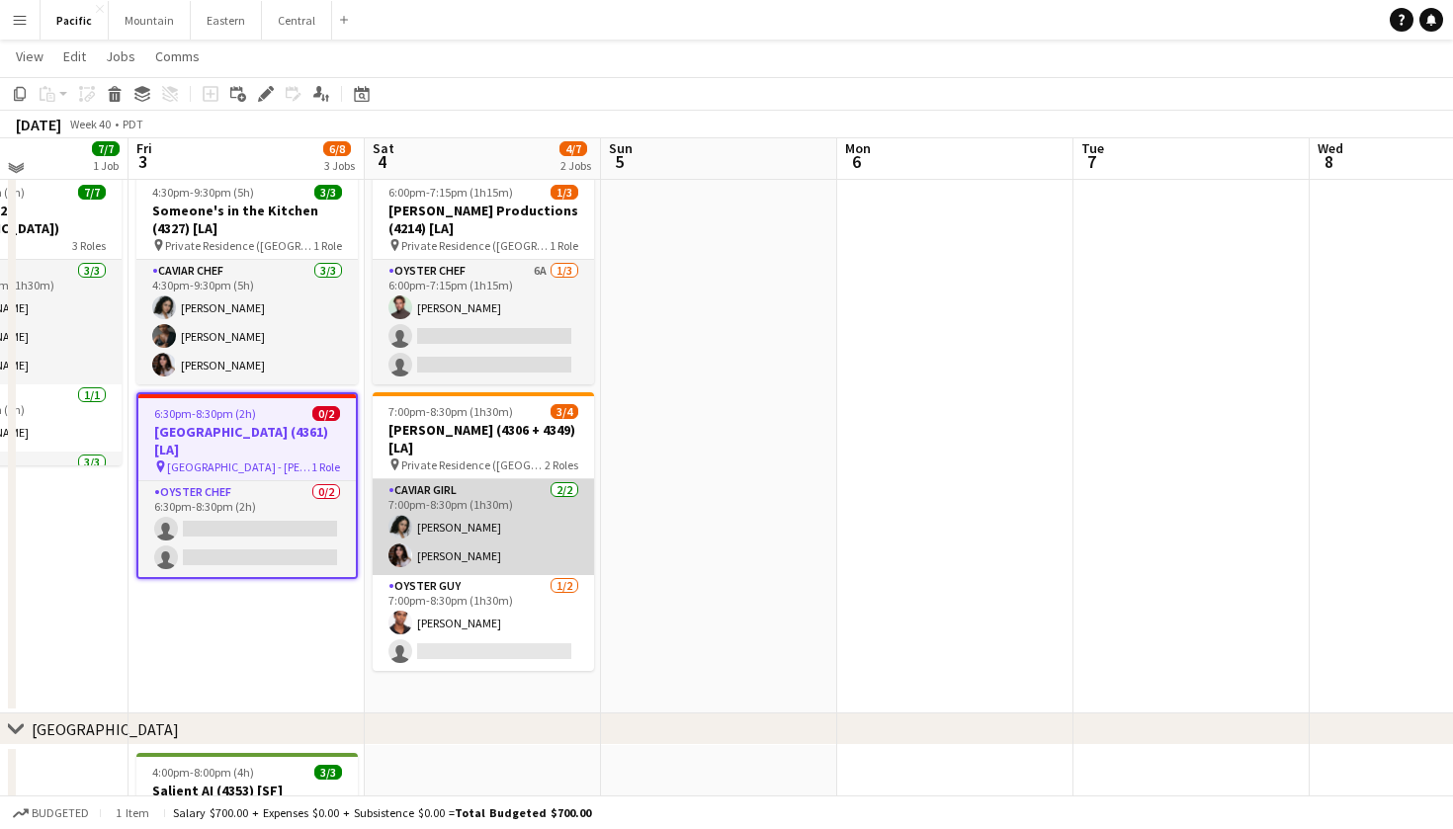
scroll to position [232, 0]
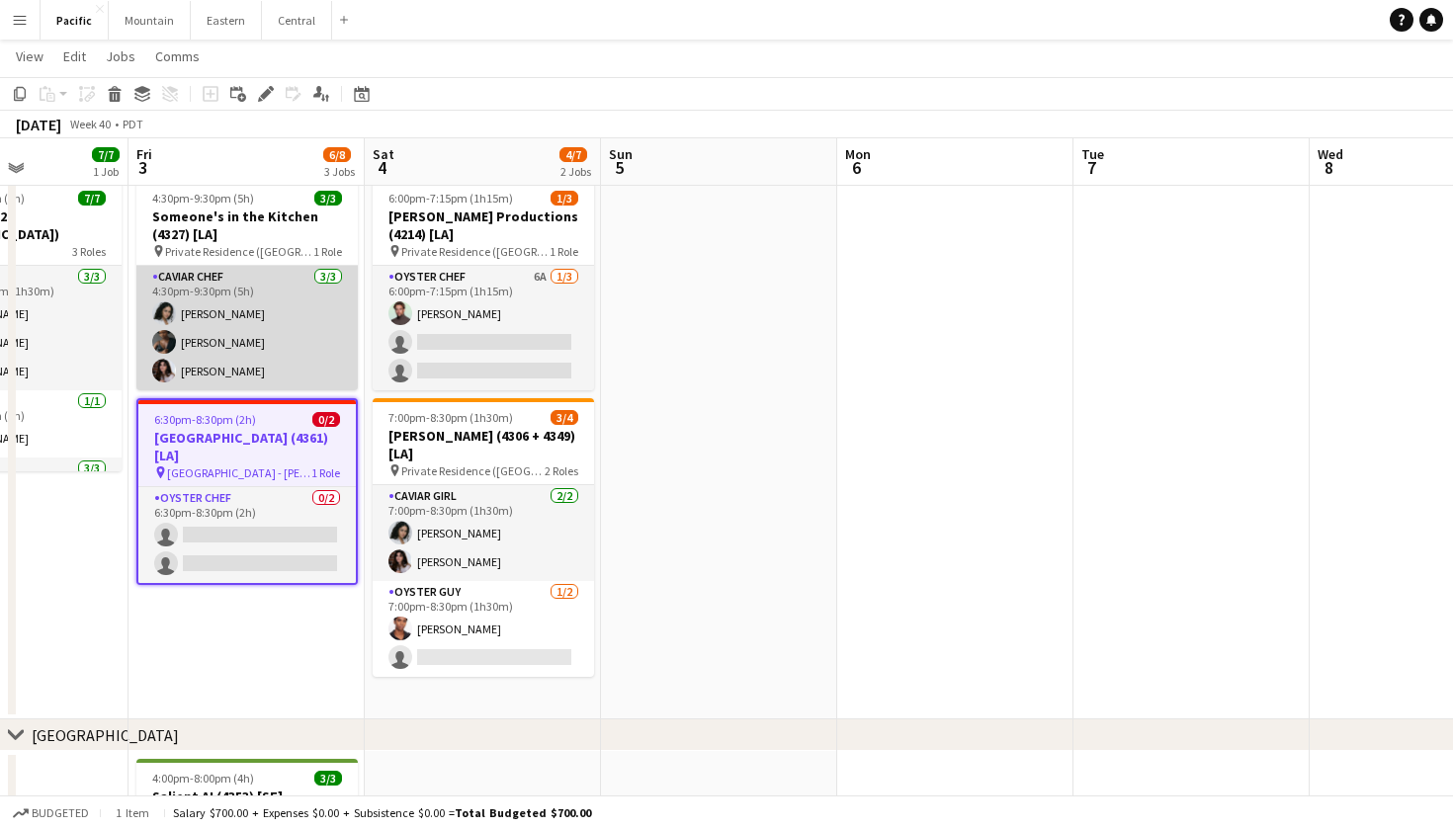
click at [288, 335] on app-card-role "Caviar Chef 3/3 4:30pm-9:30pm (5h) Natalie Reynafarje Amber Shields Claire Rice" at bounding box center [246, 328] width 221 height 125
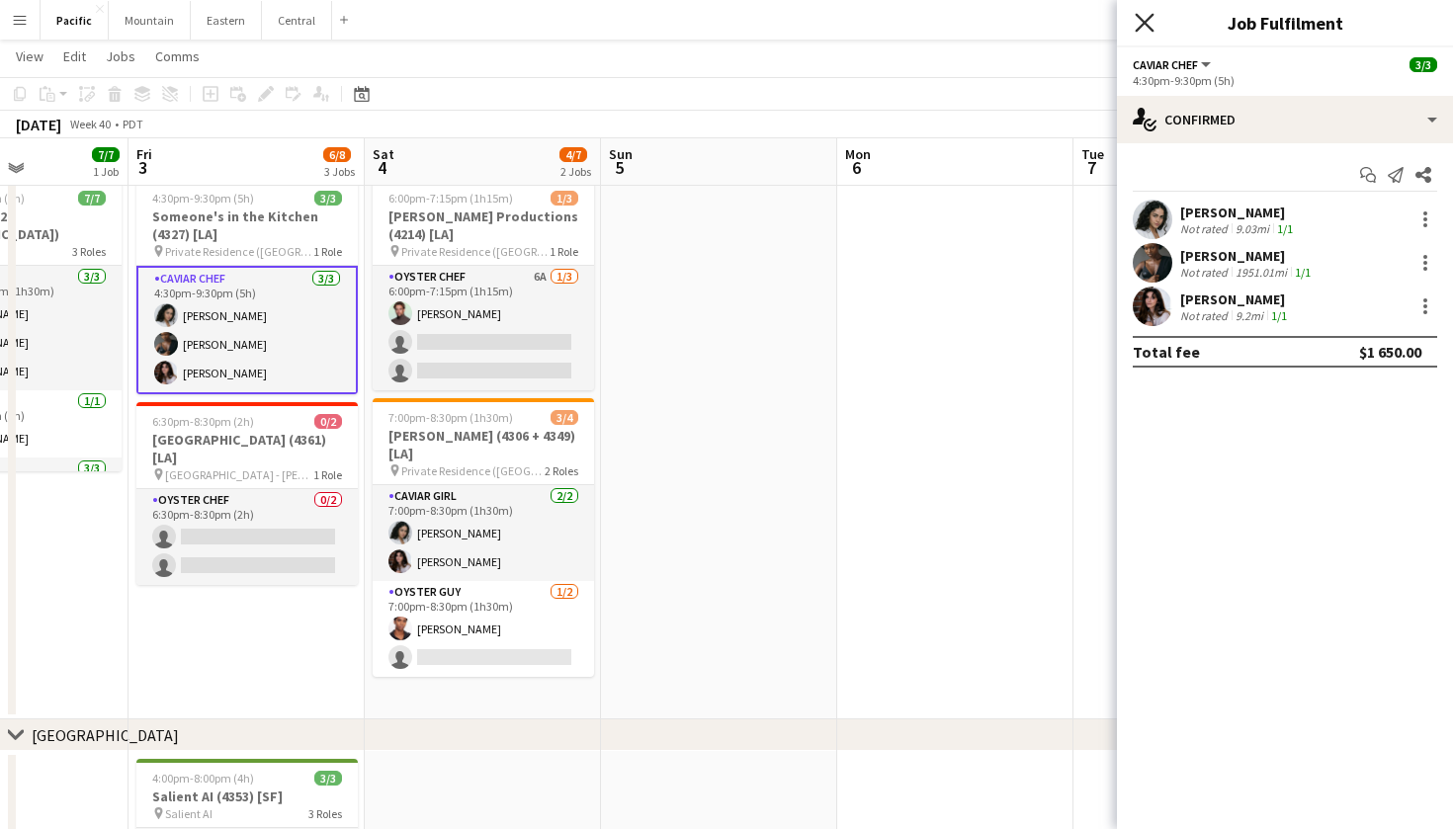
click at [1146, 20] on icon at bounding box center [1143, 22] width 19 height 19
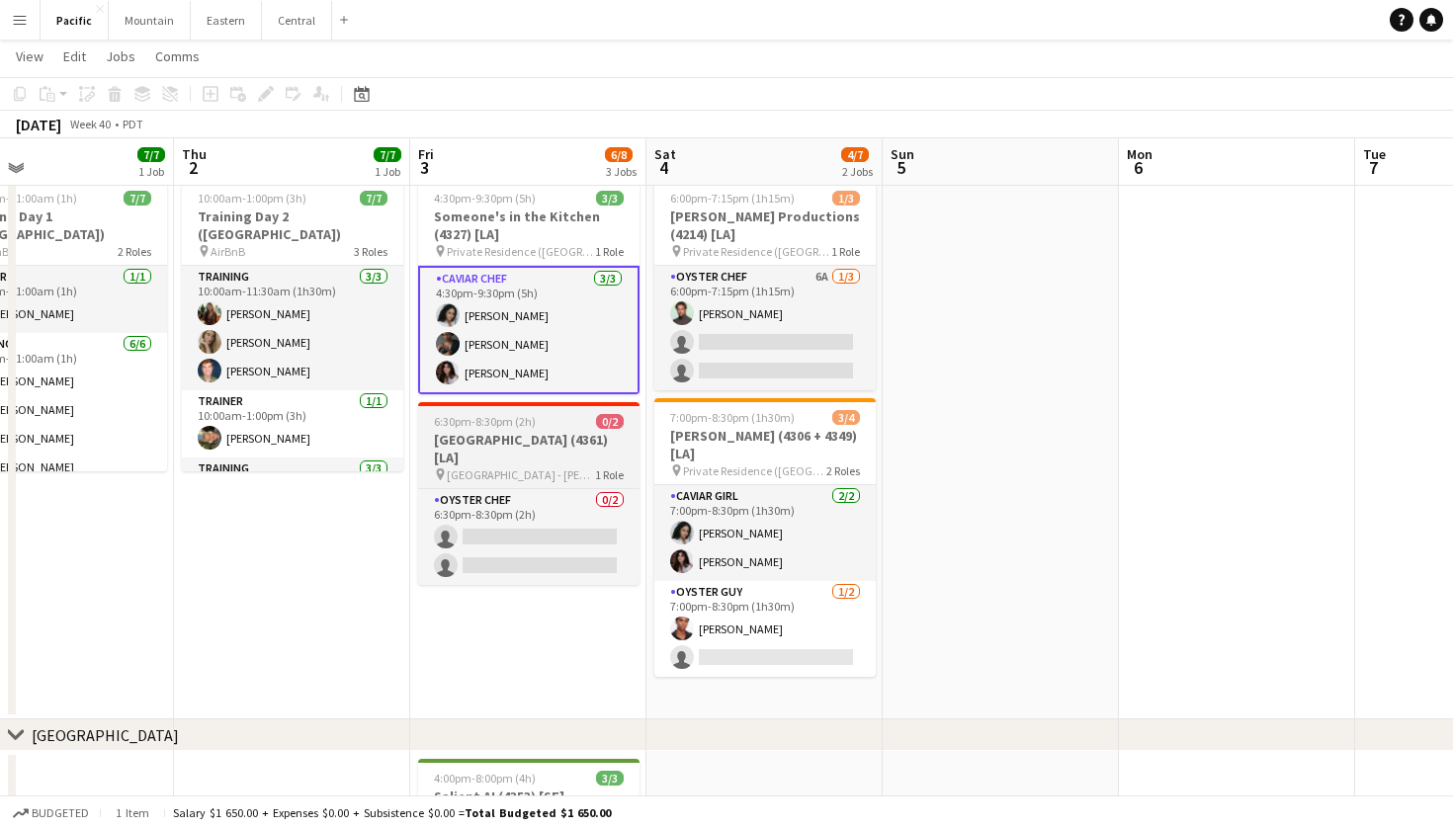
scroll to position [0, 533]
click at [558, 447] on h3 "Terranea Resort (4361) [LA]" at bounding box center [530, 449] width 221 height 36
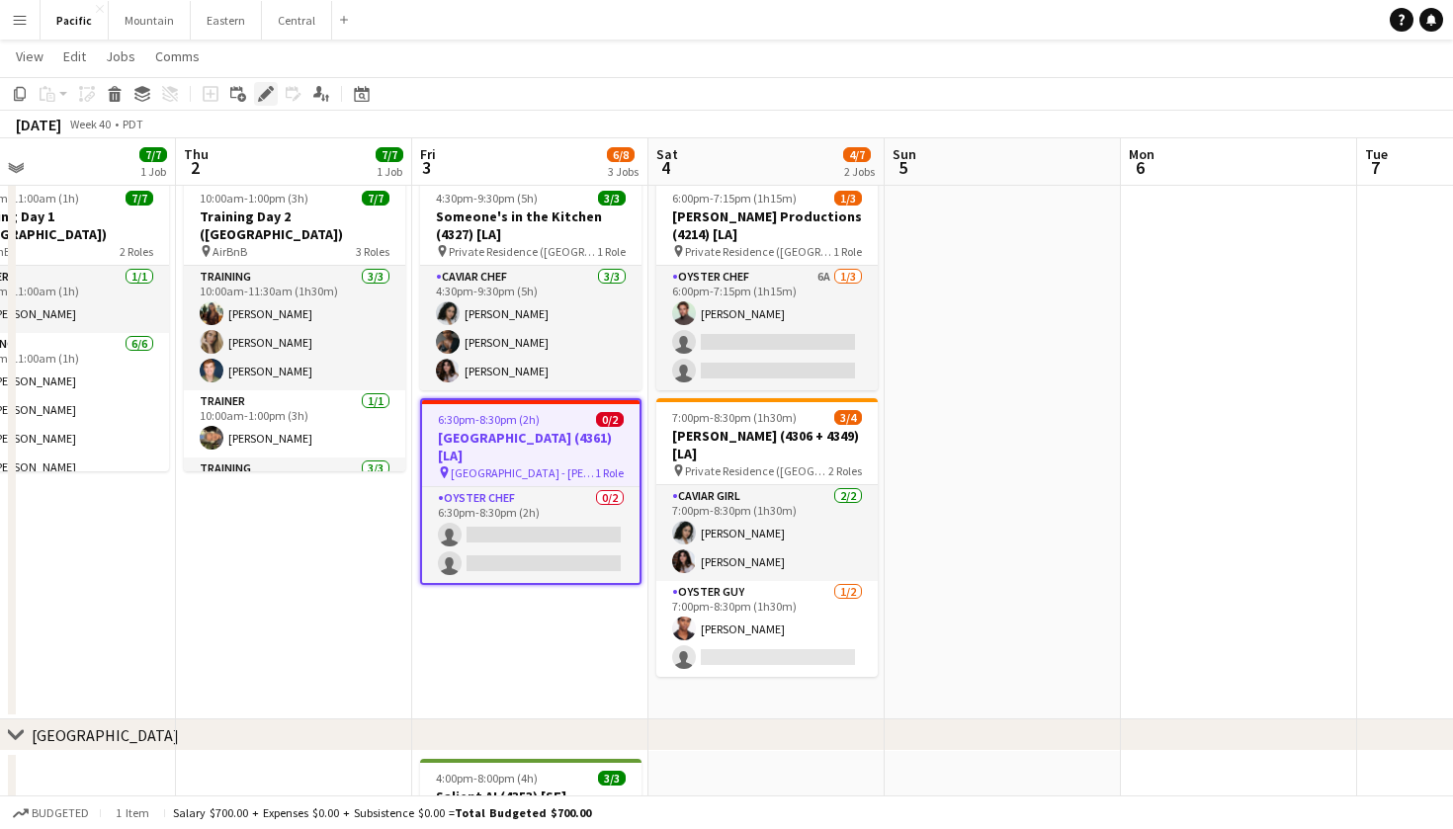
click at [270, 97] on icon "Edit" at bounding box center [266, 94] width 16 height 16
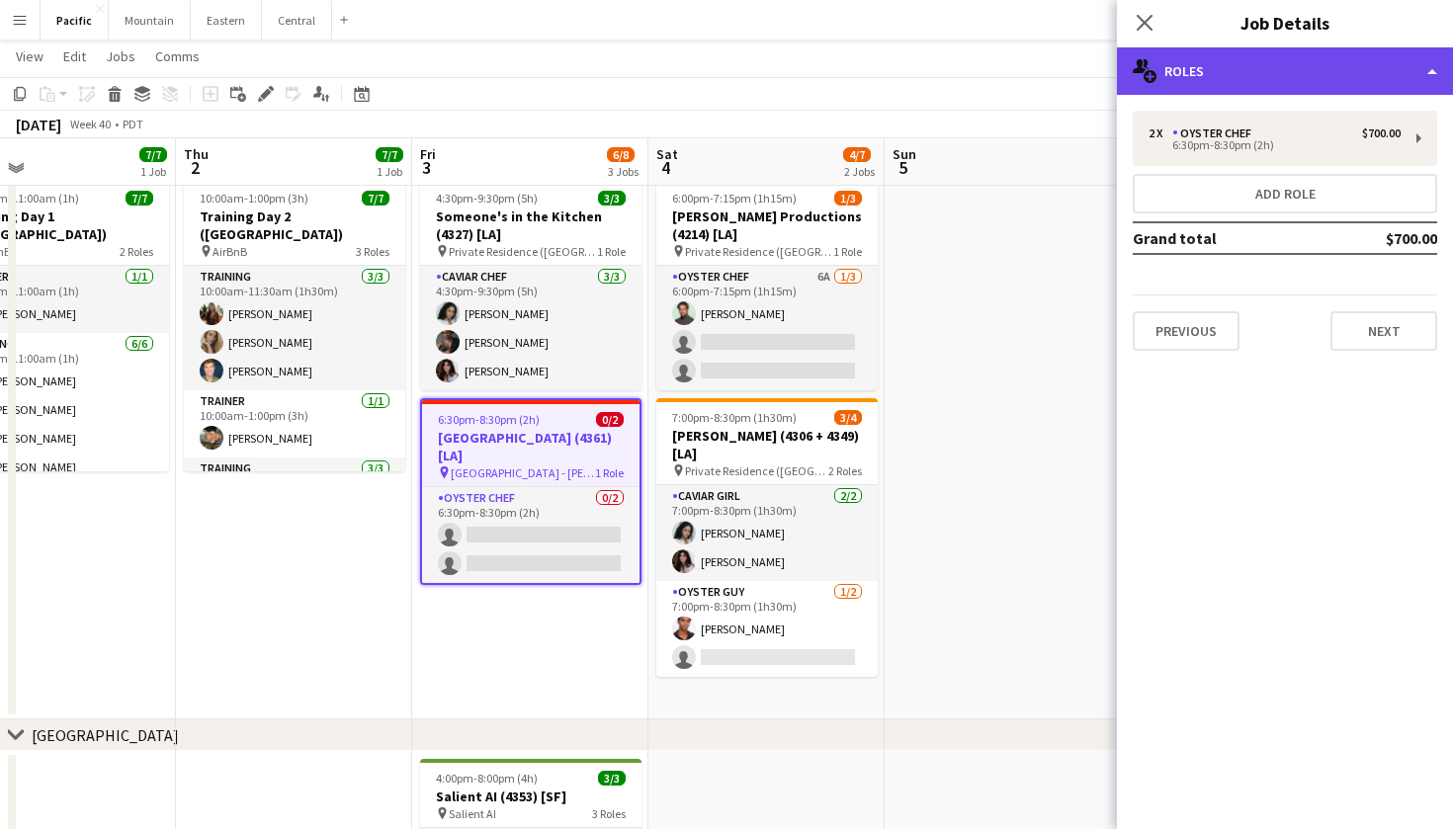
click at [1317, 78] on div "multiple-users-add Roles" at bounding box center [1285, 70] width 336 height 47
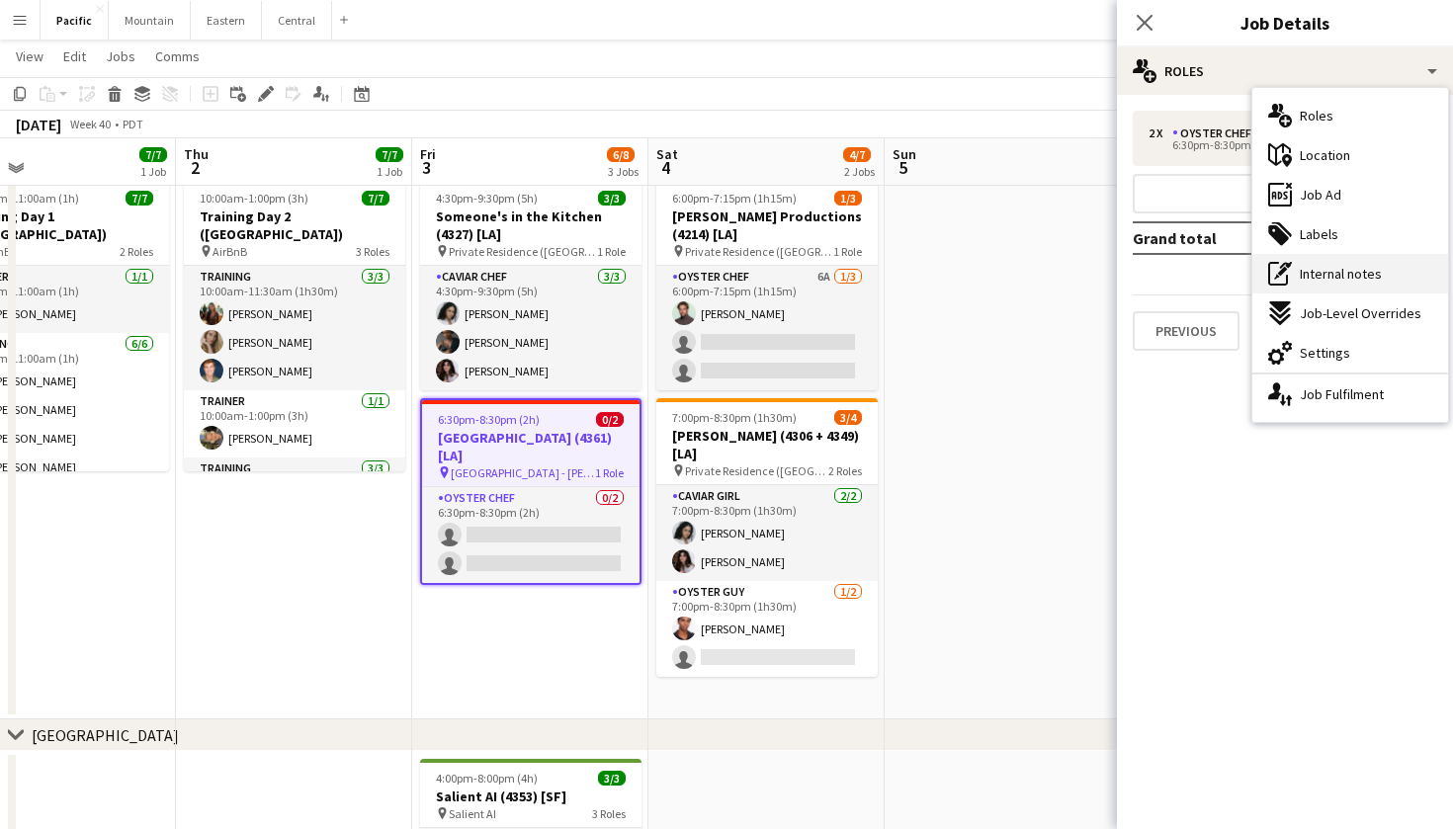
click at [1333, 273] on span "Internal notes" at bounding box center [1340, 274] width 82 height 18
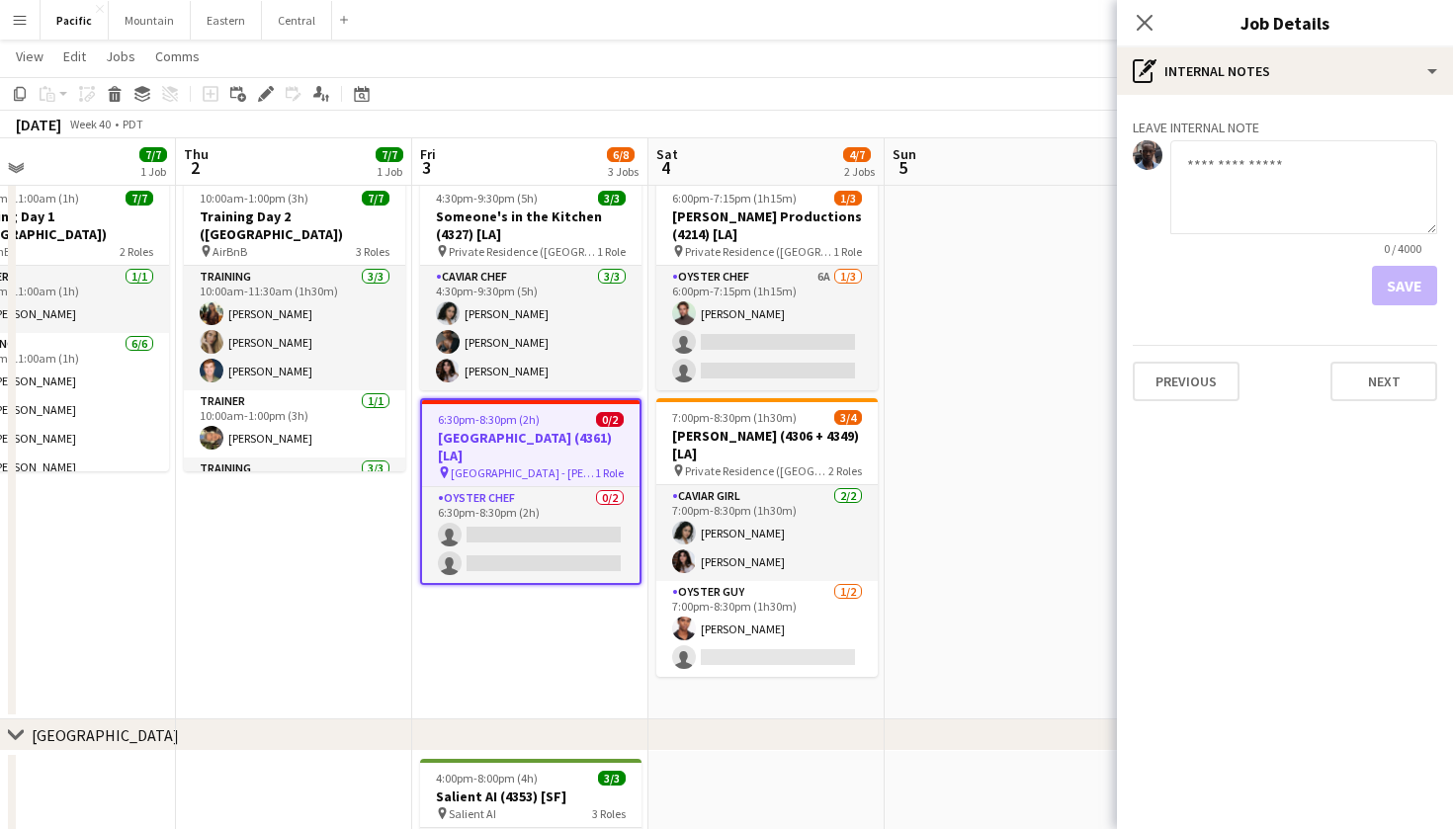
click at [1336, 102] on div "Leave internal note 0 / 4000 Save Previous Next" at bounding box center [1285, 256] width 336 height 322
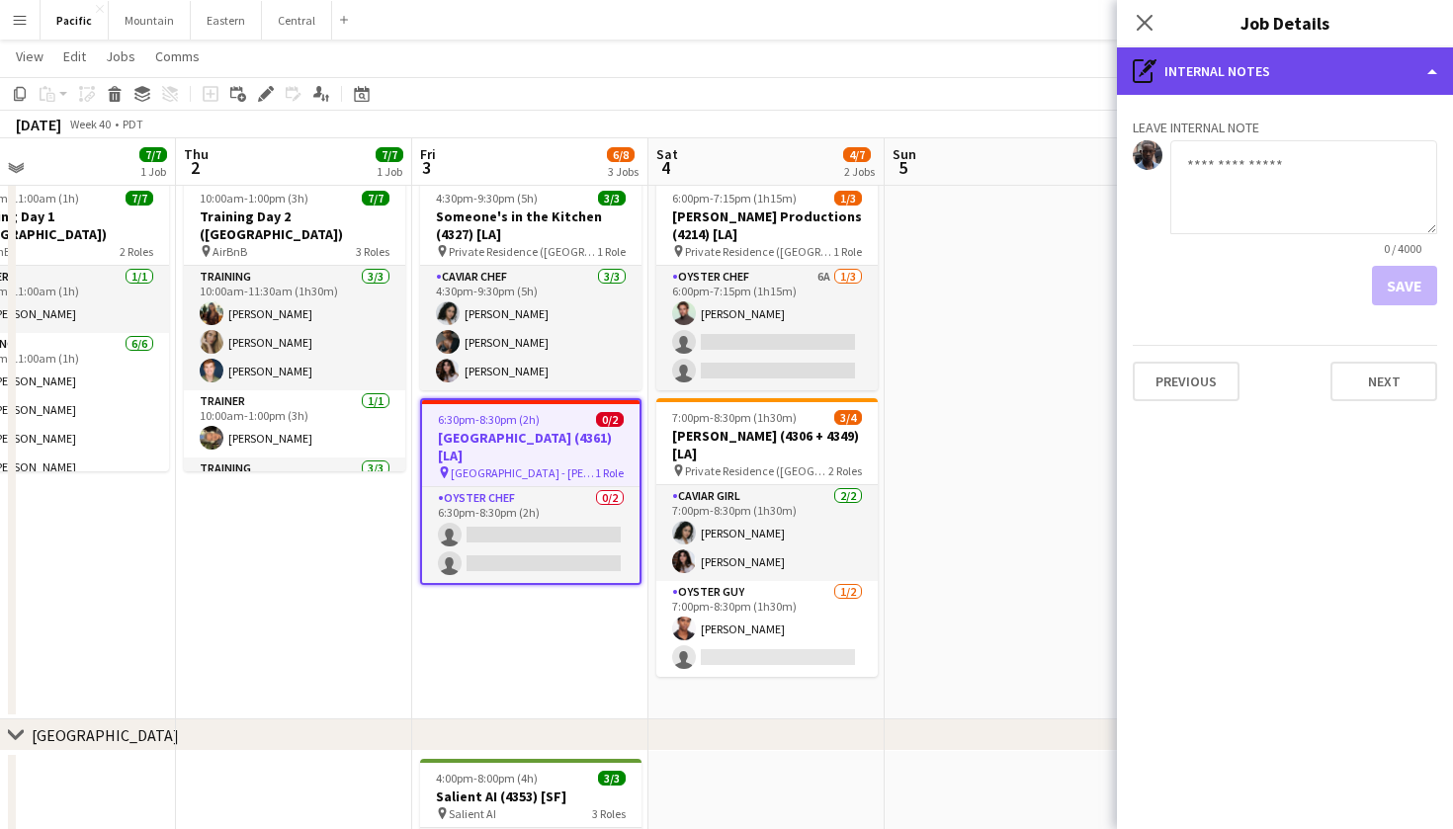
click at [1355, 73] on div "pen-write Internal notes" at bounding box center [1285, 70] width 336 height 47
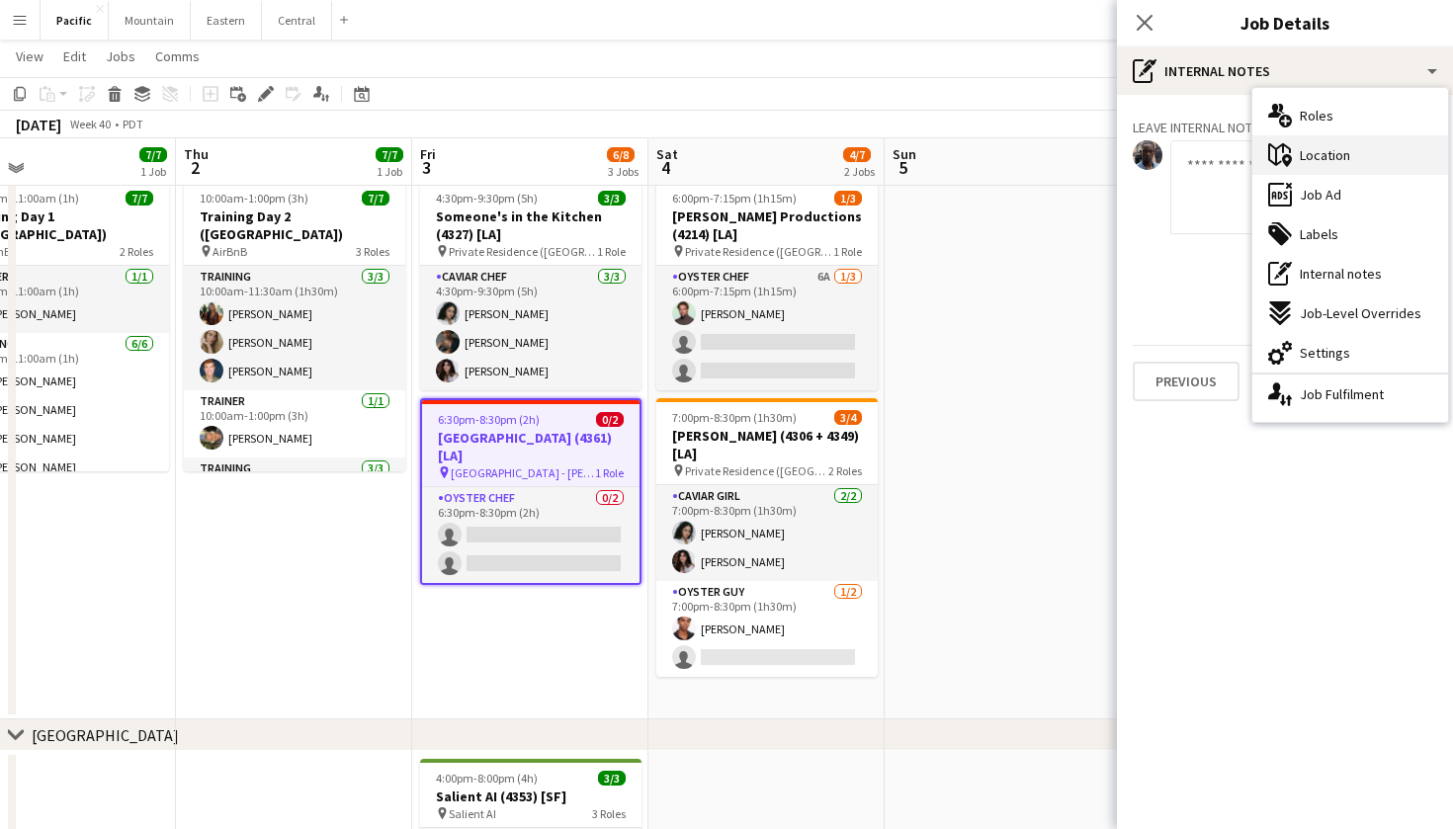
click at [1342, 152] on span "Location" at bounding box center [1324, 155] width 50 height 18
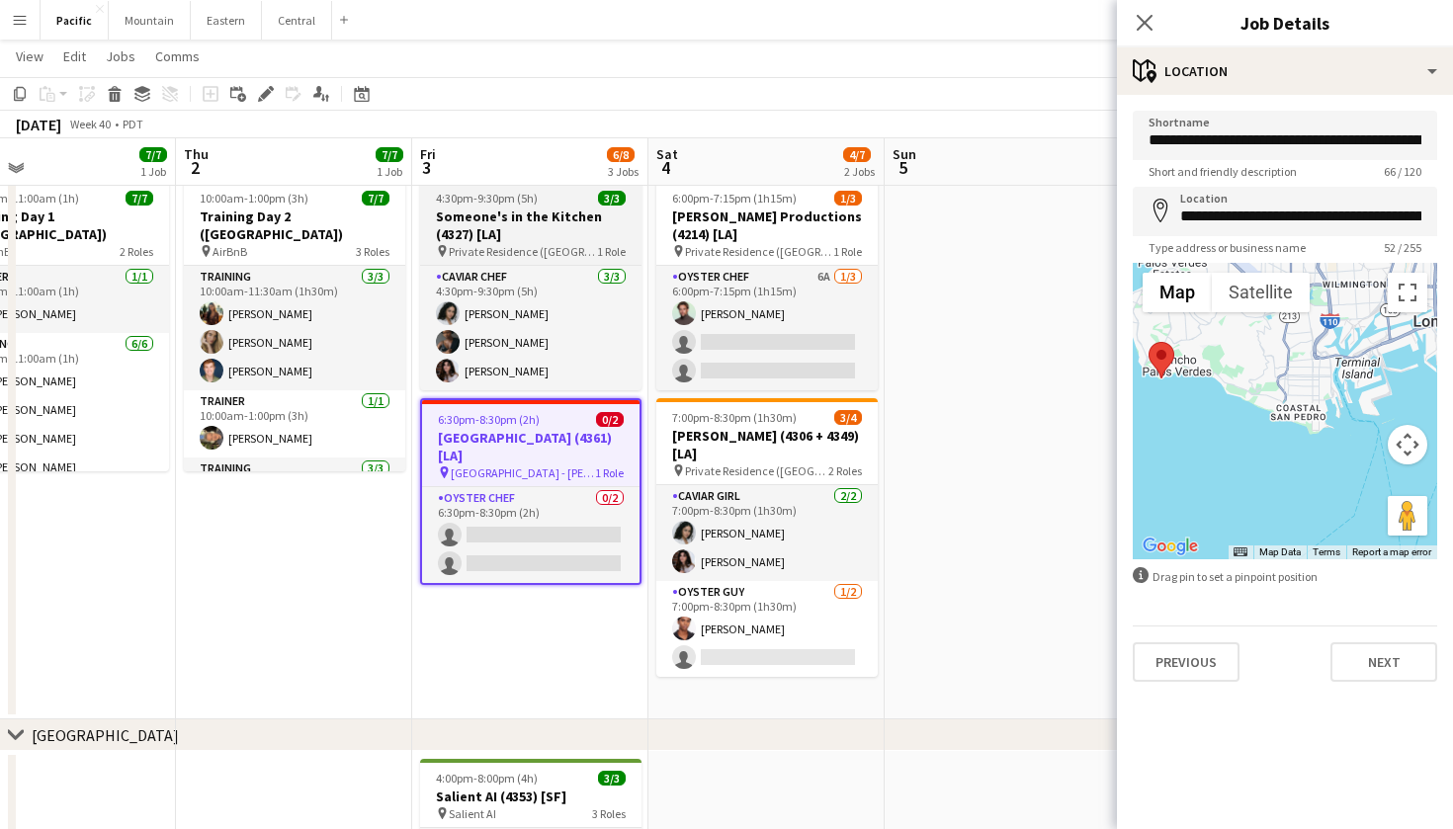
click at [480, 230] on h3 "Someone's in the Kitchen (4327) [LA]" at bounding box center [530, 226] width 221 height 36
type input "**********"
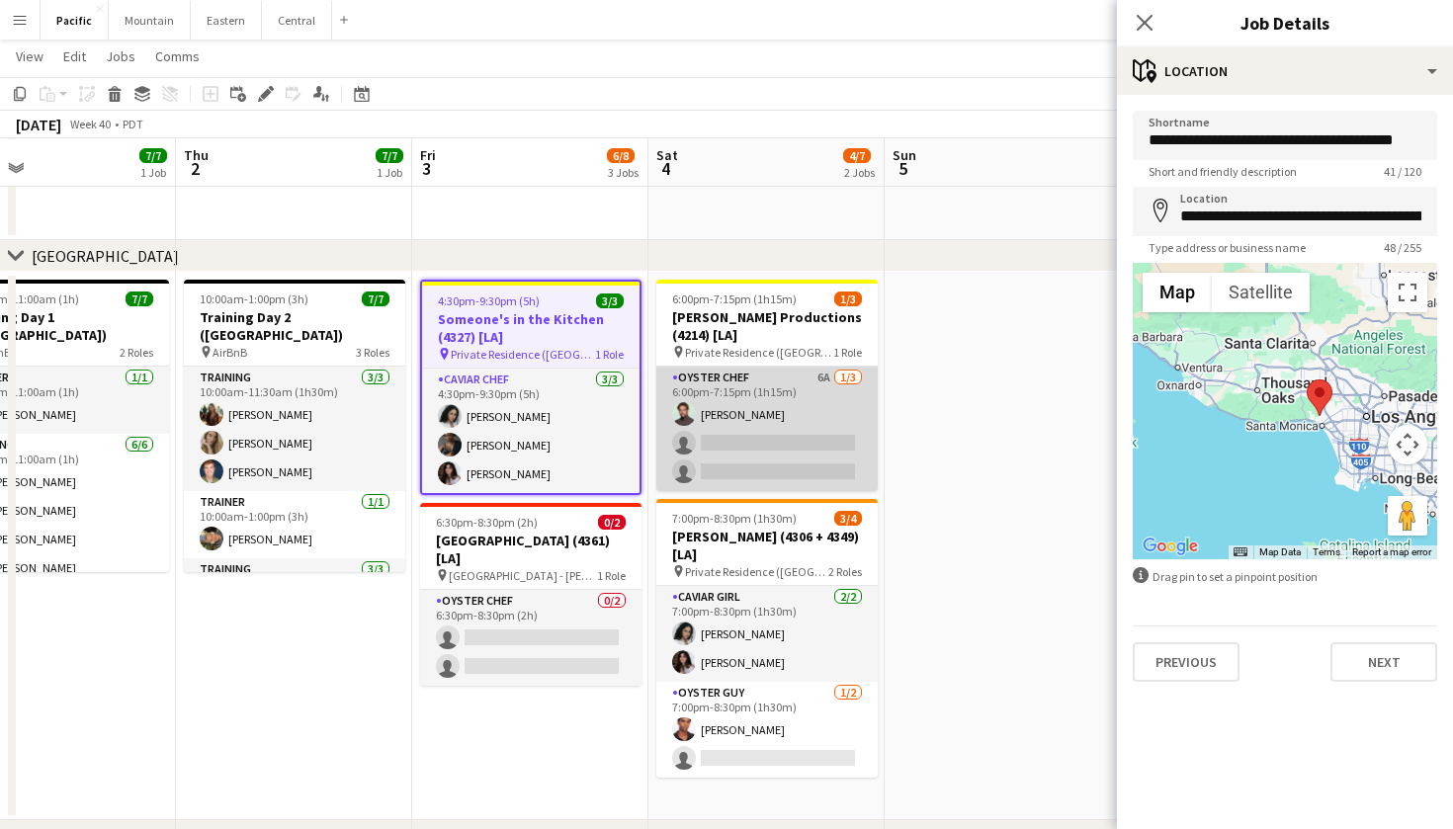
scroll to position [132, 0]
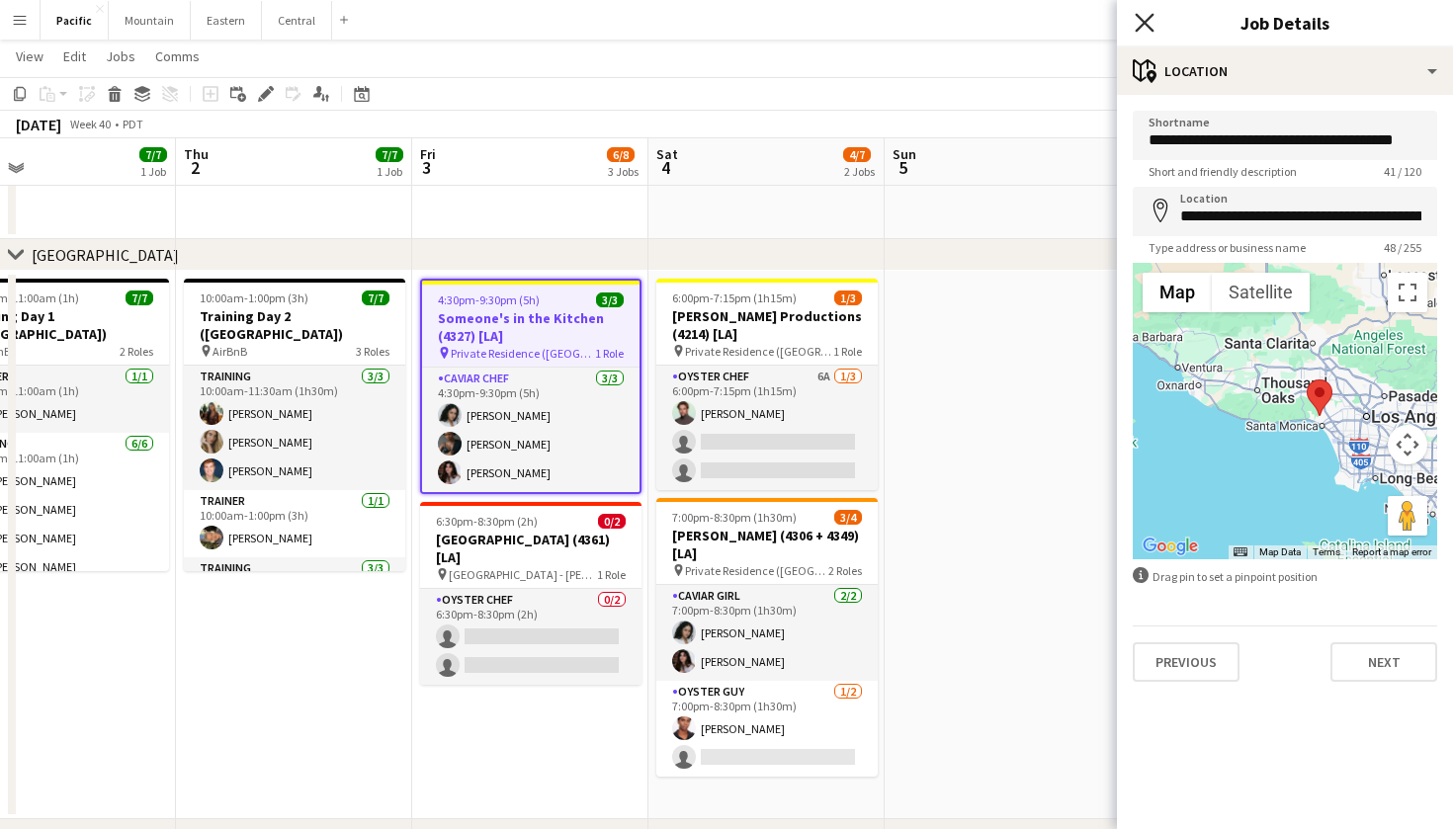
click at [1147, 20] on icon at bounding box center [1143, 22] width 19 height 19
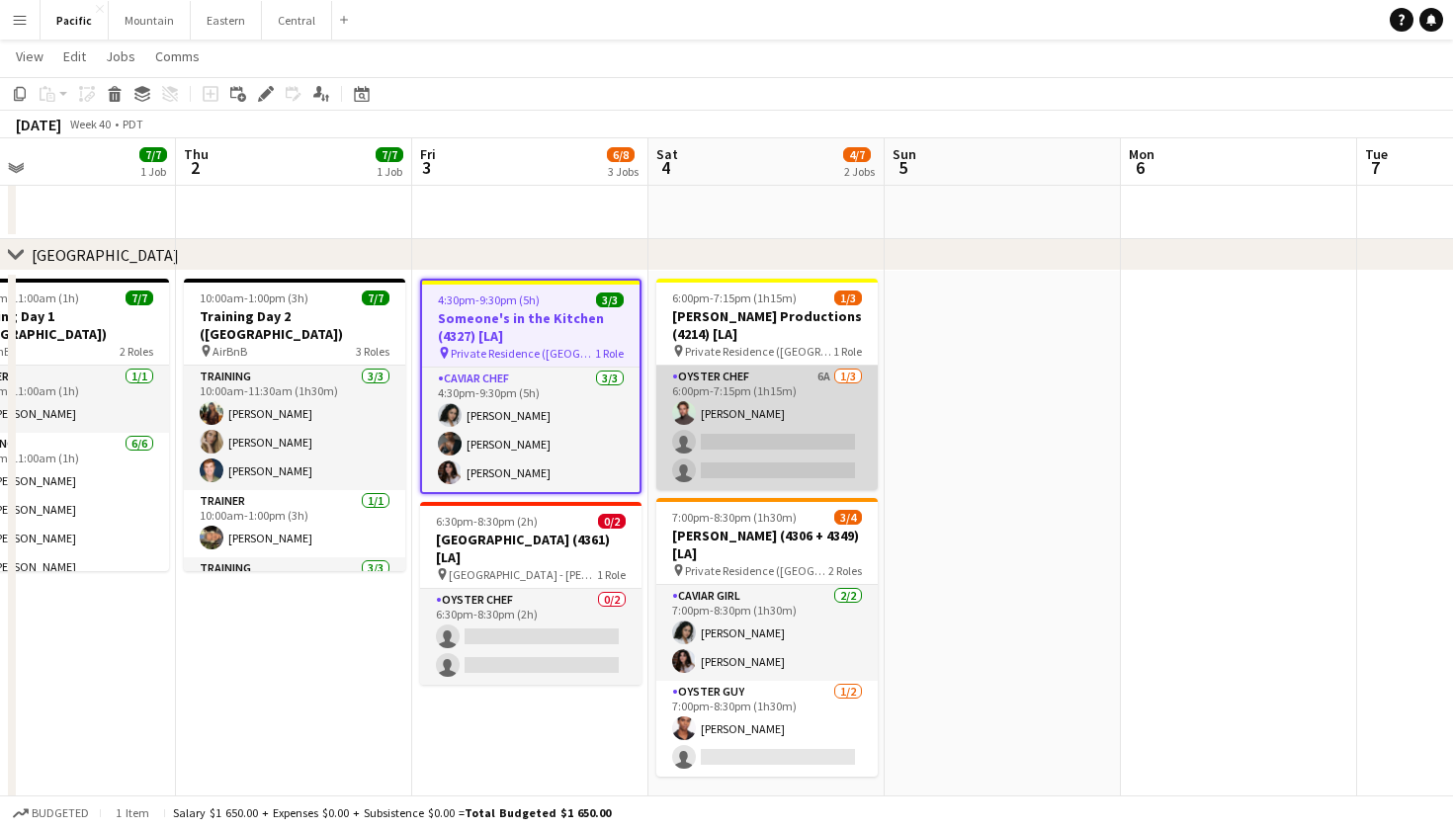
click at [841, 415] on app-card-role "Oyster Chef 6A 1/3 6:00pm-7:15pm (1h15m) Alex Segura Lozano single-neutral-acti…" at bounding box center [766, 428] width 221 height 125
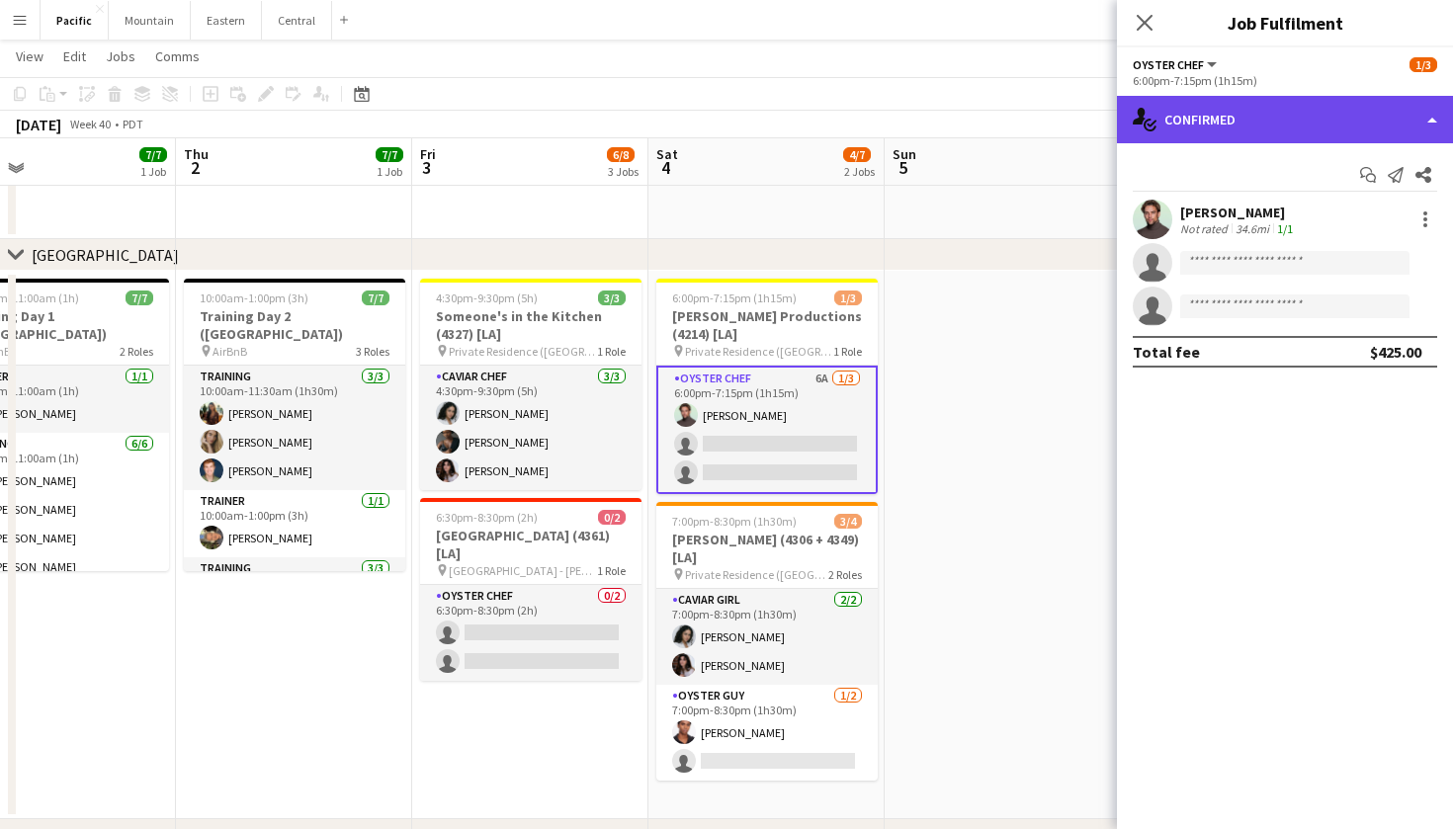
click at [1282, 100] on div "single-neutral-actions-check-2 Confirmed" at bounding box center [1285, 119] width 336 height 47
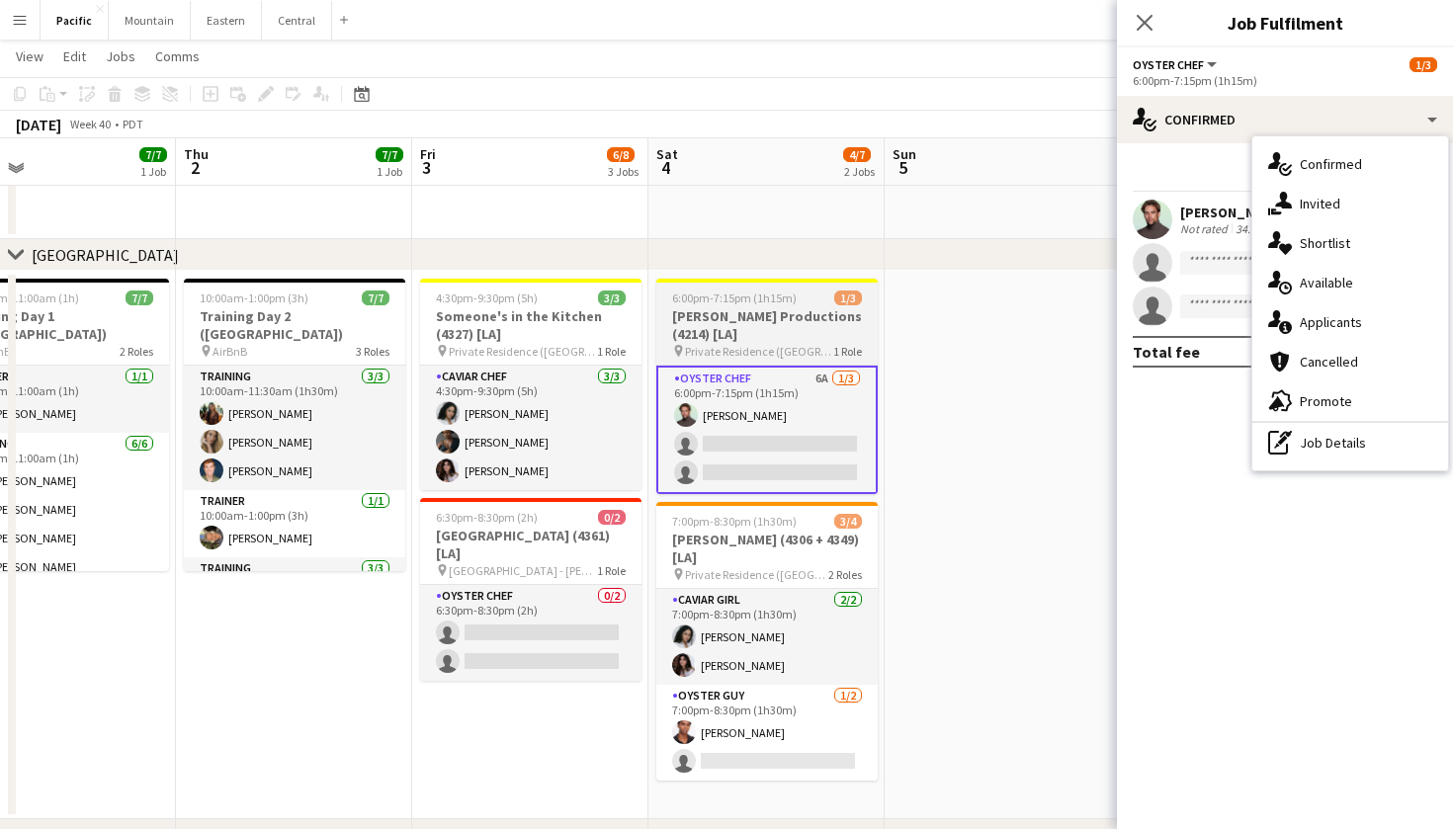
click at [813, 331] on h3 "Bourgeois Productions (4214) [LA]" at bounding box center [766, 325] width 221 height 36
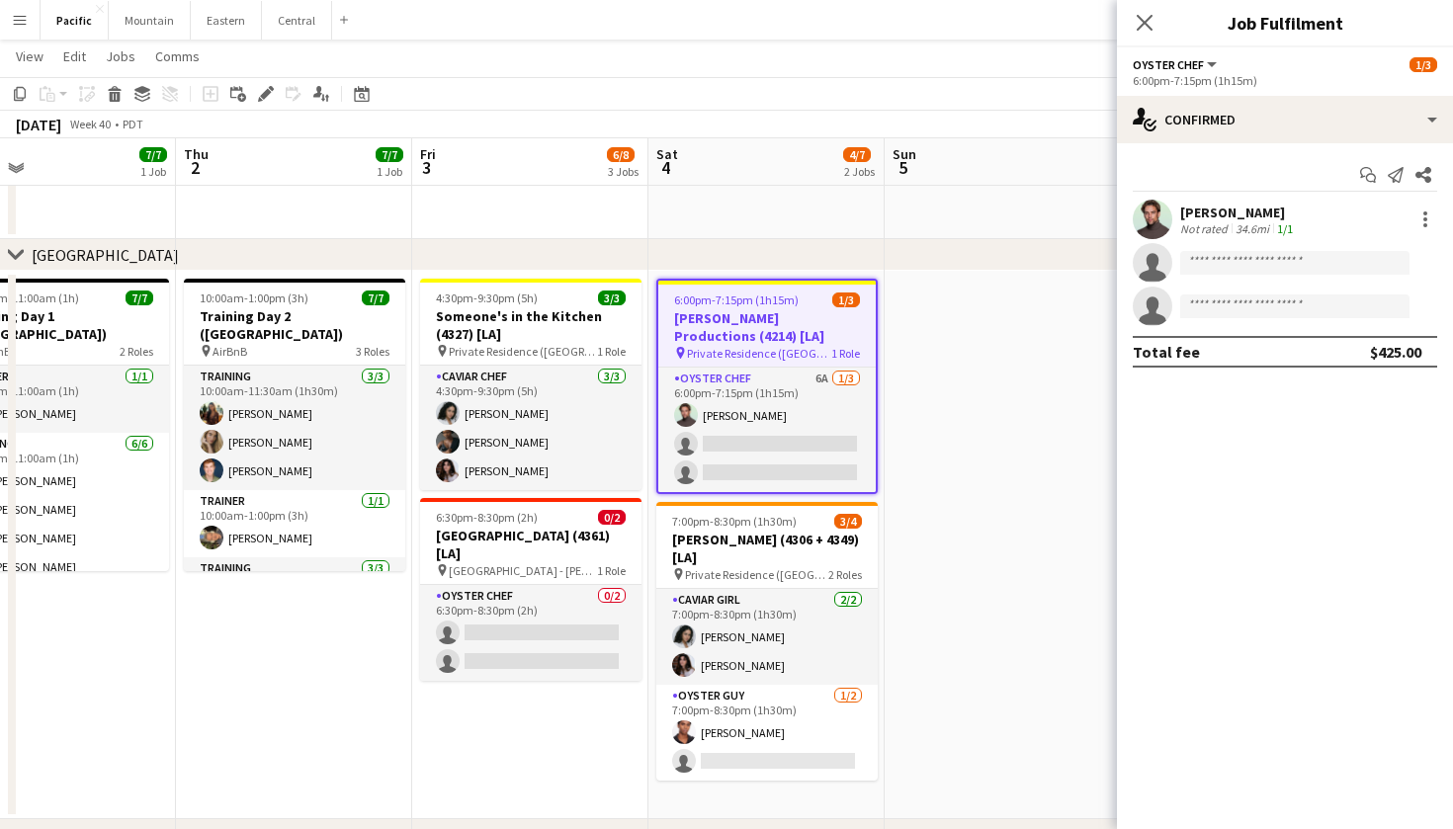
click at [722, 319] on h3 "Bourgeois Productions (4214) [LA]" at bounding box center [766, 327] width 217 height 36
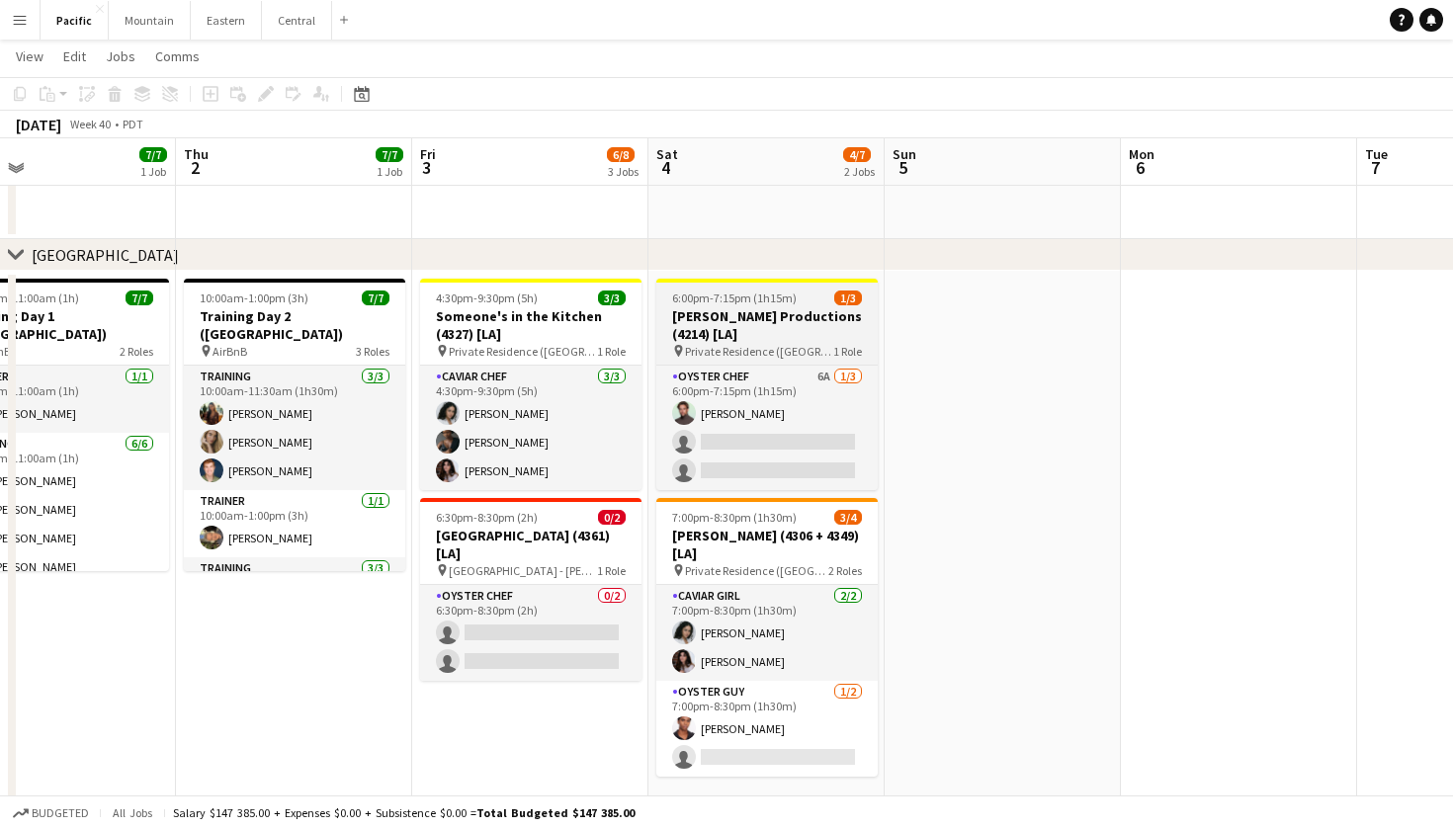
click at [722, 319] on h3 "Bourgeois Productions (4214) [LA]" at bounding box center [766, 325] width 221 height 36
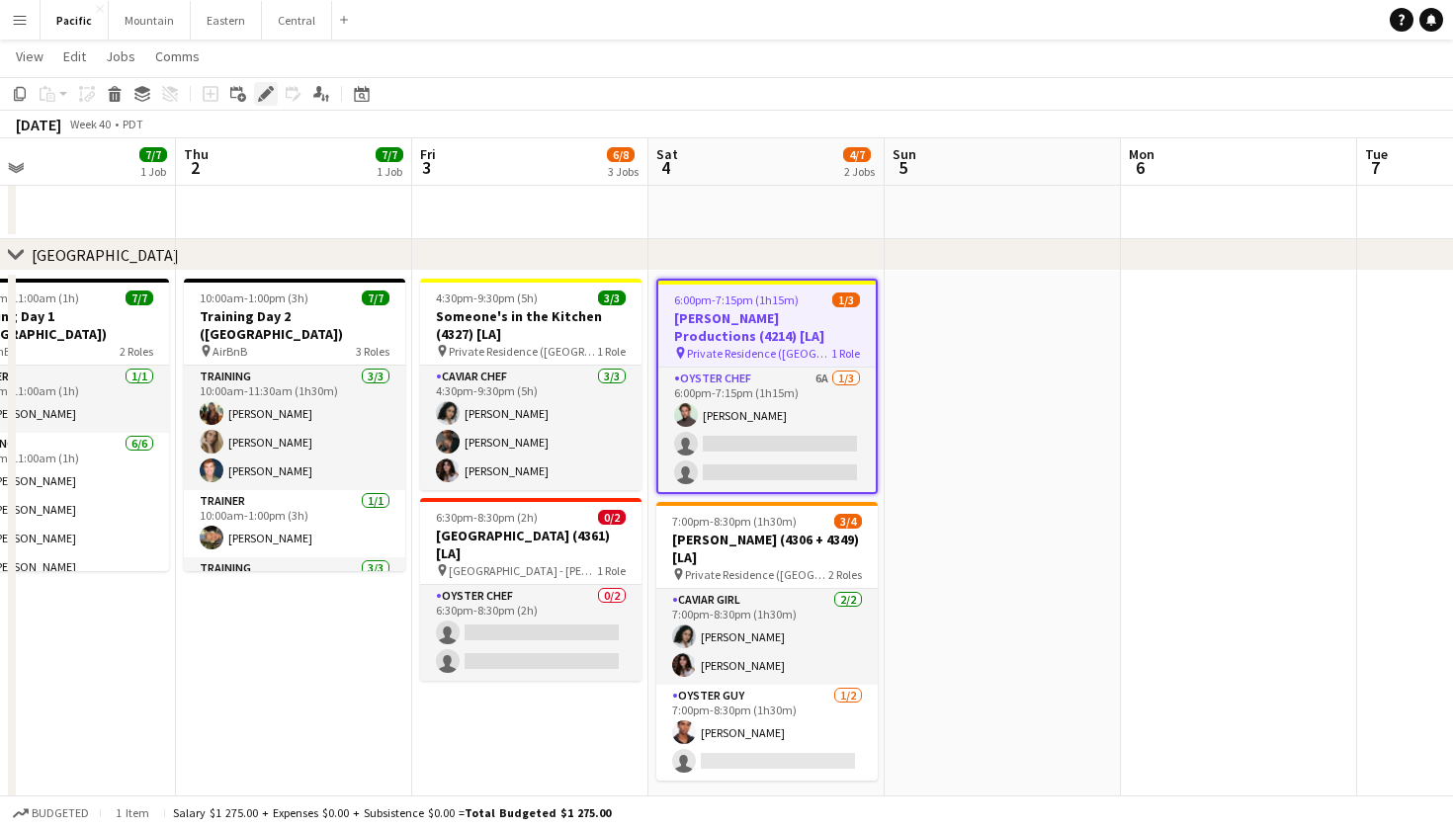
click at [264, 84] on div "Edit" at bounding box center [266, 94] width 24 height 24
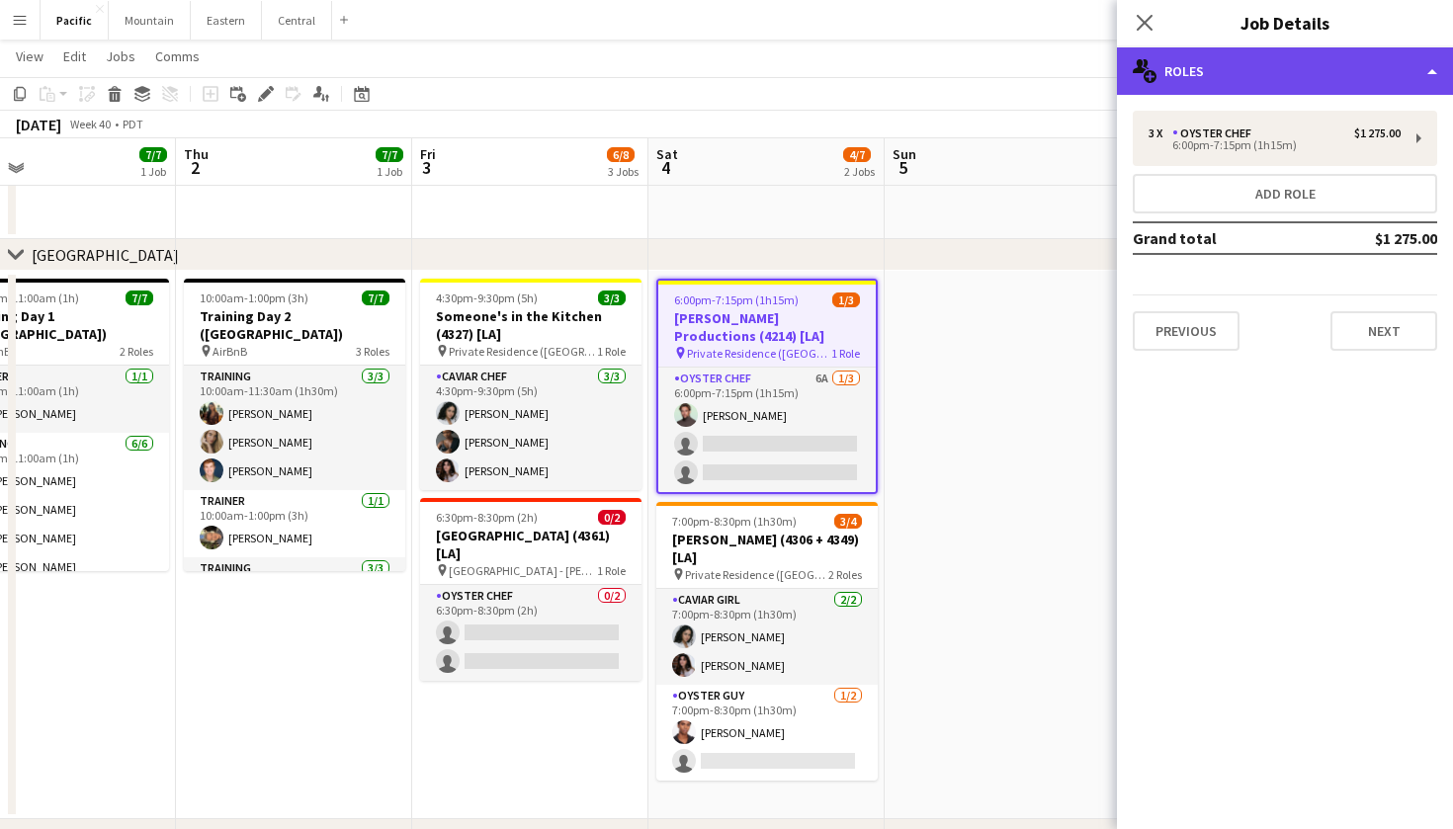
click at [1442, 55] on div "multiple-users-add Roles" at bounding box center [1285, 70] width 336 height 47
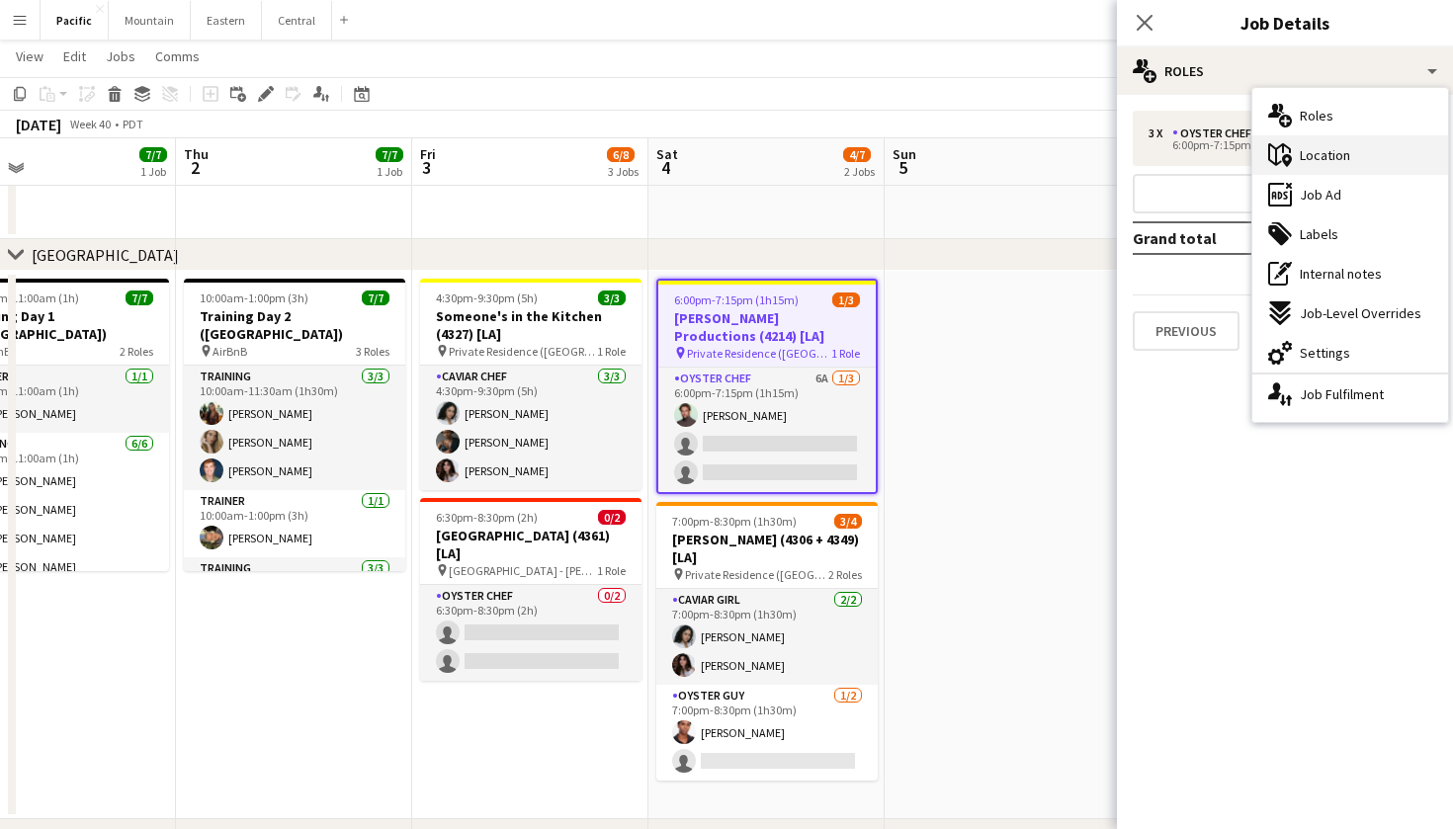
click at [1358, 155] on div "maps-pin-1 Location" at bounding box center [1350, 155] width 196 height 40
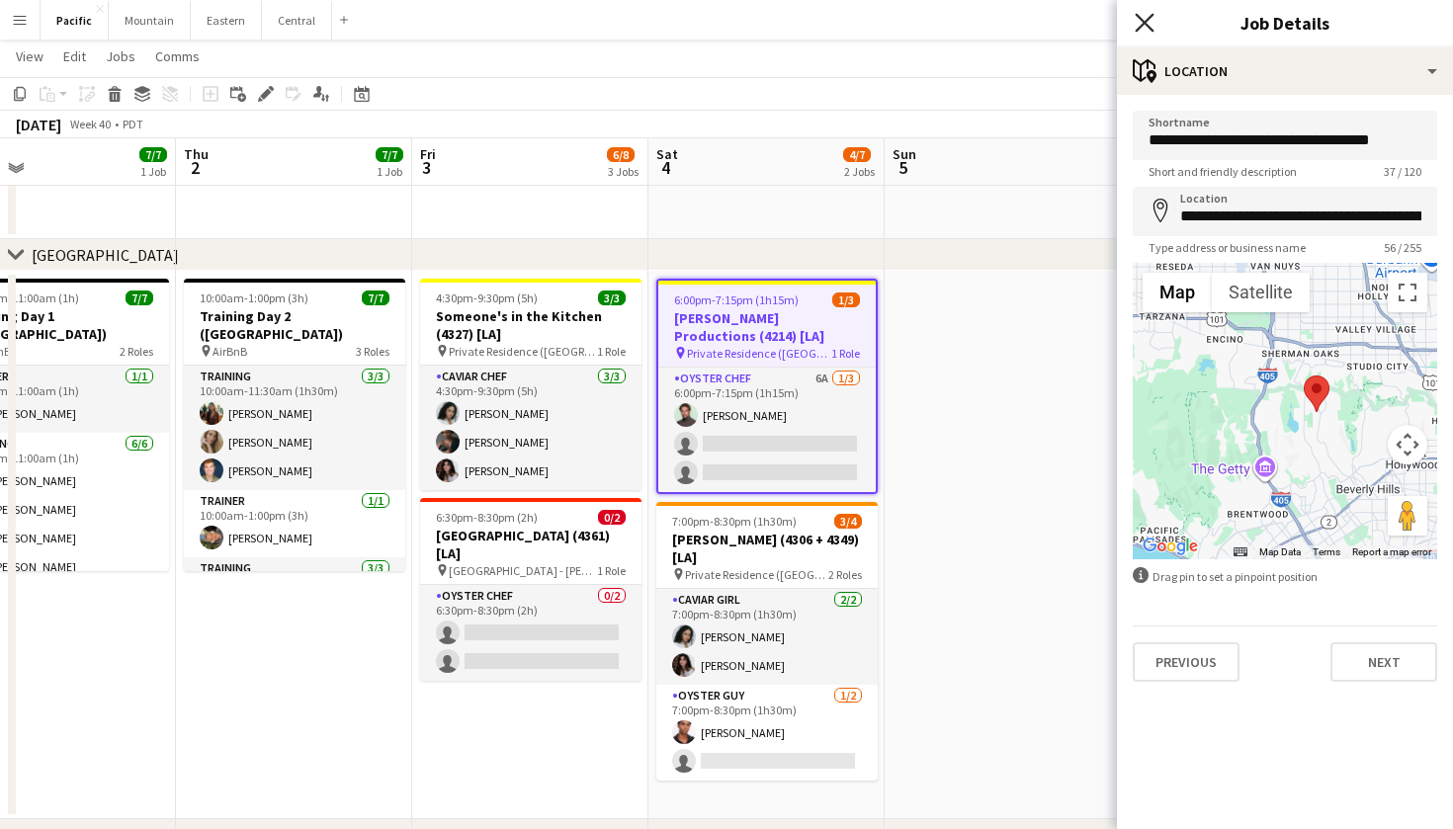
click at [1137, 22] on icon "Close pop-in" at bounding box center [1143, 22] width 19 height 19
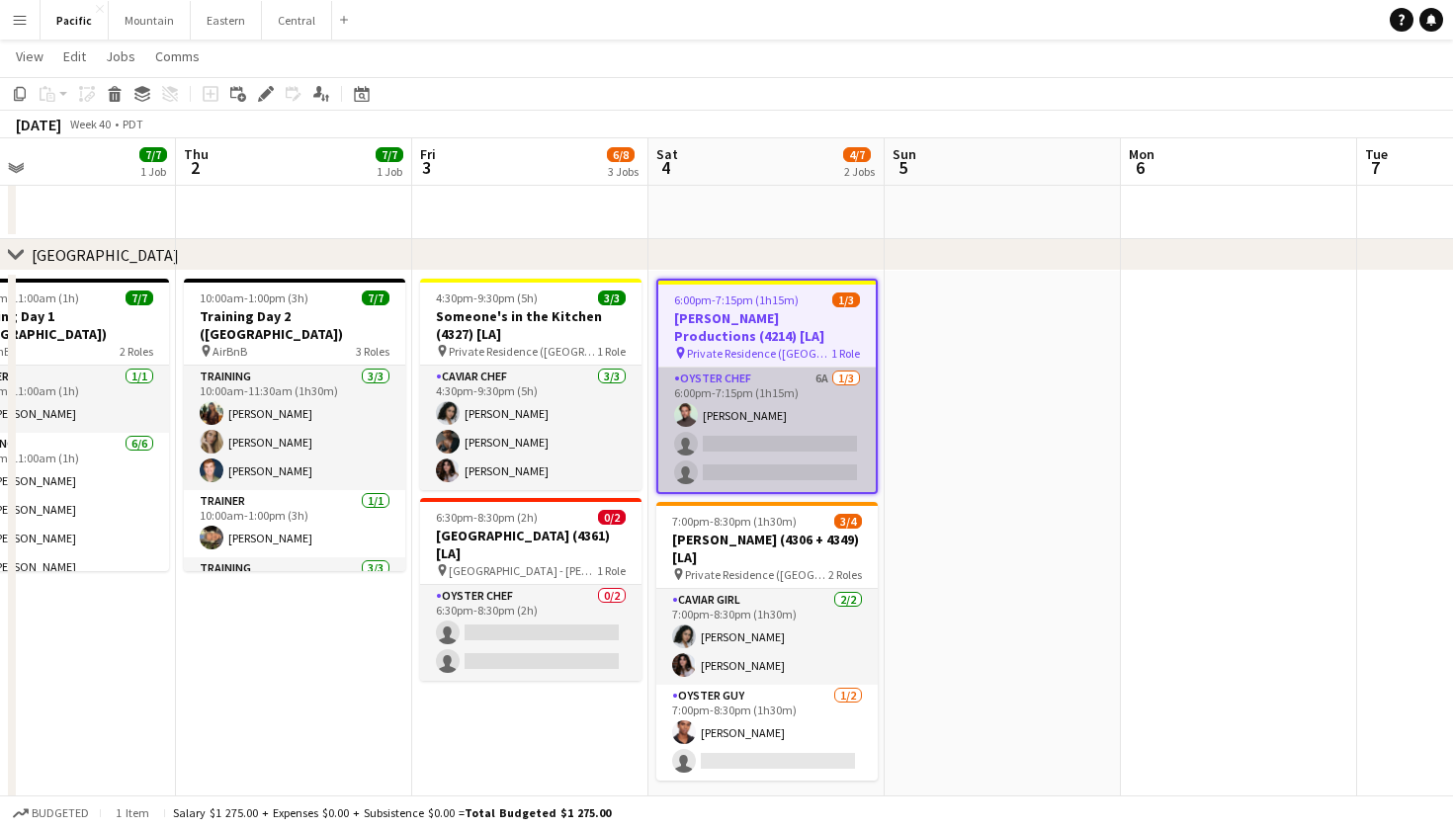
click at [753, 438] on app-card-role "Oyster Chef 6A 1/3 6:00pm-7:15pm (1h15m) Alex Segura Lozano single-neutral-acti…" at bounding box center [766, 430] width 217 height 125
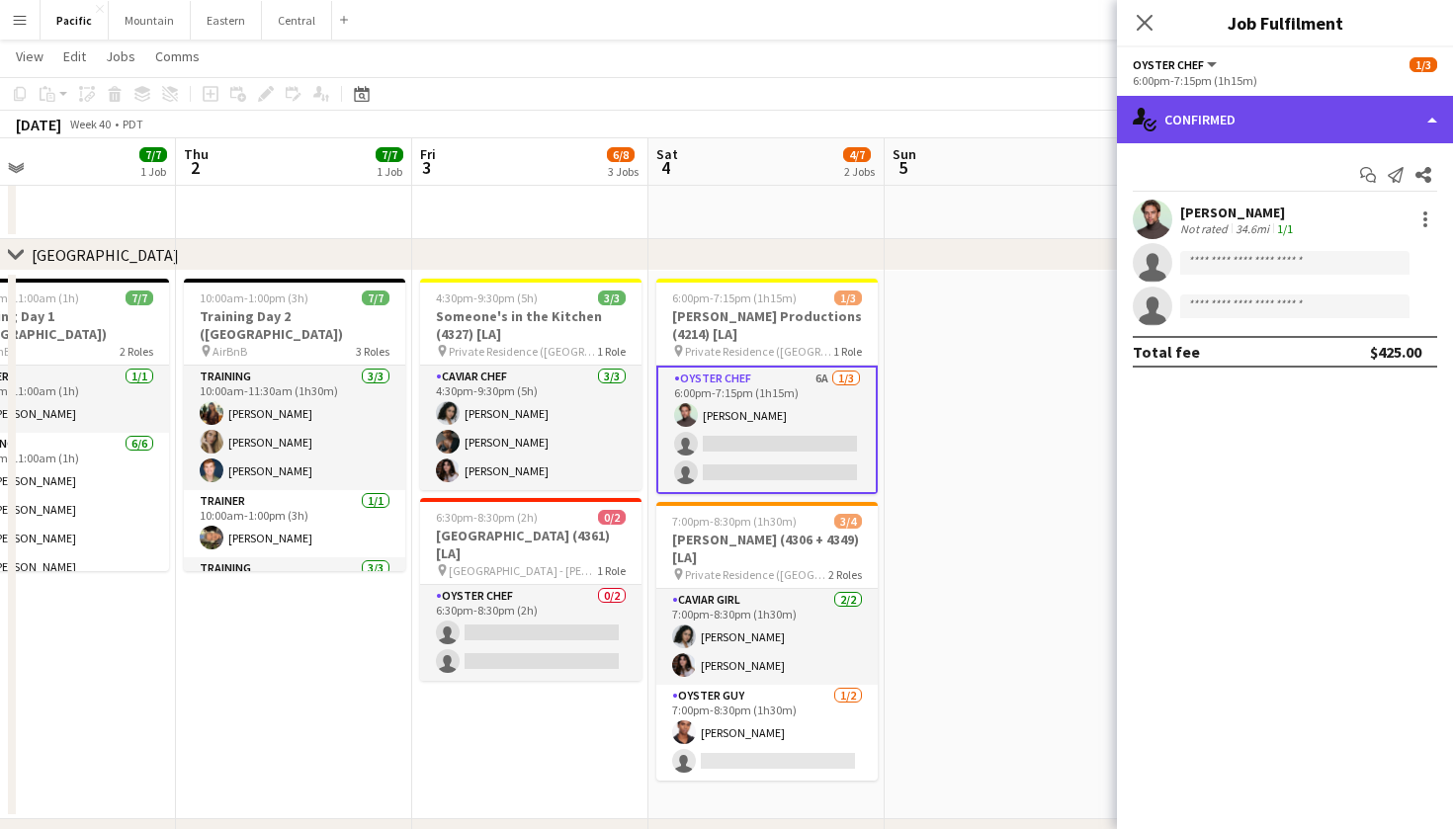
click at [1338, 104] on div "single-neutral-actions-check-2 Confirmed" at bounding box center [1285, 119] width 336 height 47
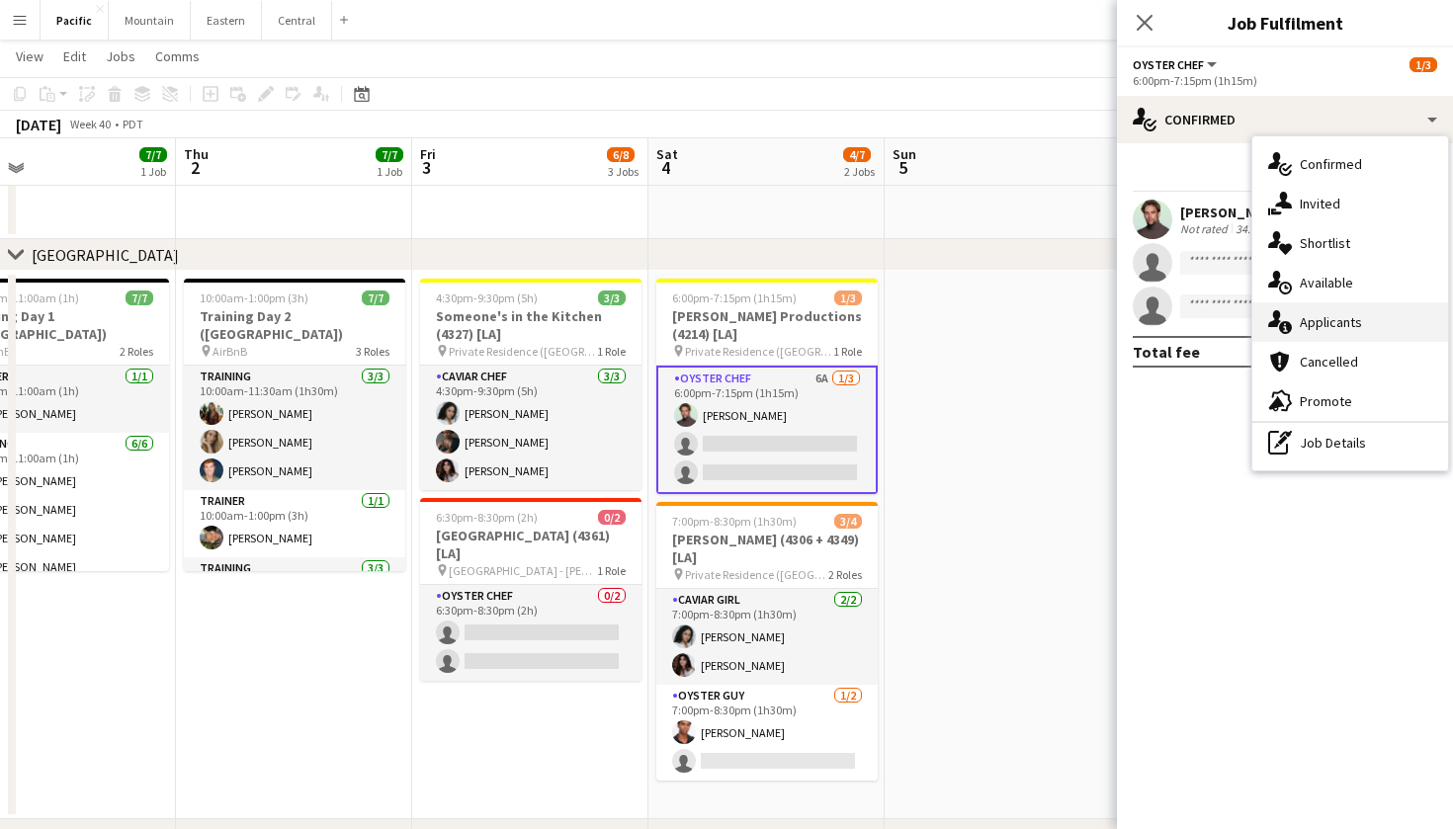
click at [1326, 336] on div "single-neutral-actions-information Applicants" at bounding box center [1350, 322] width 196 height 40
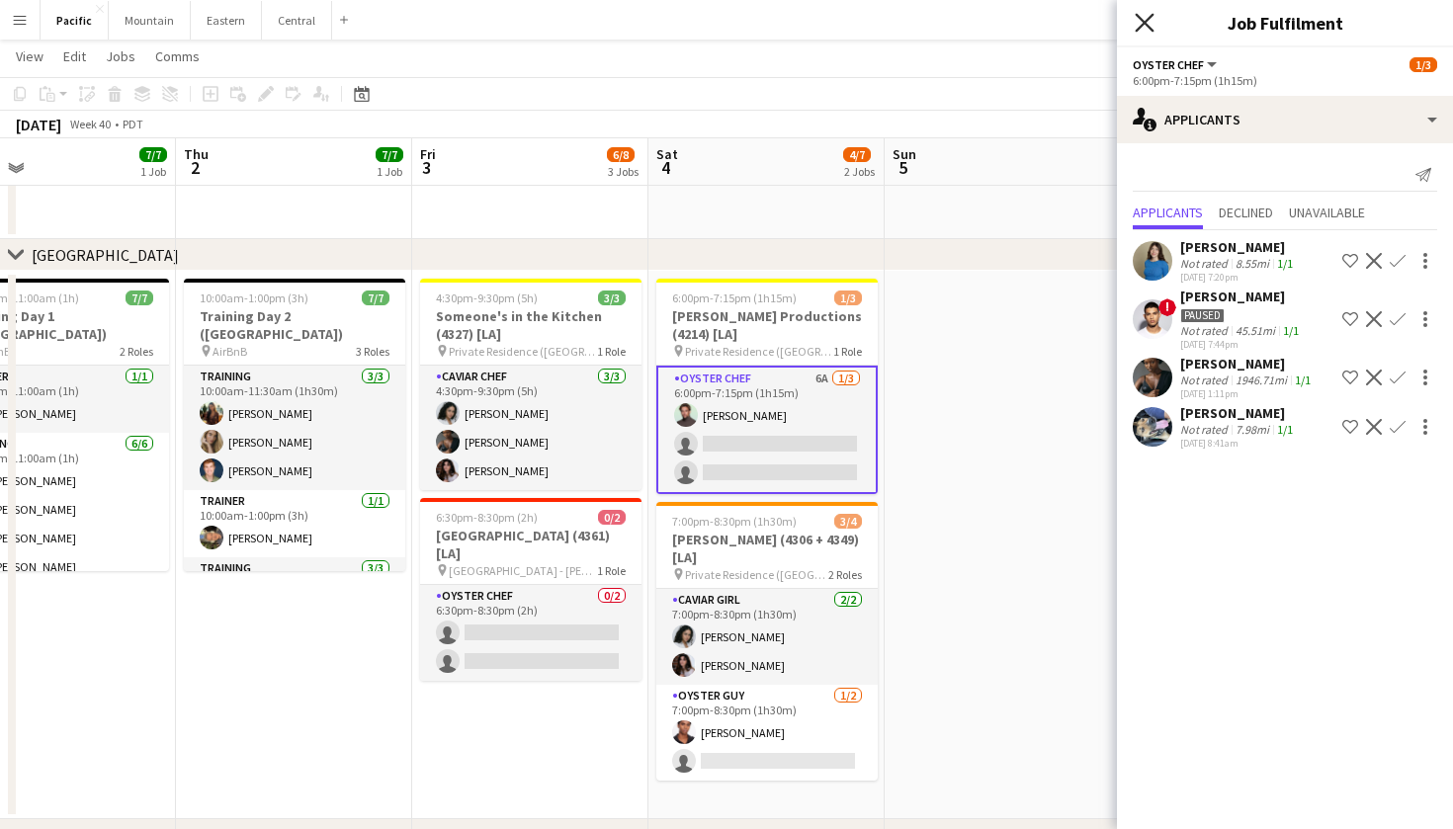
click at [1143, 15] on icon "Close pop-in" at bounding box center [1143, 22] width 19 height 19
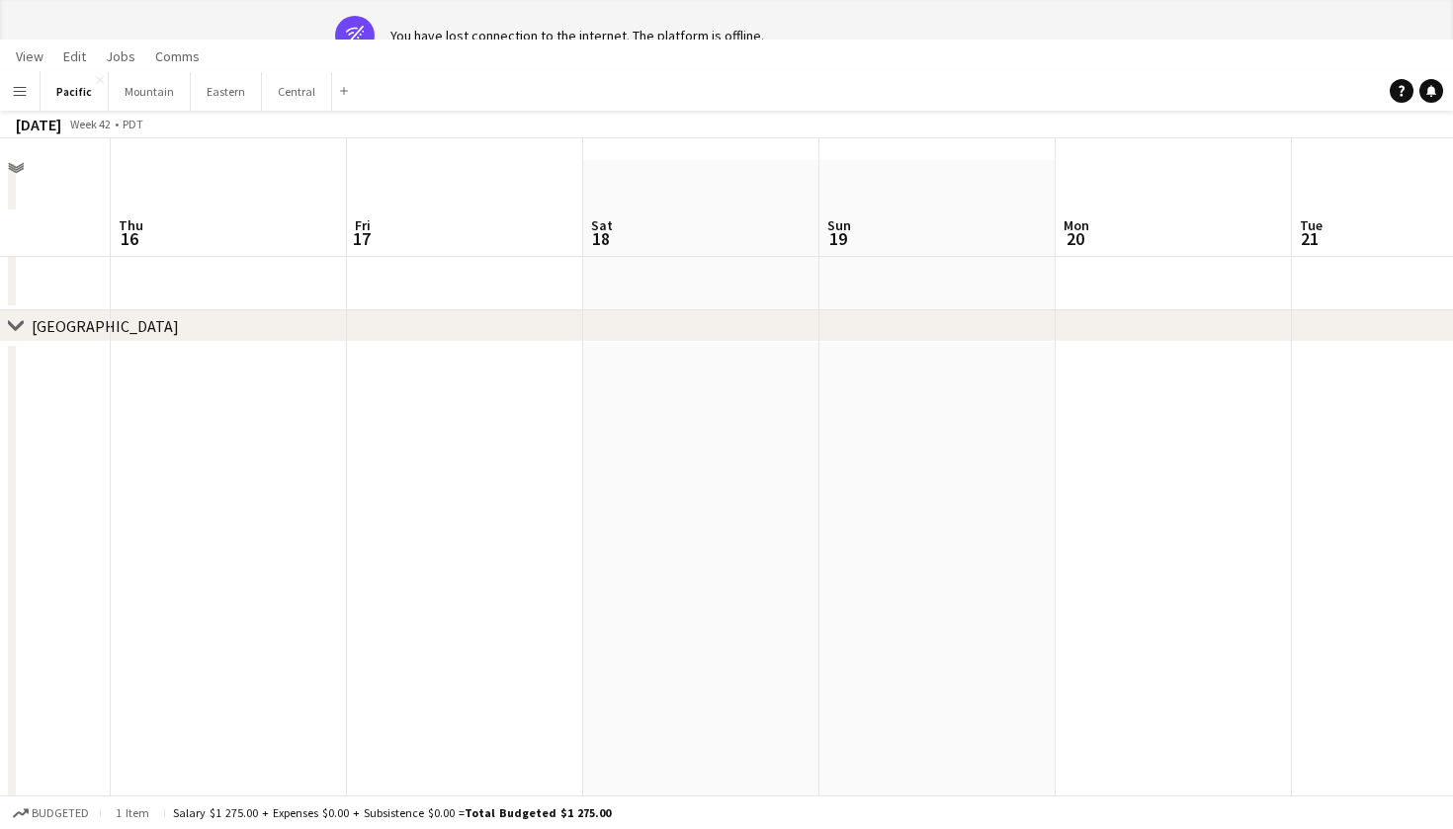
scroll to position [0, 0]
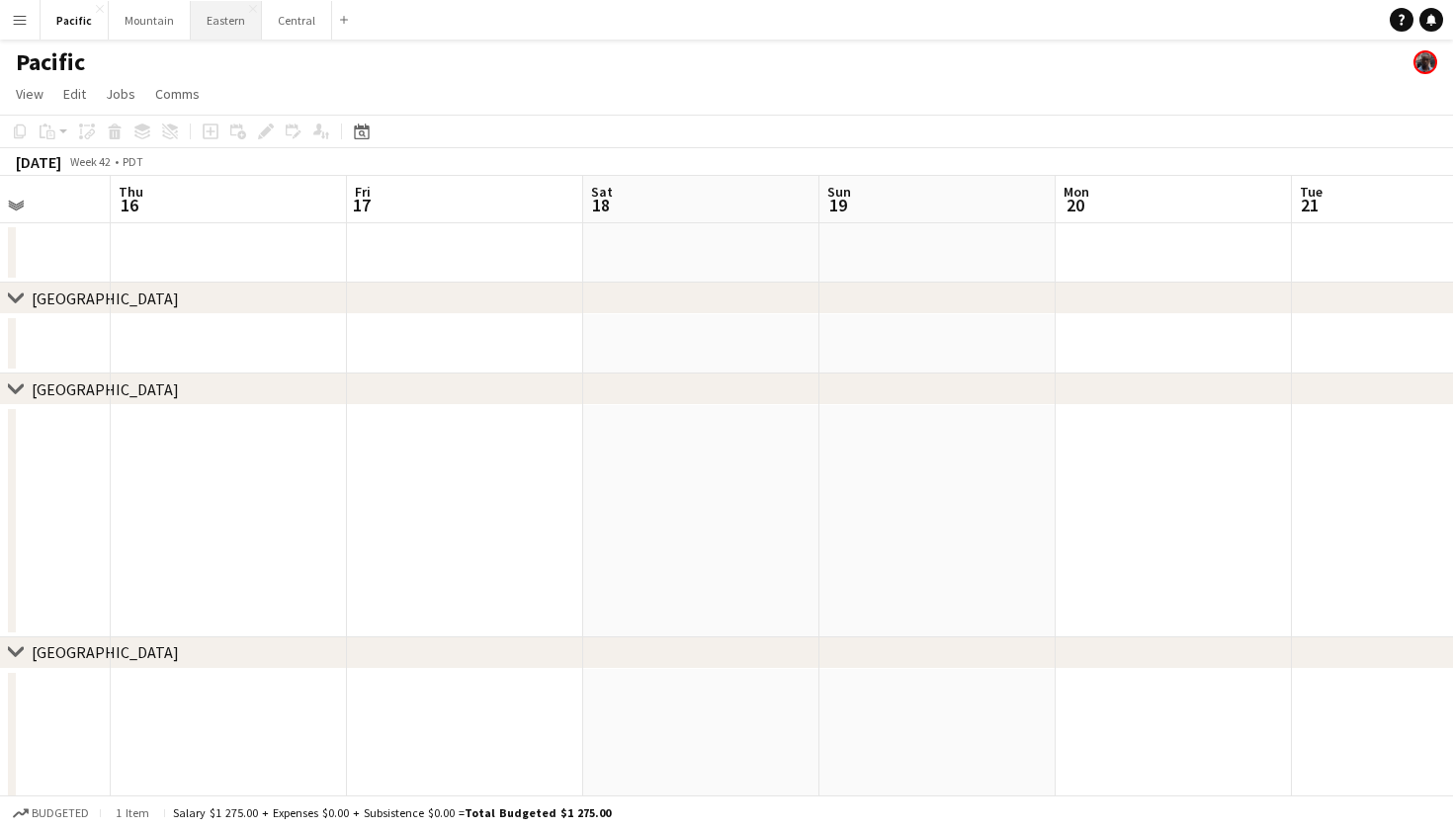
click at [218, 13] on button "Eastern Close" at bounding box center [226, 20] width 71 height 39
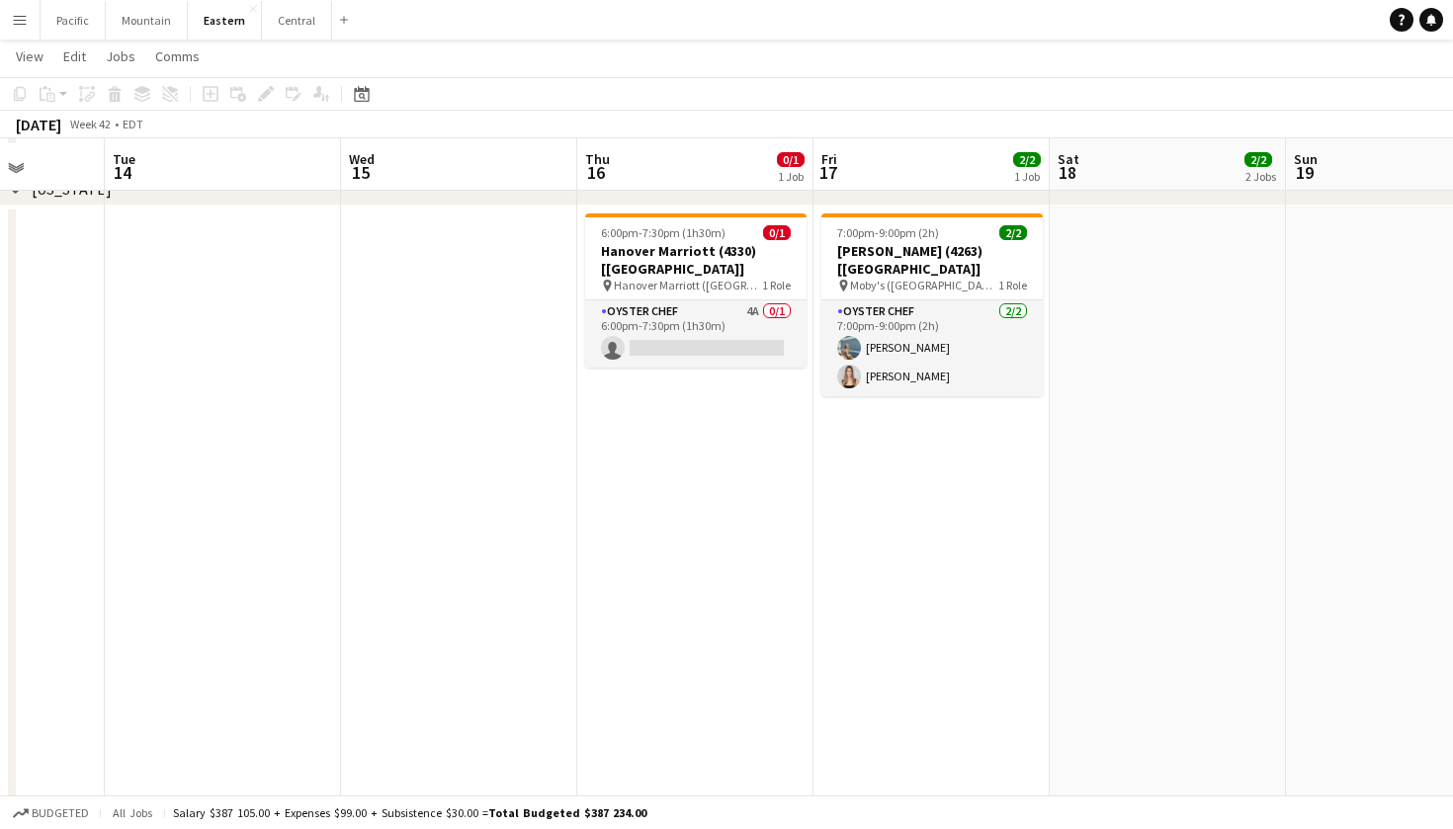
scroll to position [1361, 0]
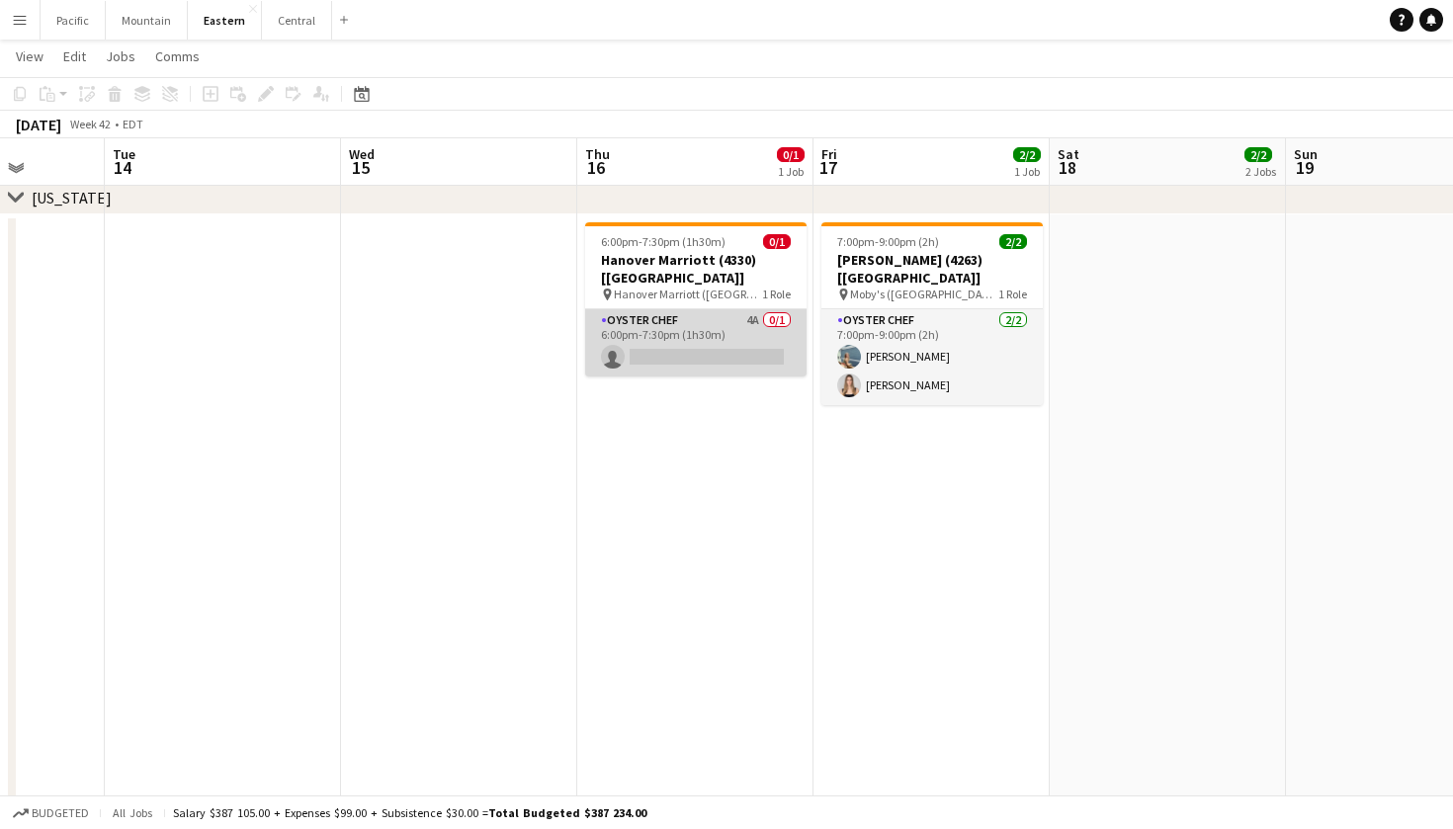
click at [765, 331] on app-card-role "Oyster Chef 4A 0/1 6:00pm-7:30pm (1h30m) single-neutral-actions" at bounding box center [695, 342] width 221 height 67
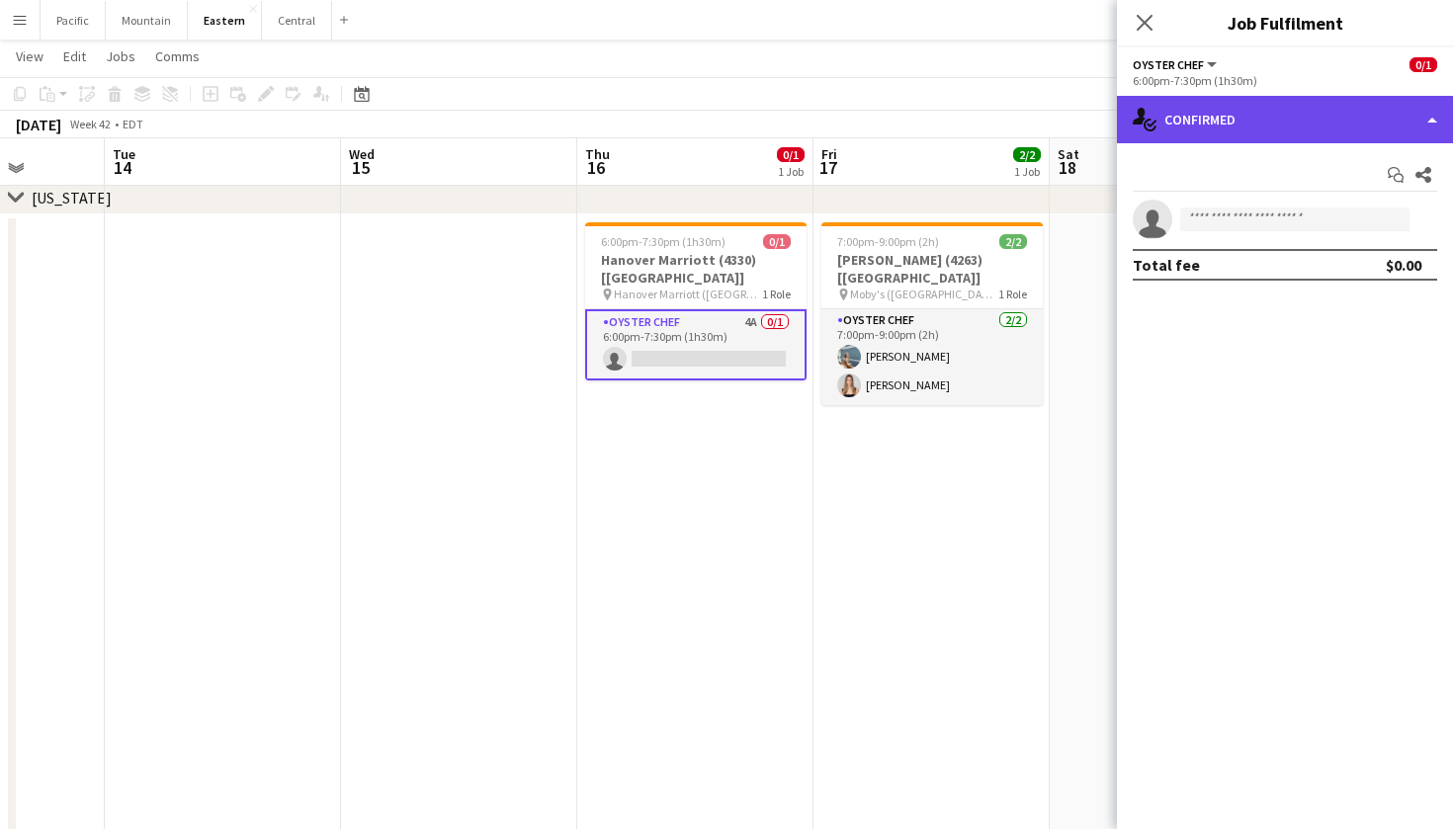
click at [1367, 120] on div "single-neutral-actions-check-2 Confirmed" at bounding box center [1285, 119] width 336 height 47
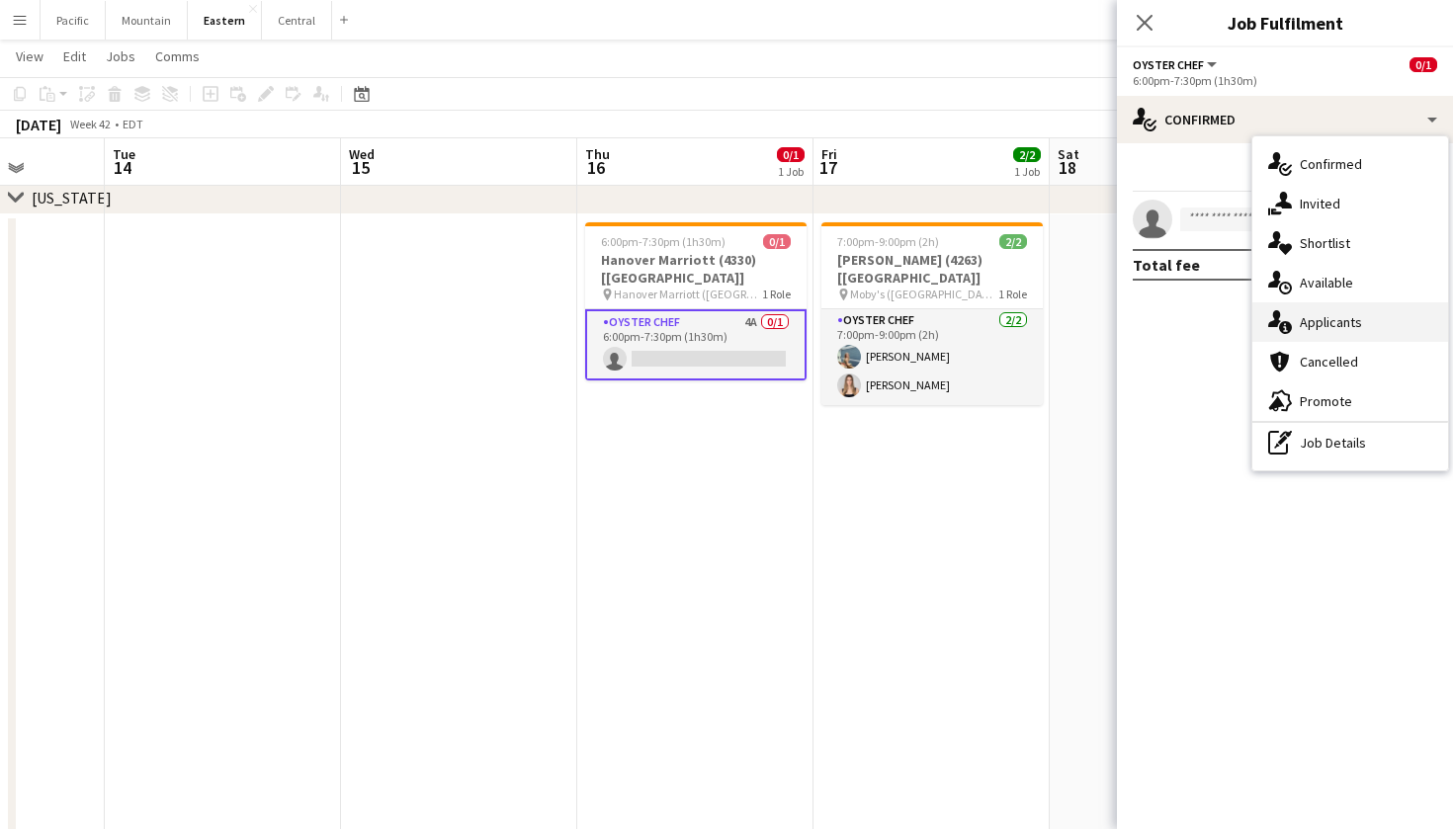
click at [1337, 327] on span "Applicants" at bounding box center [1330, 322] width 62 height 18
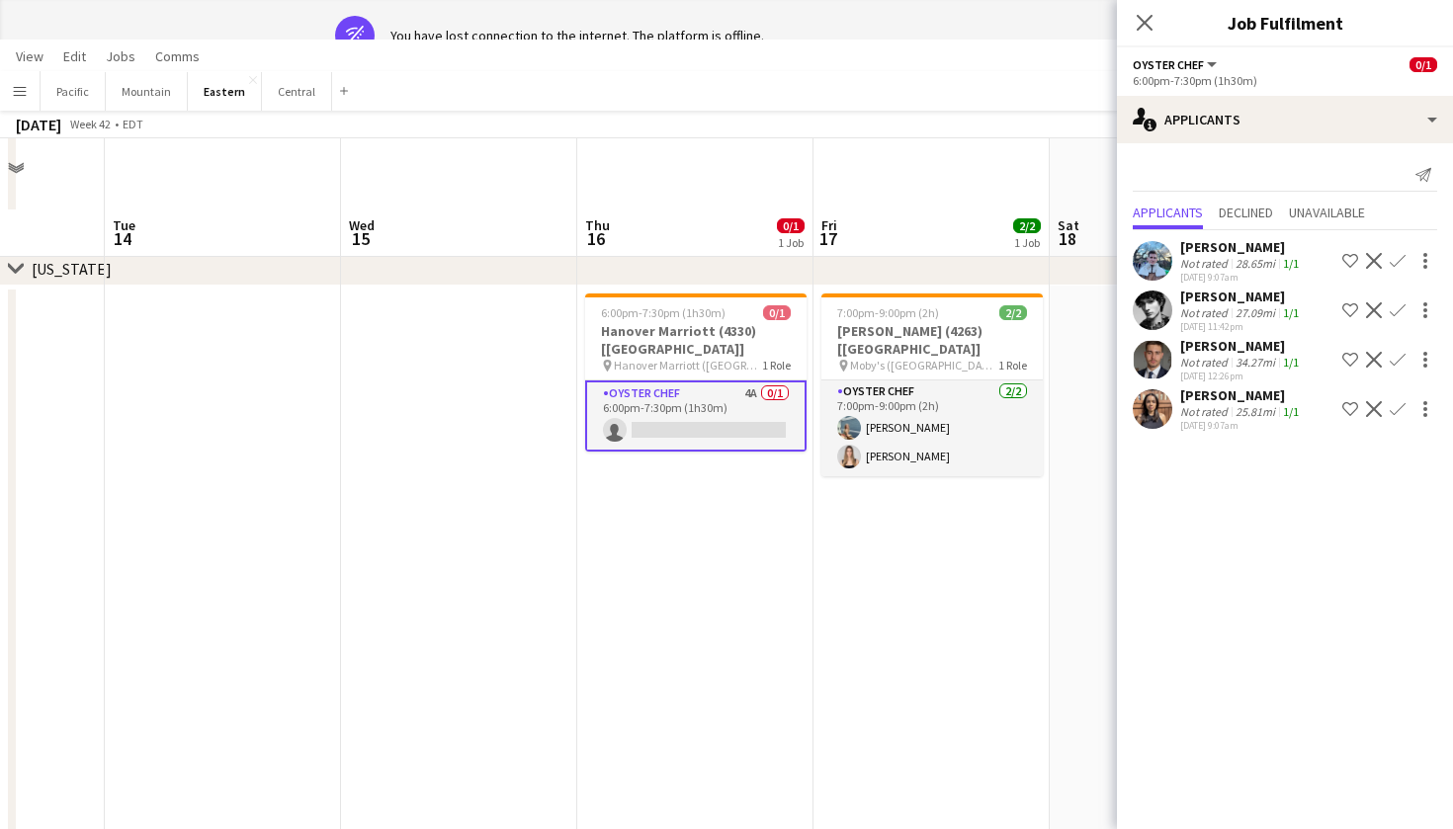
scroll to position [122, 0]
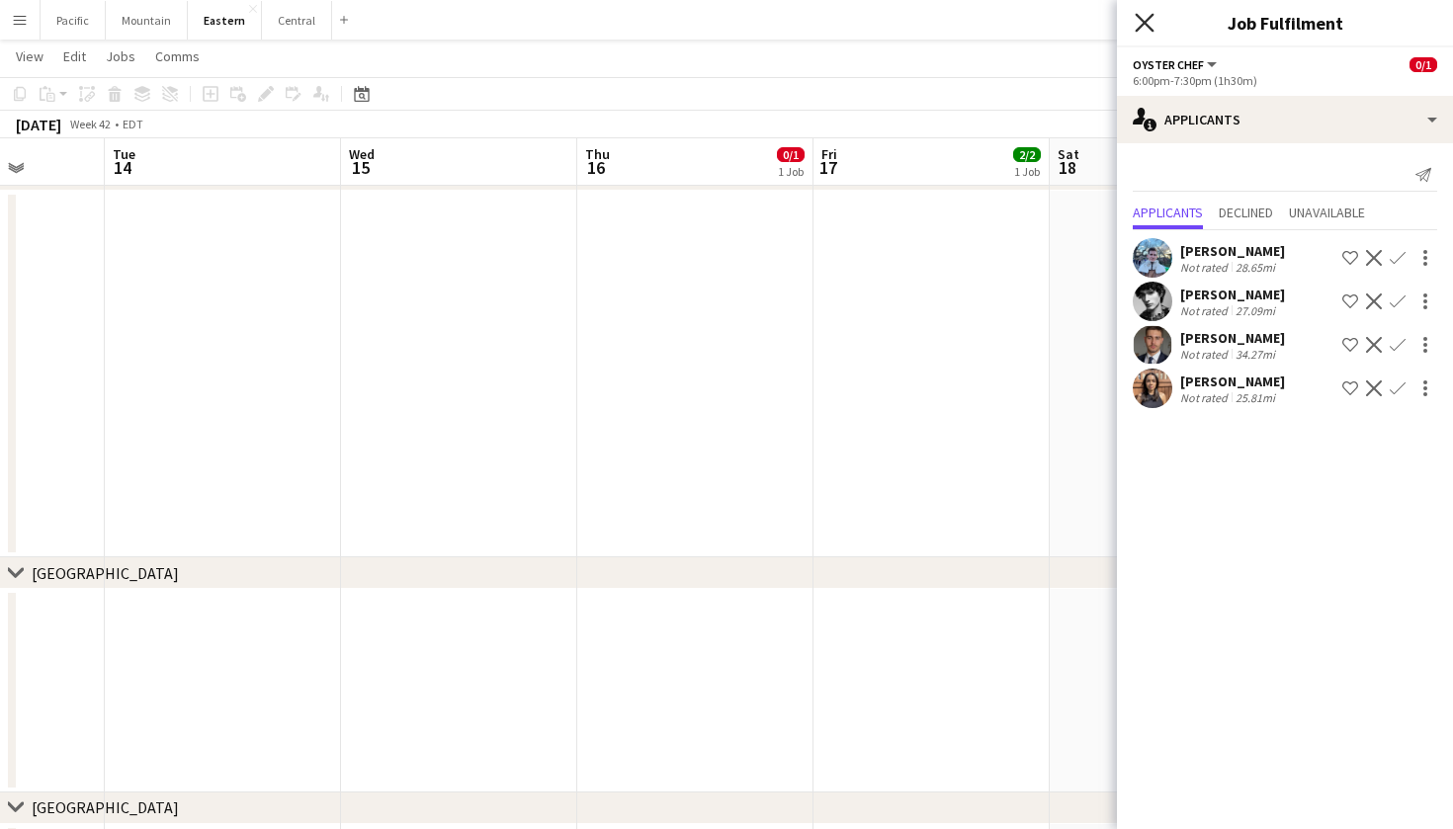
click at [1151, 15] on icon at bounding box center [1143, 22] width 19 height 19
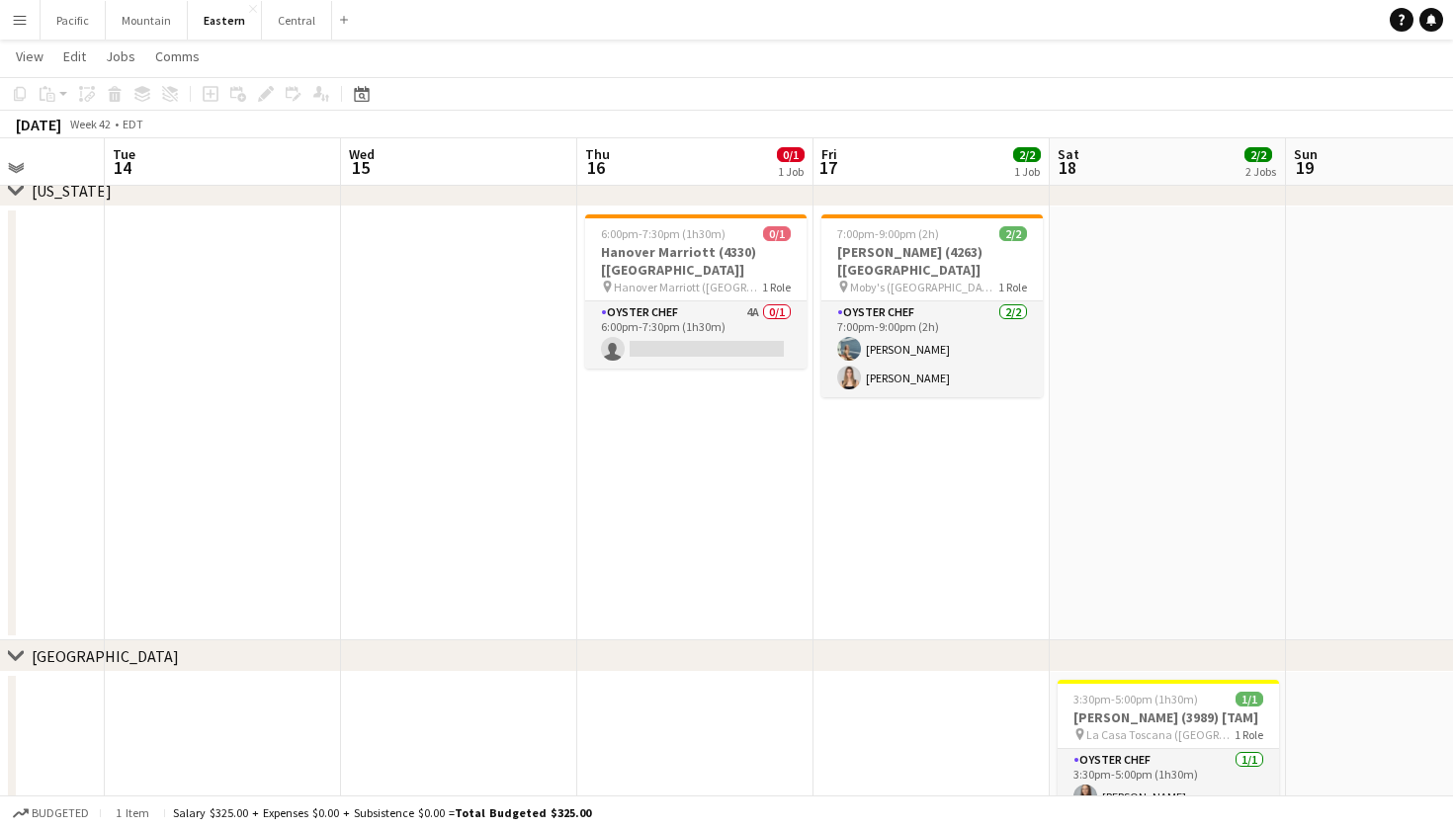
scroll to position [995, 0]
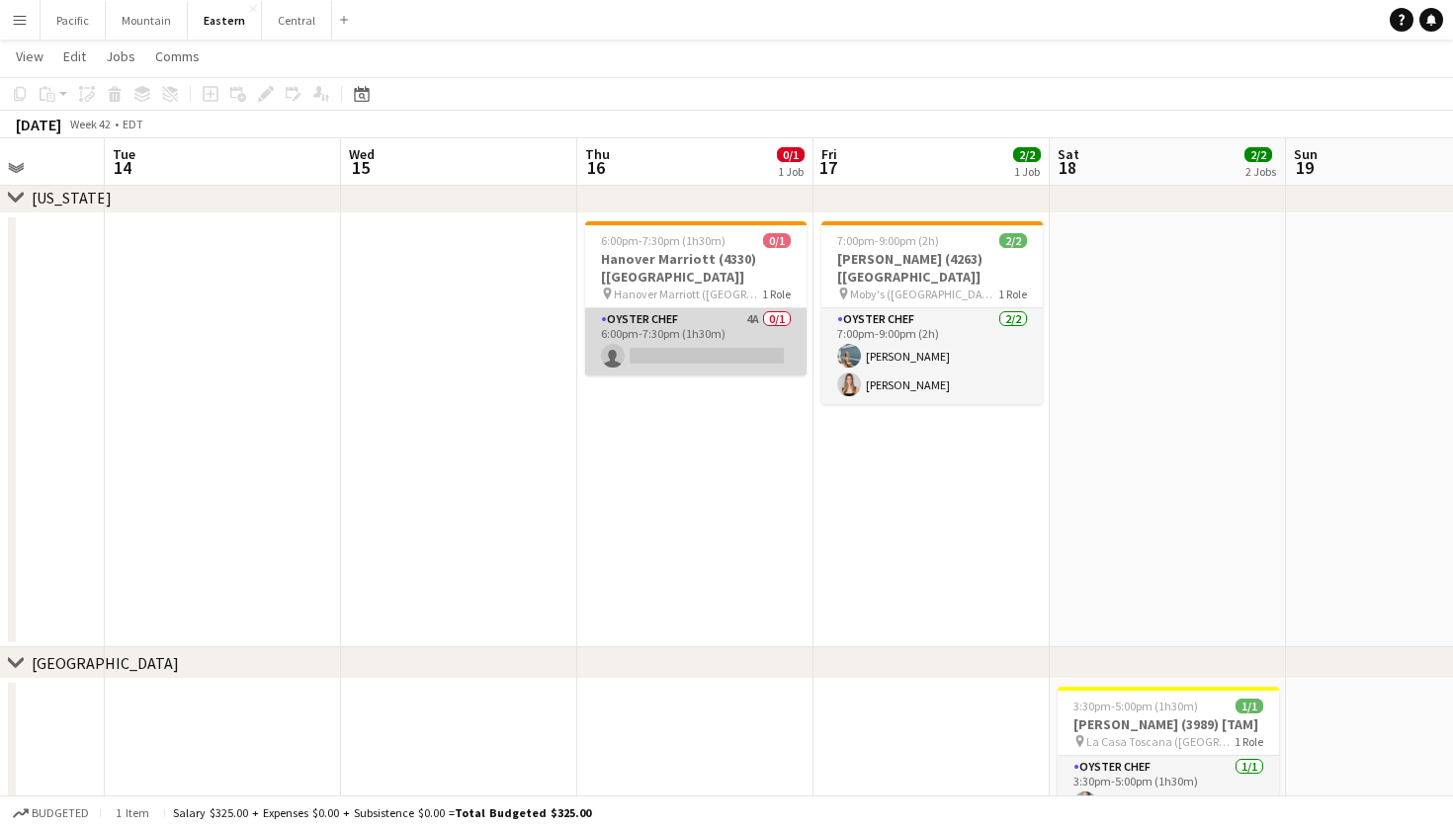
click at [760, 329] on app-card-role "Oyster Chef 4A 0/1 6:00pm-7:30pm (1h30m) single-neutral-actions" at bounding box center [695, 341] width 221 height 67
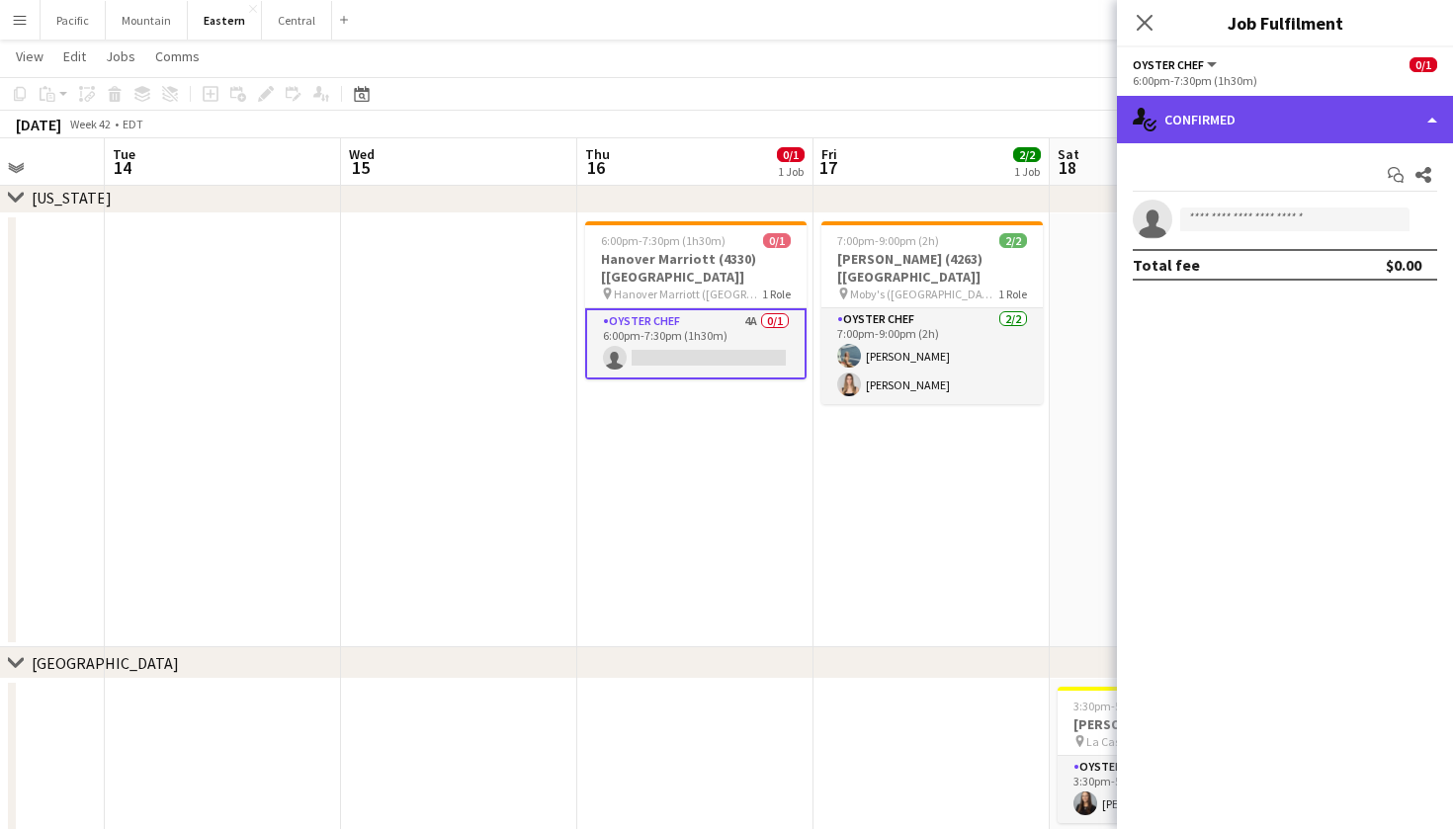
click at [1195, 127] on div "single-neutral-actions-check-2 Confirmed" at bounding box center [1285, 119] width 336 height 47
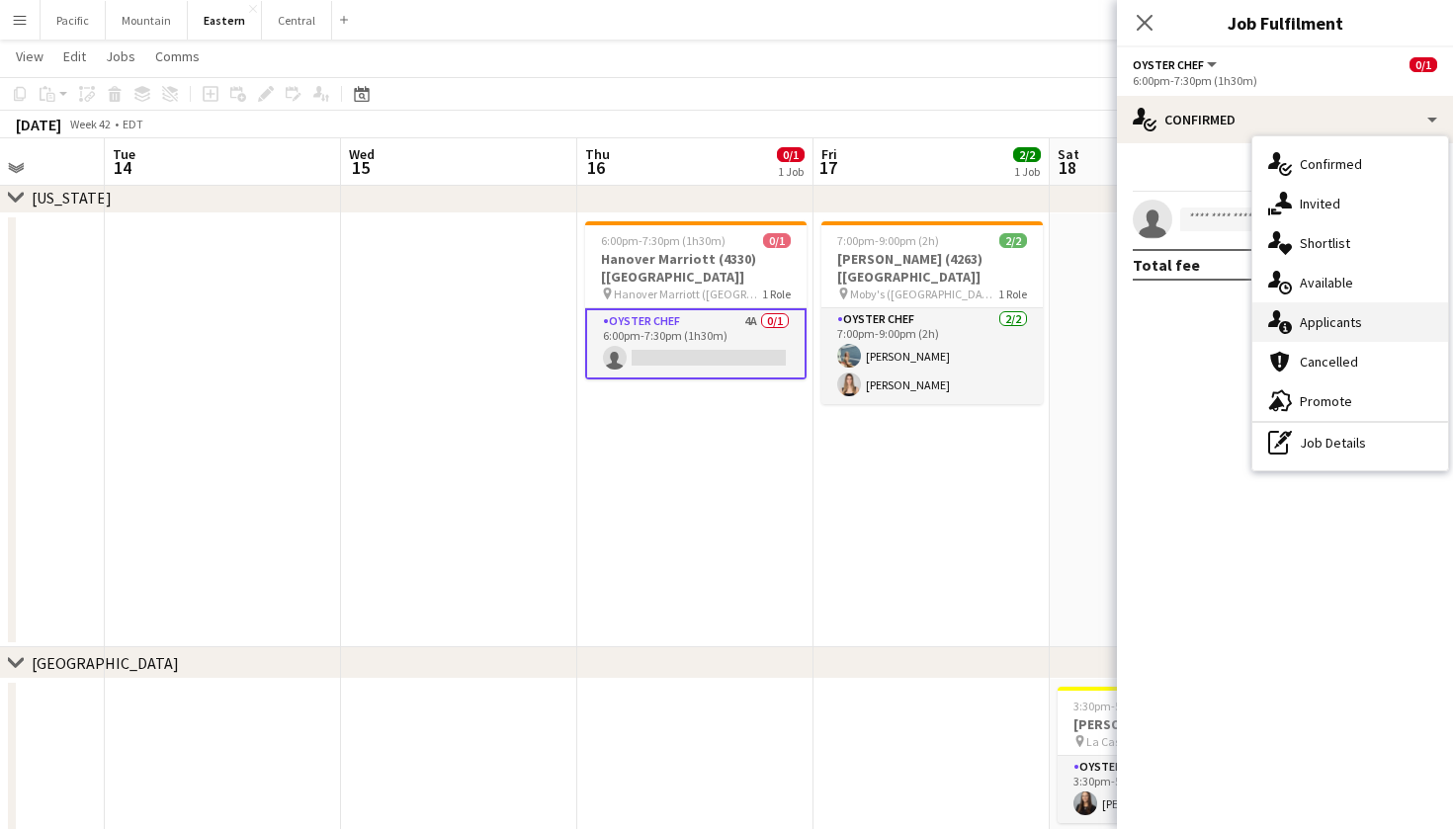
click at [1300, 317] on span "Applicants" at bounding box center [1330, 322] width 62 height 18
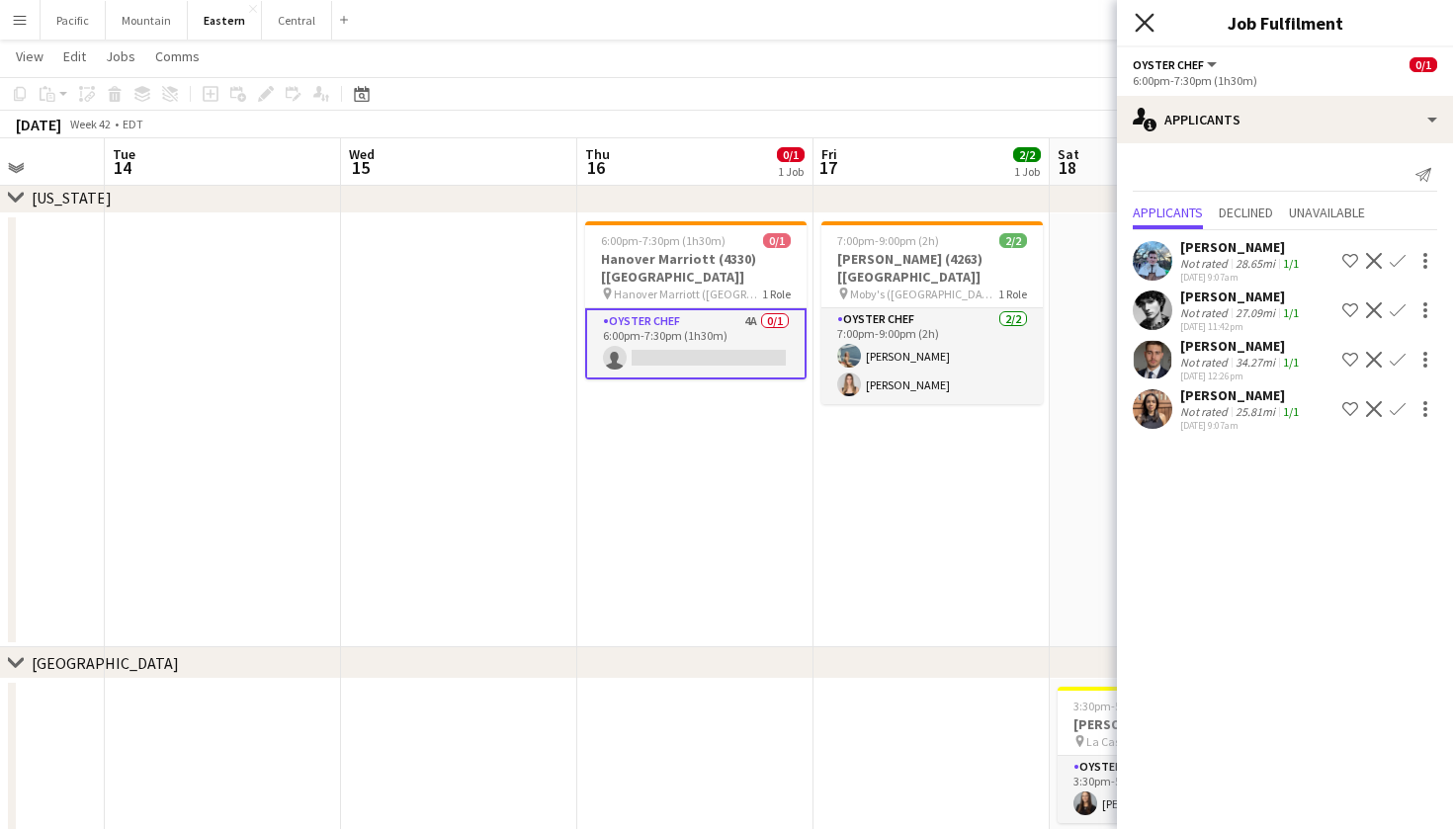
click at [1149, 14] on icon "Close pop-in" at bounding box center [1143, 22] width 19 height 19
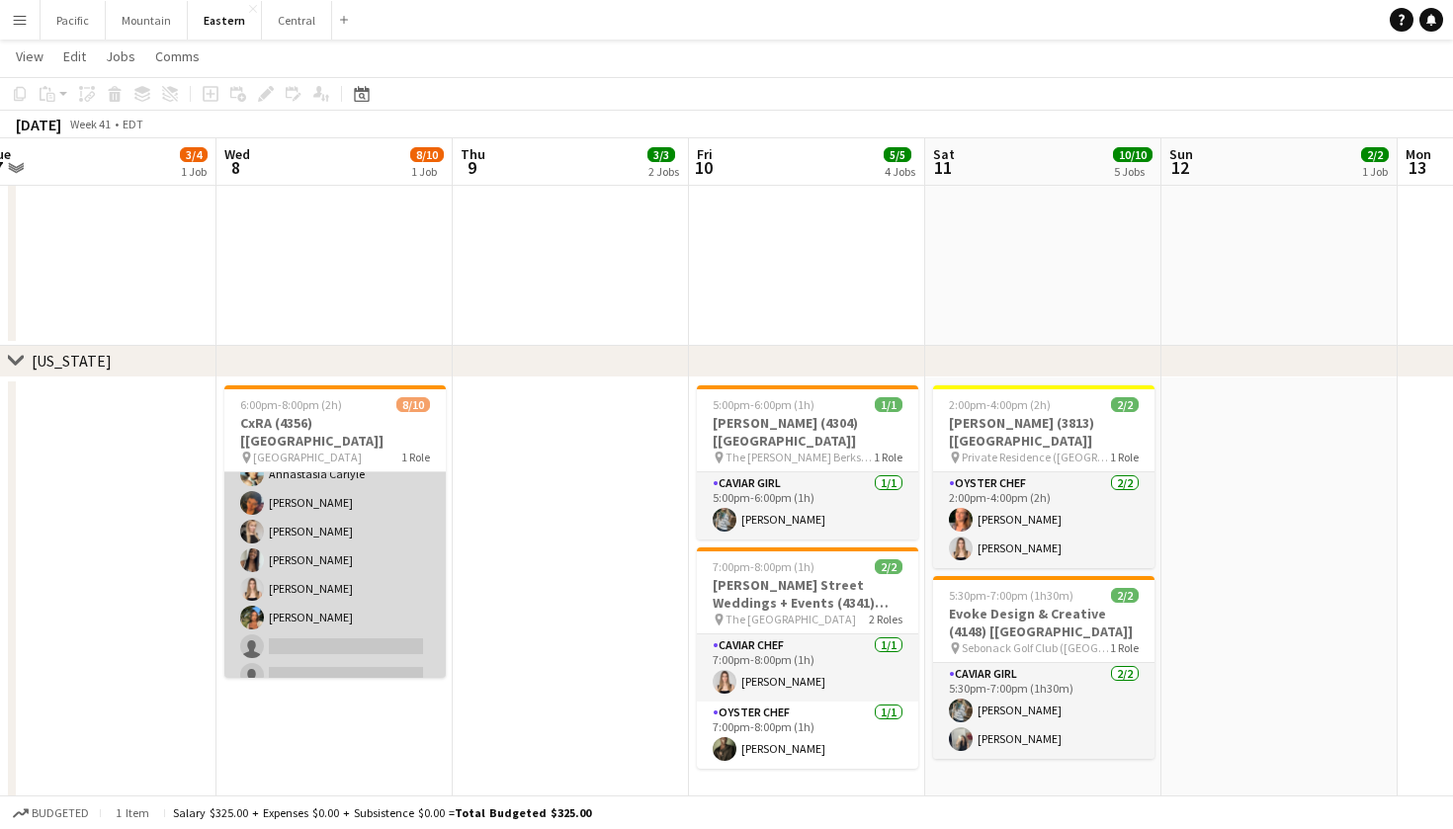
scroll to position [102, 0]
click at [365, 521] on app-card-role "Caviar Chef 4A 8/10 6:00pm-8:00pm (2h) Brooke Anderson Daniela Ayala Ahnastasia…" at bounding box center [334, 533] width 221 height 325
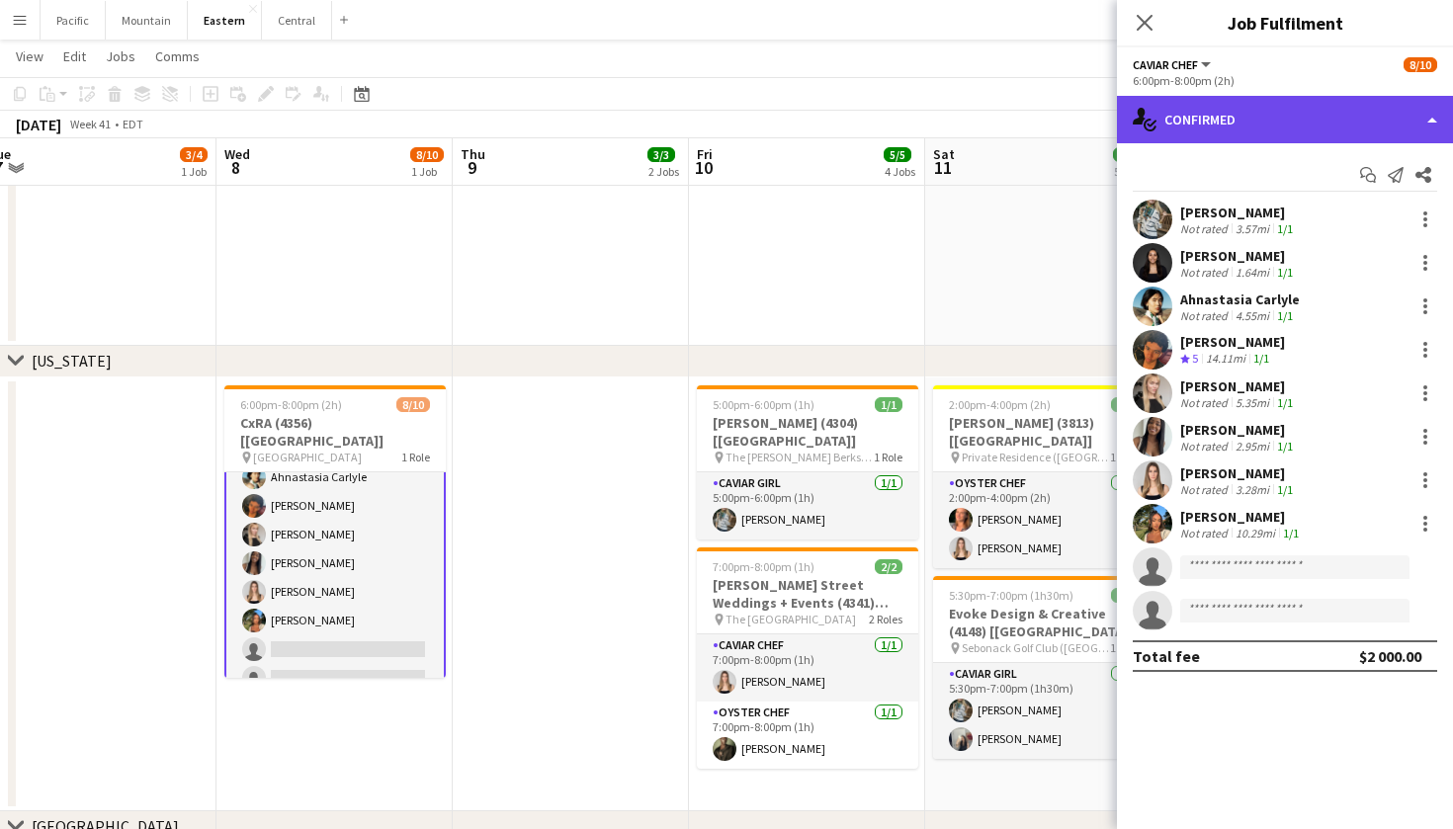
click at [1283, 124] on div "single-neutral-actions-check-2 Confirmed" at bounding box center [1285, 119] width 336 height 47
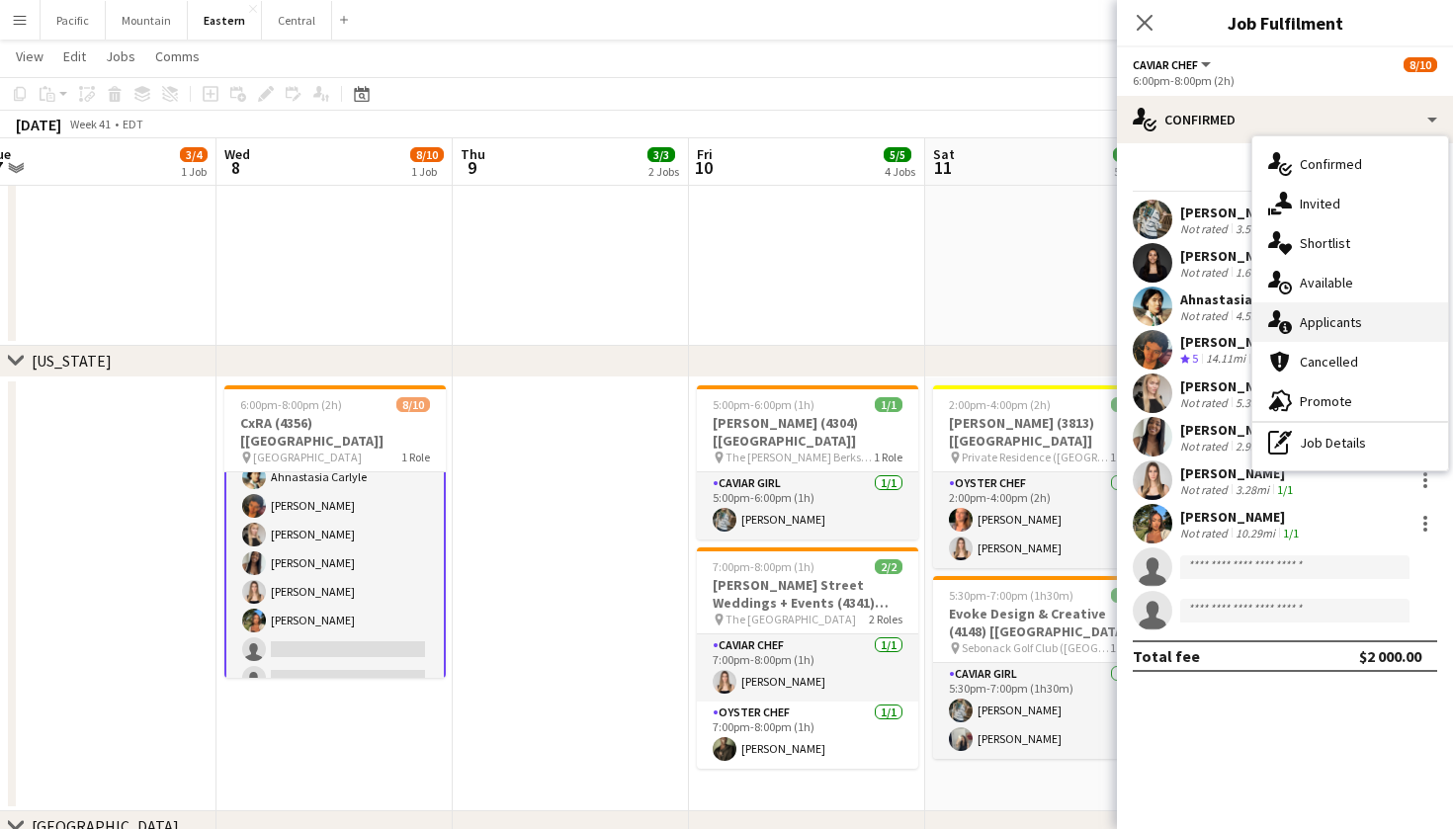
click at [1324, 313] on span "Applicants" at bounding box center [1330, 322] width 62 height 18
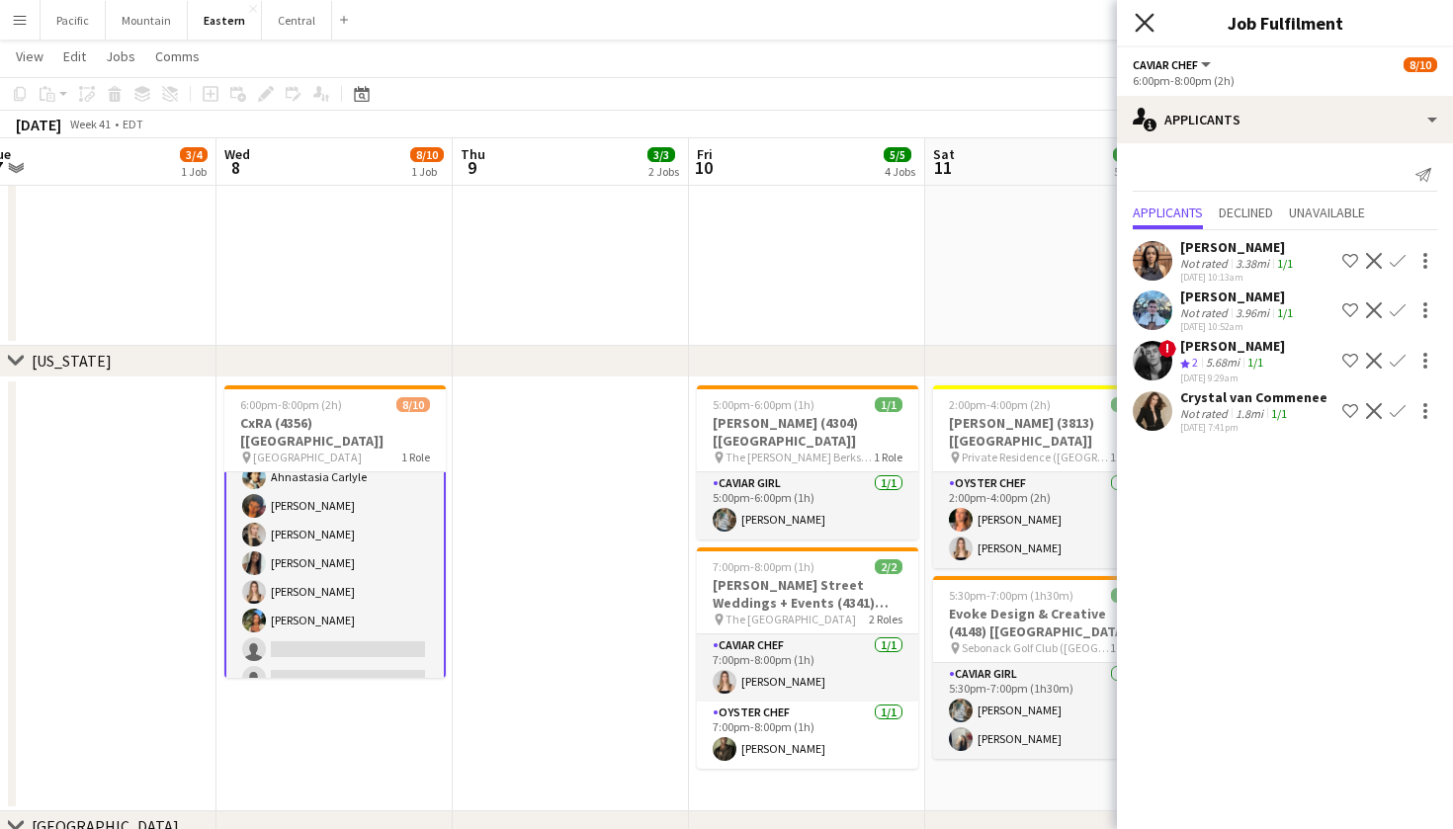
click at [1149, 30] on icon "Close pop-in" at bounding box center [1143, 22] width 19 height 19
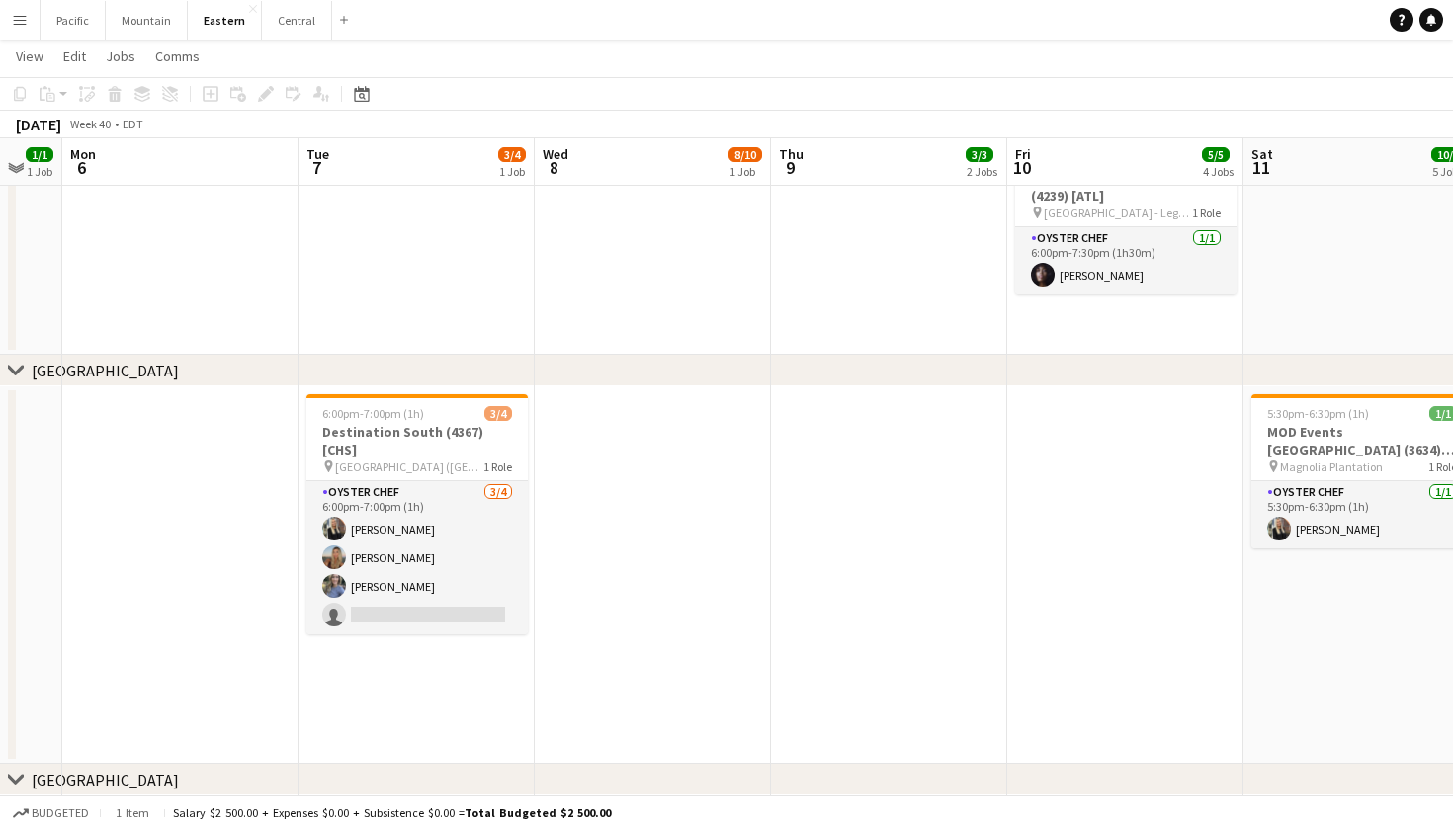
scroll to position [325, 0]
